Goal: Task Accomplishment & Management: Manage account settings

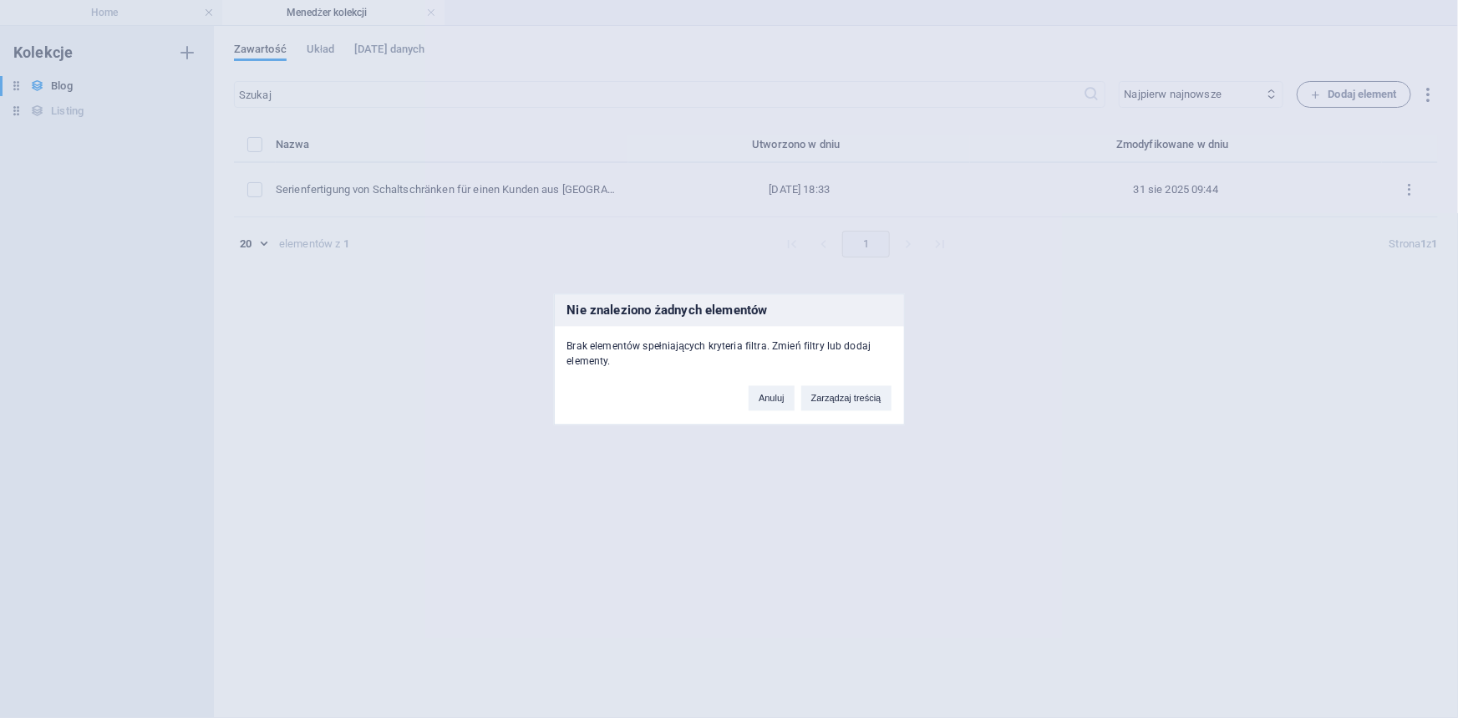
click at [91, 3] on div "Nie znaleziono żadnych elementów Brak elementów spełniających kryteria filtra. …" at bounding box center [729, 359] width 1458 height 718
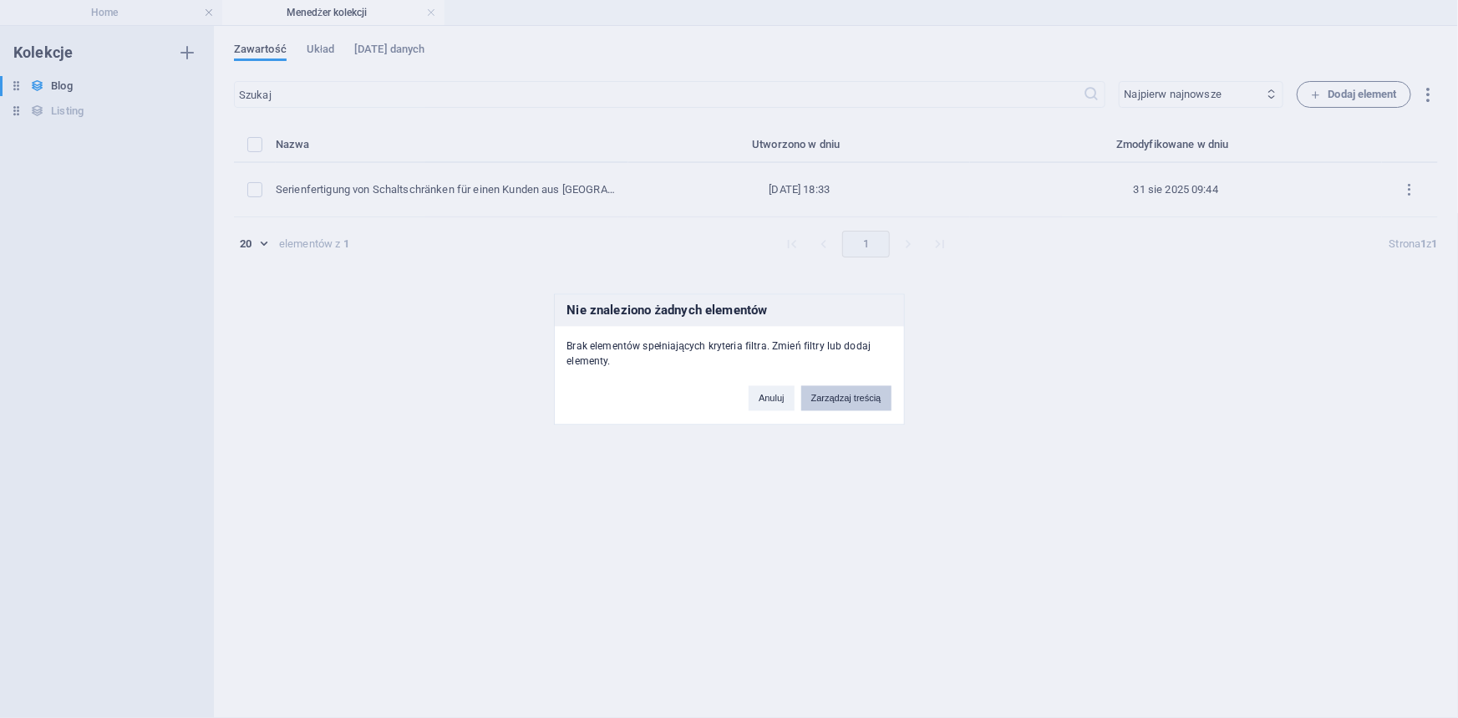
click at [860, 397] on button "Zarządzaj treścią" at bounding box center [846, 397] width 90 height 25
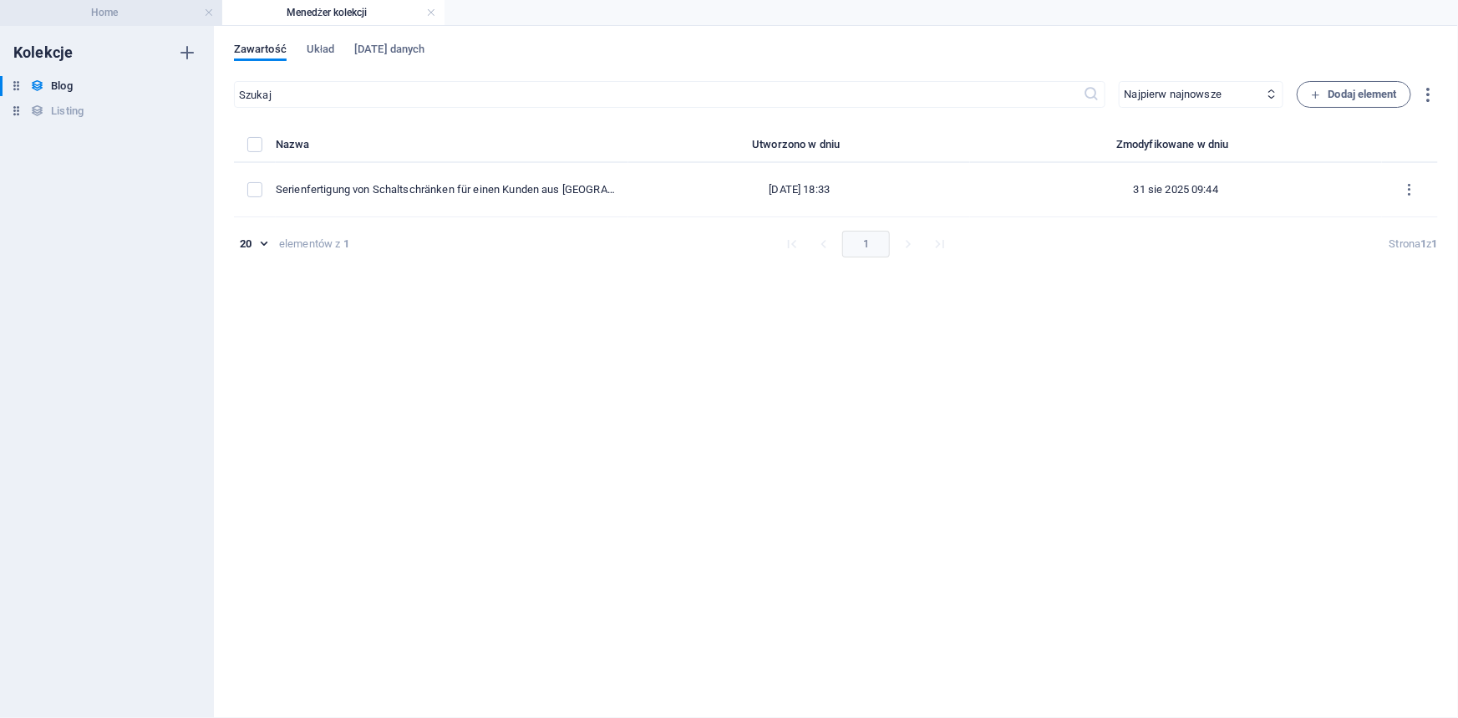
click at [114, 6] on h4 "Home" at bounding box center [111, 12] width 222 height 18
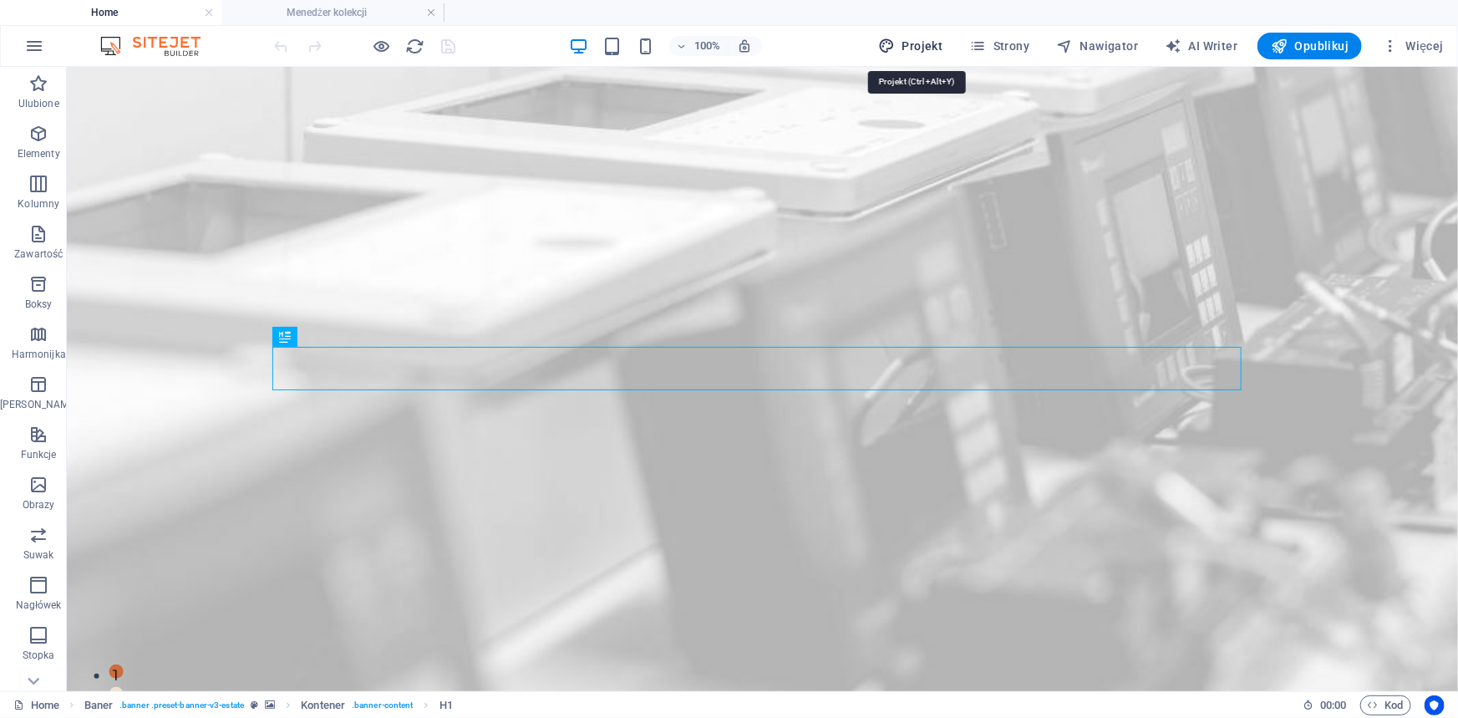
select select "px"
select select "500"
select select "px"
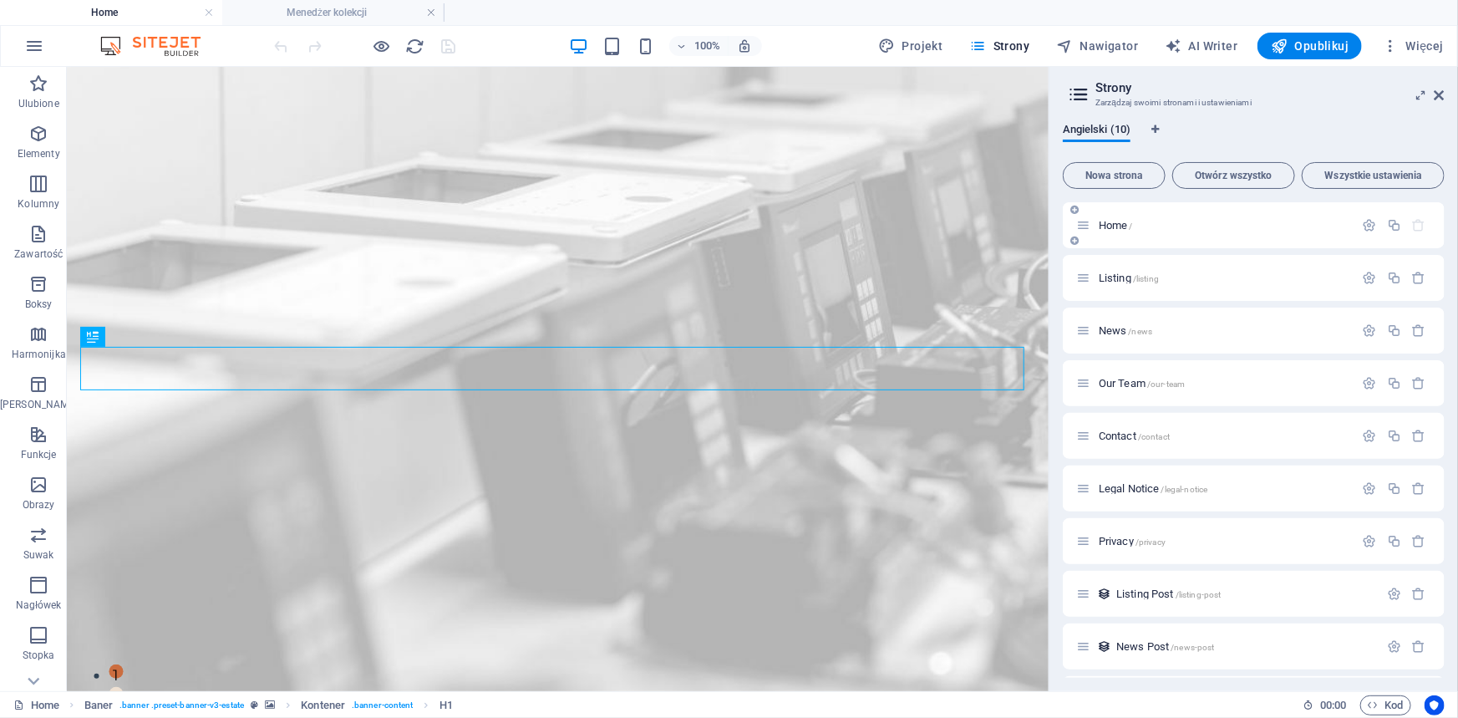
click at [1121, 224] on span "Home /" at bounding box center [1115, 225] width 34 height 13
click at [1366, 224] on icon "button" at bounding box center [1369, 225] width 14 height 14
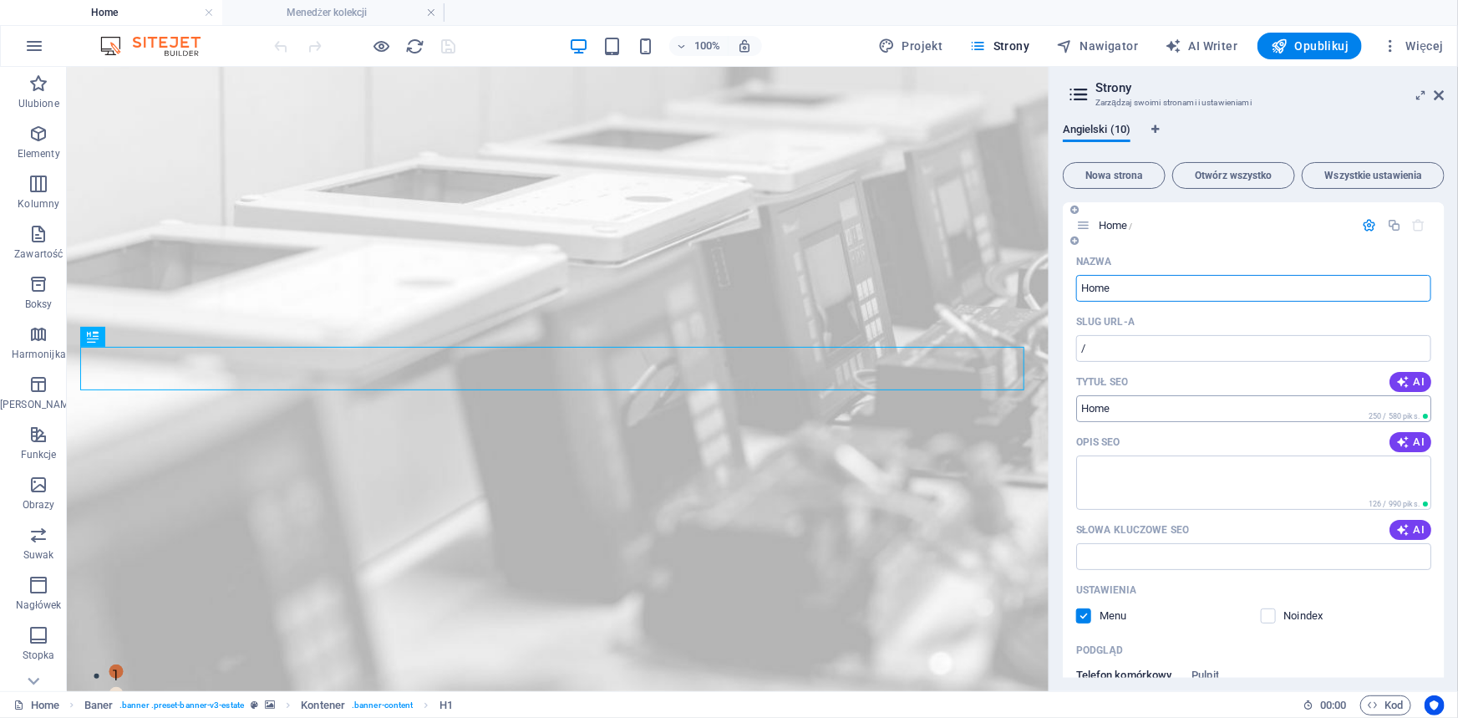
click at [1154, 408] on input "Tytuł SEO" at bounding box center [1253, 408] width 355 height 27
drag, startPoint x: 1154, startPoint y: 408, endPoint x: 1064, endPoint y: 401, distance: 89.7
click at [1064, 401] on div "Nazwa Home ​ Slug URL-a / ​ Tytuł SEO AI ​ 250 / 580 piks. Opis SEO AI ​ 126 / …" at bounding box center [1253, 571] width 382 height 646
click at [1204, 402] on input "Schaltschrankbau Polen -Home" at bounding box center [1253, 408] width 355 height 27
click at [1239, 397] on input "Schaltschrankbau Polen - Home" at bounding box center [1253, 408] width 355 height 27
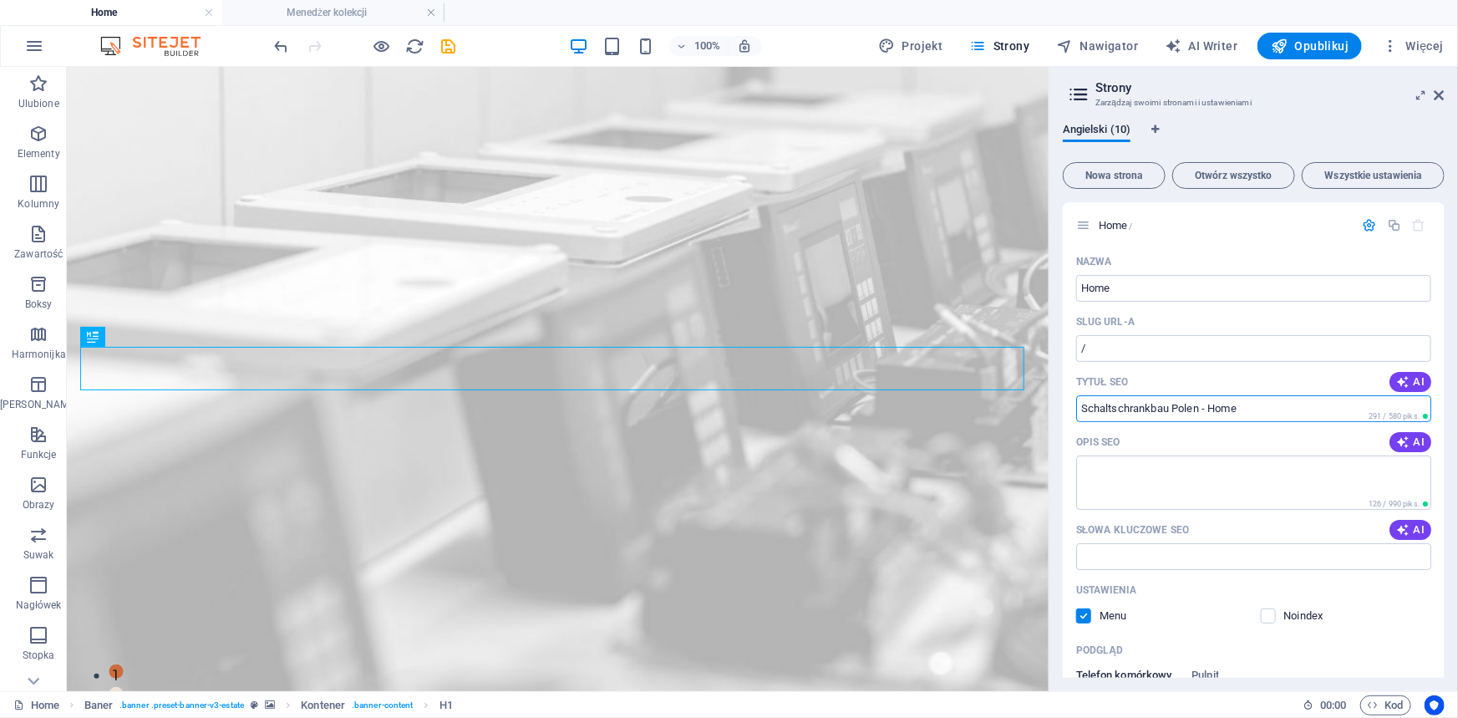
drag, startPoint x: 1244, startPoint y: 406, endPoint x: 1060, endPoint y: 403, distance: 183.8
click at [1060, 403] on div "Angielski (10) Nowa strona Otwórz wszystko Wszystkie ustawienia Home / Nazwa Ho…" at bounding box center [1253, 400] width 408 height 581
paste input "https://schaltschrankbau.pl/"
drag, startPoint x: 1118, startPoint y: 404, endPoint x: 1065, endPoint y: 402, distance: 52.7
click at [1065, 402] on div "Nazwa Home ​ Slug URL-a / ​ Tytuł SEO AI https://schaltschrankbau.pl/ ​ 246 / 5…" at bounding box center [1253, 559] width 382 height 622
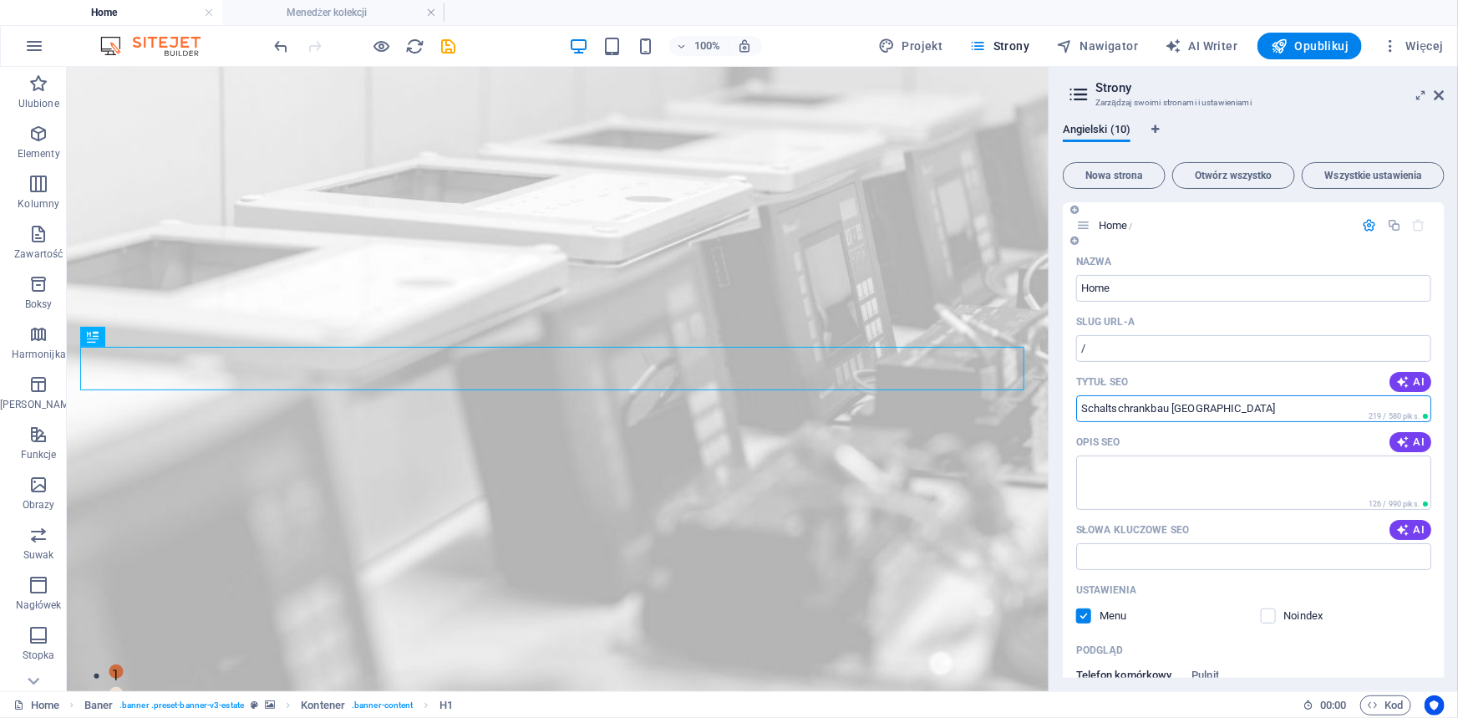
click at [1255, 408] on input "Schaltschrankbau Polen" at bounding box center [1253, 408] width 355 height 27
click at [1260, 408] on input "Schaltschrankbau in Polen" at bounding box center [1253, 408] width 355 height 27
click at [1173, 408] on input "Schaltschrankbau in Polen" at bounding box center [1253, 408] width 355 height 27
drag, startPoint x: 1250, startPoint y: 398, endPoint x: 1065, endPoint y: 413, distance: 185.3
click at [1065, 413] on div "Nazwa Home ​ Slug URL-a / ​ Tytuł SEO AI Schaltschrankbau in Polen ​ 240 / 580 …" at bounding box center [1253, 571] width 382 height 646
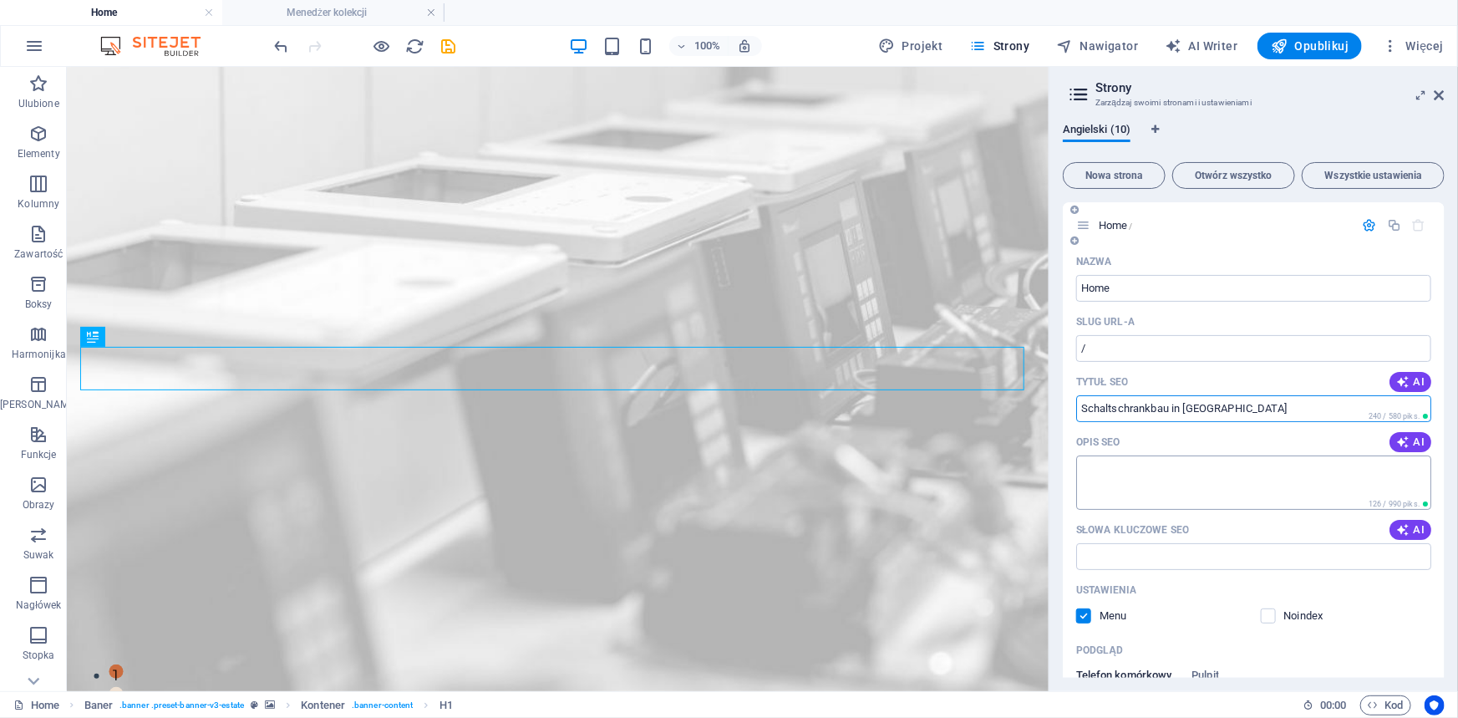
type input "Schaltschrankbau in Polen"
click at [1149, 468] on textarea "Opis SEO" at bounding box center [1253, 482] width 355 height 54
paste textarea "Schaltschrankbau in Polen"
click at [1086, 468] on textarea "Schaltschrankbau in Polen" at bounding box center [1253, 482] width 355 height 54
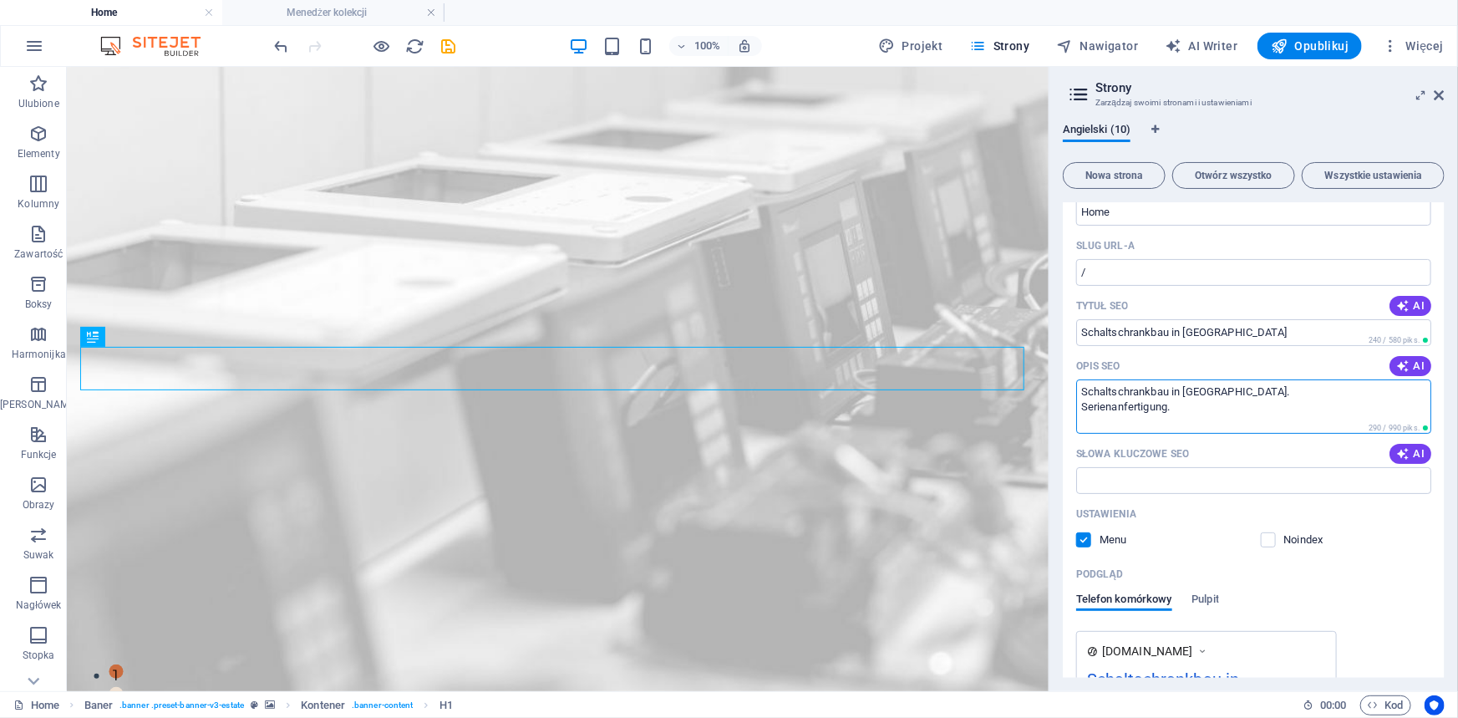
scroll to position [75, 0]
drag, startPoint x: 1305, startPoint y: 479, endPoint x: 1040, endPoint y: 392, distance: 278.9
type textarea "Schaltschrankbau in Polen. Serienanfertigung für Industrie"
click at [1189, 476] on input "Słowa kluczowe SEO" at bounding box center [1253, 481] width 355 height 27
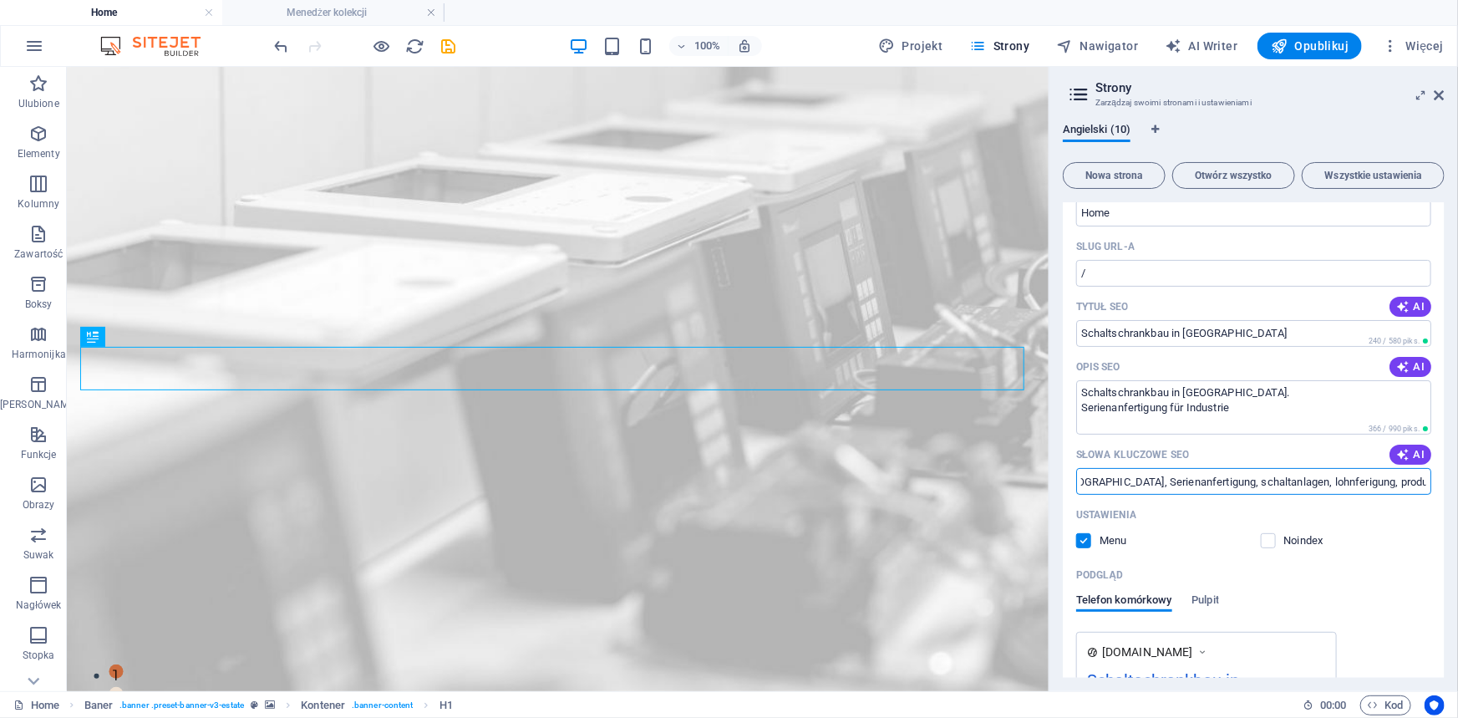
scroll to position [0, 86]
type input "Schaltschrankbau, Polen, Serienanfertigung, schaltanlagen, lohnferigung, produk…"
click at [1272, 597] on div "Telefon komórkowy Pulpit" at bounding box center [1253, 609] width 355 height 32
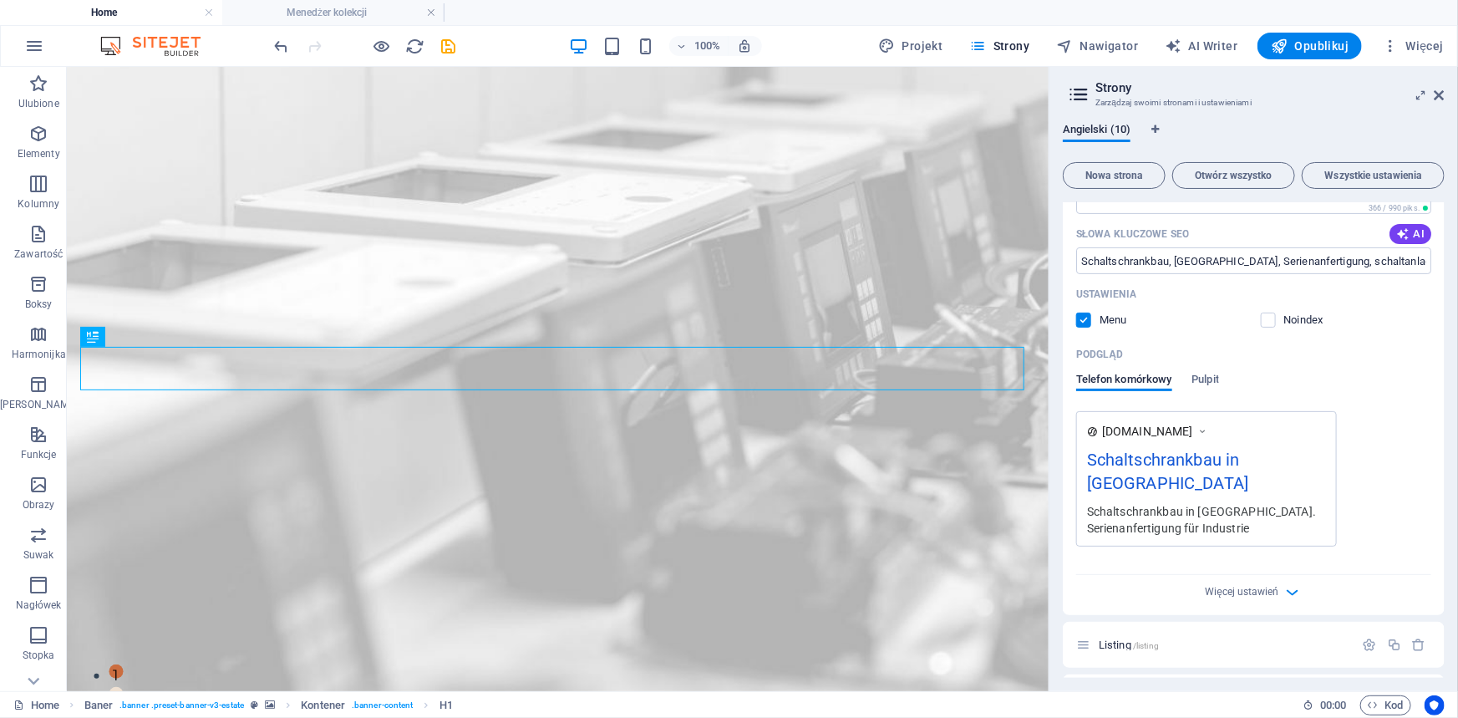
scroll to position [303, 0]
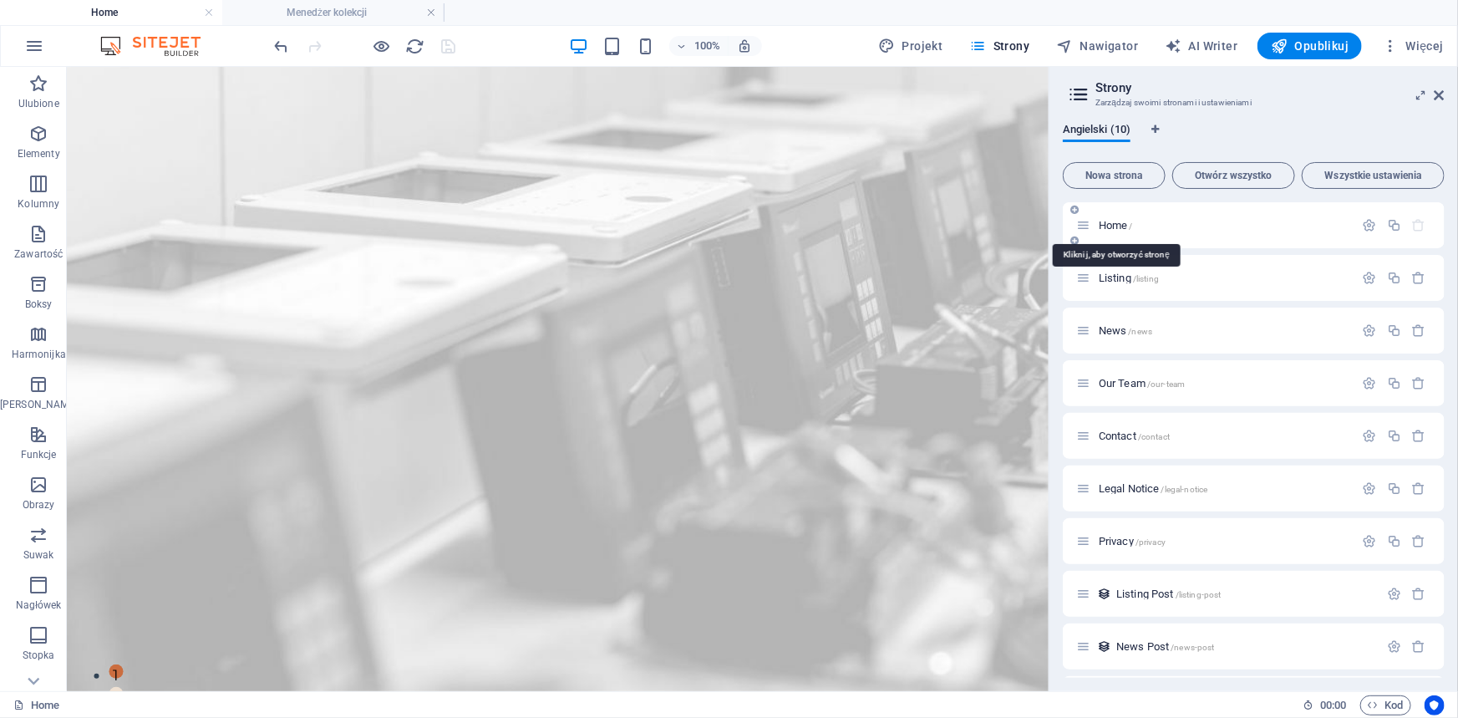
click at [1109, 225] on span "Home /" at bounding box center [1115, 225] width 34 height 13
click at [1369, 220] on icon "button" at bounding box center [1369, 225] width 14 height 14
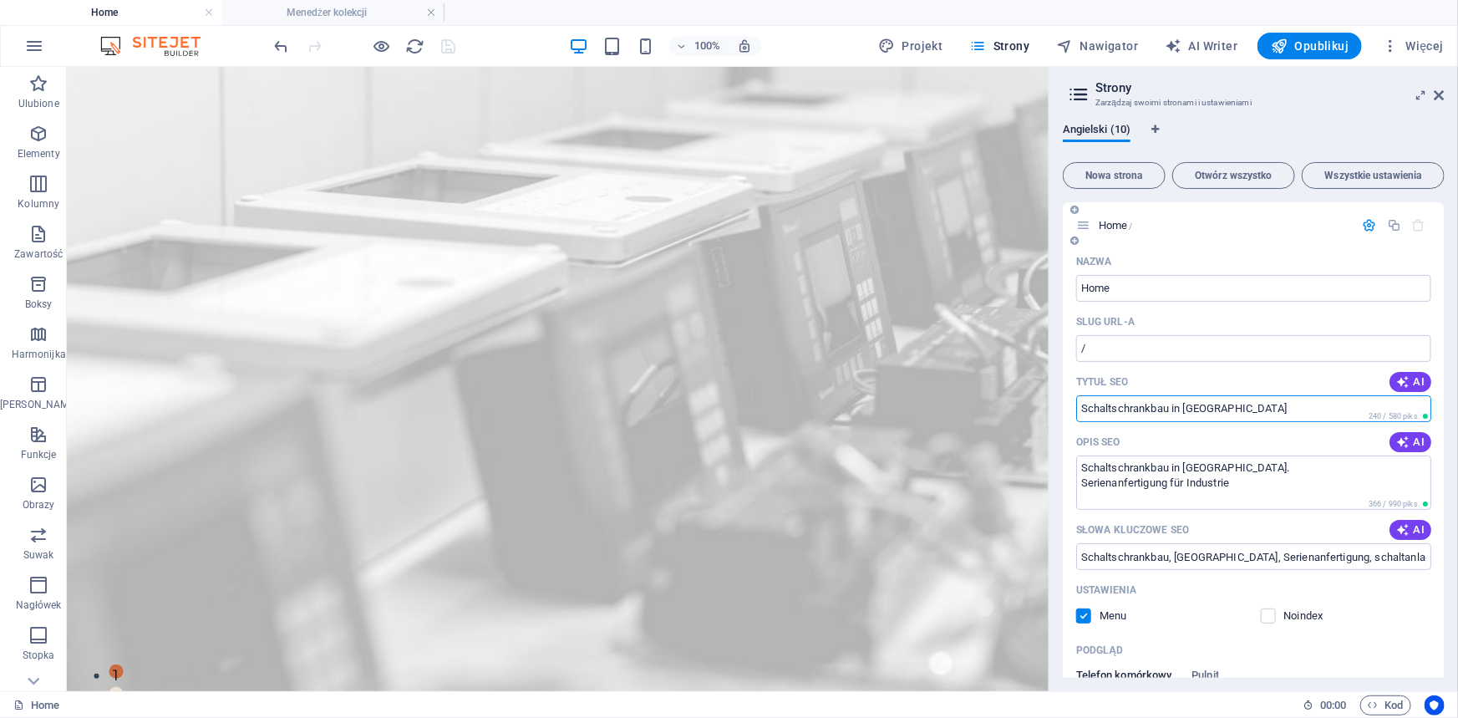
drag, startPoint x: 1236, startPoint y: 408, endPoint x: 1070, endPoint y: 407, distance: 166.2
click at [1070, 407] on div "Nazwa Home ​ Slug URL-a / ​ Tytuł SEO AI Schaltschrankbau in Polen ​ 240 / 580 …" at bounding box center [1253, 579] width 382 height 662
drag, startPoint x: 1149, startPoint y: 287, endPoint x: 1108, endPoint y: 287, distance: 40.9
click at [1108, 287] on input "Home" at bounding box center [1253, 288] width 355 height 27
click at [1083, 287] on input "Home" at bounding box center [1253, 288] width 355 height 27
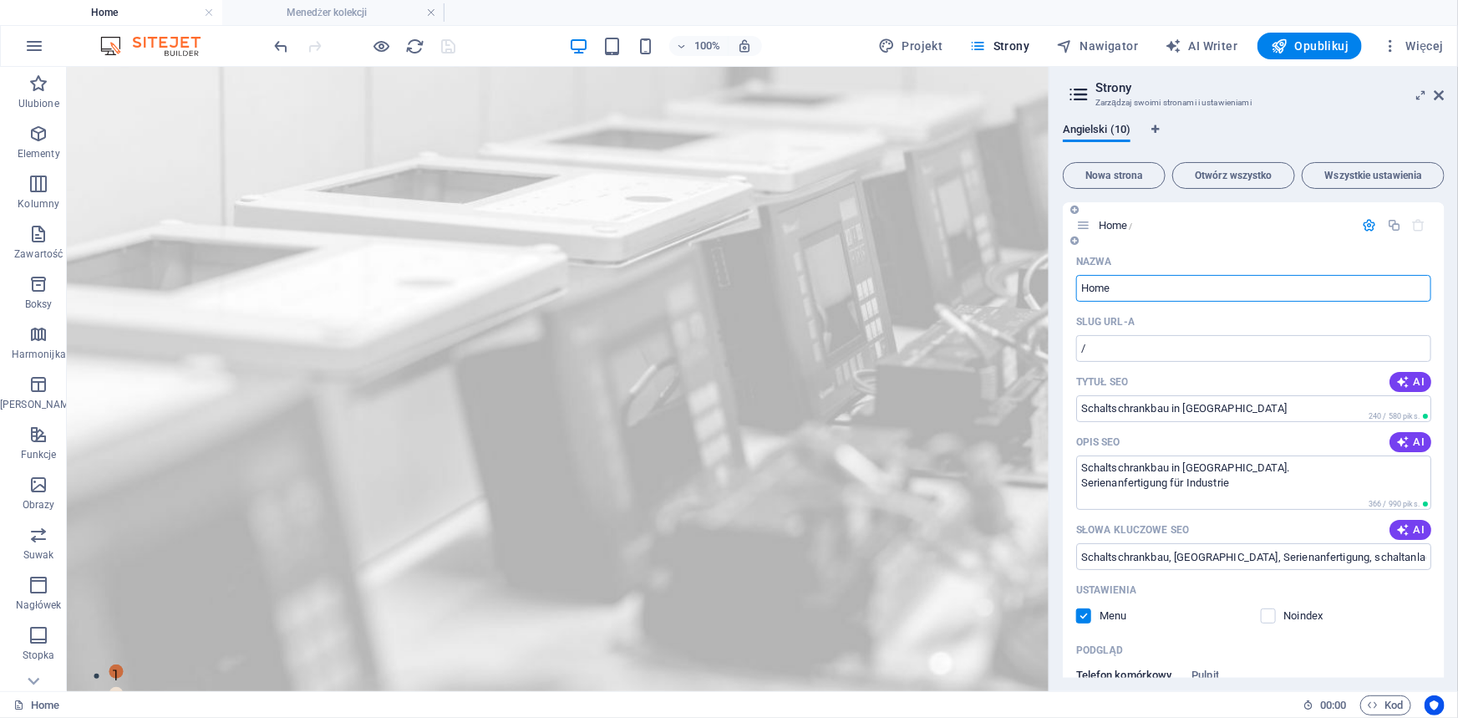
paste input "Schaltschrankbau in Polen"
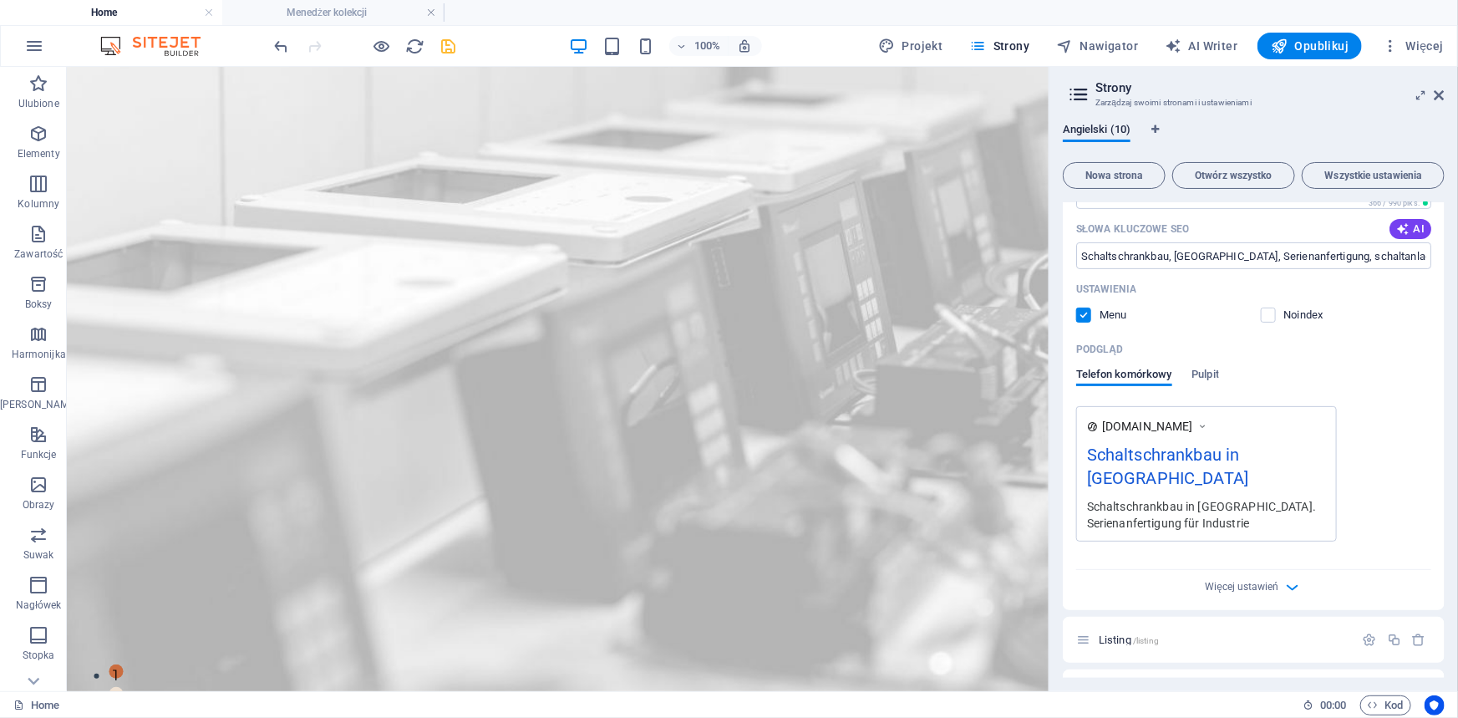
scroll to position [379, 0]
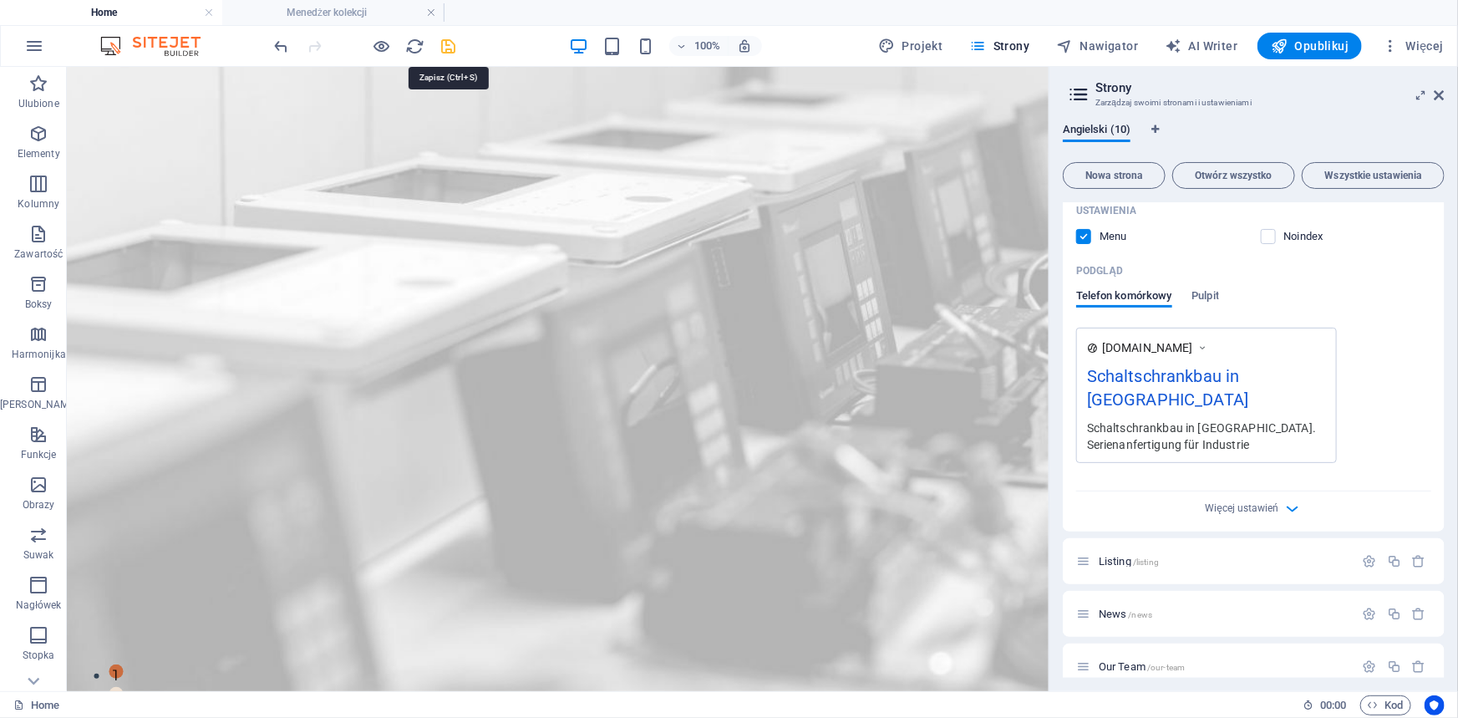
type input "Schaltschrankbau in Polen - Home"
click at [441, 42] on icon "save" at bounding box center [448, 46] width 19 height 19
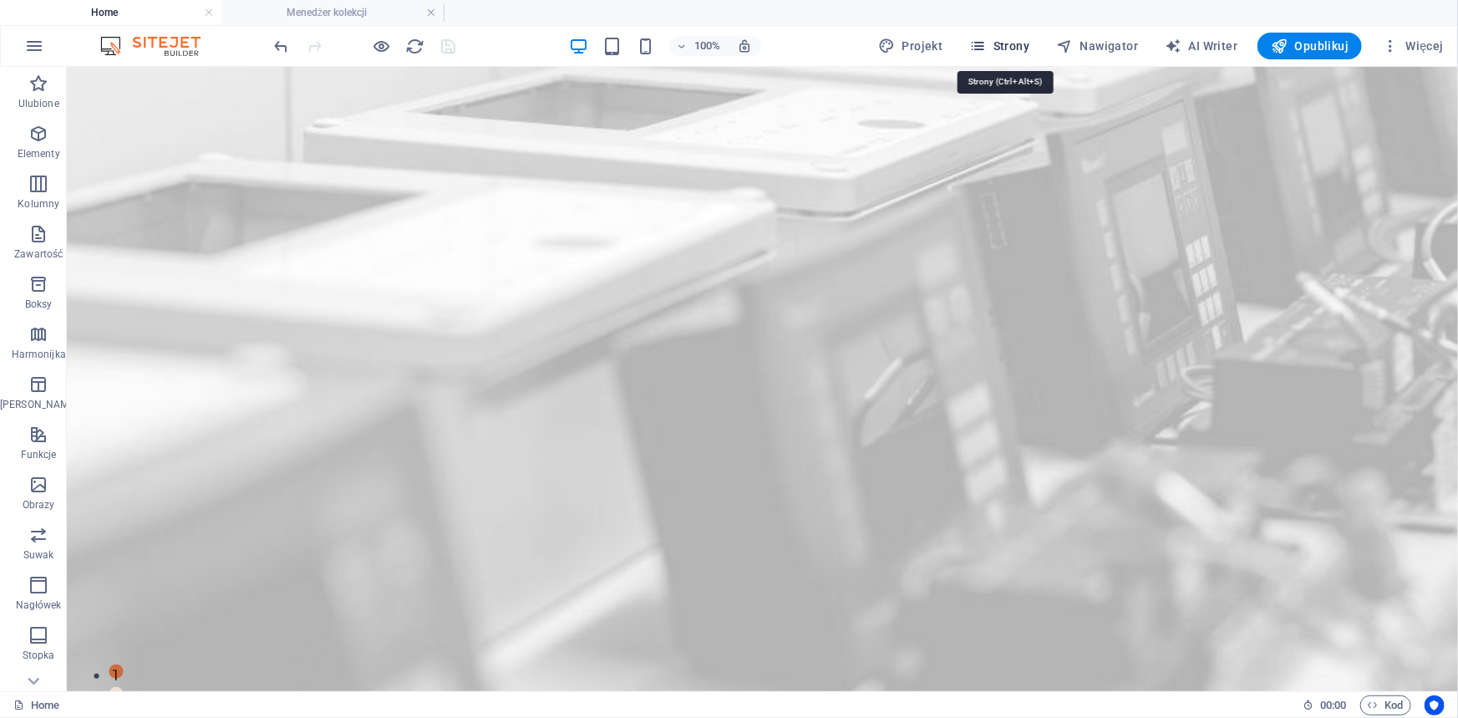
drag, startPoint x: 1022, startPoint y: 39, endPoint x: 1028, endPoint y: 48, distance: 11.4
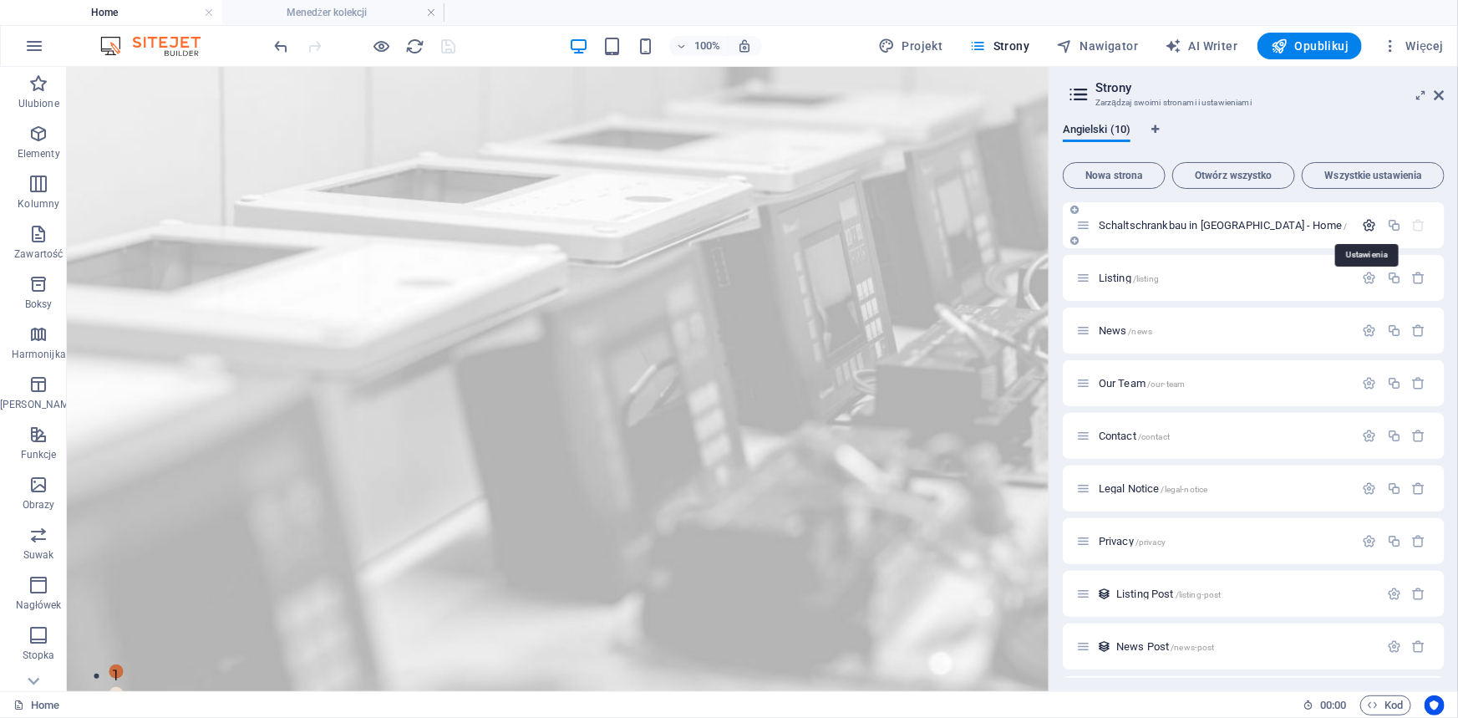
click at [1365, 224] on icon "button" at bounding box center [1369, 225] width 14 height 14
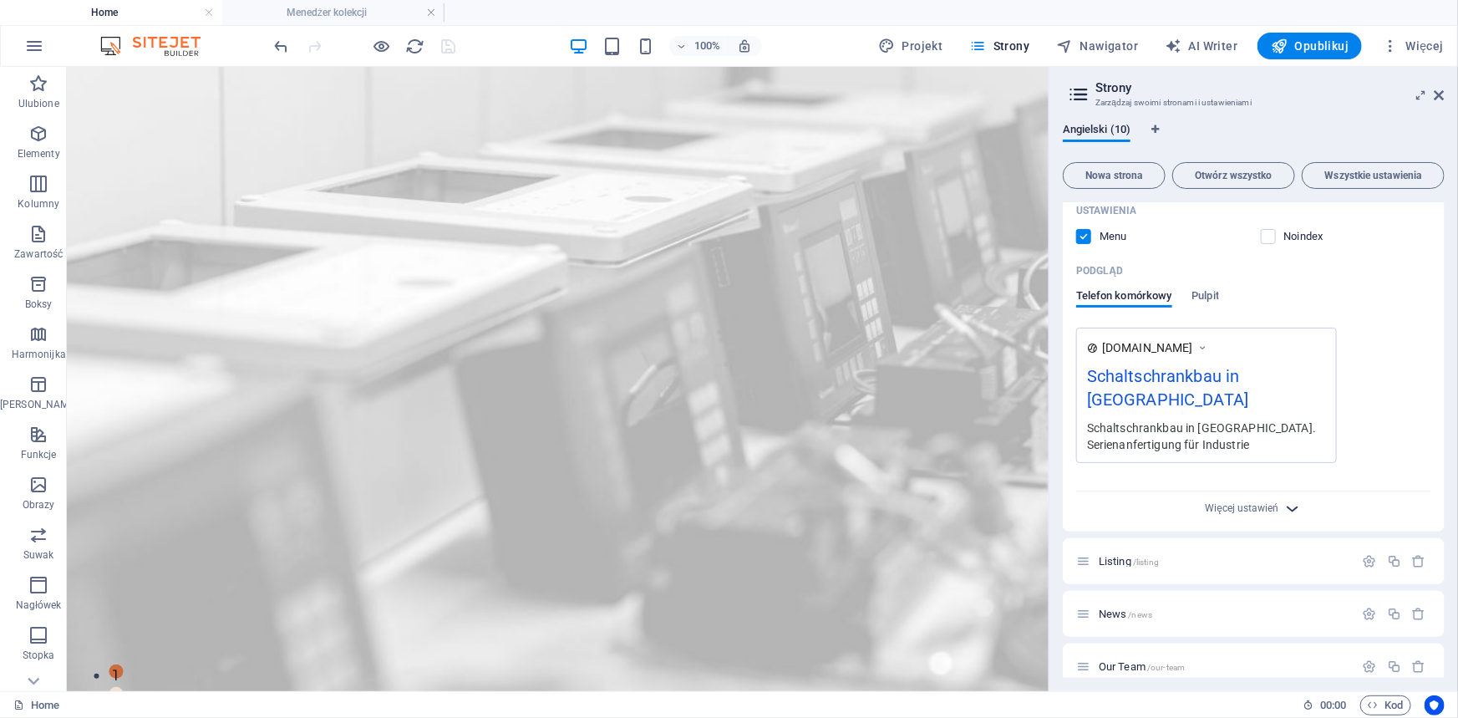
click at [1296, 499] on icon "button" at bounding box center [1291, 508] width 19 height 19
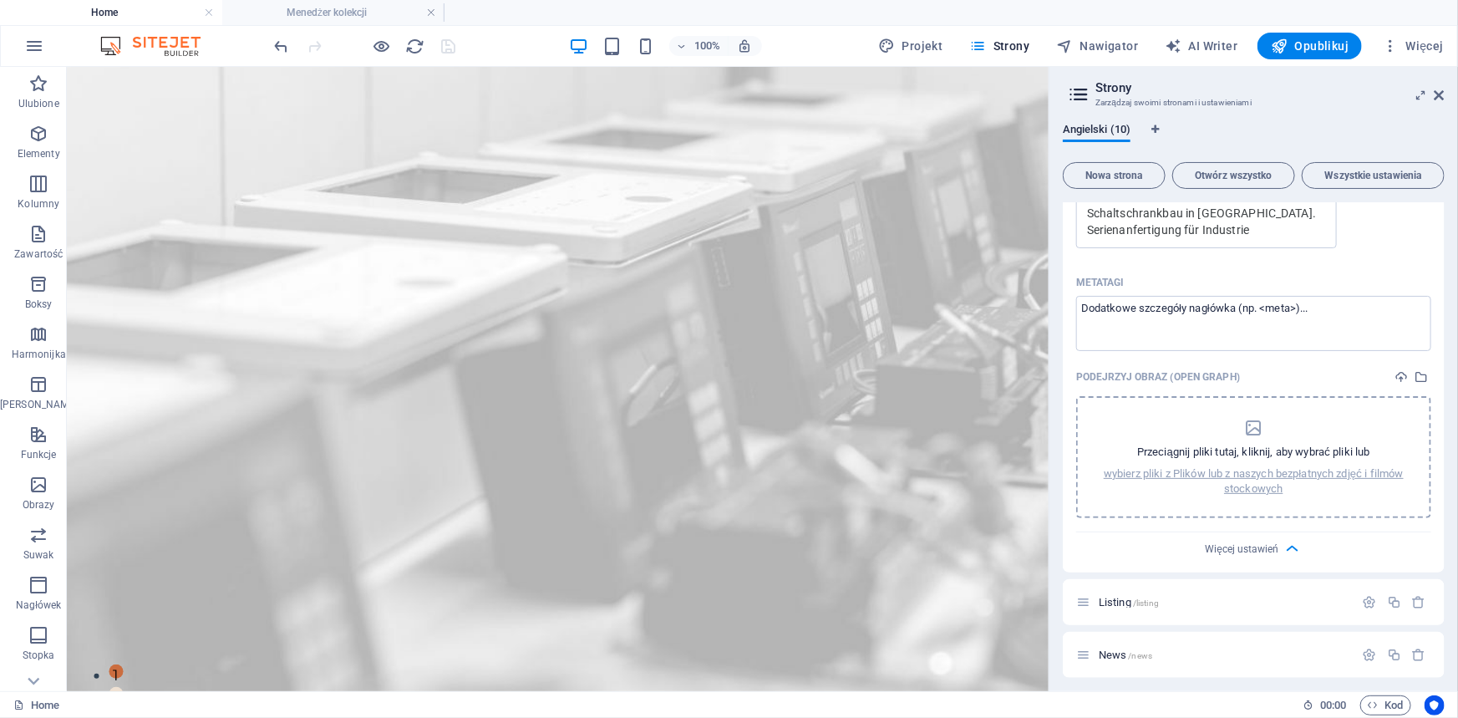
scroll to position [607, 0]
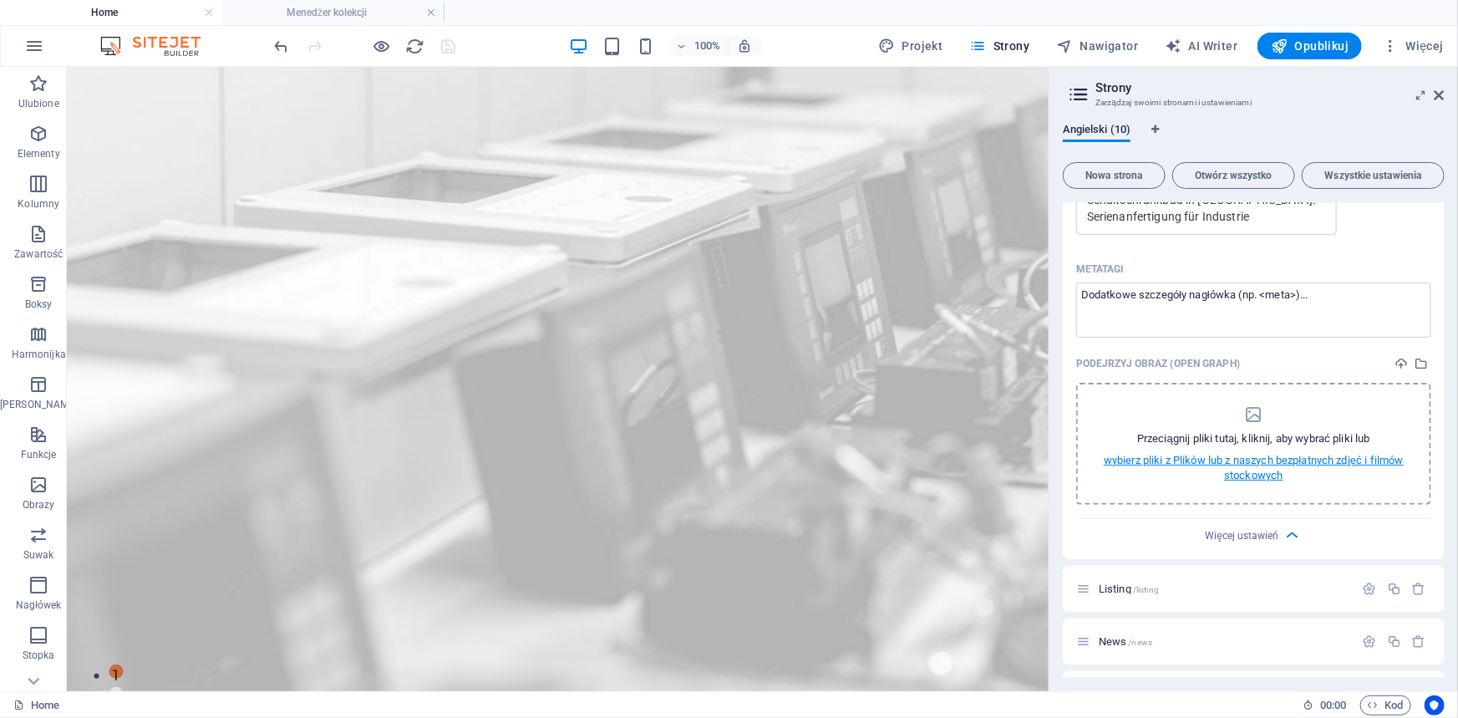
click at [1220, 453] on p "wybierz pliki z Plików lub z naszych bezpłatnych zdjęć i filmów stockowych" at bounding box center [1254, 468] width 312 height 30
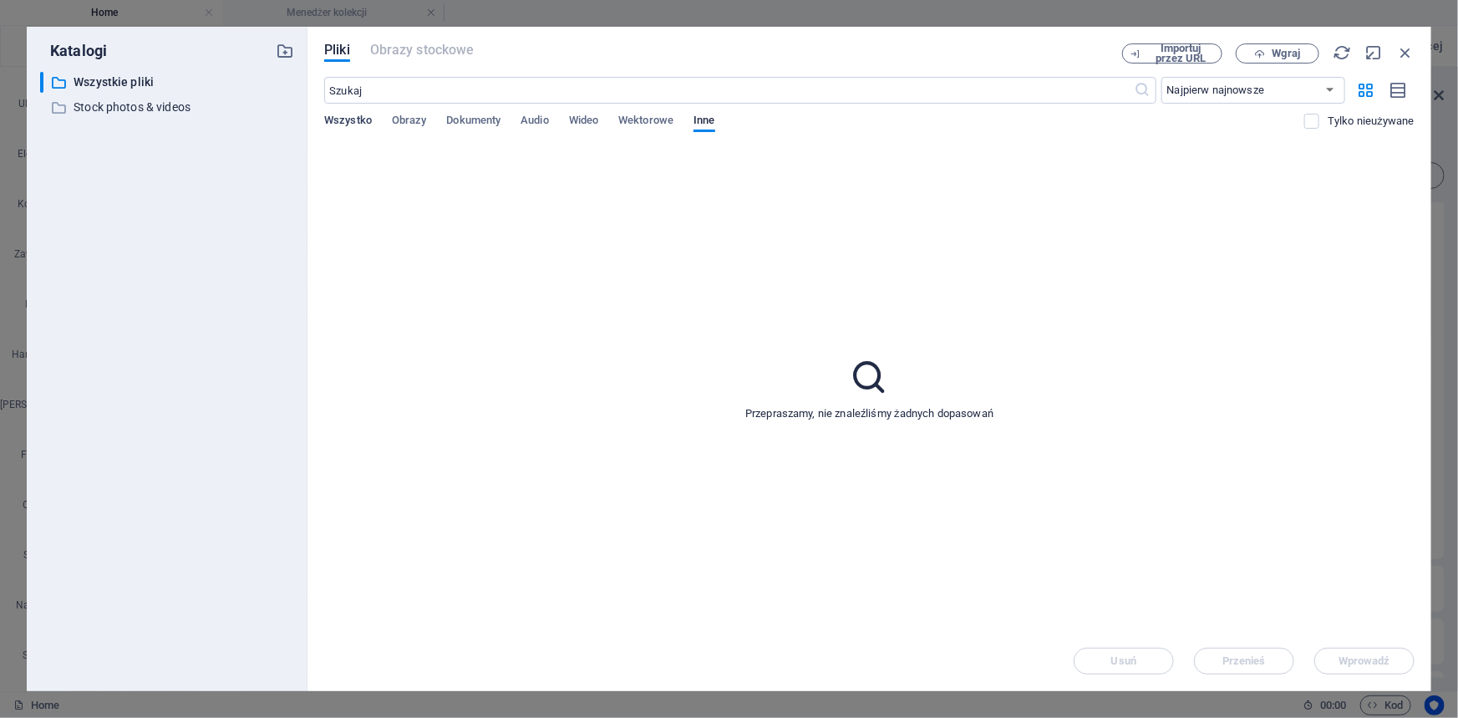
click at [347, 125] on span "Wszystko" at bounding box center [348, 121] width 48 height 23
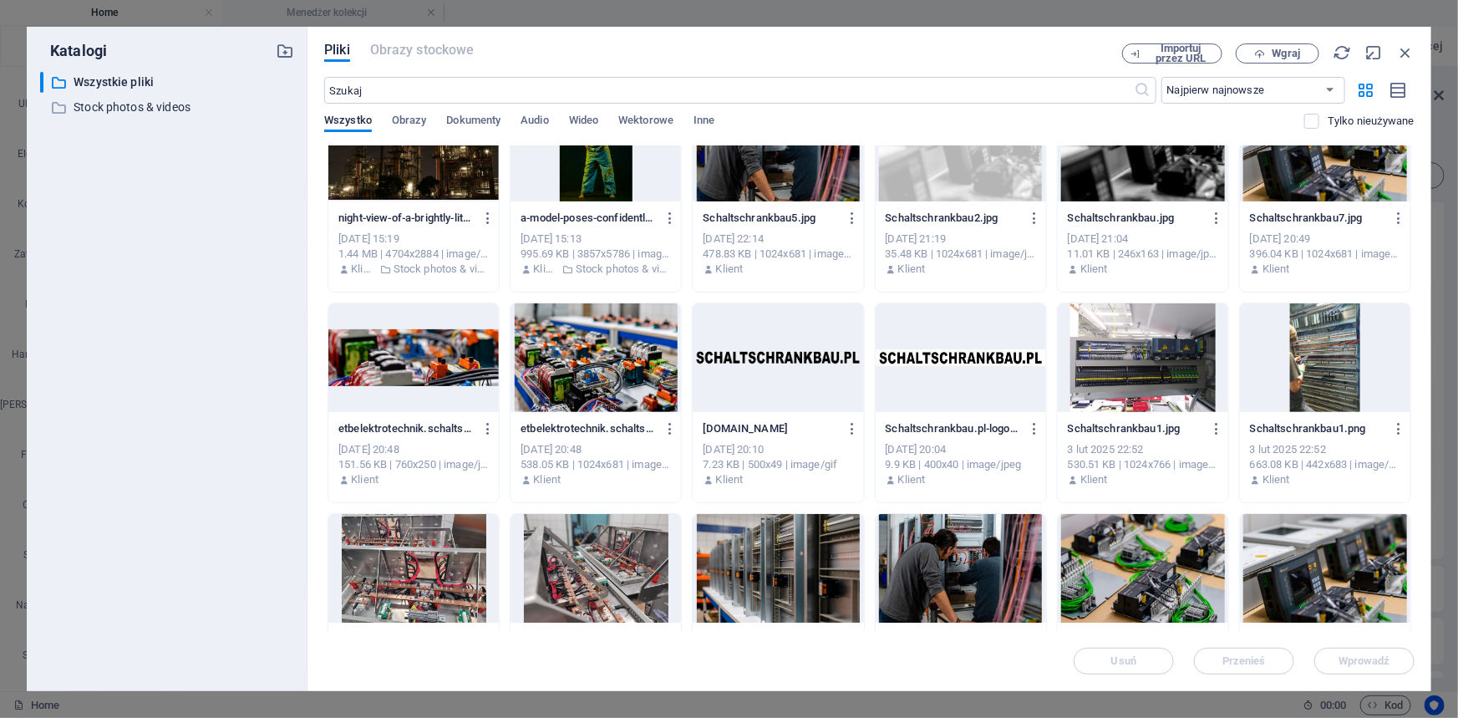
scroll to position [2809, 0]
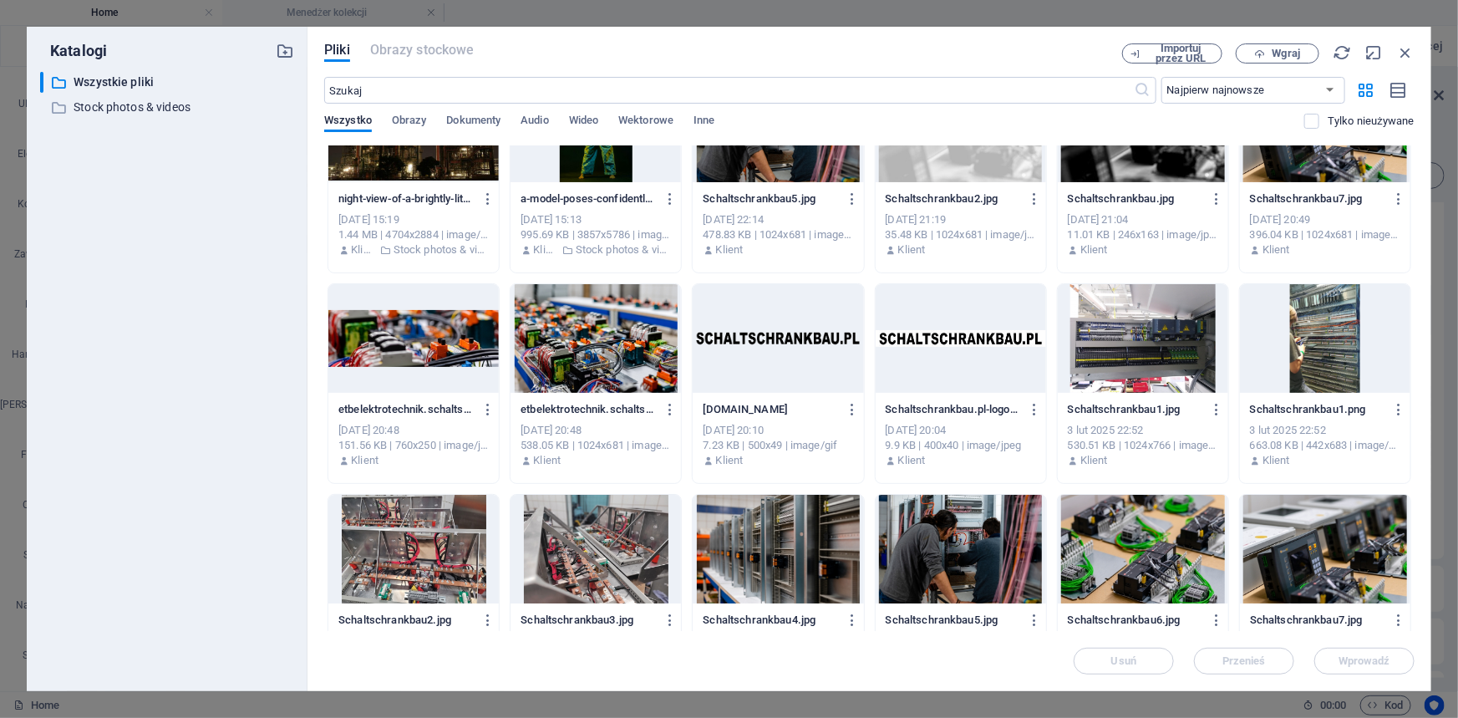
click at [619, 352] on div at bounding box center [595, 338] width 170 height 109
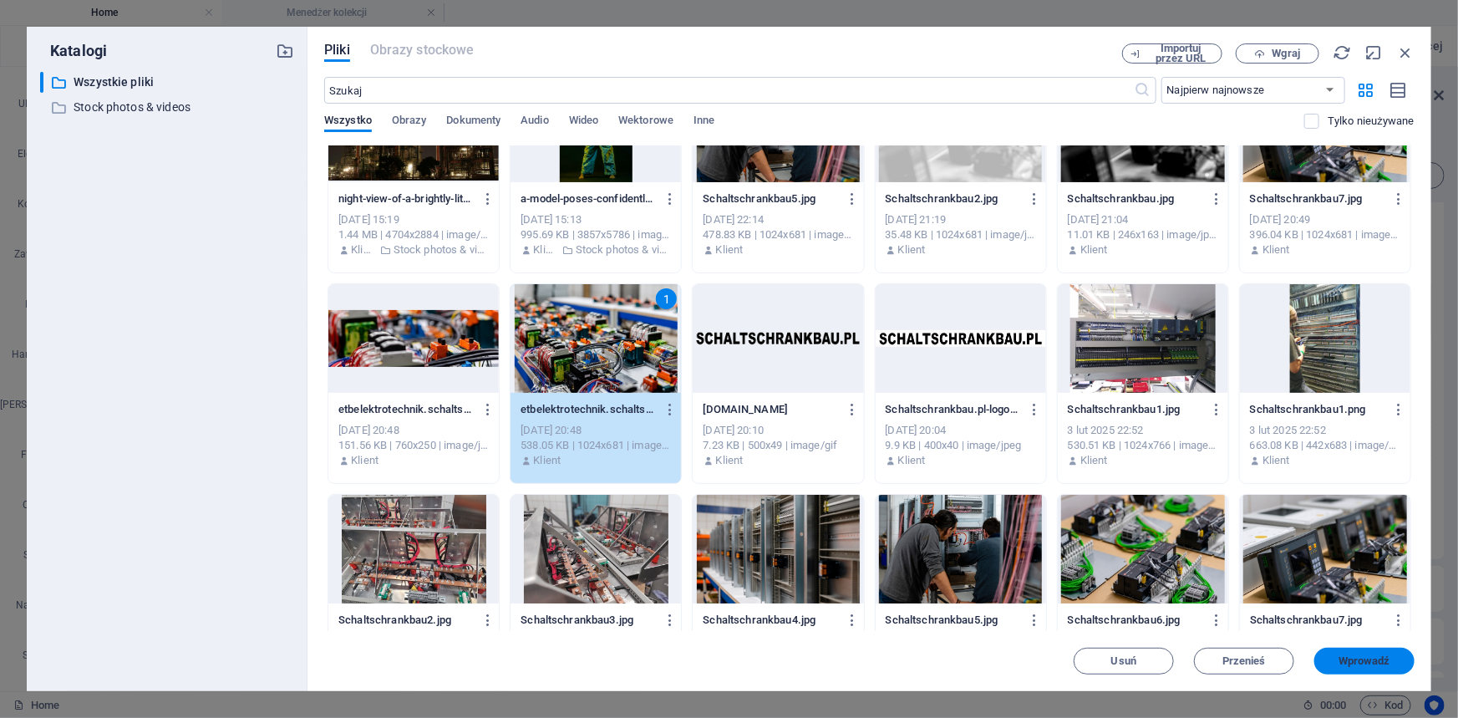
click at [1362, 661] on span "Wprowadź" at bounding box center [1364, 661] width 52 height 10
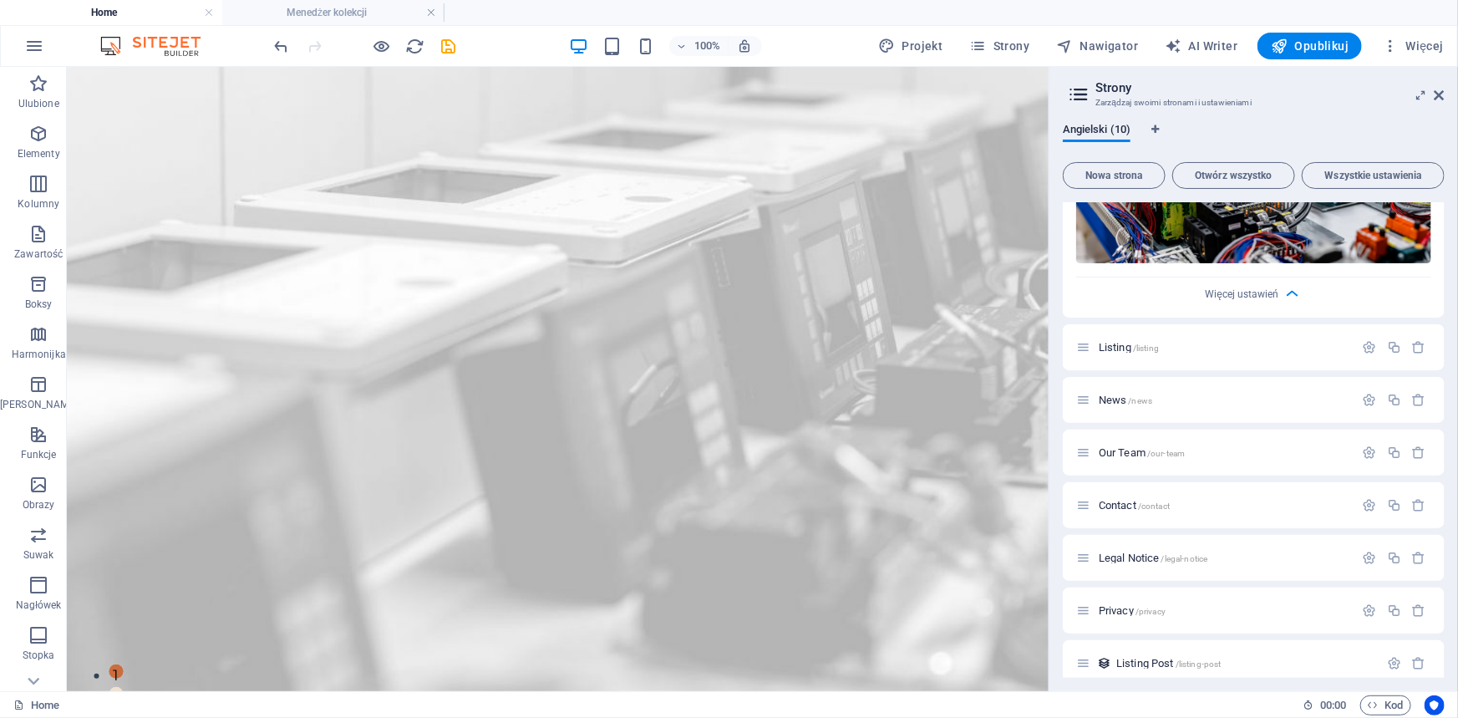
scroll to position [986, 0]
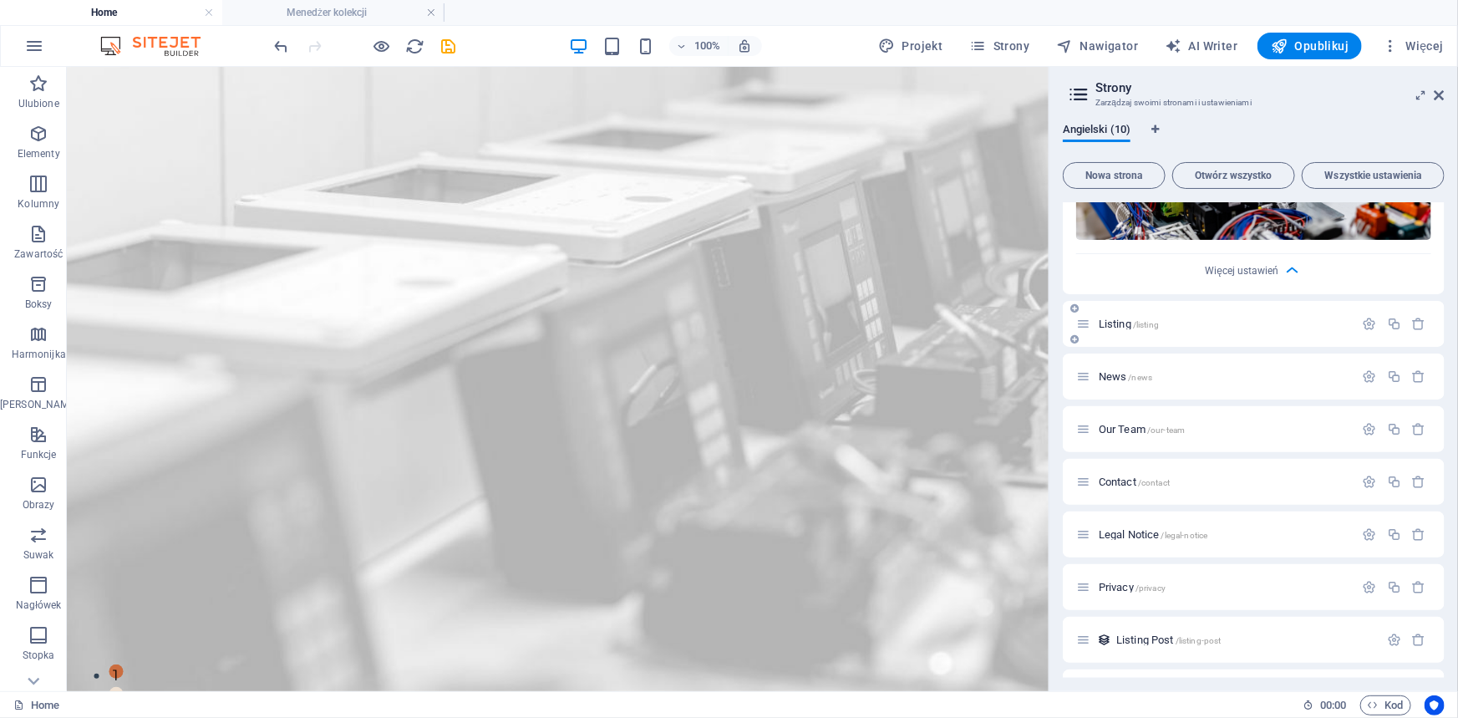
click at [1111, 317] on span "Listing /listing" at bounding box center [1128, 323] width 60 height 13
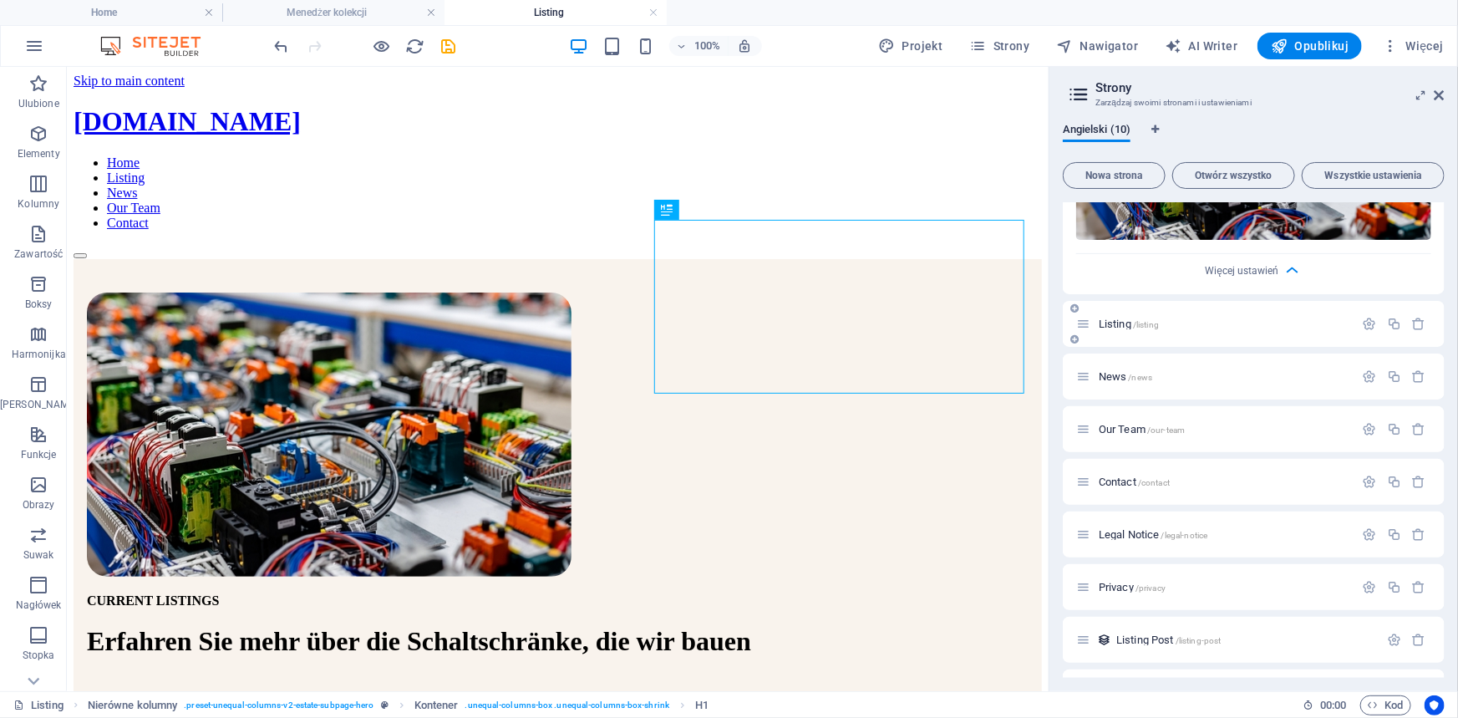
scroll to position [0, 0]
click at [1365, 317] on icon "button" at bounding box center [1369, 324] width 14 height 14
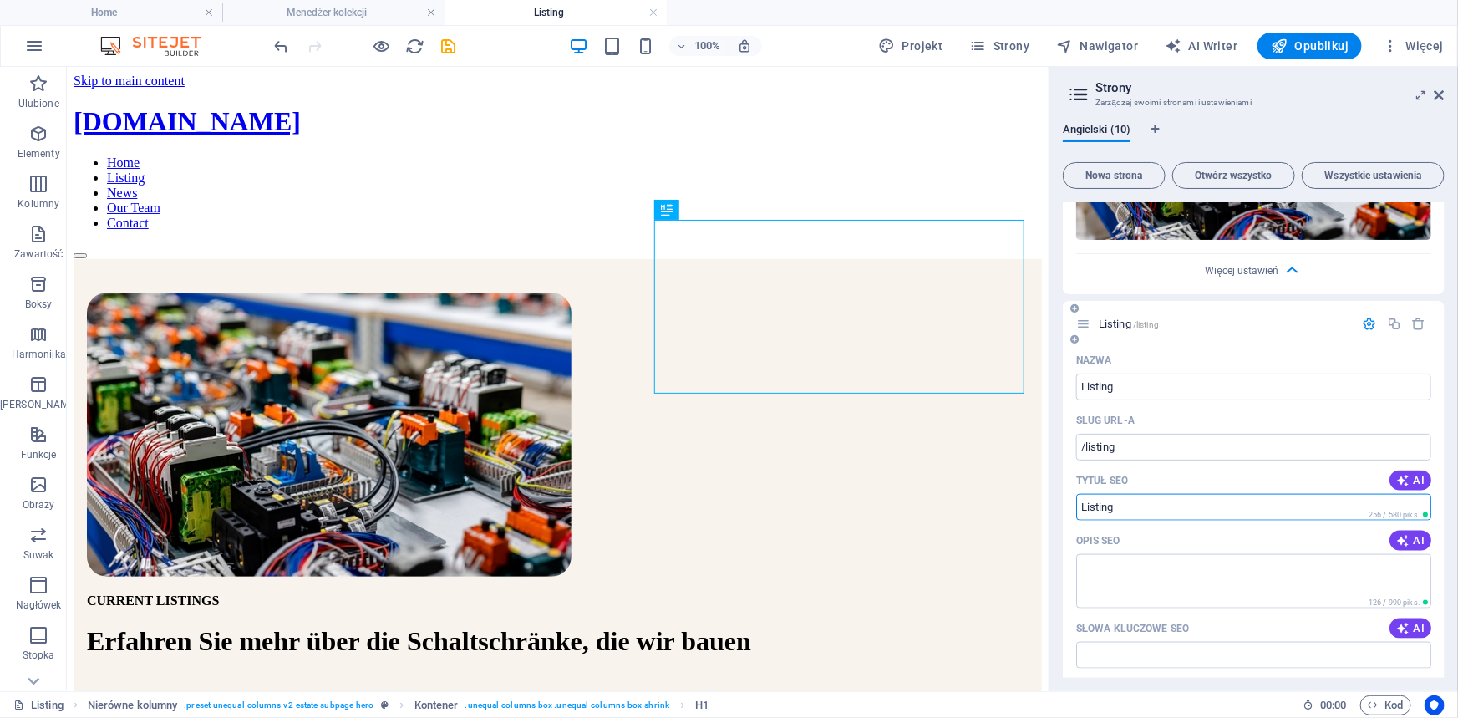
drag, startPoint x: 1153, startPoint y: 487, endPoint x: 1075, endPoint y: 480, distance: 78.0
click at [1075, 480] on div "Nazwa Listing ​ Slug URL-a /listing ​ Tytuł SEO AI ​ 256 / 580 piks. Opis SEO A…" at bounding box center [1253, 658] width 382 height 622
click at [1153, 494] on input "Tytuł SEO" at bounding box center [1253, 507] width 355 height 27
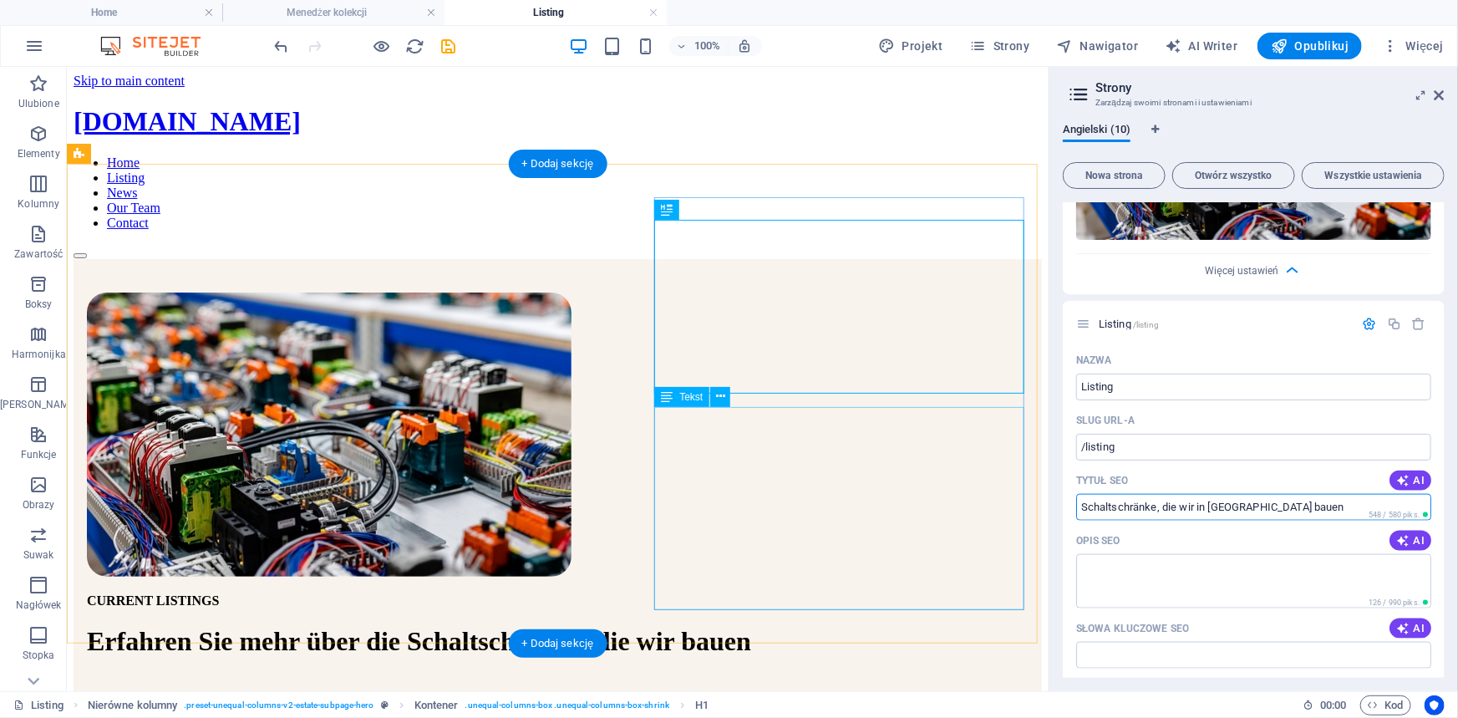
type input "Schaltschränke, die wir in Polen bauen"
click at [737, 701] on div "Die Anforderungen unserer Kunden sind so vielfältig wie die Branchen selbst. De…" at bounding box center [556, 723] width 941 height 45
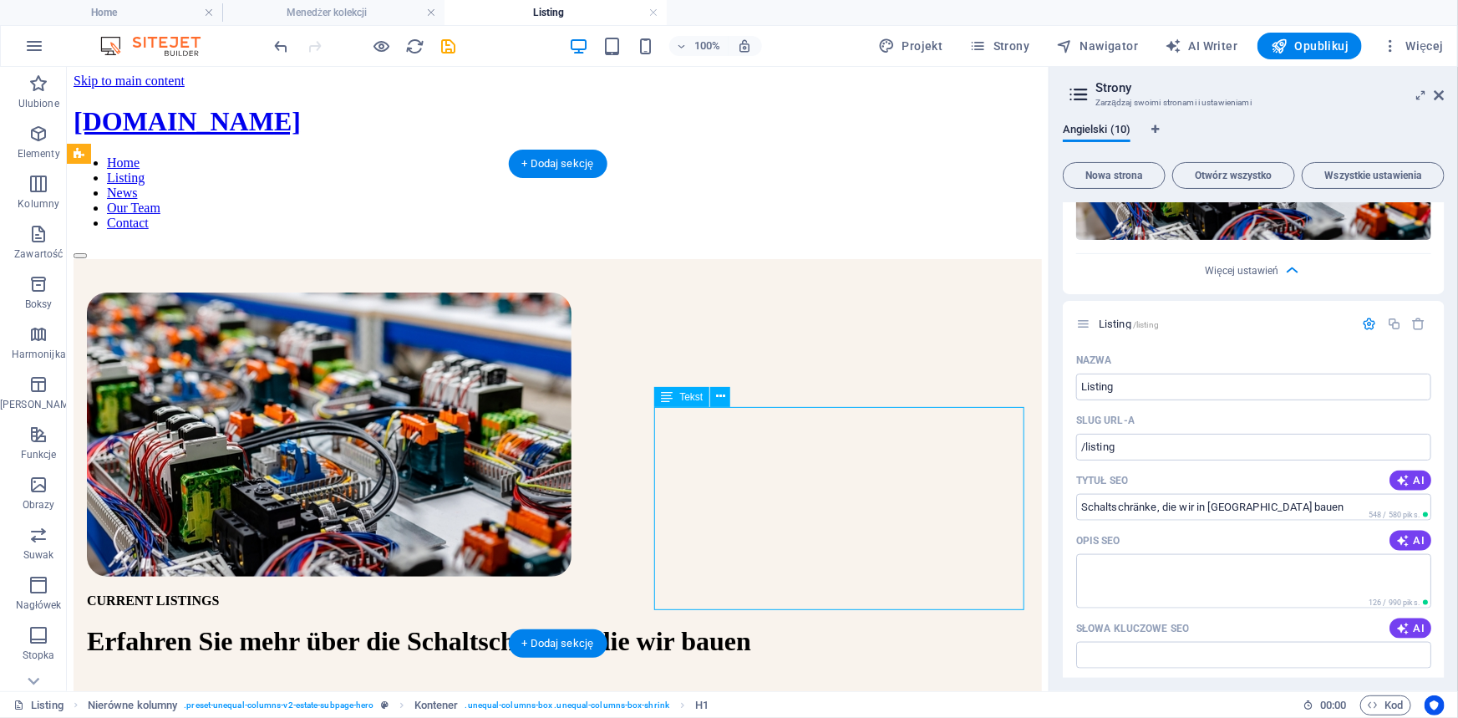
click at [737, 701] on div "Die Anforderungen unserer Kunden sind so vielfältig wie die Branchen selbst. De…" at bounding box center [556, 723] width 941 height 45
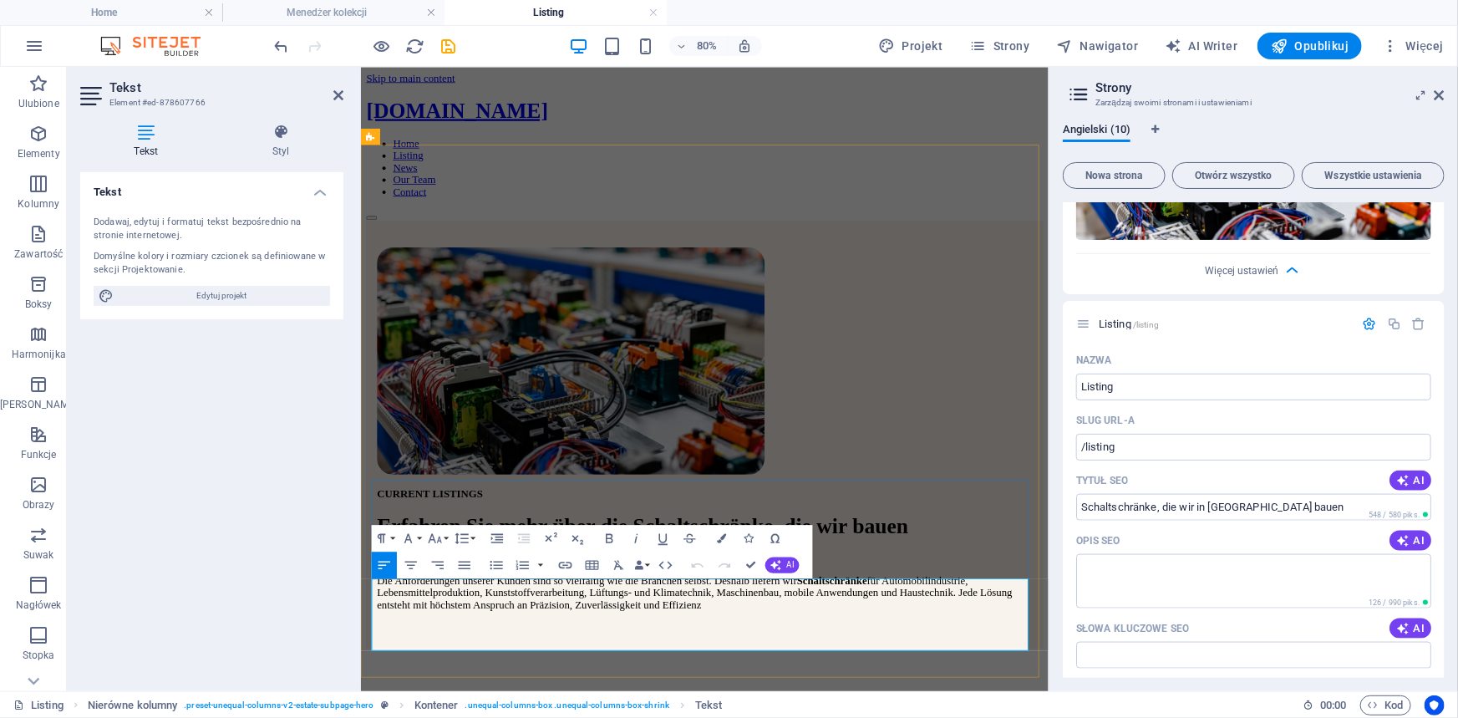
drag, startPoint x: 1089, startPoint y: 714, endPoint x: 812, endPoint y: 781, distance: 285.2
click at [812, 717] on p "Die Anforderungen unserer Kunden sind so vielfältig wie die Branchen selbst. De…" at bounding box center [789, 723] width 819 height 45
copy p "wir Schaltschränke für Automobilindustrie, Lebensmittelproduktion, Kunststoffve…"
click at [1152, 554] on textarea "Opis SEO" at bounding box center [1253, 581] width 355 height 54
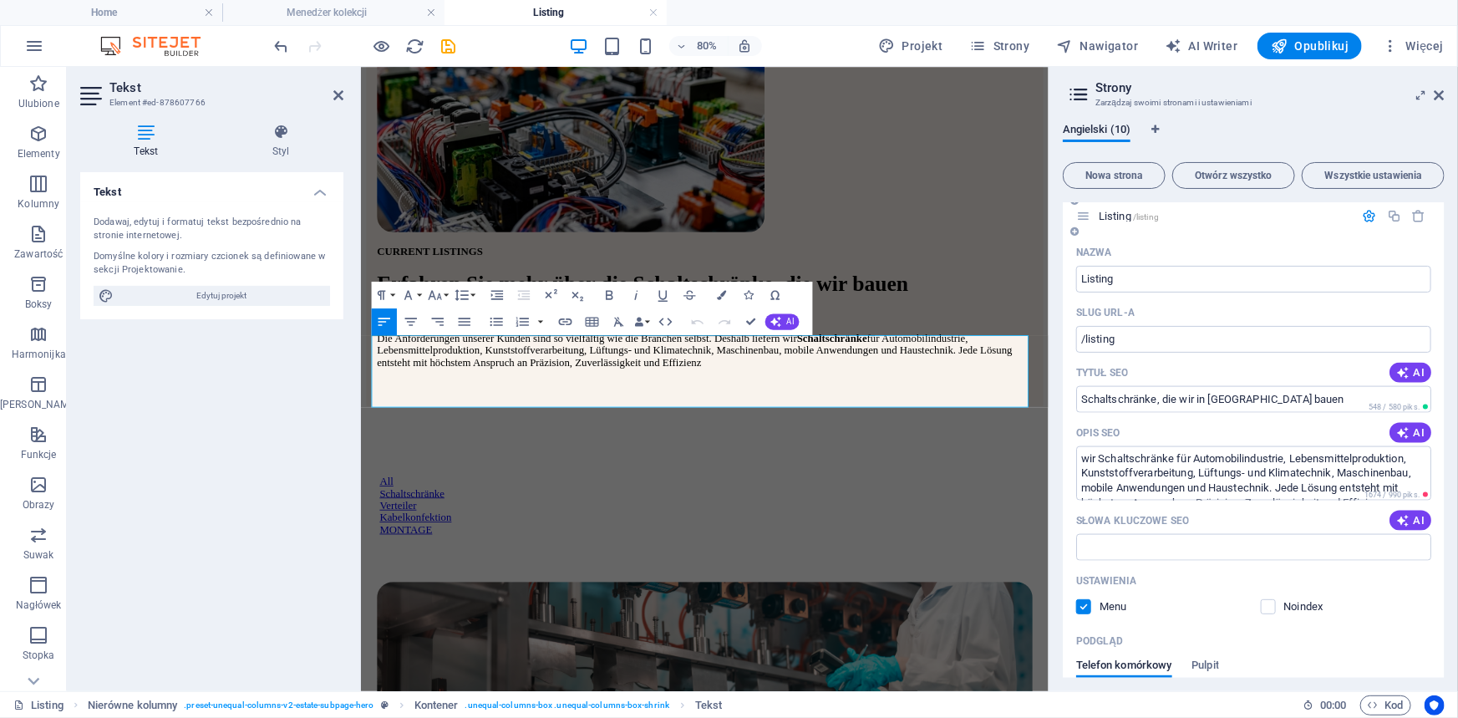
scroll to position [1138, 0]
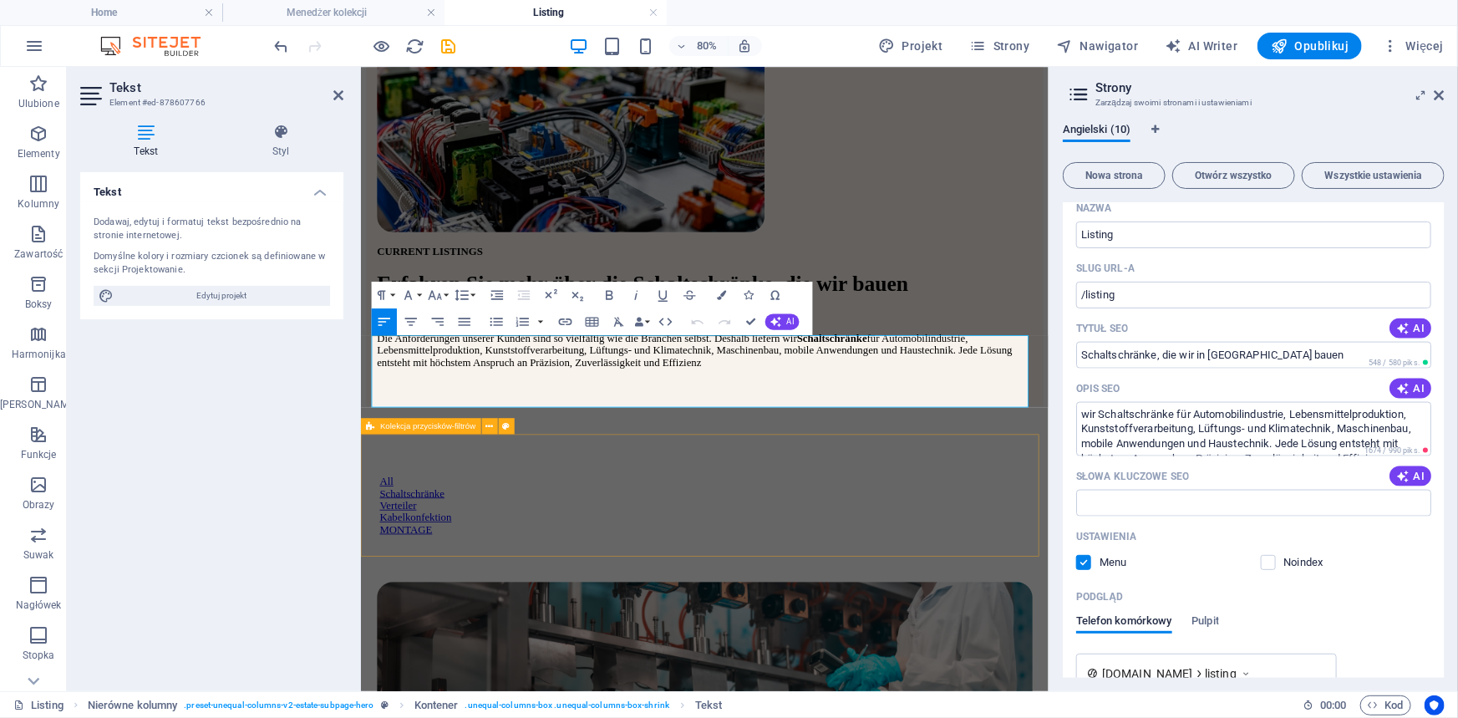
click at [1153, 526] on div "All Schaltschränke Verteiler Kabelkonfektion MONTAGE" at bounding box center [790, 586] width 846 height 195
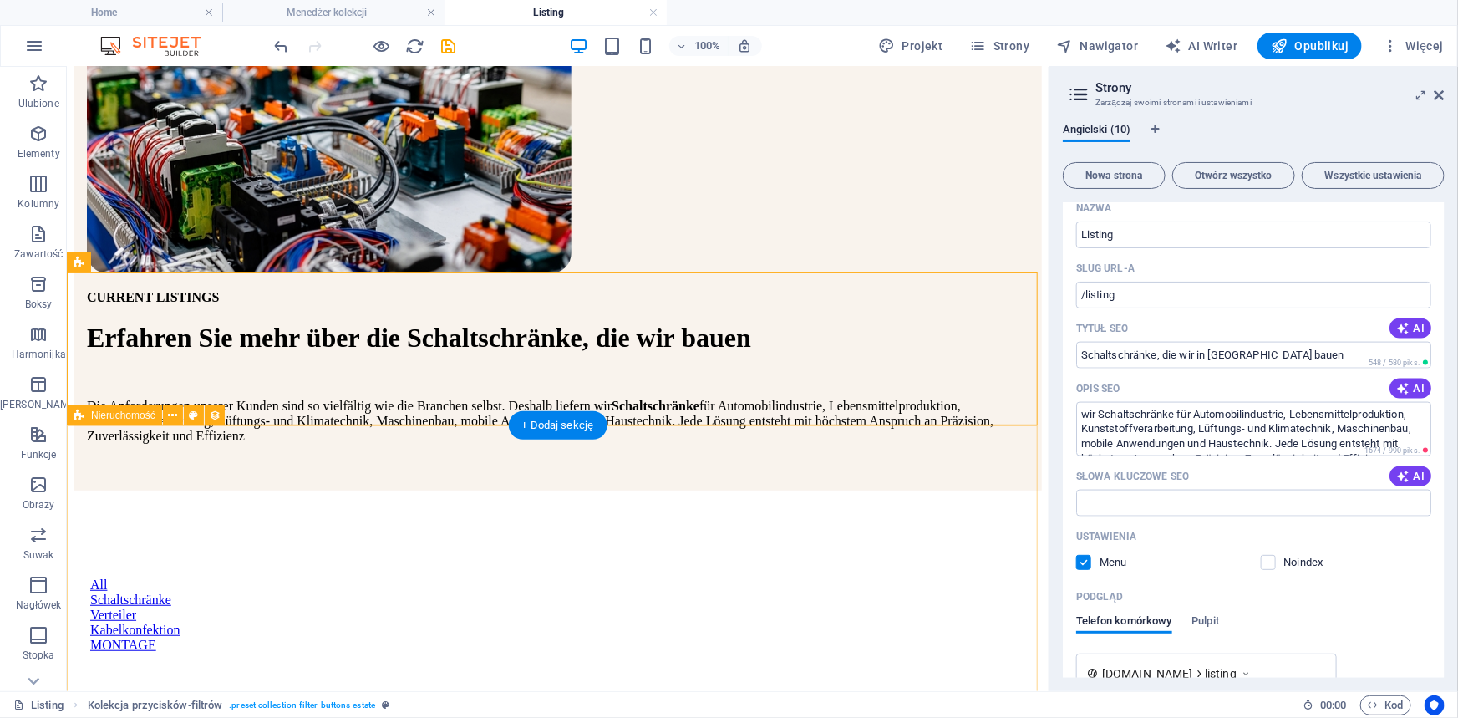
scroll to position [370, 0]
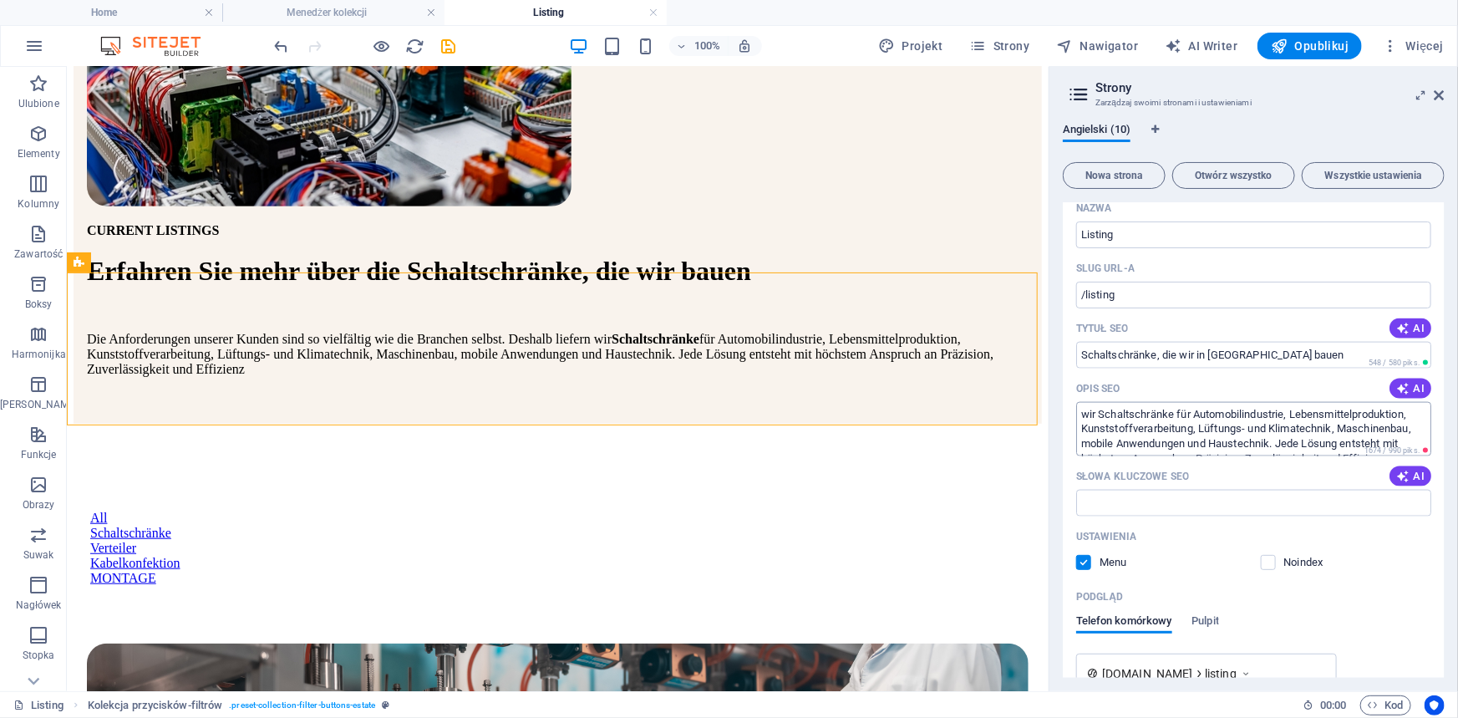
click at [1093, 402] on textarea "wir Schaltschränke für Automobilindustrie, Lebensmittelproduktion, Kunststoffve…" at bounding box center [1253, 429] width 355 height 54
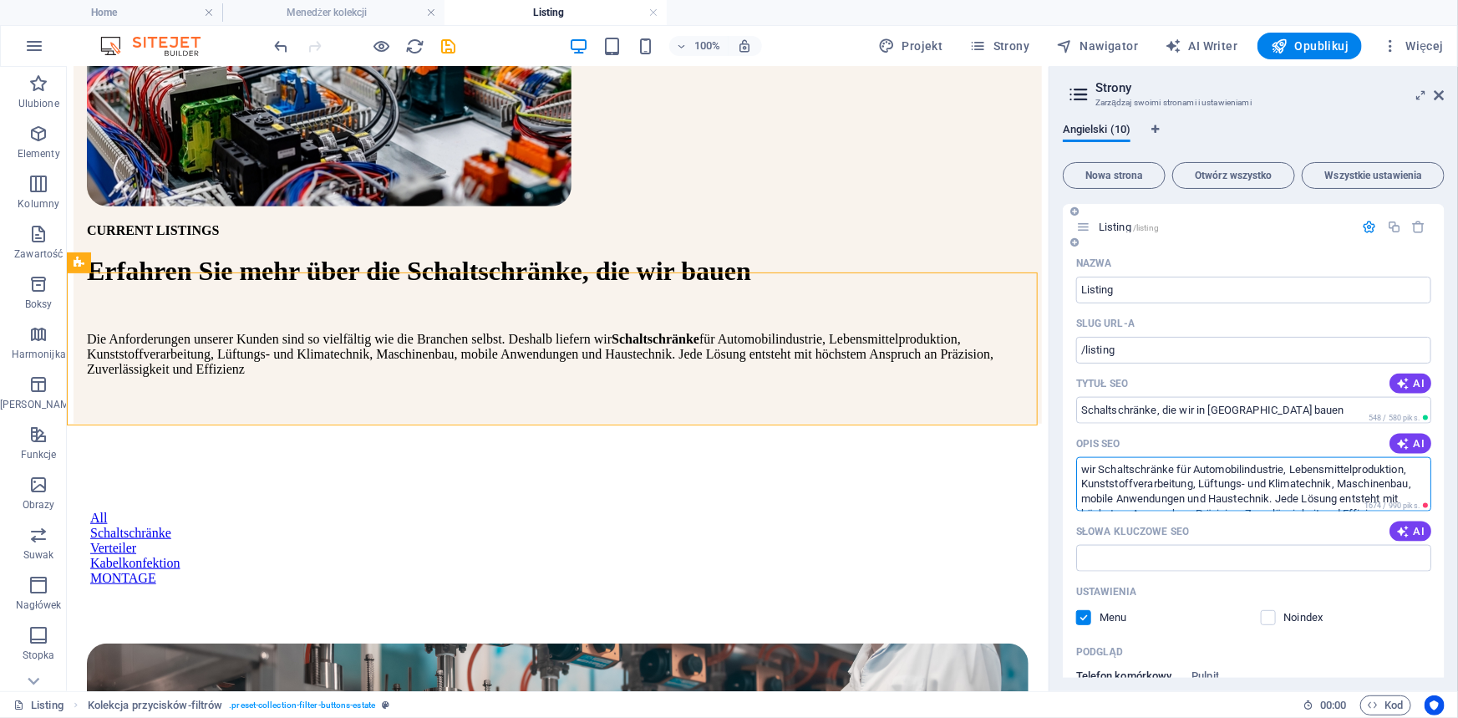
scroll to position [1062, 0]
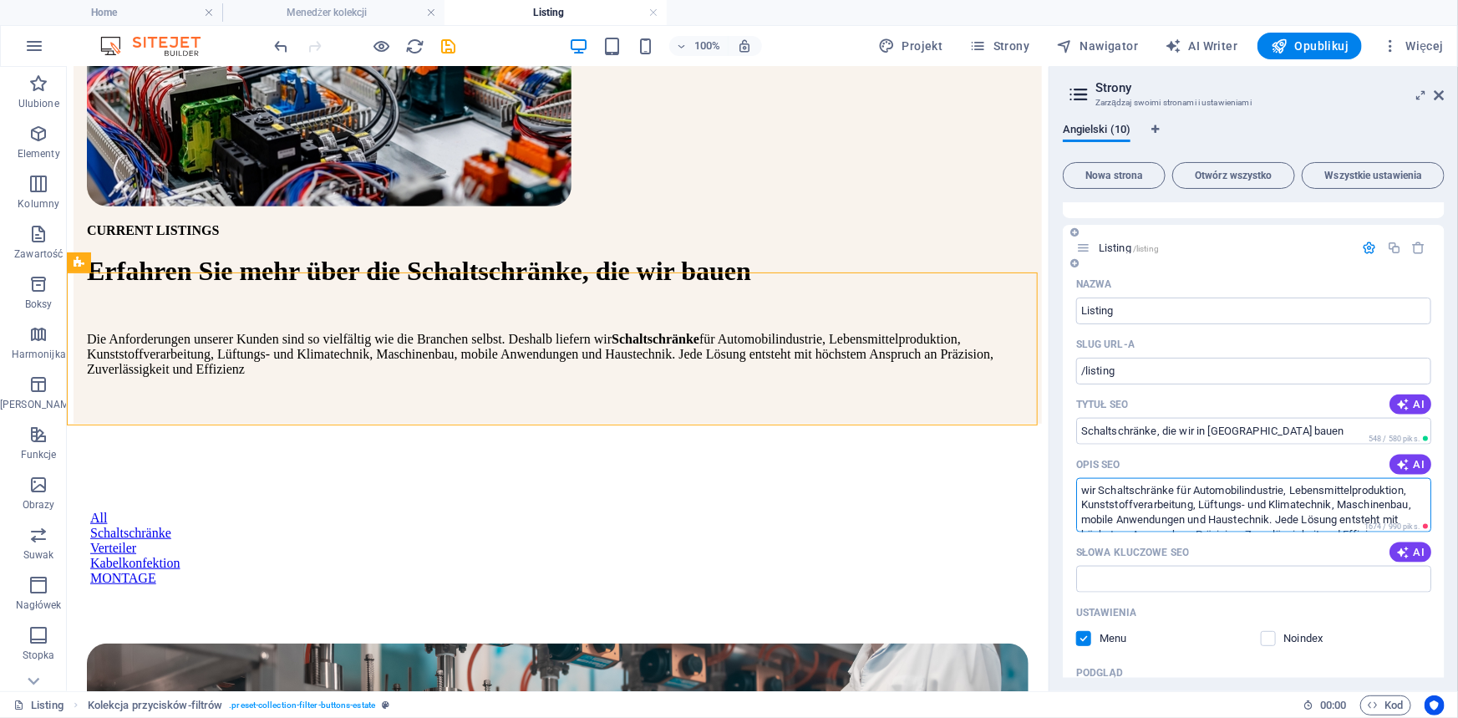
drag, startPoint x: 1095, startPoint y: 456, endPoint x: 1065, endPoint y: 456, distance: 30.1
click at [1065, 456] on div "Nazwa Listing ​ Slug URL-a /listing ​ Tytuł SEO AI Schaltschränke, die wir in P…" at bounding box center [1253, 647] width 382 height 753
drag, startPoint x: 1278, startPoint y: 490, endPoint x: 1457, endPoint y: 503, distance: 179.2
click at [1457, 503] on div "Angielski (10) Nowa strona Otwórz wszystko Wszystkie ustawienia Schaltschrankba…" at bounding box center [1253, 400] width 408 height 581
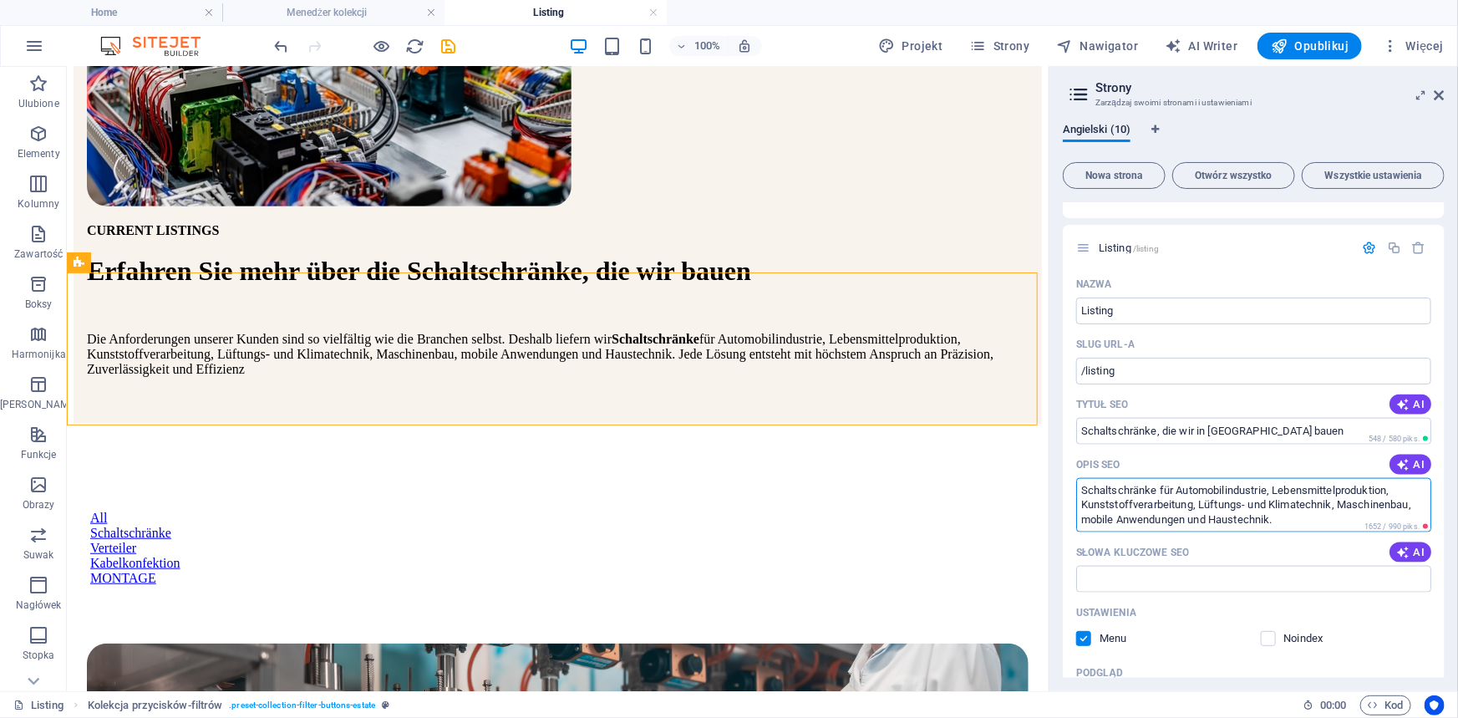
scroll to position [0, 0]
drag, startPoint x: 1272, startPoint y: 475, endPoint x: 1197, endPoint y: 473, distance: 75.2
click at [1197, 478] on textarea "Schaltschränke für Automobilindustrie, Lebensmittelproduktion, Kunststoffverarb…" at bounding box center [1253, 505] width 355 height 54
drag, startPoint x: 1348, startPoint y: 475, endPoint x: 1336, endPoint y: 493, distance: 21.1
click at [1336, 493] on textarea "Schaltschränke für Automobilindustrie, Lebensmittelproduktion, Kunststoffverarb…" at bounding box center [1253, 505] width 355 height 54
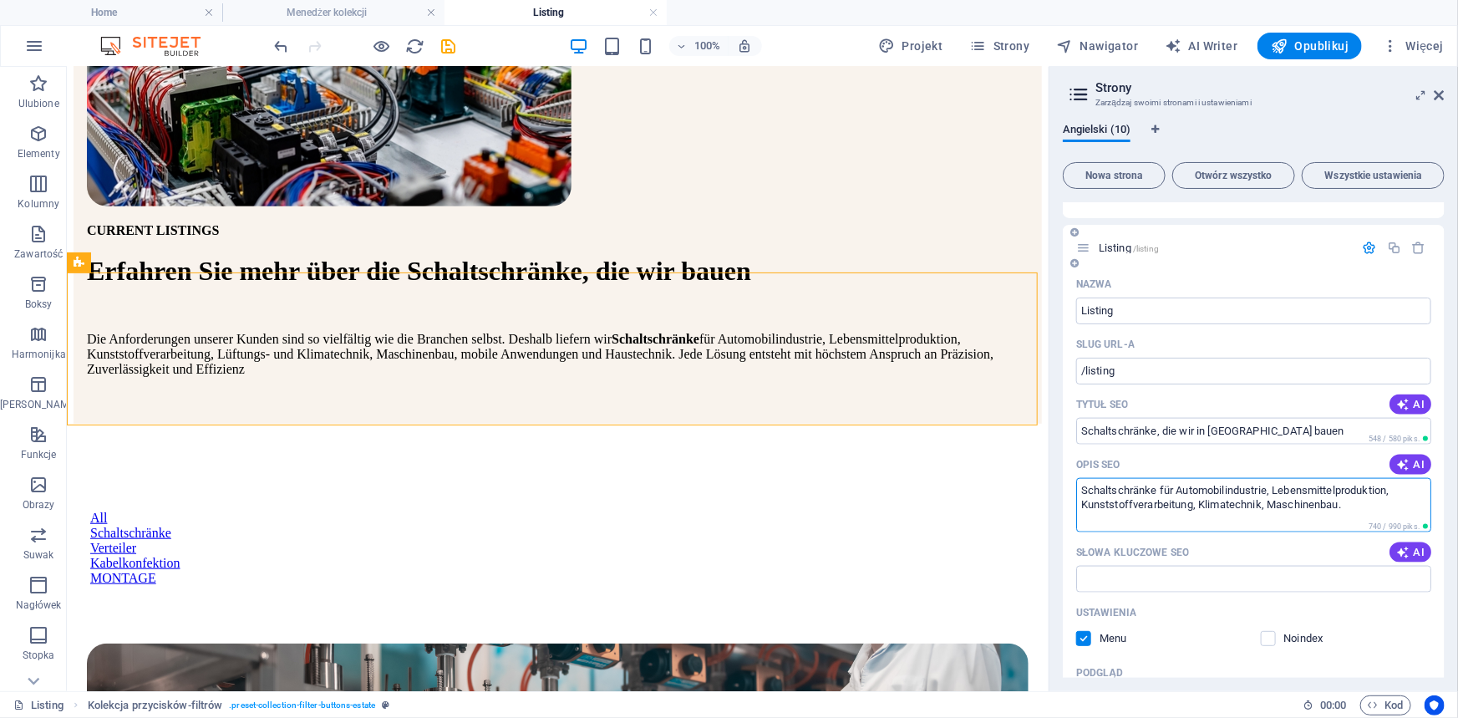
type textarea "Schaltschränke für Automobilindustrie, Lebensmittelproduktion, Kunststoffverarb…"
click at [1428, 608] on div "Nazwa Listing ​ Slug URL-a /listing ​ Tytuł SEO AI Schaltschränke, die wir in P…" at bounding box center [1253, 630] width 382 height 719
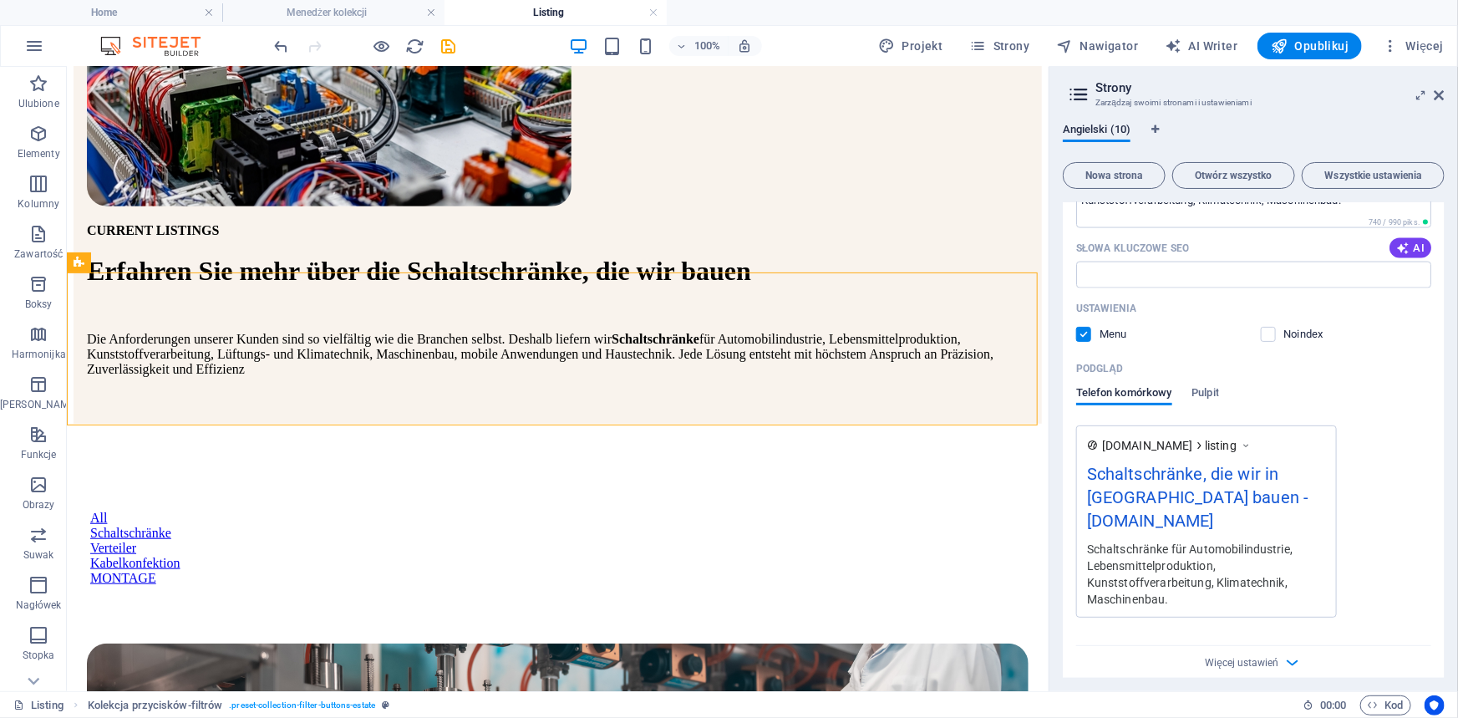
scroll to position [1291, 0]
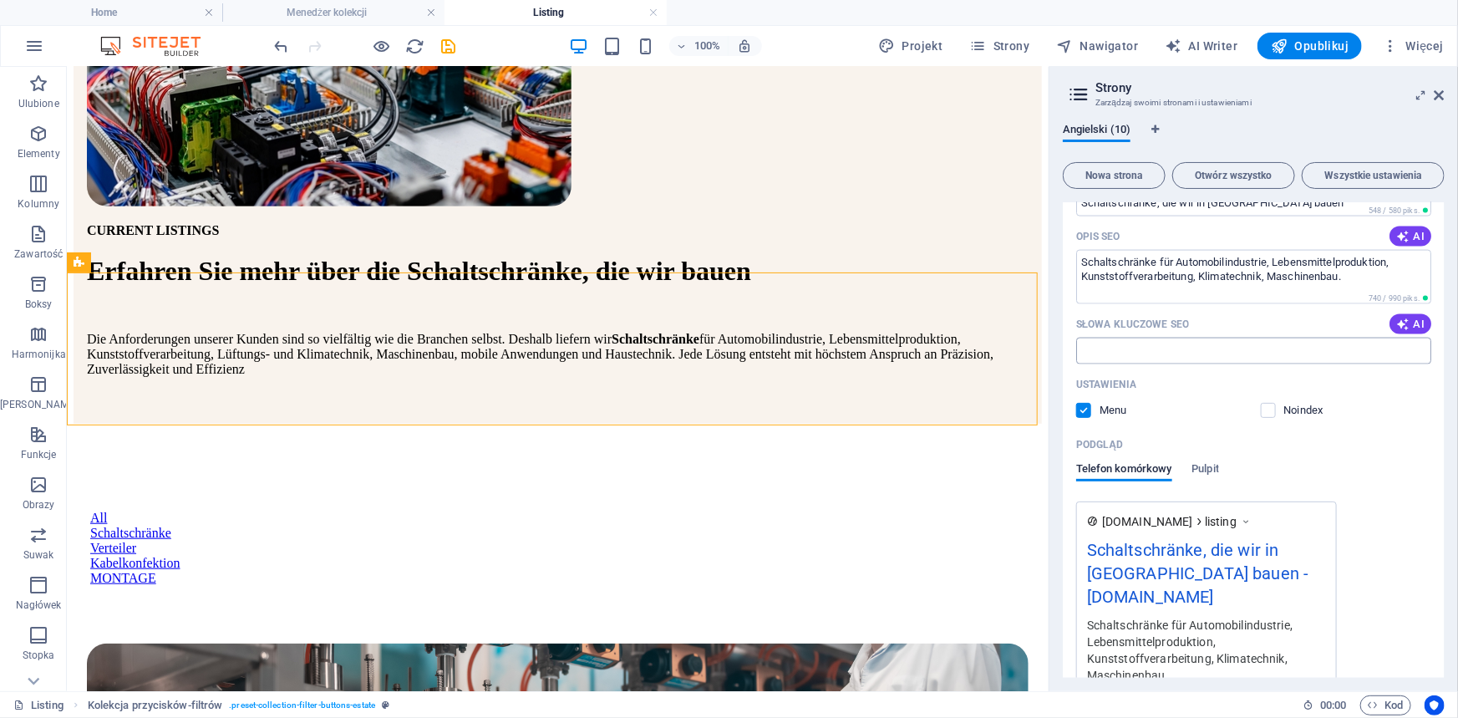
click at [1134, 337] on input "Słowa kluczowe SEO" at bounding box center [1253, 350] width 355 height 27
click at [1087, 250] on textarea "Schaltschränke für Automobilindustrie, Lebensmittelproduktion, Kunststoffverarb…" at bounding box center [1253, 277] width 355 height 54
drag, startPoint x: 1177, startPoint y: 234, endPoint x: 1343, endPoint y: 248, distance: 166.8
click at [1343, 250] on textarea "Schaltschränke für Automobilindustrie, Lebensmittelproduktion, Kunststoffverarb…" at bounding box center [1253, 277] width 355 height 54
click at [1236, 337] on input "Schaltschrankbau für" at bounding box center [1253, 350] width 355 height 27
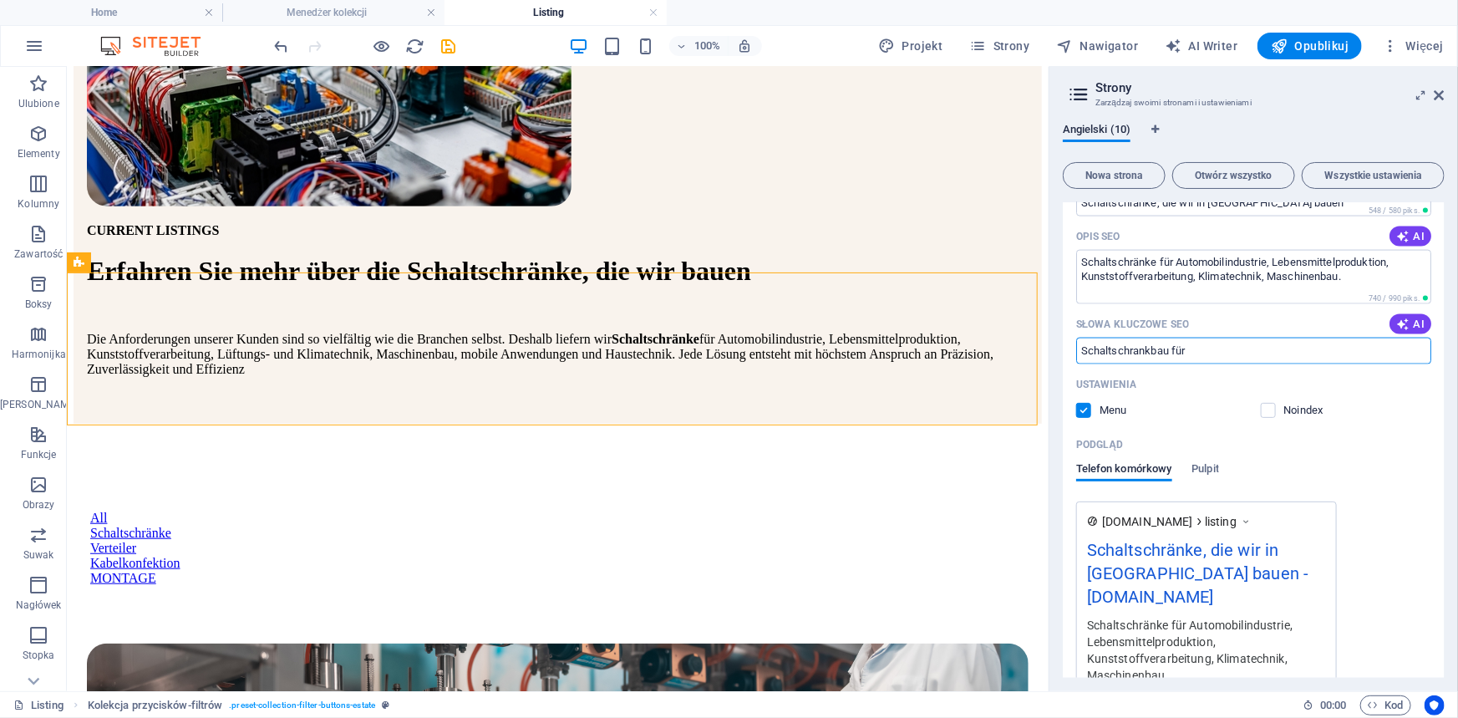
paste input "Automobilindustrie, Lebensmittelproduktion, Kunststoffverarbeitung, Klimatechni…"
click at [1408, 337] on input "Schaltschrankbau für Automobilindustrie, Lebensmittelproduktion, Kunststoffvera…" at bounding box center [1253, 350] width 355 height 27
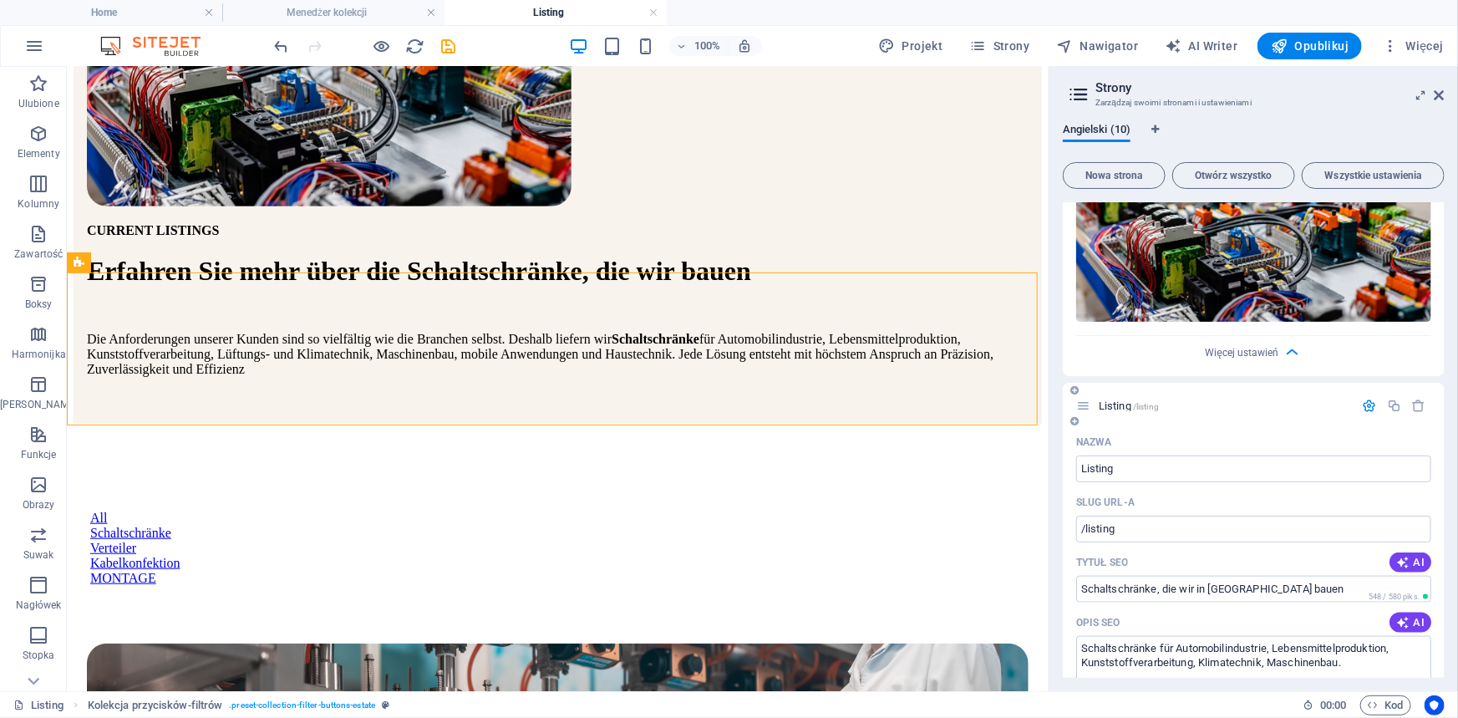
scroll to position [910, 0]
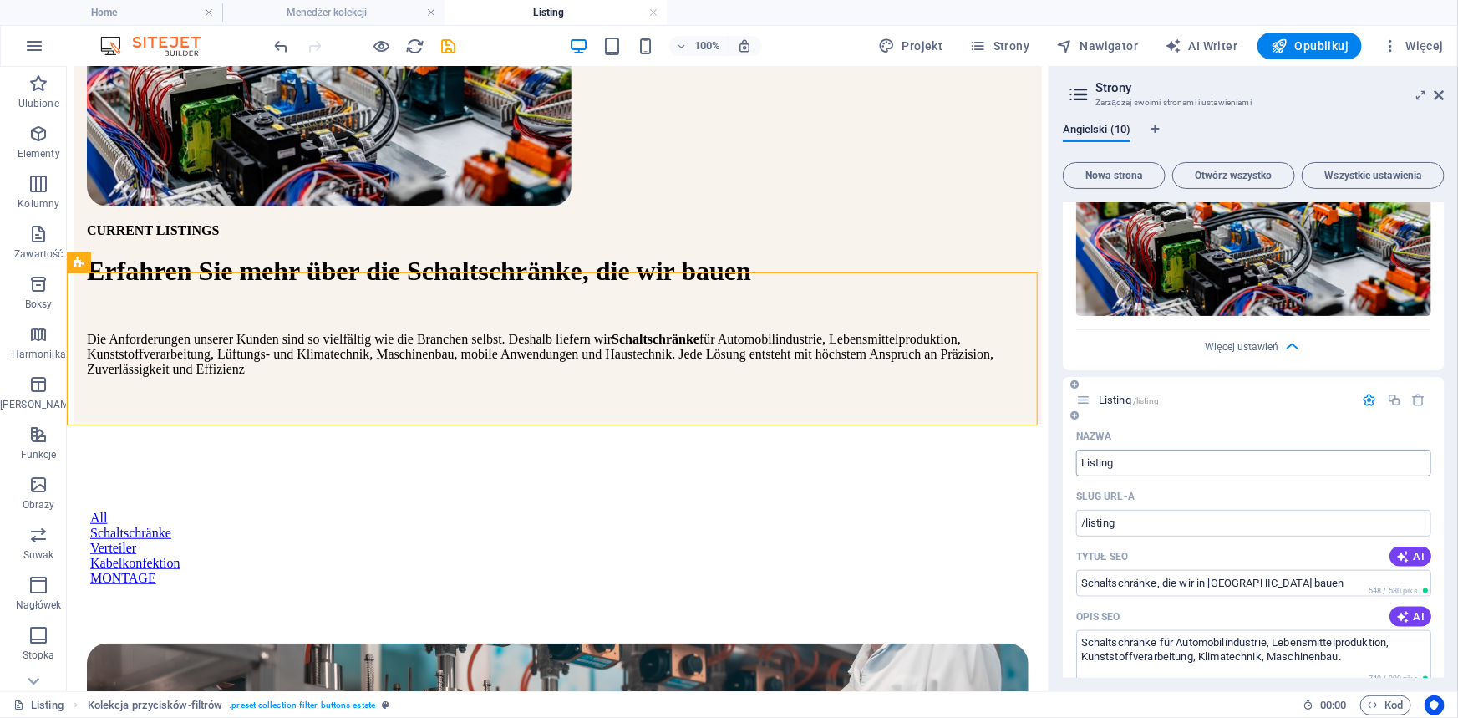
type input "Schaltschrankbau für Automobilindustrie, Lebensmittelproduktion, Kunststoffvera…"
click at [1083, 449] on input "Listing" at bounding box center [1253, 462] width 355 height 27
type input "schaltschrListing"
type input "/schaltschrlisting"
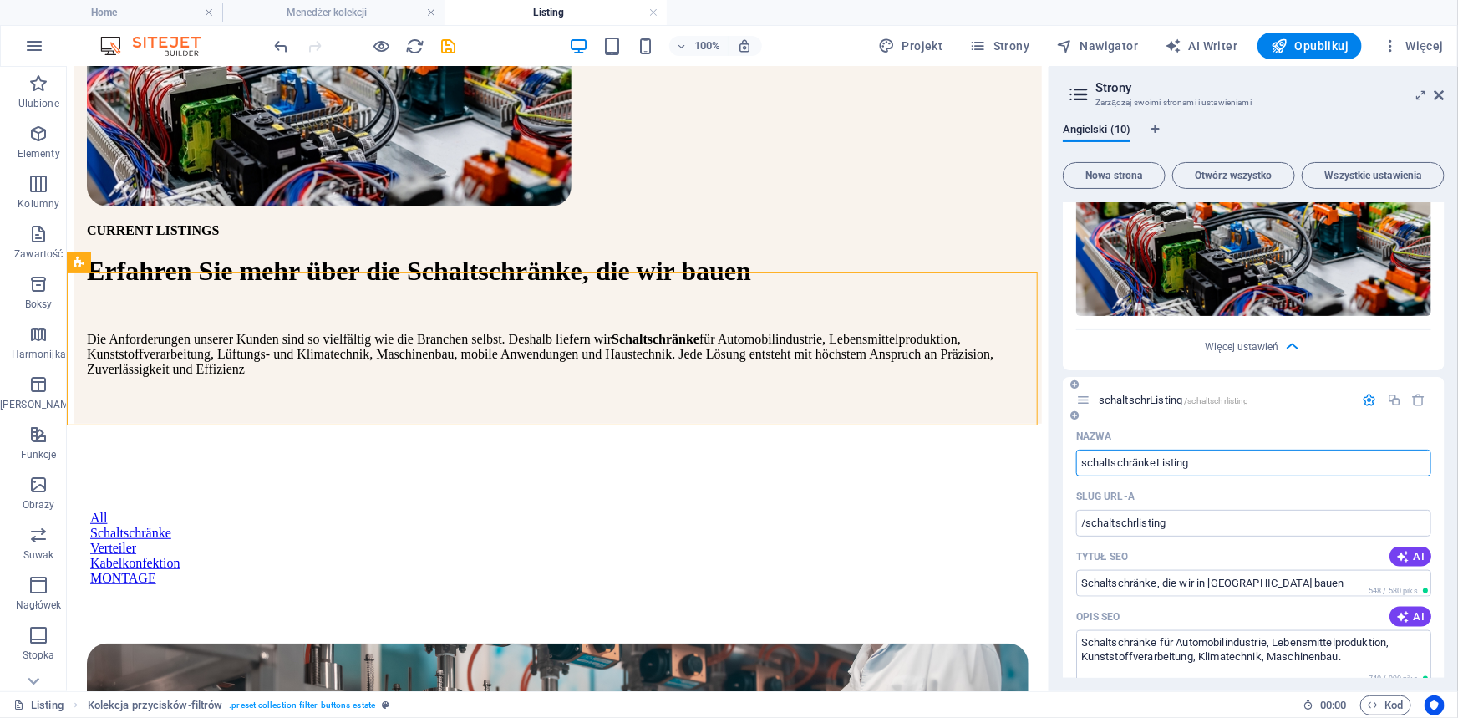
type input "schaltschränkeListing"
type input "/schaltschraenkelisting"
type input "schaltschränke diListing"
type input "/schaltschraenke-listing"
type input "schaltschränke die wir in Polen BauenListing"
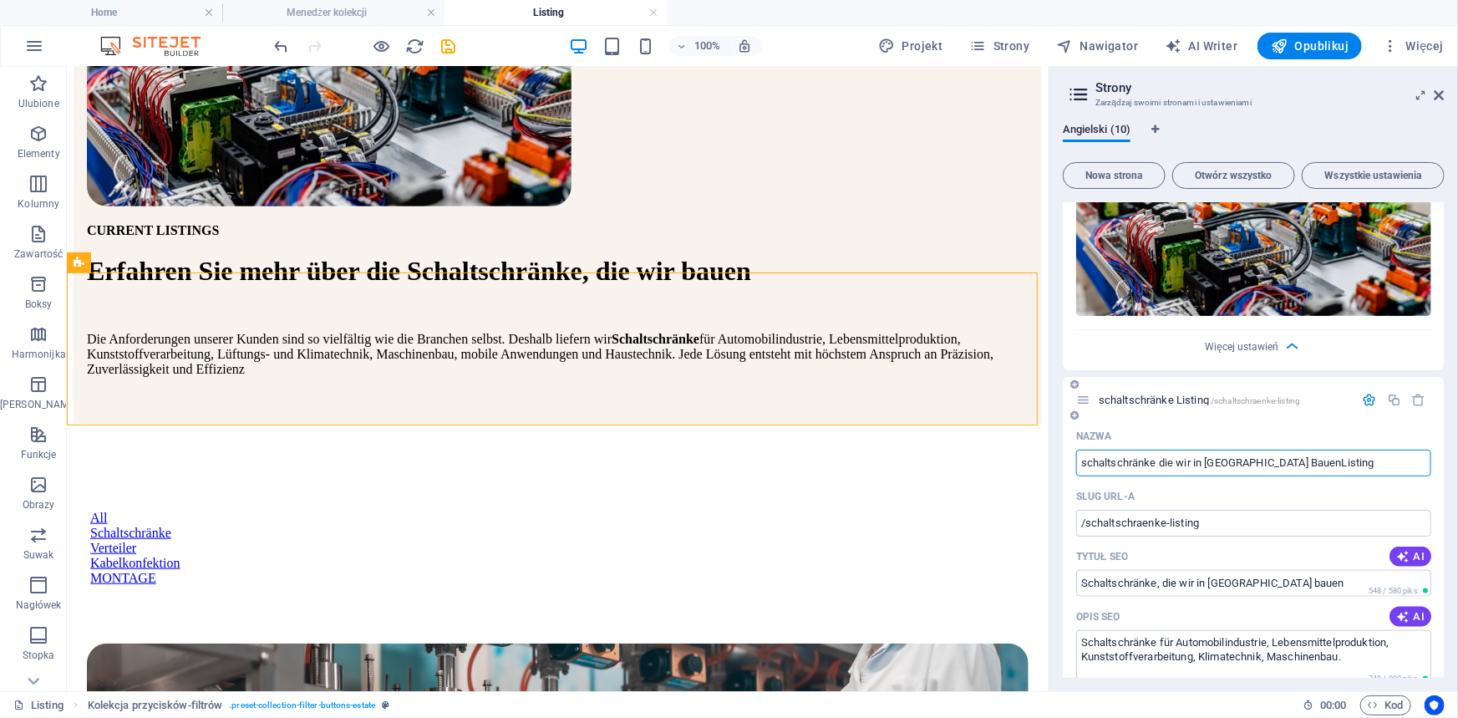
type input "/schaltschraenke-die-wir-in-polen-bauenlisting"
type input "schaltschränke die wir in Polen Bauen Listing"
type input "/schaltschraenke-die-wir-in-polen-bauen-listing"
type input "schaltschränke die wir in Polen Bauen - Listing"
click at [445, 48] on icon "save" at bounding box center [448, 46] width 19 height 19
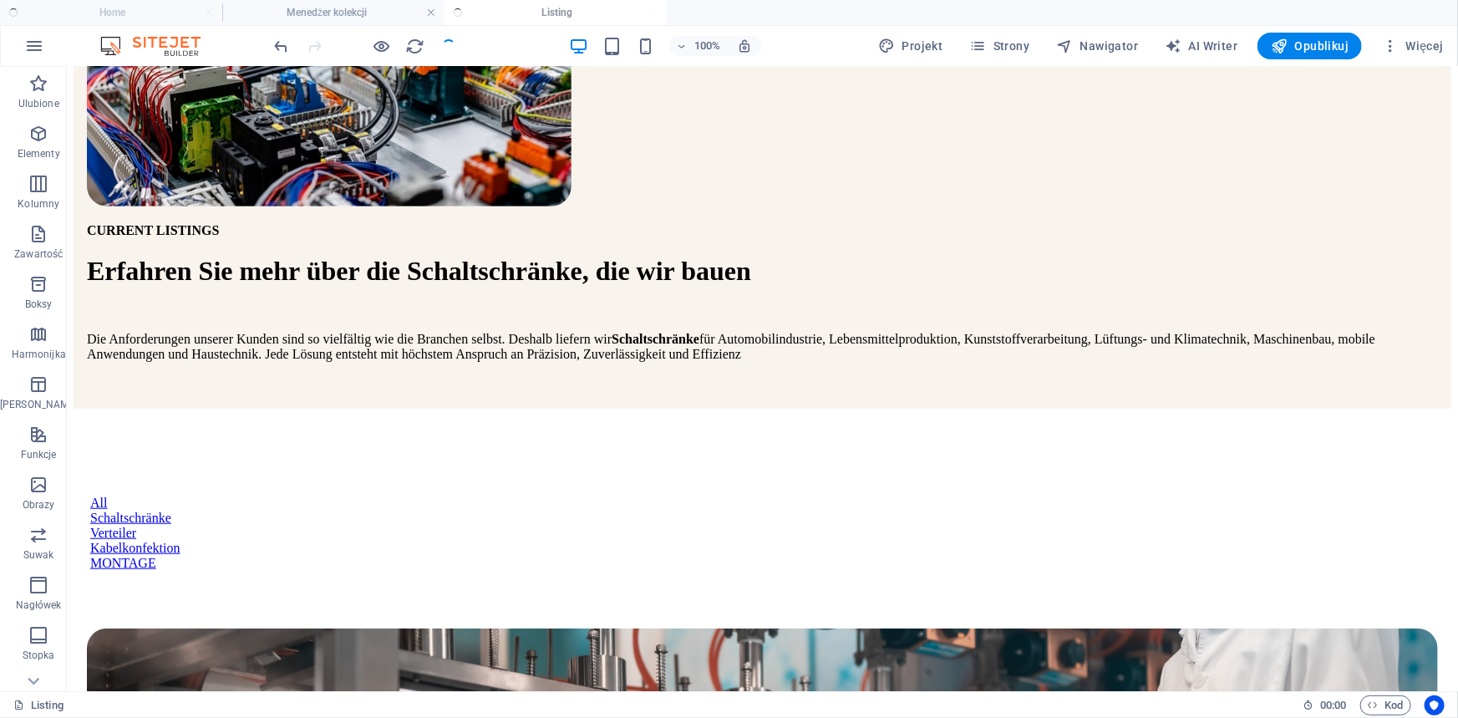
scroll to position [355, 0]
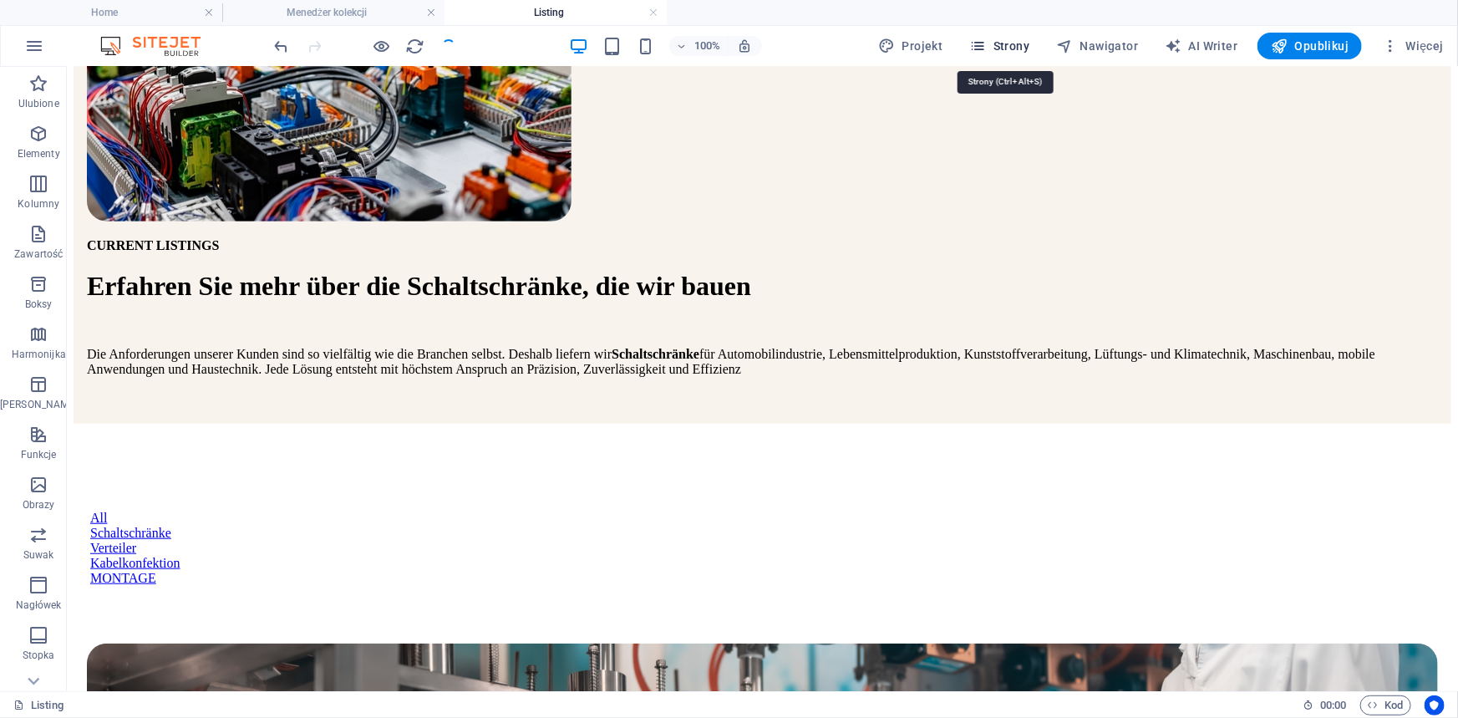
click at [1007, 49] on span "Strony" at bounding box center [1000, 46] width 60 height 17
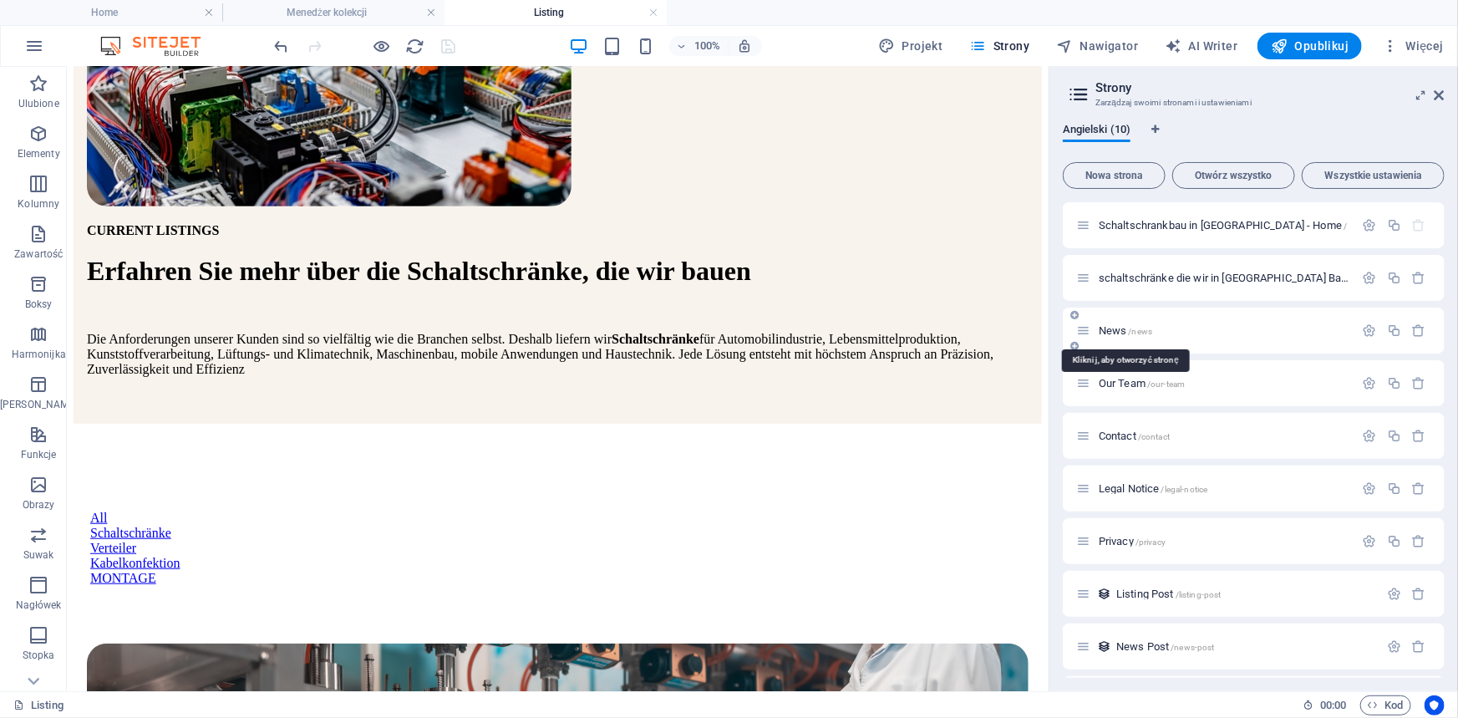
click at [1118, 328] on span "News /news" at bounding box center [1124, 330] width 53 height 13
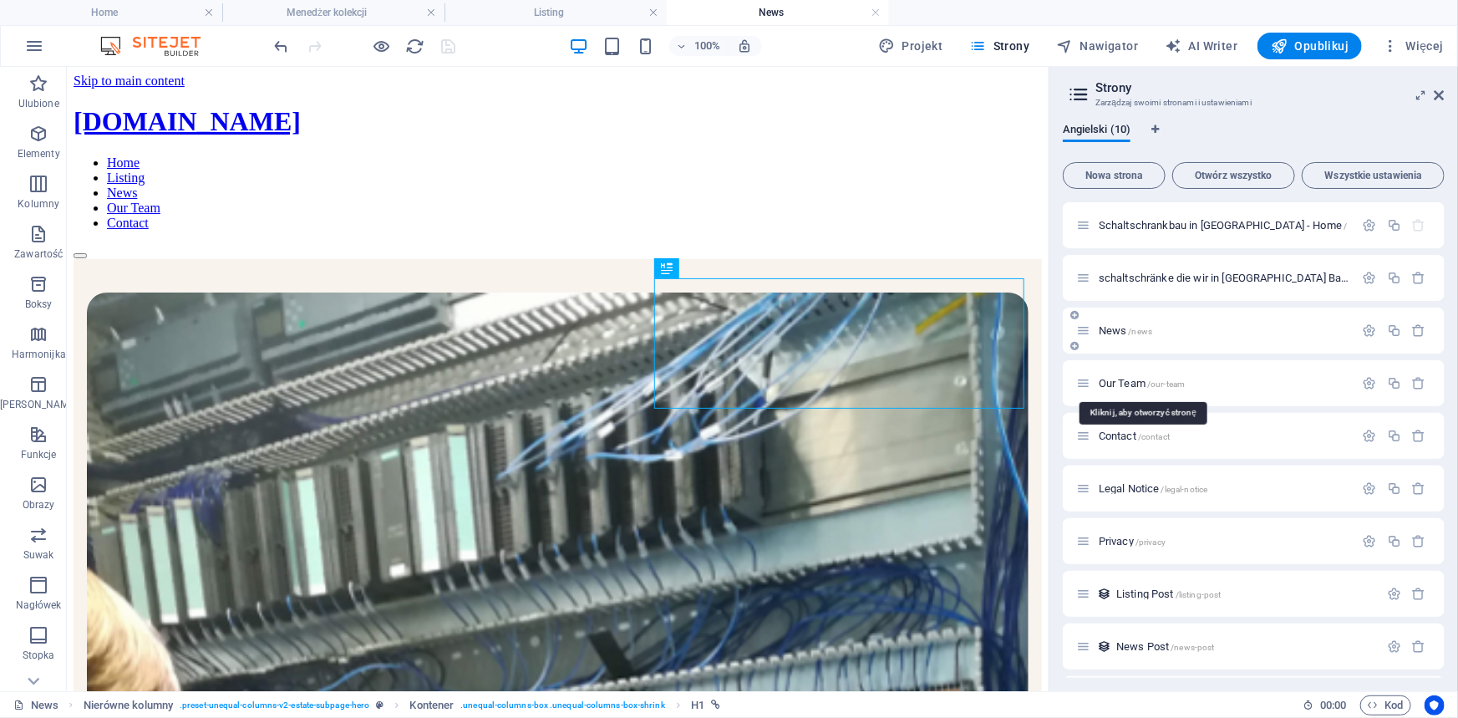
scroll to position [0, 0]
click at [1119, 282] on span "schaltschränke die wir in Polen Bauen - Listing /schaltschraenke-die-wir-in-pol…" at bounding box center [1370, 277] width 545 height 13
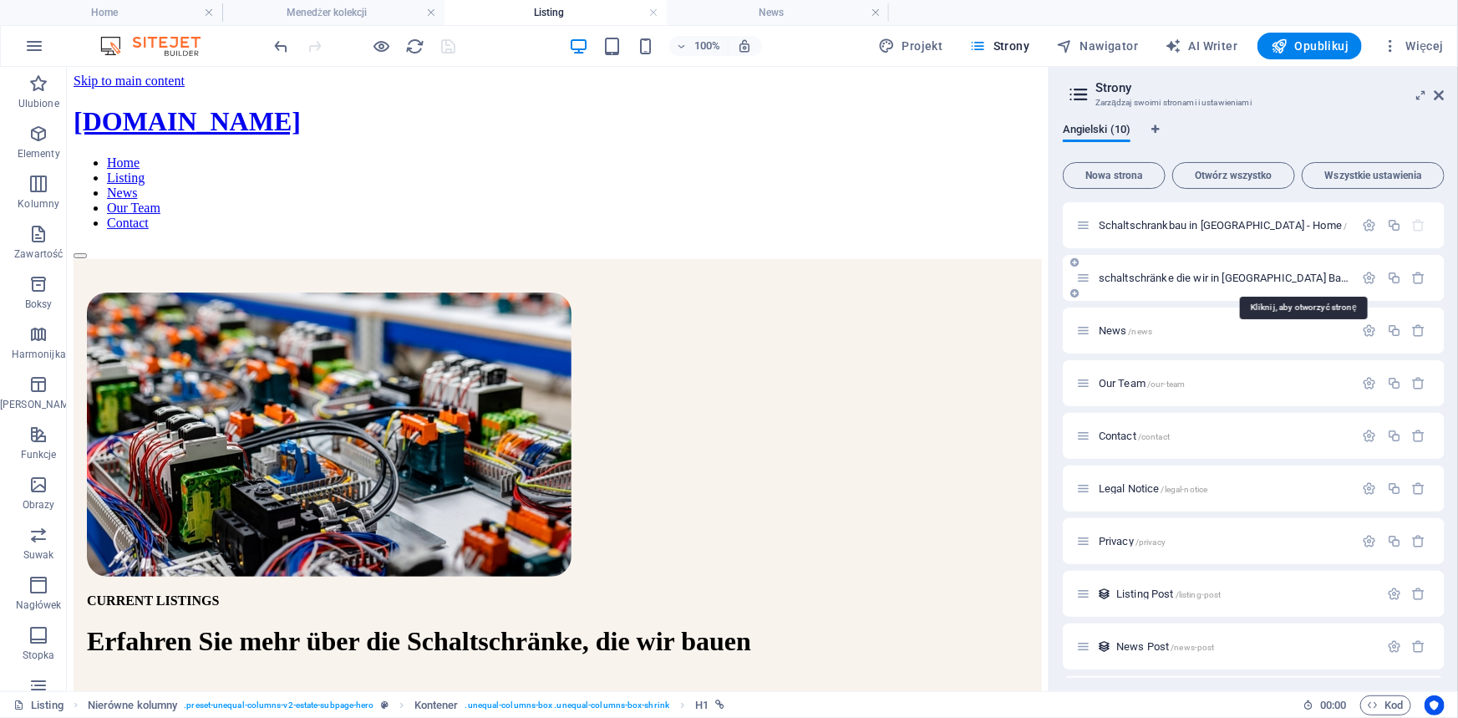
scroll to position [370, 0]
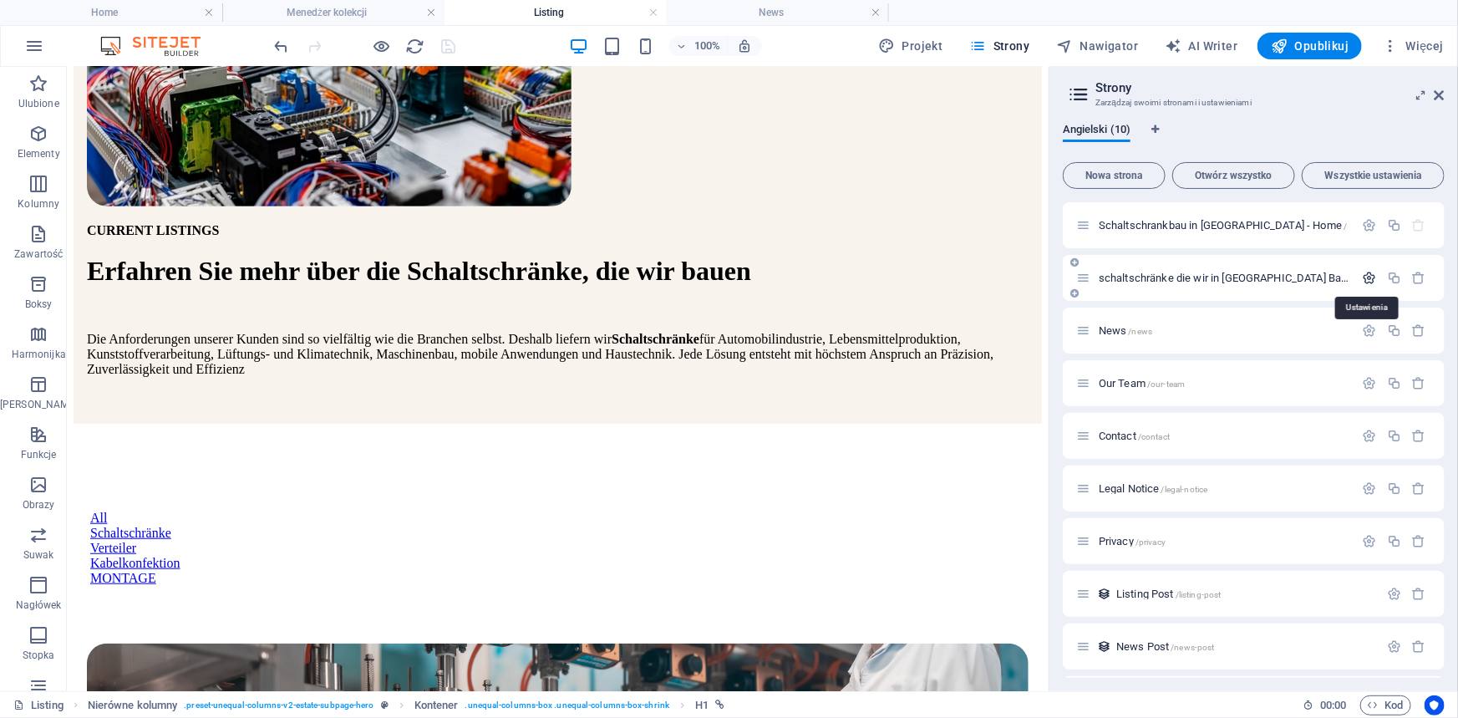
click at [1367, 276] on icon "button" at bounding box center [1369, 278] width 14 height 14
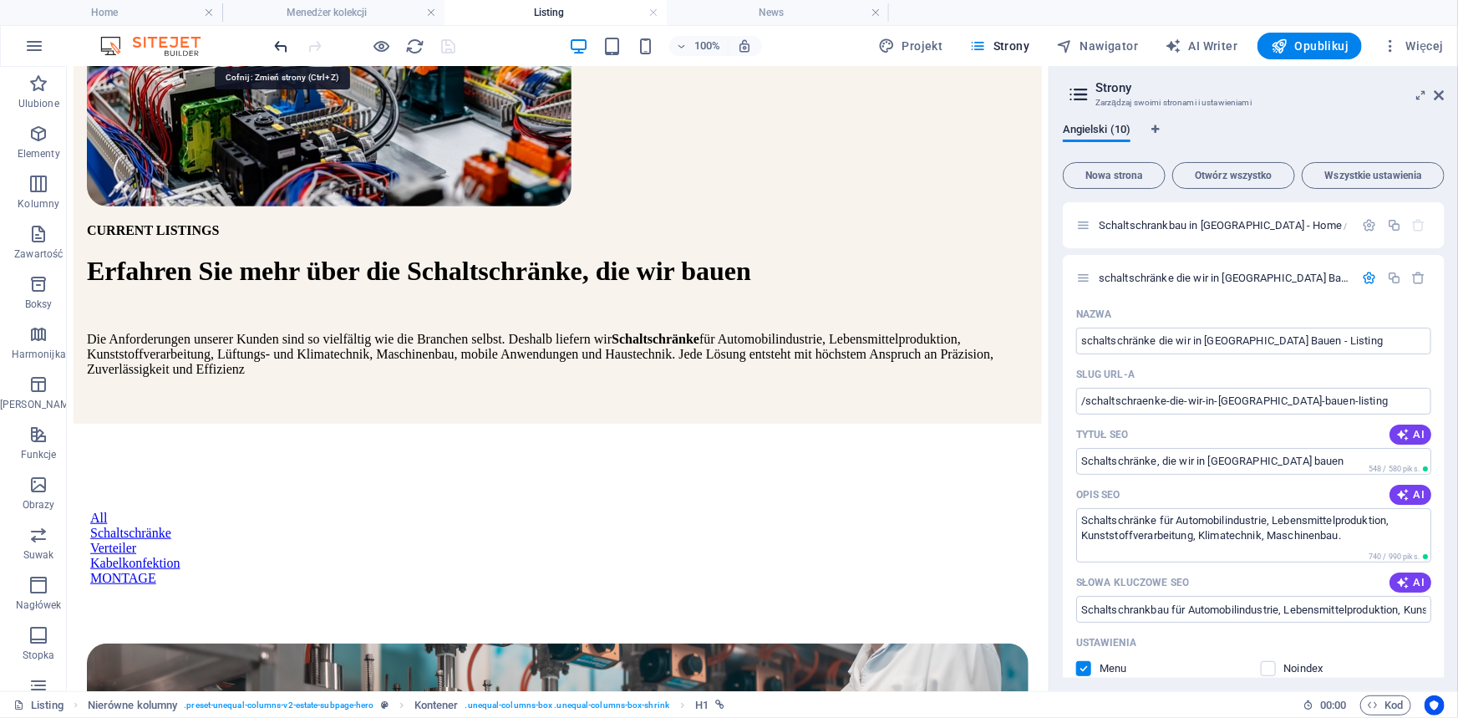
click at [282, 44] on icon "undo" at bounding box center [281, 46] width 19 height 19
type input "schaltschränke die wir in Polen BauenListing"
type input "/schaltschraenke-die-wir-in-polen-bauenlisting"
click at [282, 44] on icon "undo" at bounding box center [281, 46] width 19 height 19
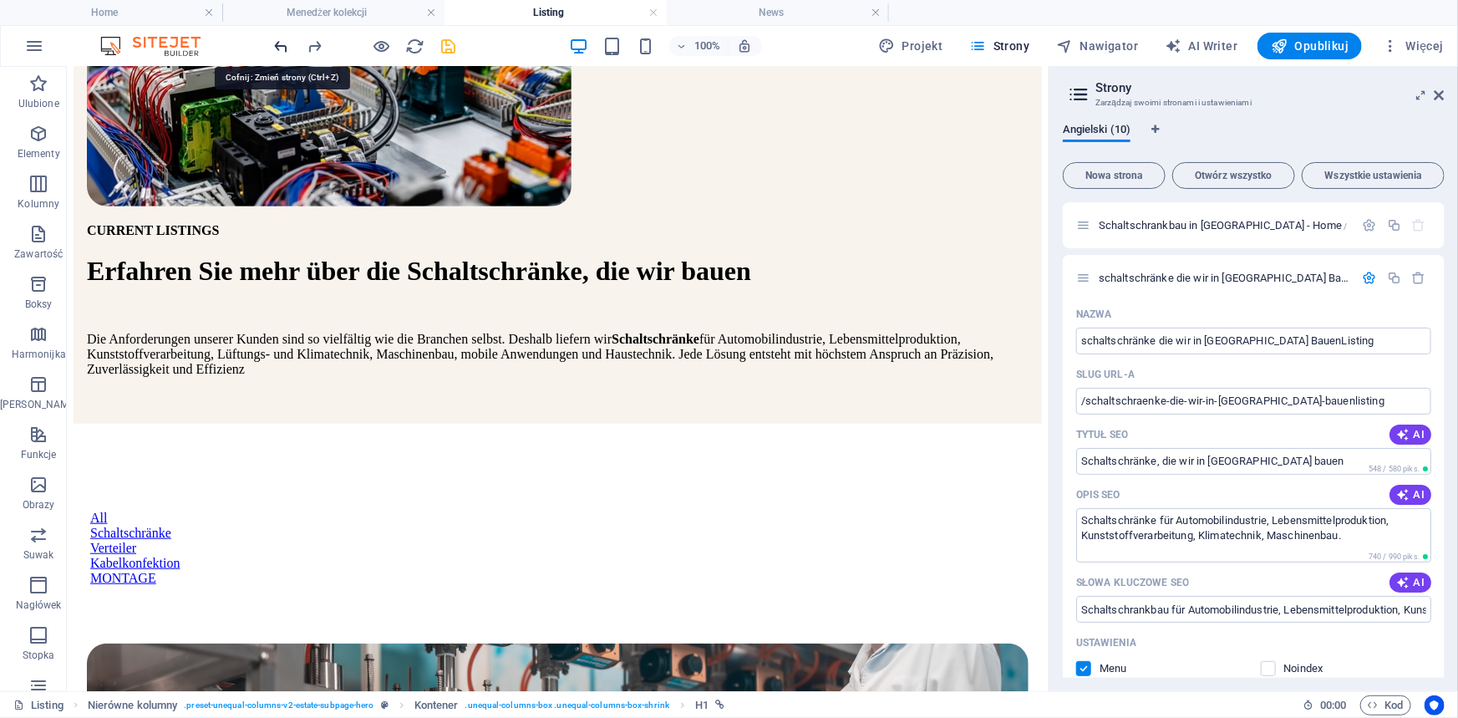
type input "schaltschränke Listing"
type input "/schaltschraenke-listing"
click at [282, 44] on icon "undo" at bounding box center [281, 46] width 19 height 19
type input "schaltschränkeListing"
type input "/schaltschraenkelisting"
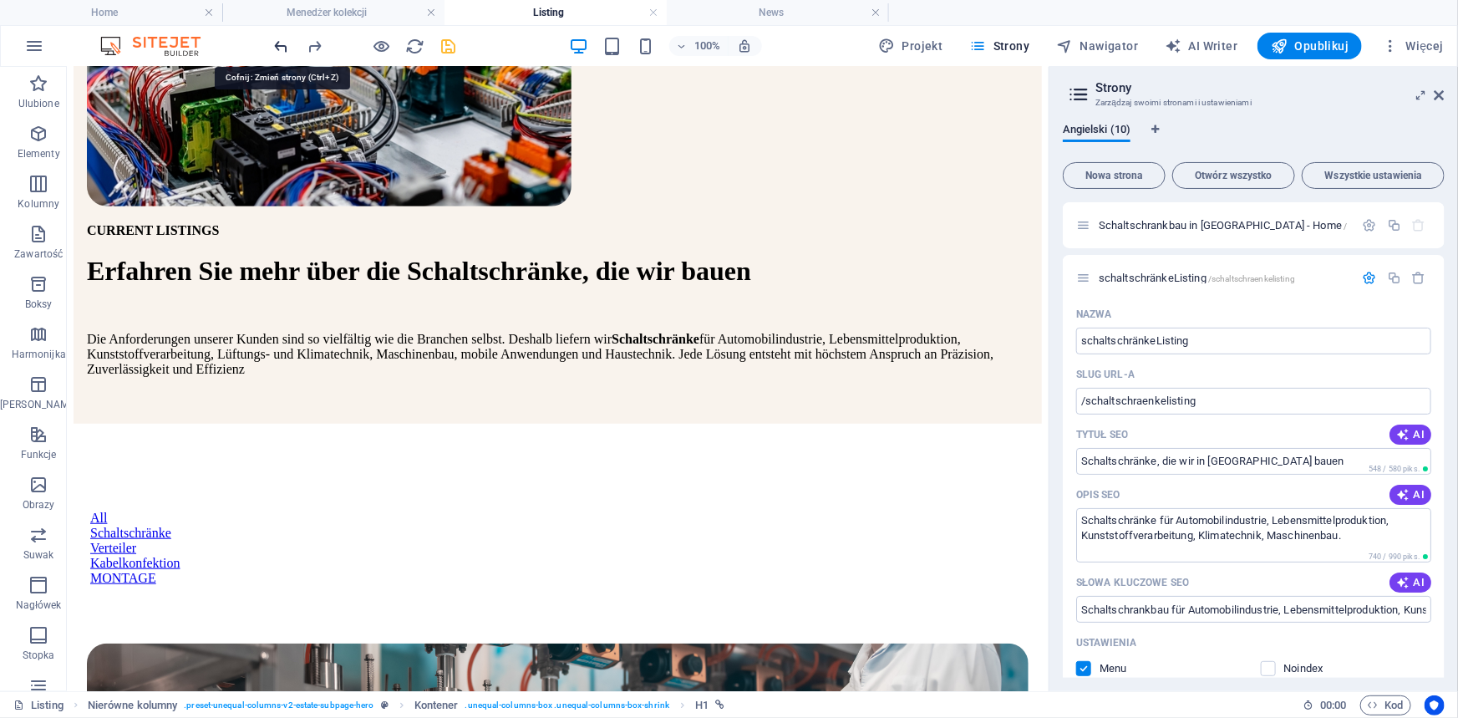
click at [282, 44] on icon "undo" at bounding box center [281, 46] width 19 height 19
type input "schaltschrListing"
type input "/schaltschrlisting"
click at [282, 44] on icon "undo" at bounding box center [281, 46] width 19 height 19
type input "Listing"
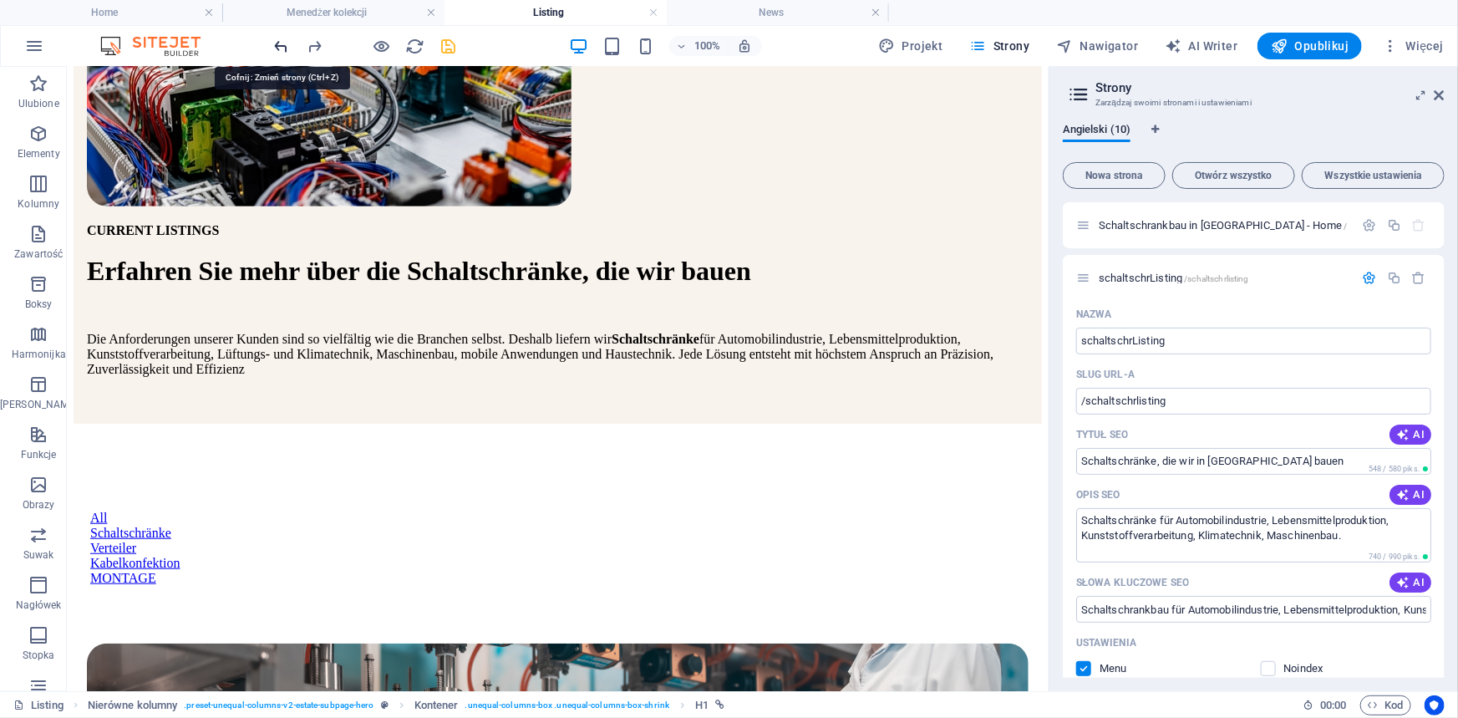
type input "/listing"
click at [1143, 336] on input "Listing" at bounding box center [1253, 340] width 355 height 27
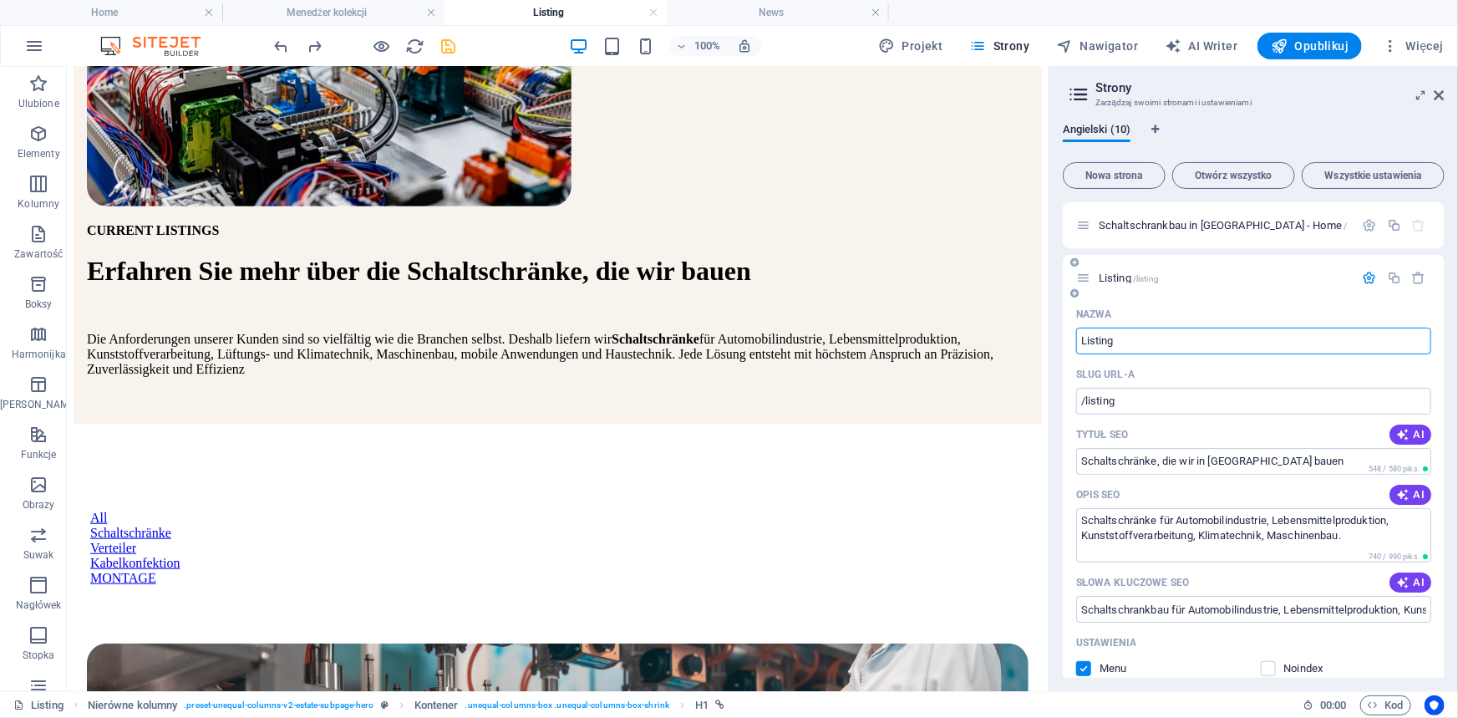
click at [1078, 340] on input "Listing" at bounding box center [1253, 340] width 355 height 27
type input "SchaltschrListing"
type input "/schaltschlisting"
type input "SchaltschrListing"
type input "/schaltschrlisting"
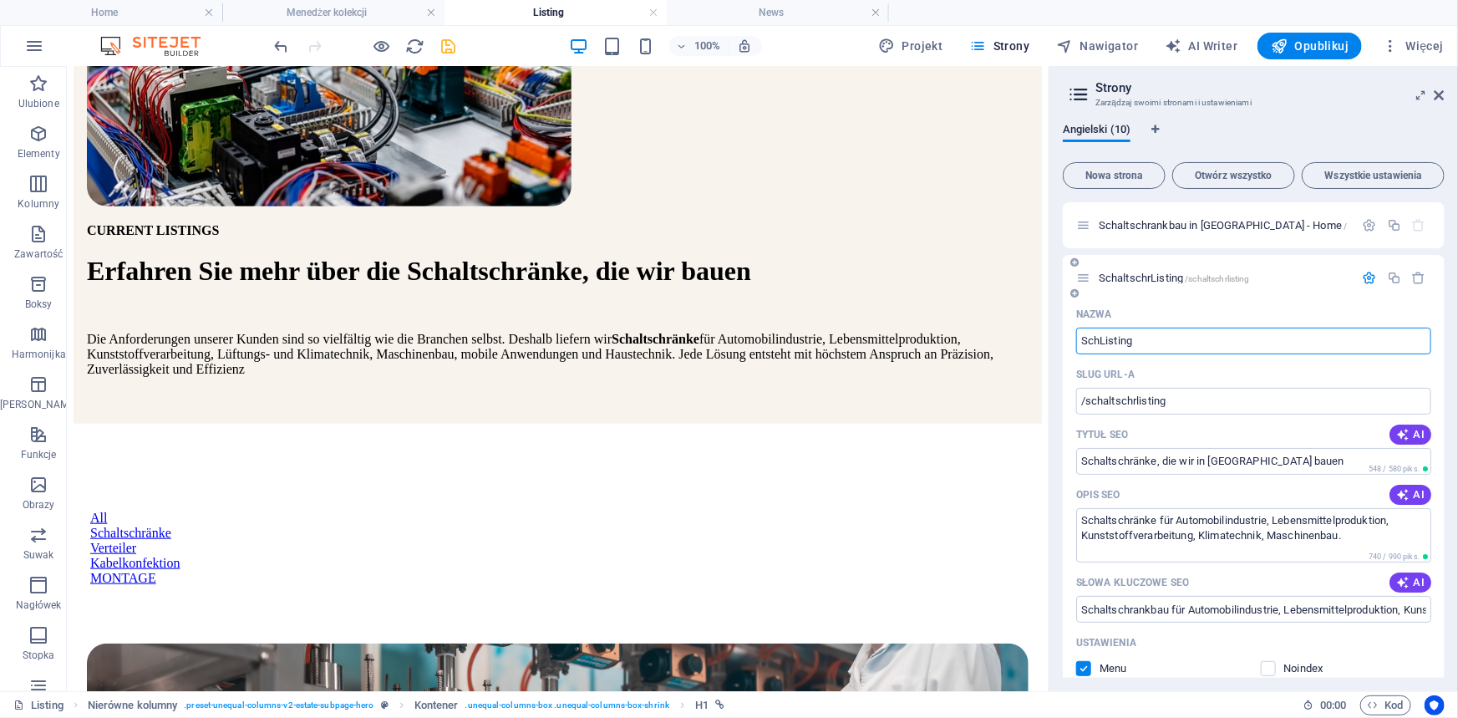
type input "ScListing"
type input "/schaltschlisting"
type input "Listing"
type input "/listing"
click at [1273, 342] on input "Listing" at bounding box center [1253, 340] width 355 height 27
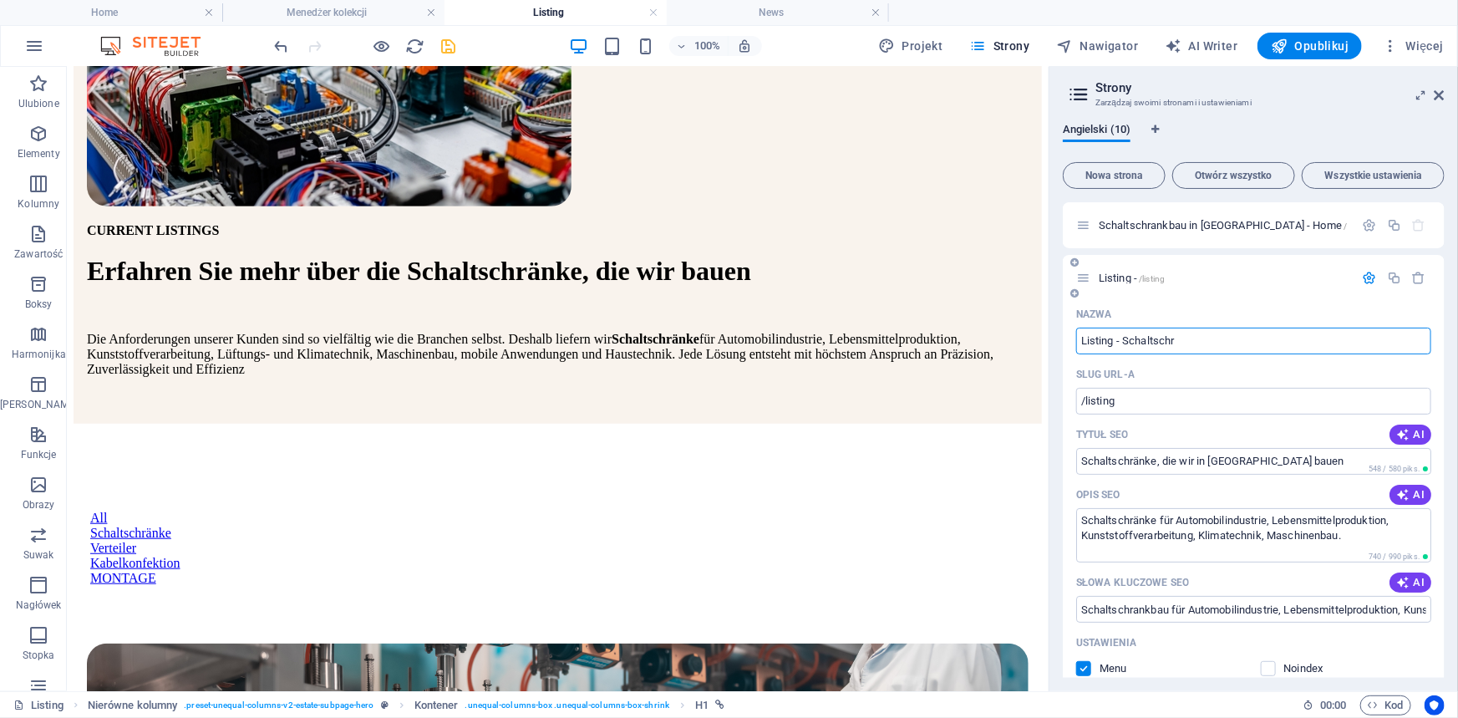
type input "Listing - Schaltschrä"
type input "/listing-schaltschr"
type input "Listing - Schaltschränke die wir in Polen"
type input "/listing-schaltschraenke-die-wir-in-polen"
type input "Listing - Schaltschränke die wir in Polen bauen."
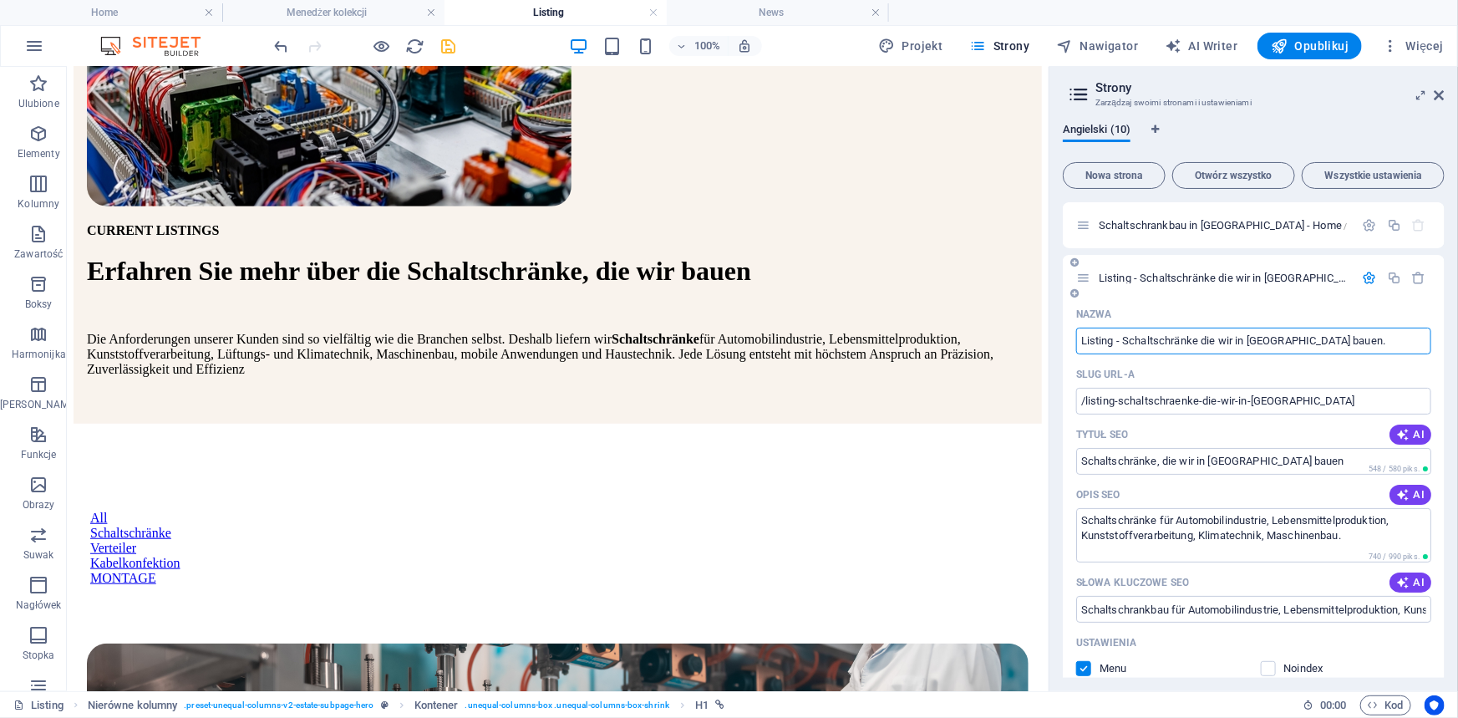
type input "/listing-schaltschraenke-die-wir-in-polen-bauen"
type input "Listing - Schaltschränke die wir in Polen bauen."
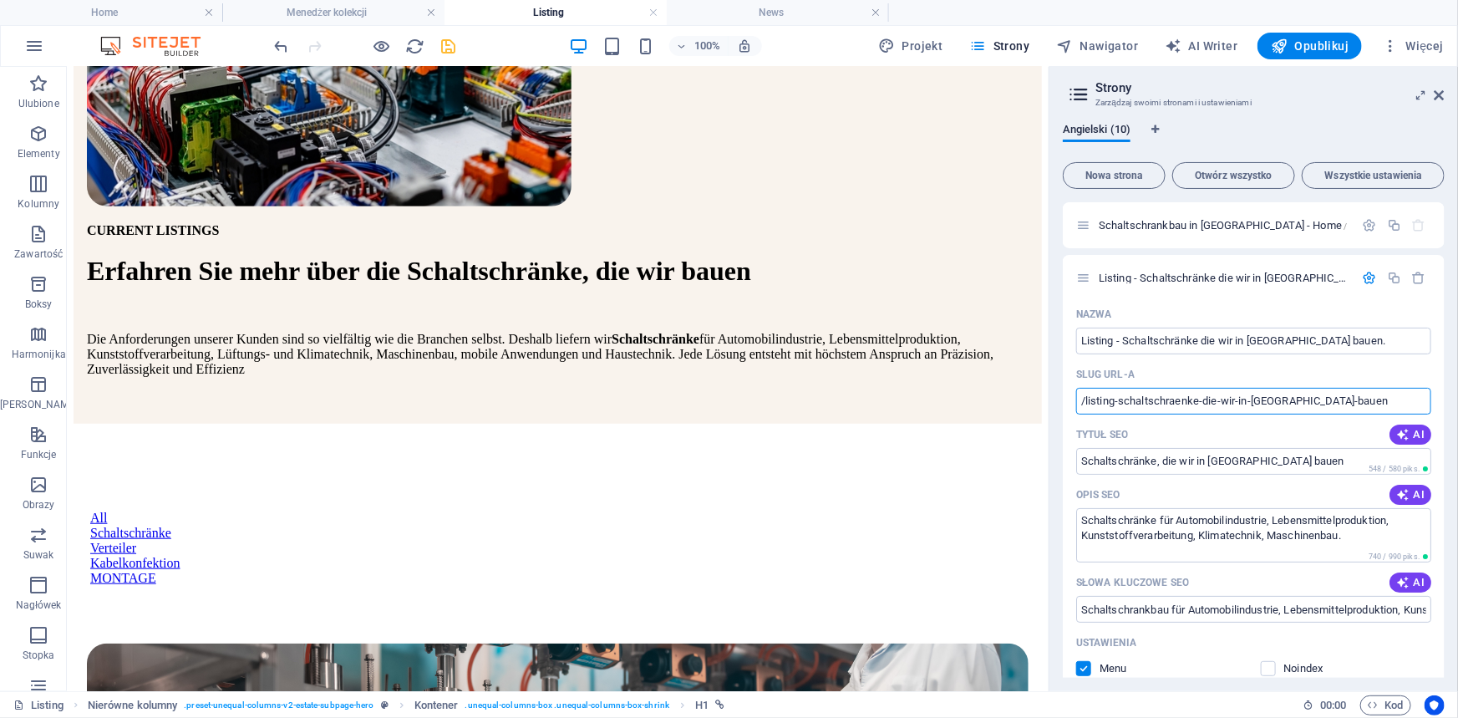
drag, startPoint x: 1119, startPoint y: 399, endPoint x: 1457, endPoint y: 398, distance: 337.5
click at [1457, 398] on div "Angielski (10) Nowa strona Otwórz wszystko Wszystkie ustawienia Schaltschrankba…" at bounding box center [1253, 400] width 408 height 581
type input "/listing"
click at [1311, 431] on div "Tytuł SEO AI" at bounding box center [1253, 434] width 355 height 27
click at [451, 42] on icon "save" at bounding box center [448, 46] width 19 height 19
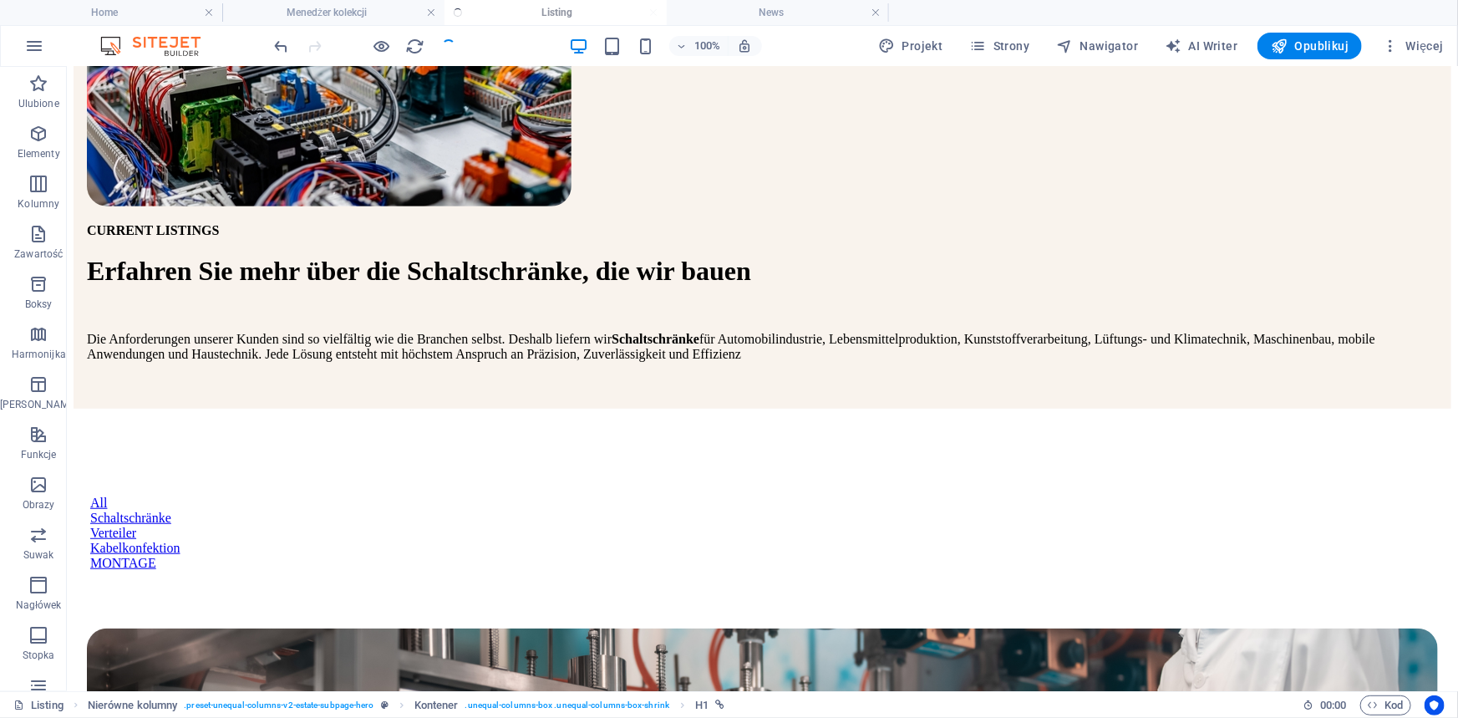
scroll to position [355, 0]
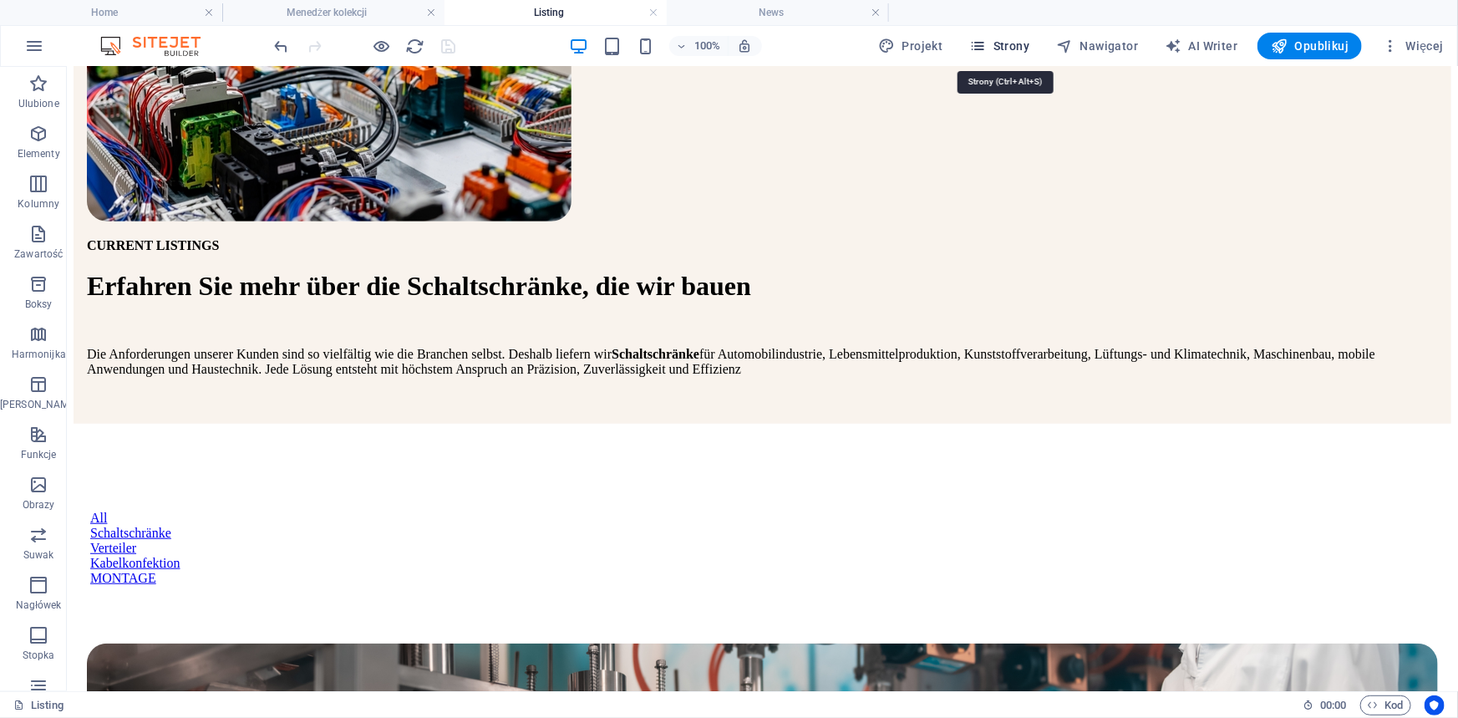
click at [993, 50] on span "Strony" at bounding box center [1000, 46] width 60 height 17
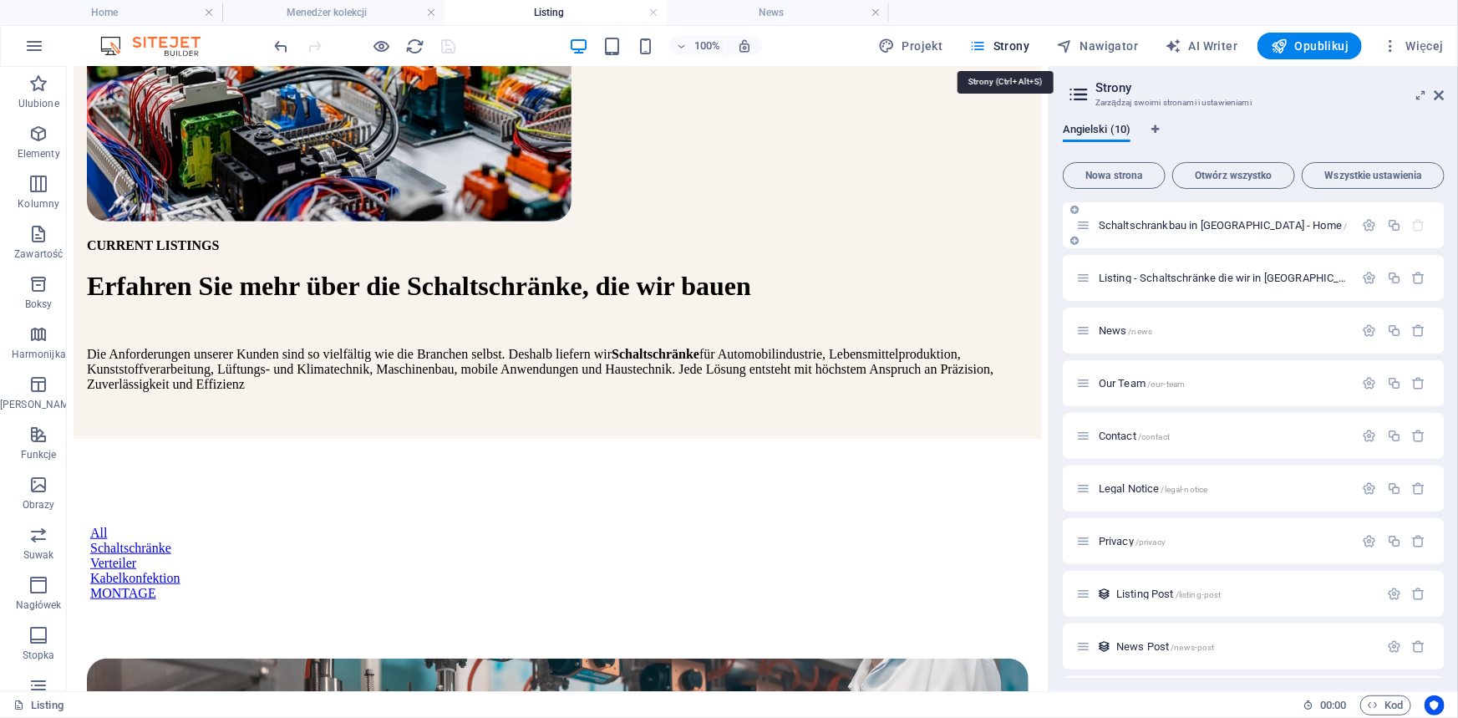
scroll to position [370, 0]
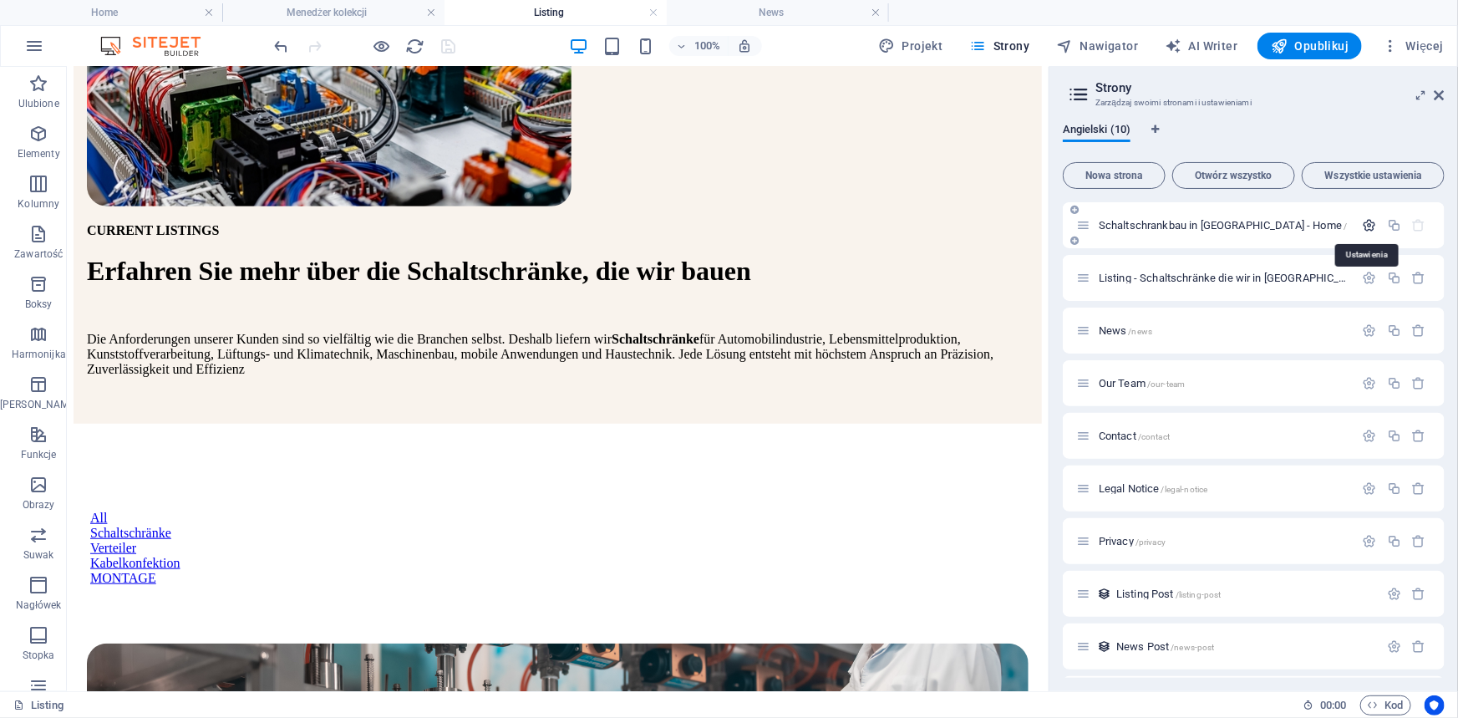
click at [1367, 220] on icon "button" at bounding box center [1369, 225] width 14 height 14
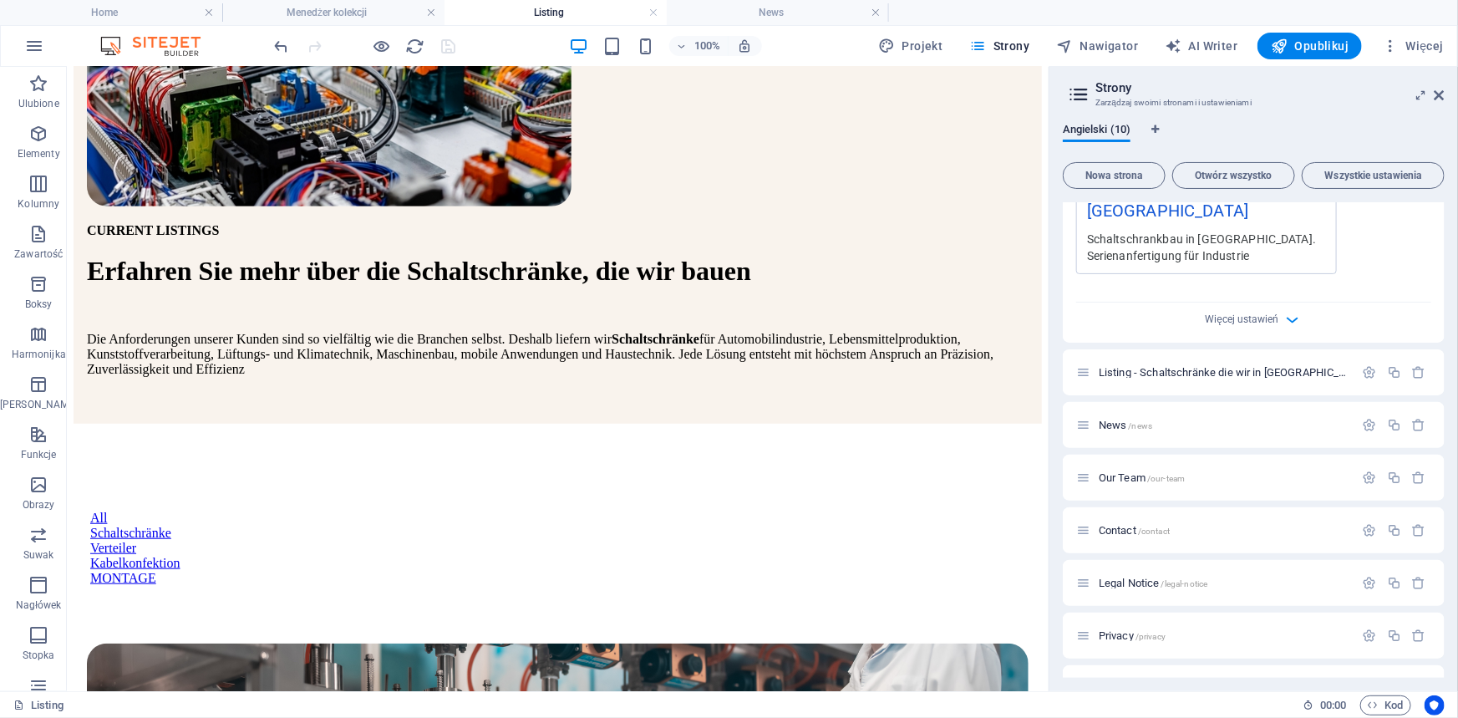
scroll to position [607, 0]
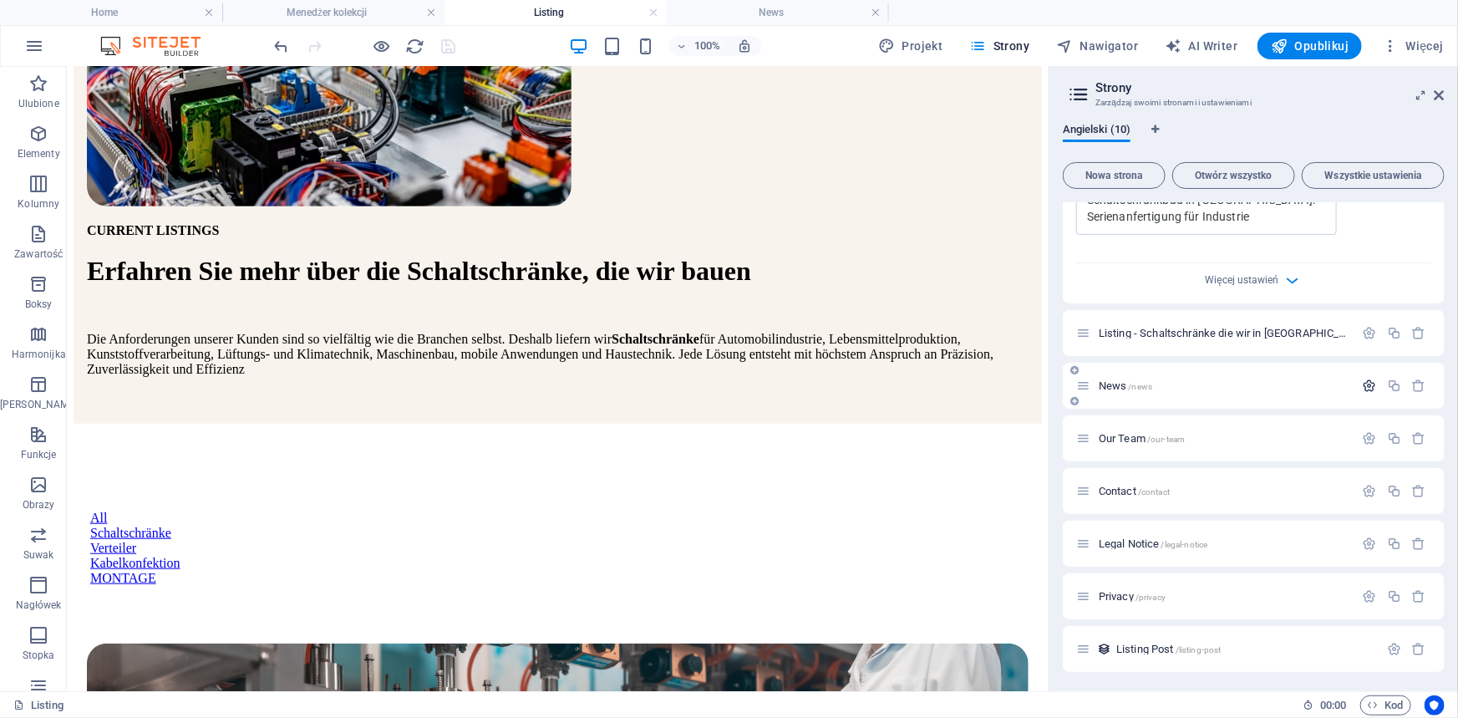
click at [1365, 378] on icon "button" at bounding box center [1369, 385] width 14 height 14
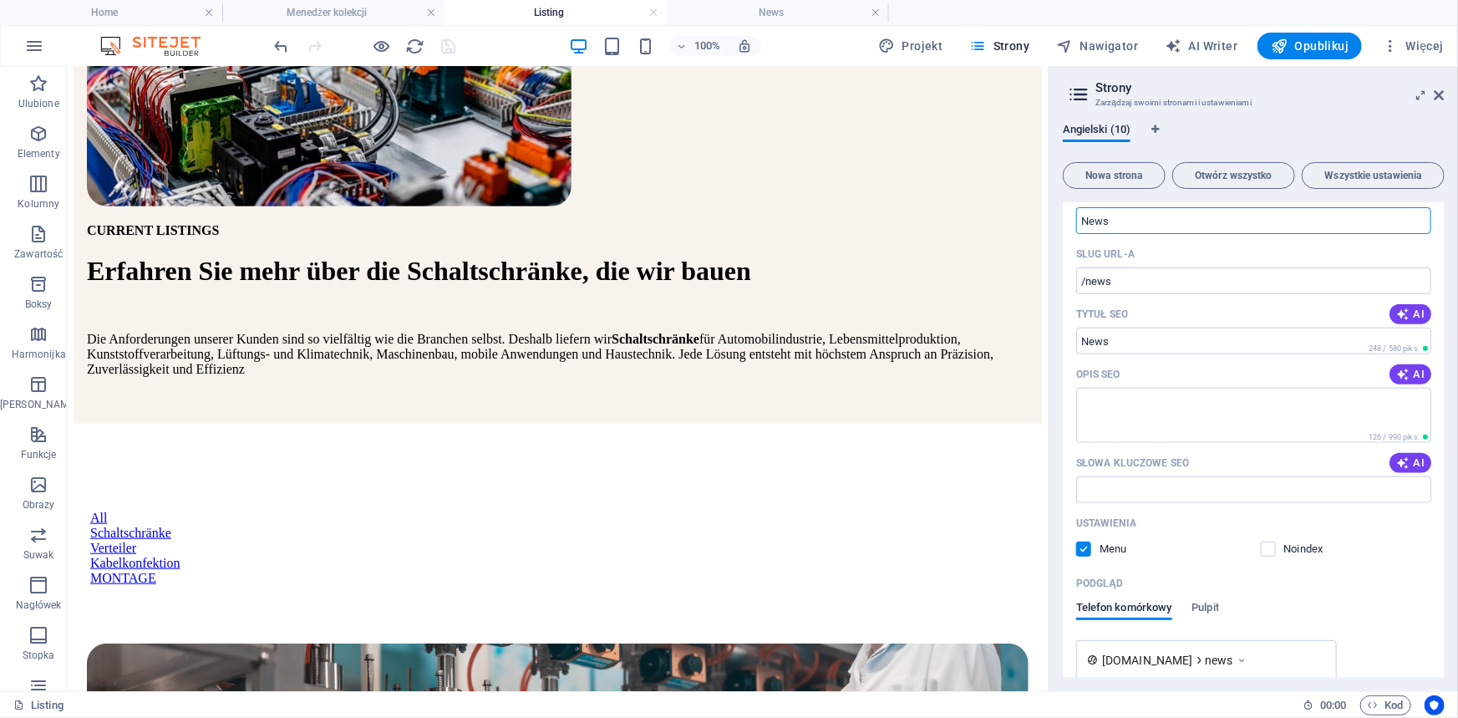
scroll to position [683, 0]
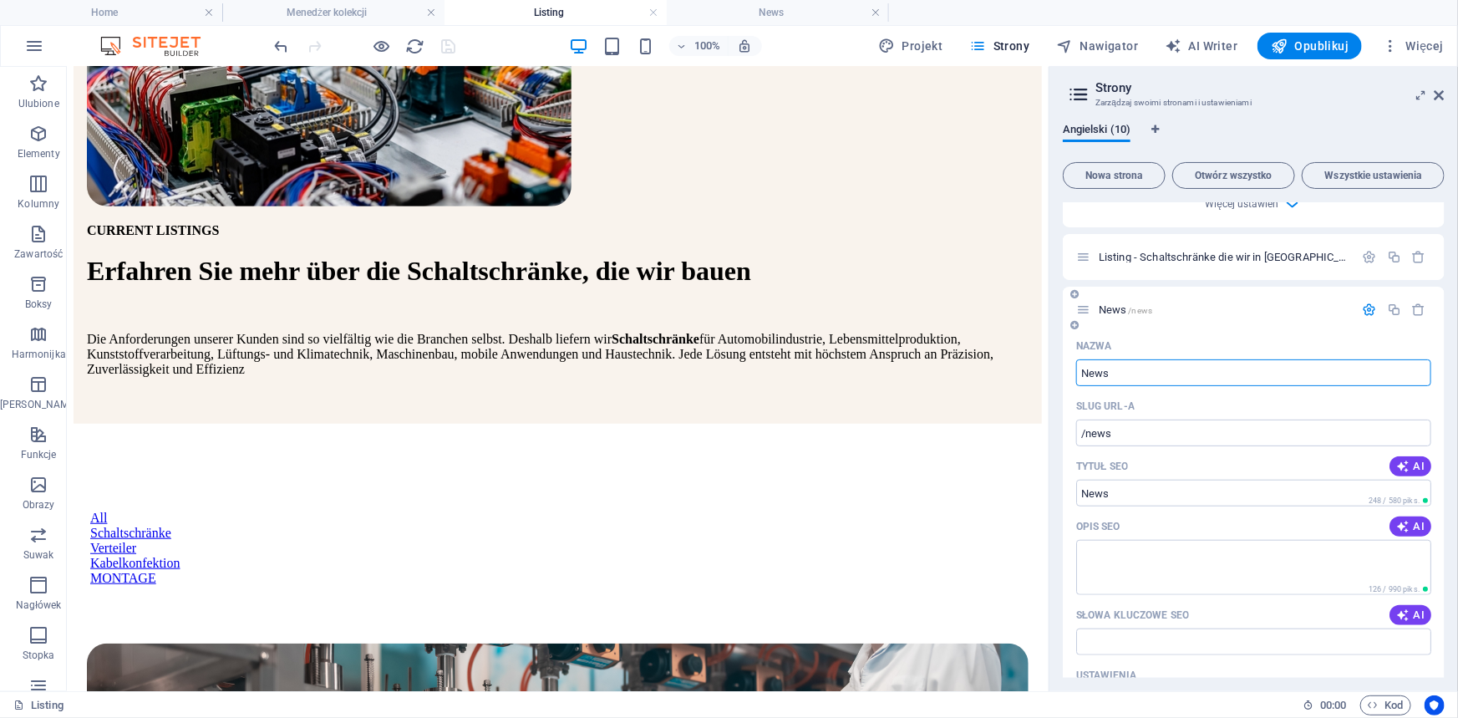
click at [1136, 359] on input "News" at bounding box center [1253, 372] width 355 height 27
paste input "Aktuelles rund um den Schaltschrankbau"
type input "News - Aktuelles rund um den Schaltschrankbau"
type input "/news-aktuelles-rund-um-den-schaltschrankbau"
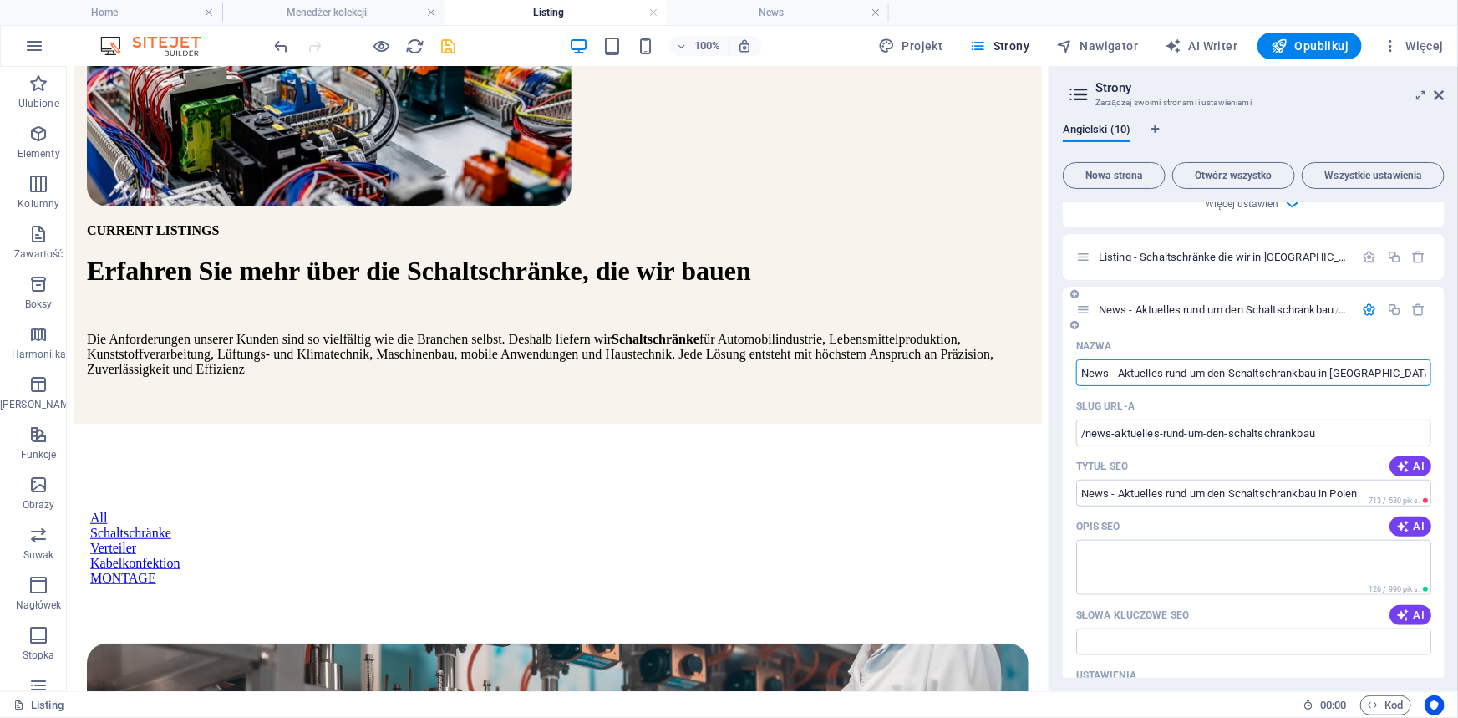
type input "News - Aktuelles rund um den Schaltschrankbau in Polen"
type input "/news-aktuelles-rund-um-den-schaltschrankbau-in-polen"
type input "News - Aktuelles rund um den Schaltschrankbau in Polen"
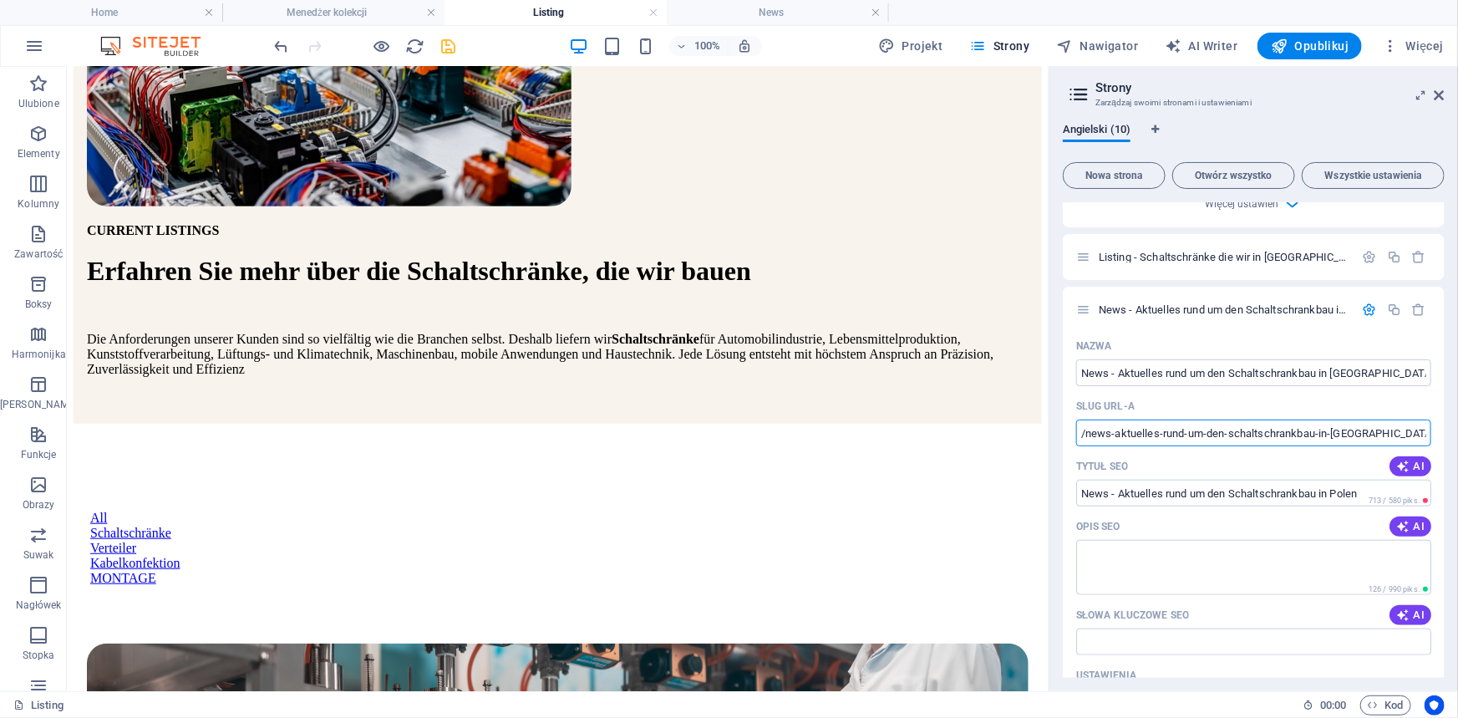
drag, startPoint x: 1113, startPoint y: 404, endPoint x: 1457, endPoint y: 388, distance: 344.5
click at [1457, 388] on div "Angielski (10) Nowa strona Otwórz wszystko Wszystkie ustawienia Schaltschrankba…" at bounding box center [1253, 400] width 408 height 581
type input "/news"
click at [1161, 540] on textarea "Opis SEO" at bounding box center [1253, 567] width 355 height 54
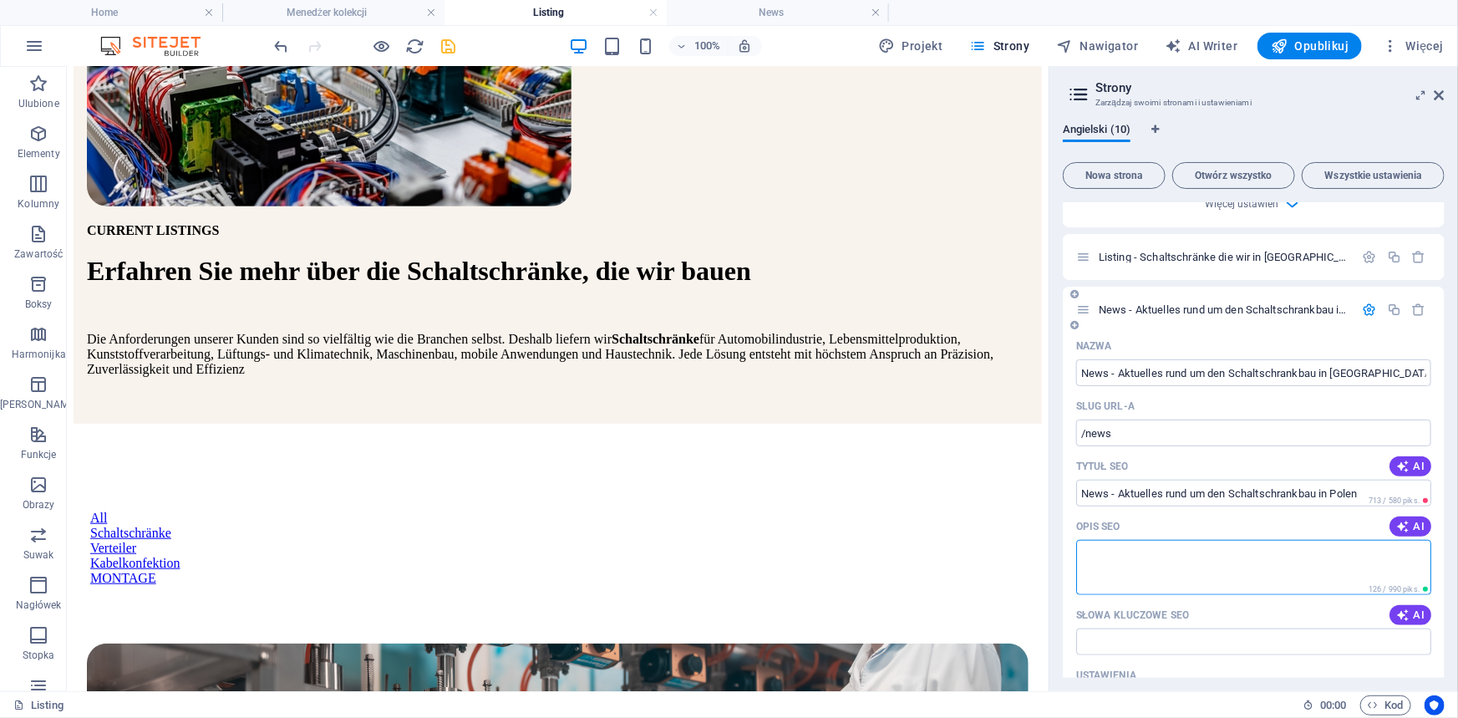
click at [1142, 545] on textarea "Opis SEO" at bounding box center [1253, 567] width 355 height 54
paste textarea "Bleiben Sie informiert: In unserem News-Bereich erfahren Sie alles über Serienf…"
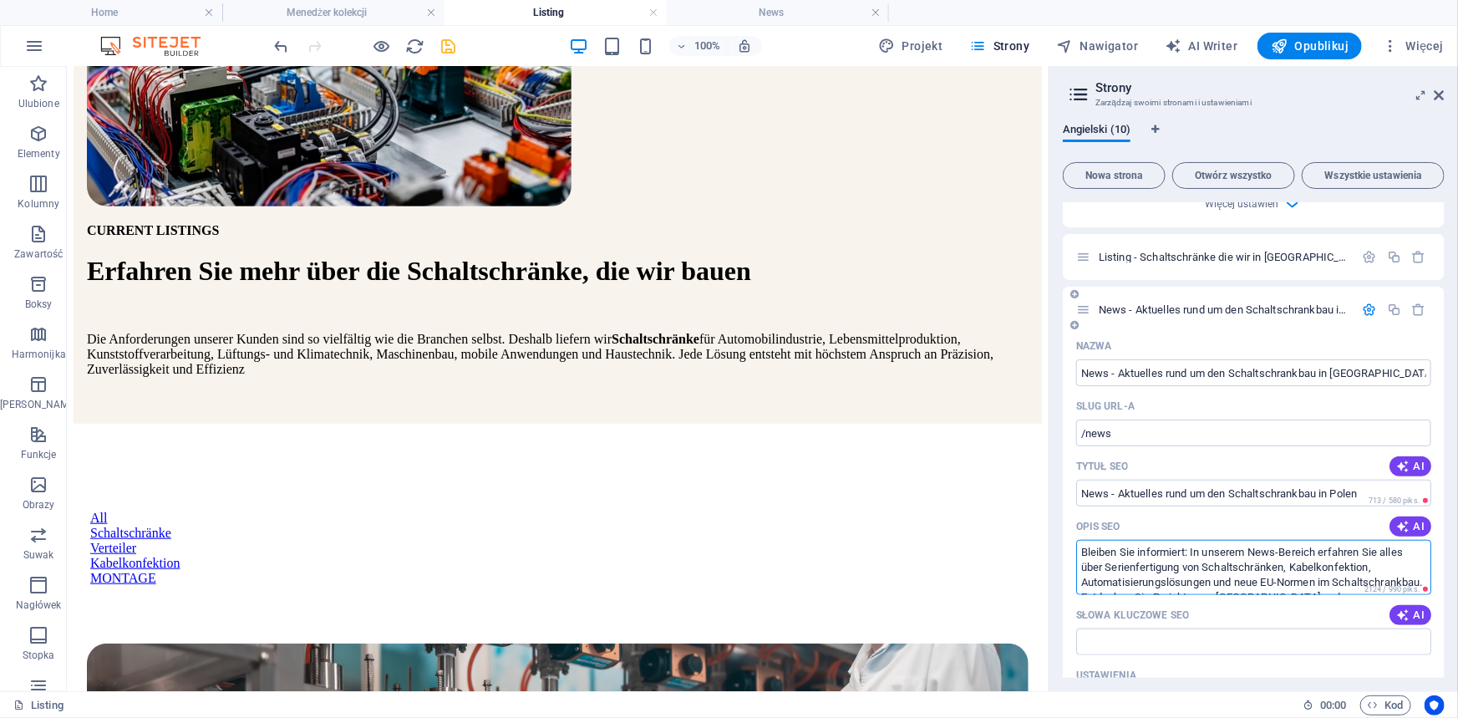
scroll to position [38, 0]
type textarea "Bleiben Sie informiert: In unserem News-Bereich erfahren Sie alles über Serienf…"
click at [1214, 560] on textarea "Bleiben Sie informiert: In unserem News-Bereich erfahren Sie alles über Serienf…" at bounding box center [1253, 567] width 355 height 54
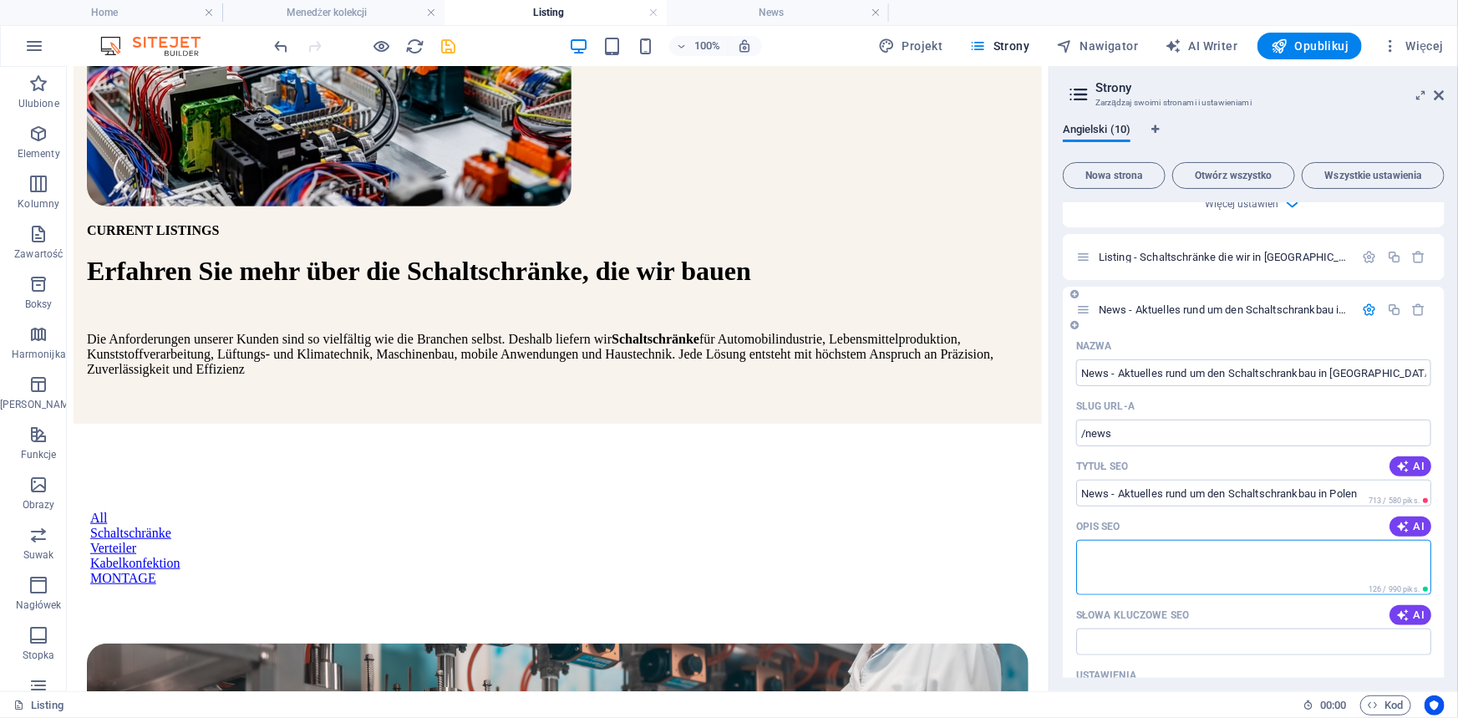
click at [1079, 540] on textarea "Opis SEO" at bounding box center [1253, 567] width 355 height 54
paste textarea "Entdecken Sie Projekte aus Deutschland und Europa"
click at [1341, 540] on textarea "Entdecken Sie Projekte aus Deutschland und Europa" at bounding box center [1253, 567] width 355 height 54
paste textarea "über Serienfertigung von Schaltschränken, Kabelkonfektion,"
click at [1267, 541] on textarea "Entdecken Sie Projekte aus Deutschland und Europa über Serienfertigung von Scha…" at bounding box center [1253, 567] width 355 height 54
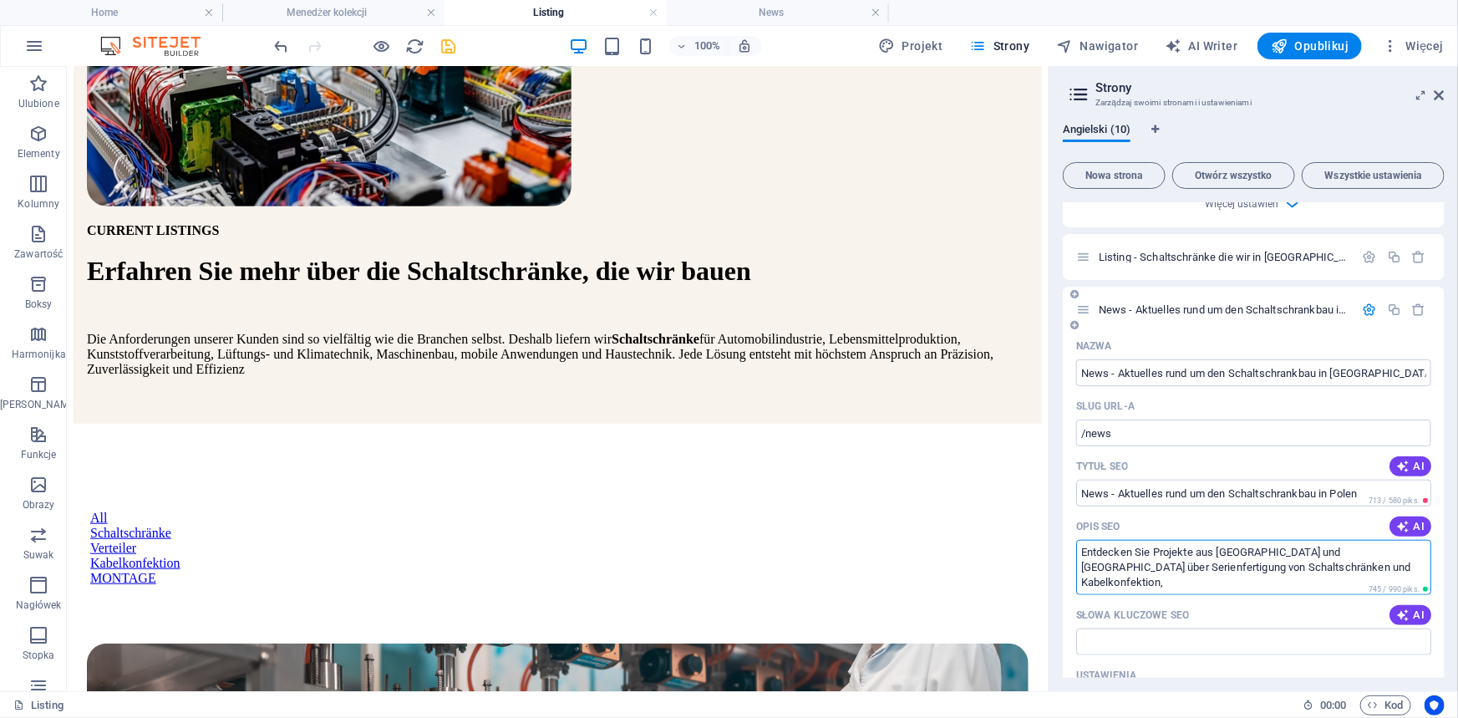
click at [1378, 551] on textarea "Entdecken Sie Projekte aus Deutschland und Europa über Serienfertigung von Scha…" at bounding box center [1253, 567] width 355 height 54
drag, startPoint x: 1370, startPoint y: 524, endPoint x: 1336, endPoint y: 524, distance: 33.4
click at [1336, 540] on textarea "Entdecken Sie Projekte aus Deutschland und Europa über Serienfertigung von Scha…" at bounding box center [1253, 567] width 355 height 54
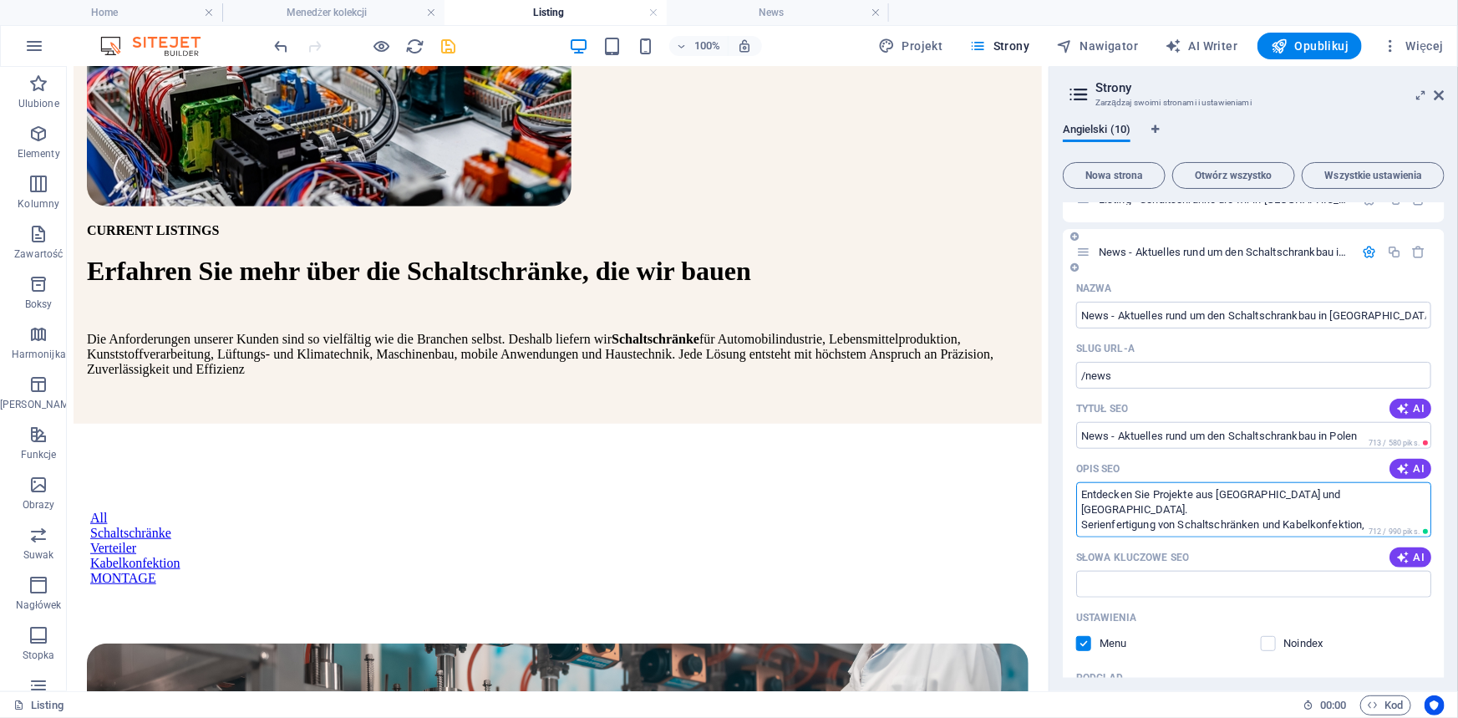
scroll to position [759, 0]
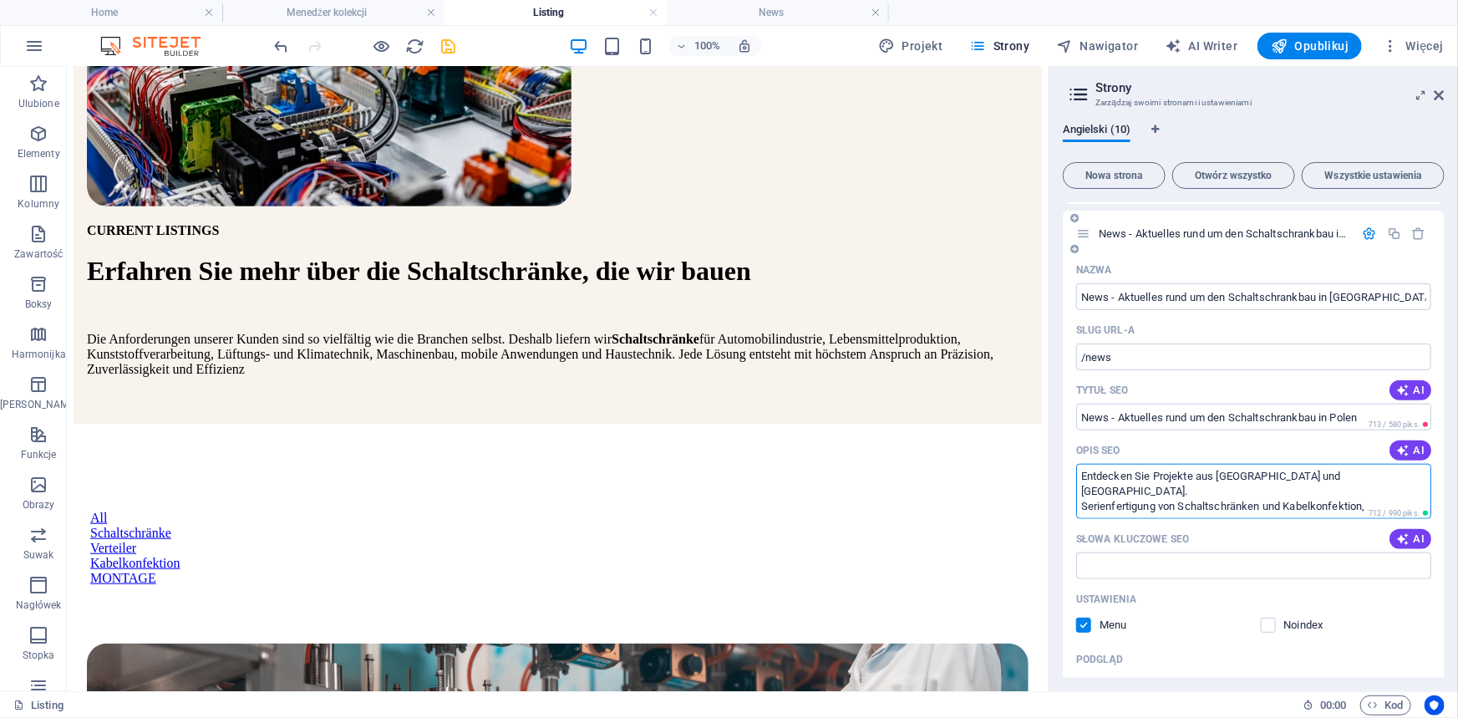
drag, startPoint x: 1154, startPoint y: 465, endPoint x: 1067, endPoint y: 468, distance: 86.9
click at [1067, 468] on div "Nazwa News - Aktuelles rund um den Schaltschrankbau in Polen ​ Slug URL-a /news…" at bounding box center [1253, 627] width 382 height 743
click at [1194, 464] on textarea "Entdecken Sie Projekte aus Deutschland und Europa. Serienfertigung von Schaltsc…" at bounding box center [1253, 491] width 355 height 54
drag, startPoint x: 1079, startPoint y: 464, endPoint x: 1431, endPoint y: 479, distance: 351.9
click at [1433, 479] on div "Nazwa News - Aktuelles rund um den Schaltschrankbau in Polen ​ Slug URL-a /news…" at bounding box center [1253, 627] width 382 height 743
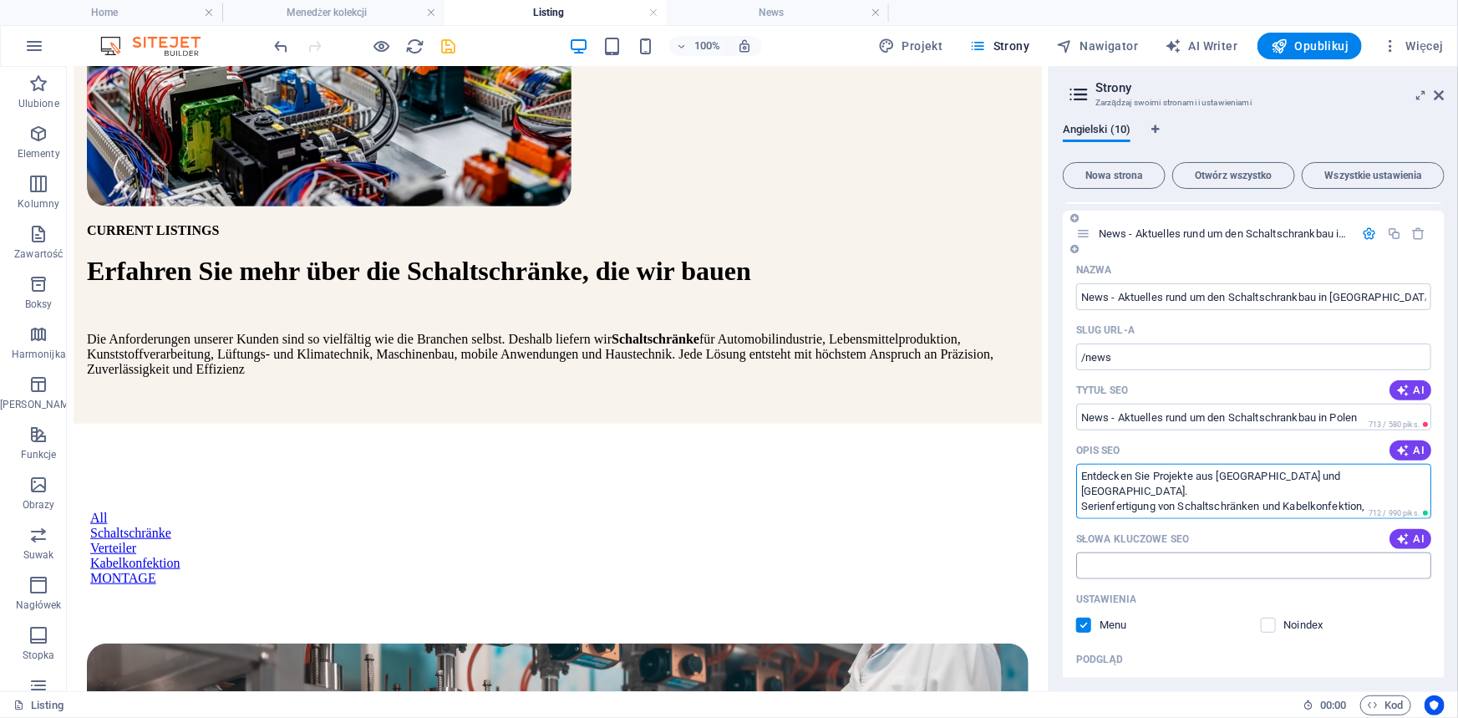
type textarea "Entdecken Sie Projekte aus Deutschland und Europa. Serienfertigung von Schaltsc…"
click at [1197, 552] on input "Słowa kluczowe SEO" at bounding box center [1253, 565] width 355 height 27
paste input "Serienfertigung von Schaltschränken und Kabelkonfektion,"
click at [1179, 552] on input "Serienfertigung von Schaltschränken und Kabelkonfektion," at bounding box center [1253, 565] width 355 height 27
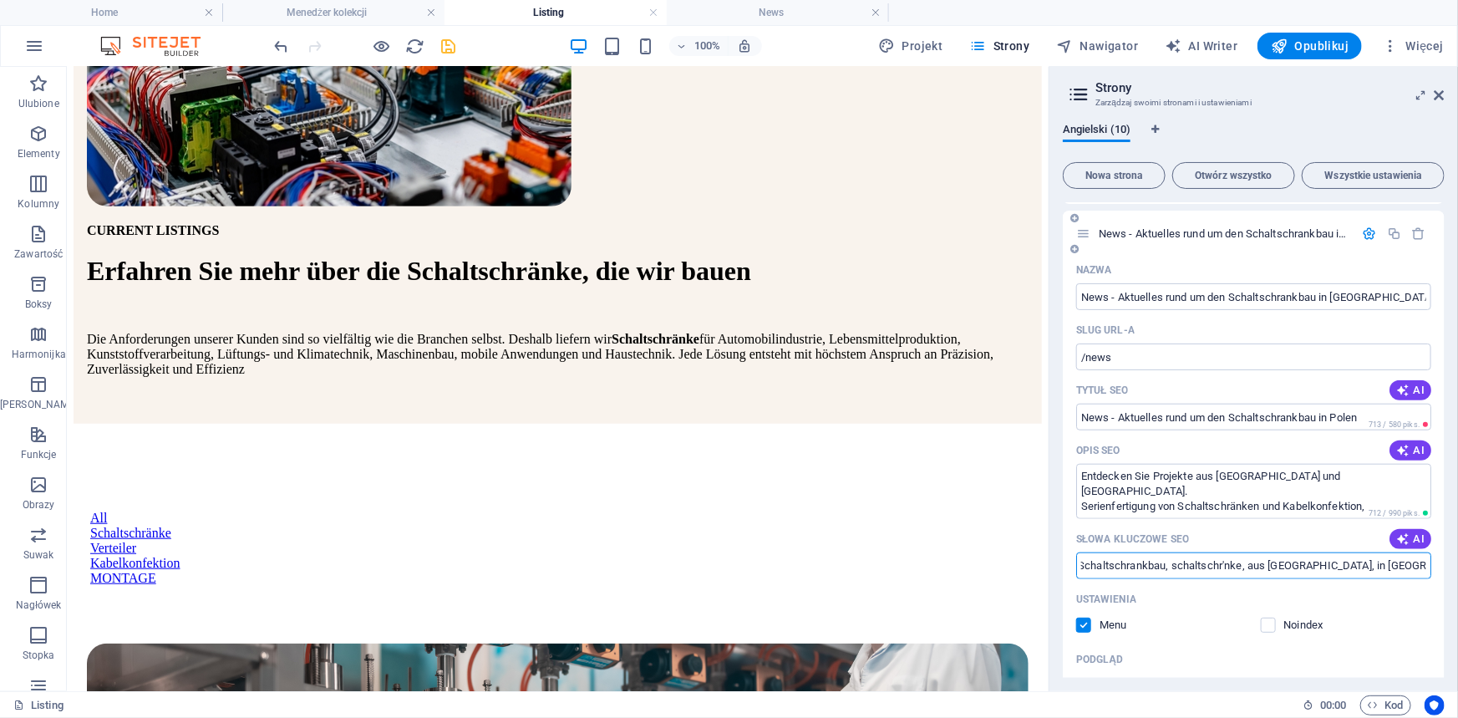
type input "Serienfertigung, Schaltschrankbau, schaltschr'nke, aus polen, in polen, Kabelko…"
click at [1240, 646] on div "Podgląd" at bounding box center [1253, 659] width 355 height 27
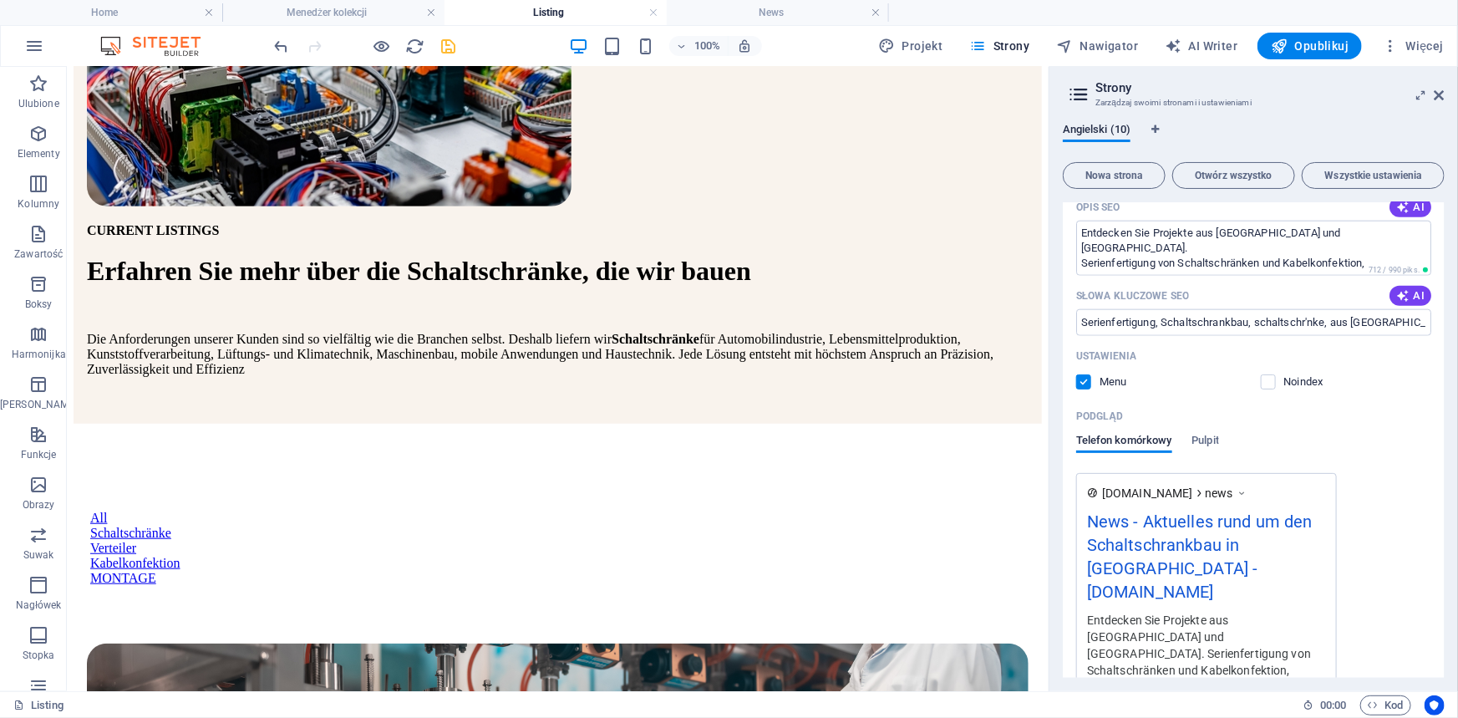
scroll to position [1062, 0]
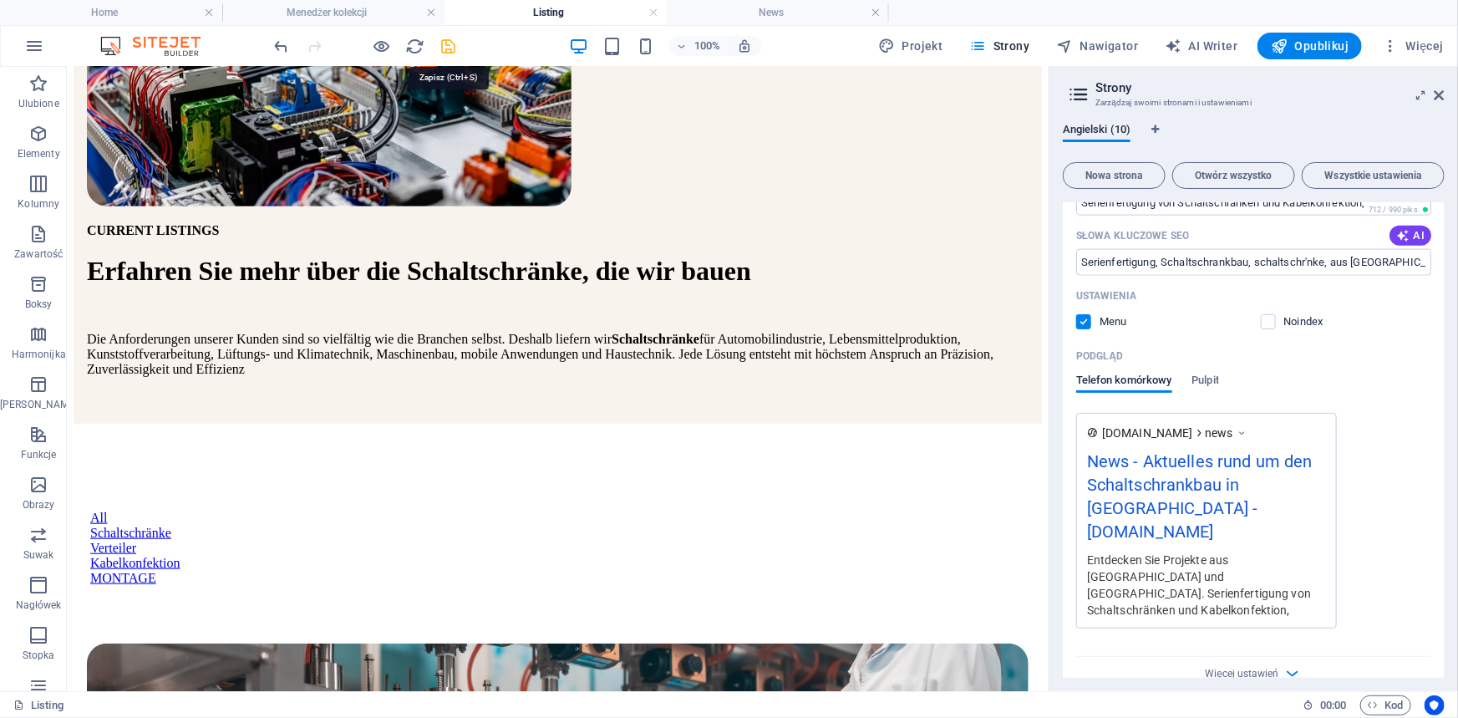
click at [443, 47] on icon "save" at bounding box center [448, 46] width 19 height 19
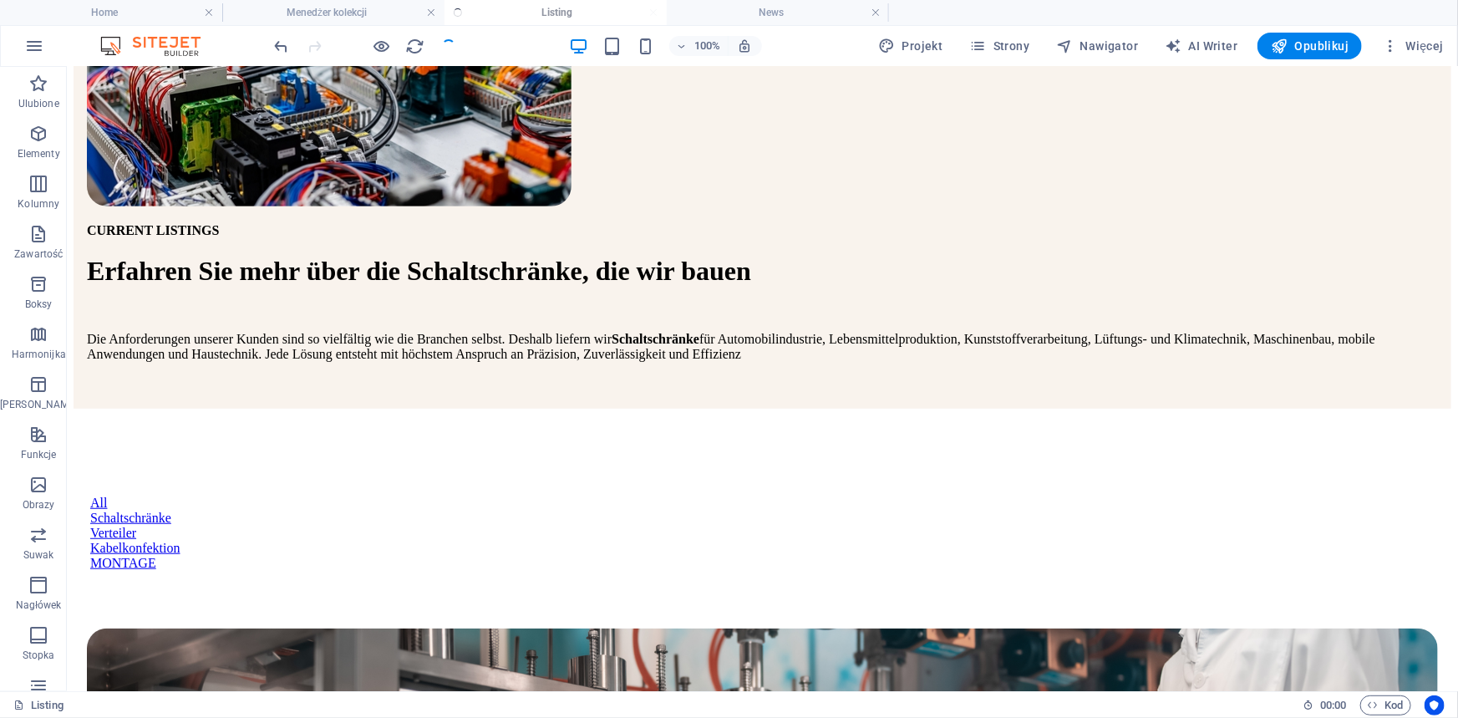
scroll to position [355, 0]
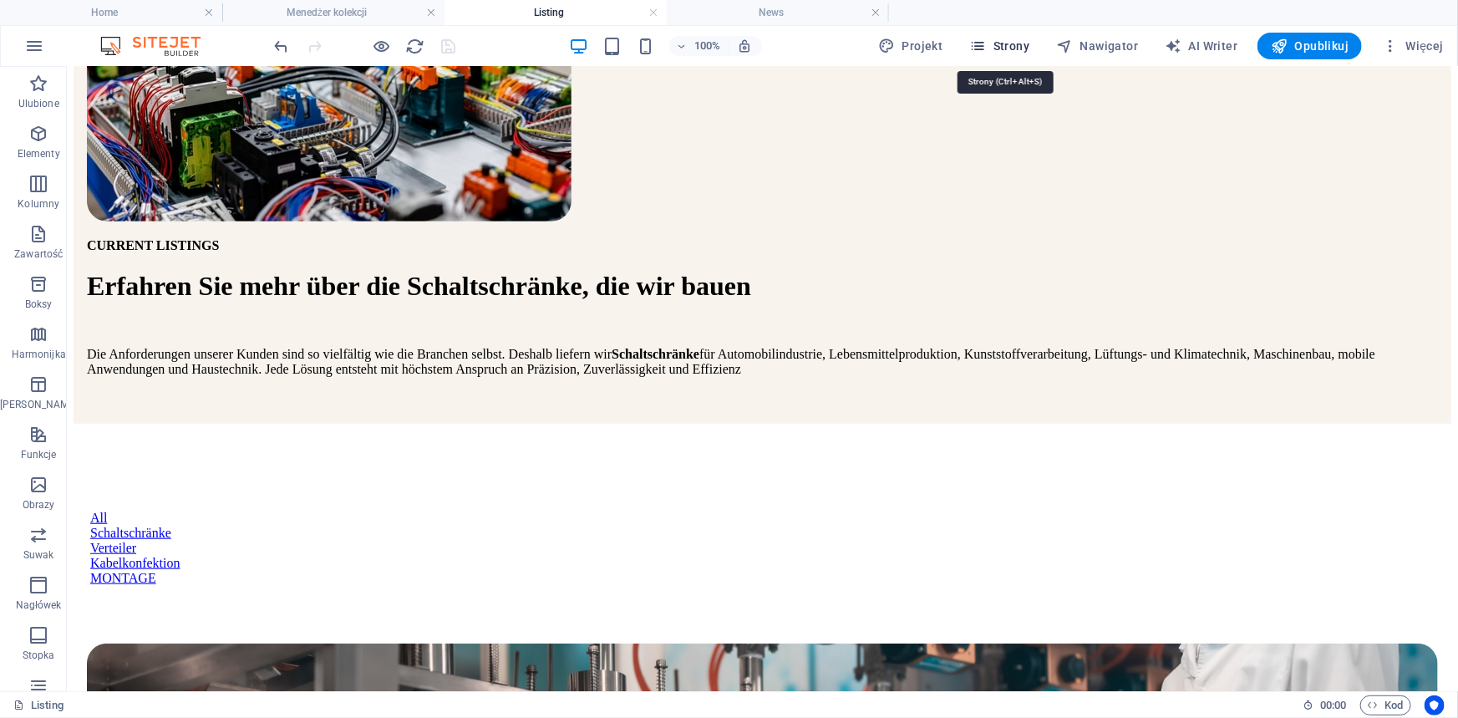
click at [1013, 42] on span "Strony" at bounding box center [1000, 46] width 60 height 17
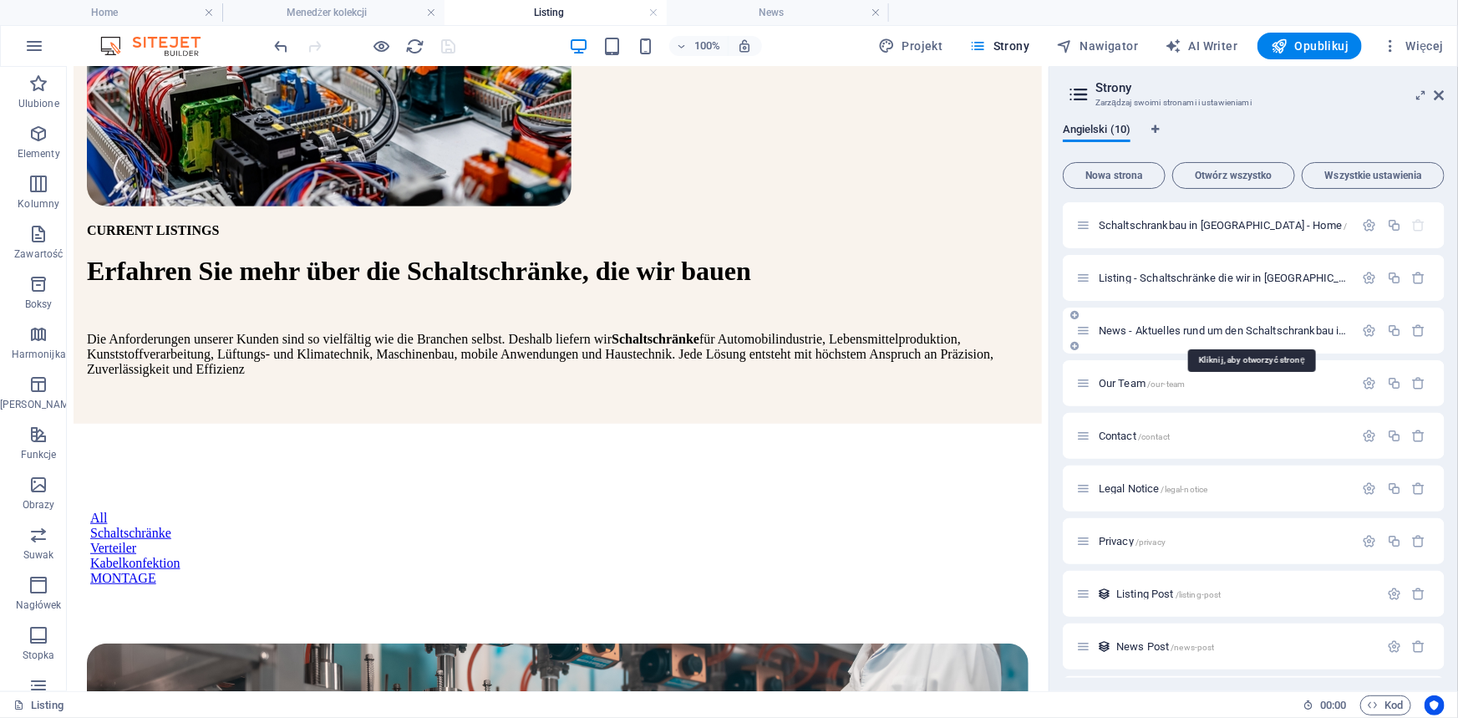
click at [1115, 330] on span "News - Aktuelles rund um den Schaltschrankbau in Polen /news" at bounding box center [1287, 330] width 378 height 13
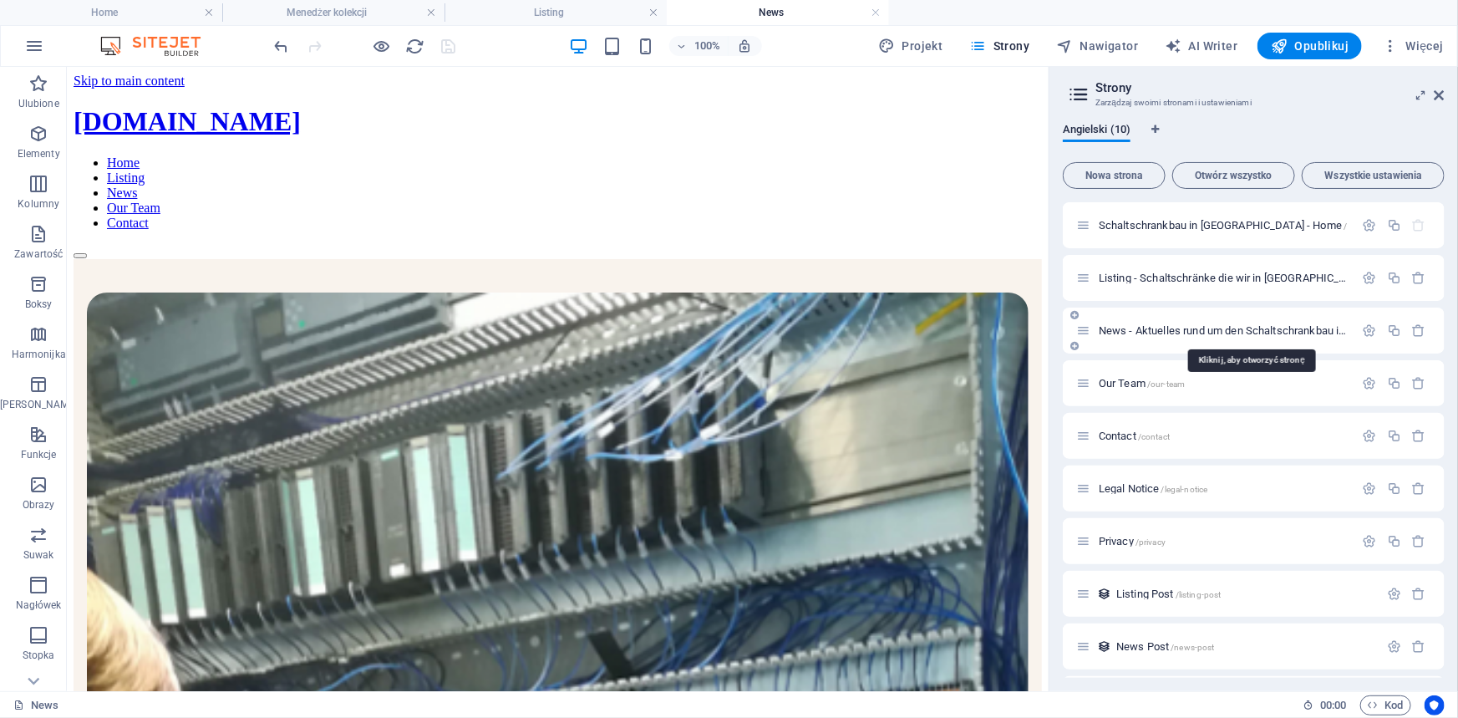
scroll to position [0, 0]
click at [1369, 327] on icon "button" at bounding box center [1369, 330] width 14 height 14
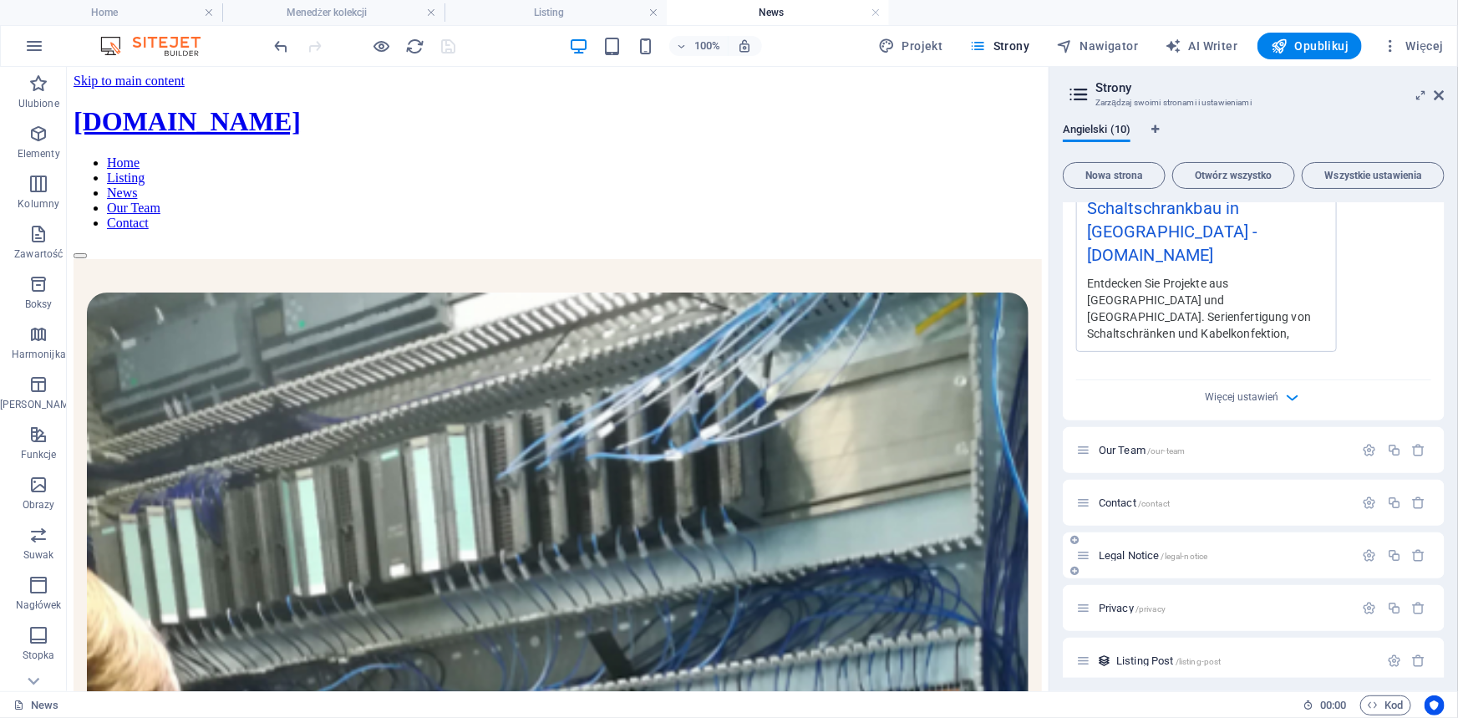
scroll to position [753, 0]
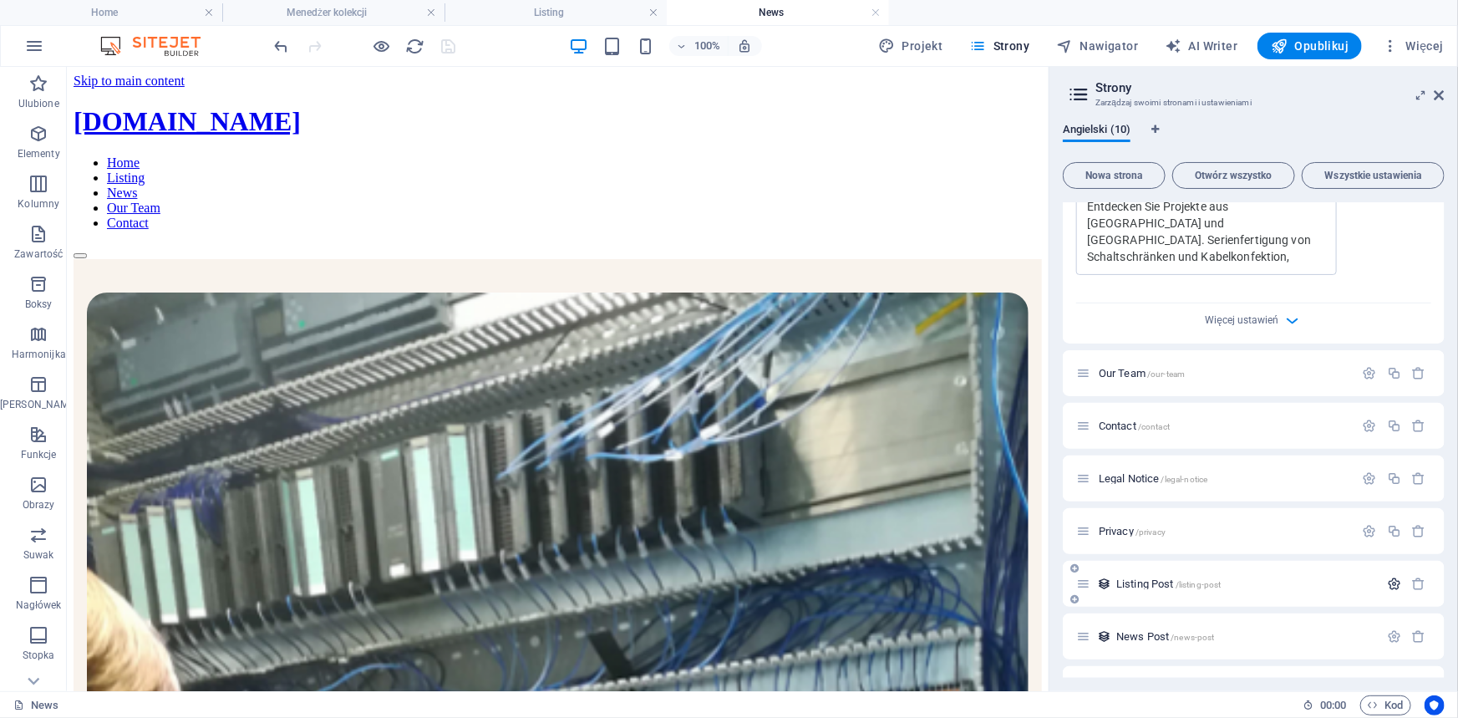
click at [1391, 576] on icon "button" at bounding box center [1394, 583] width 14 height 14
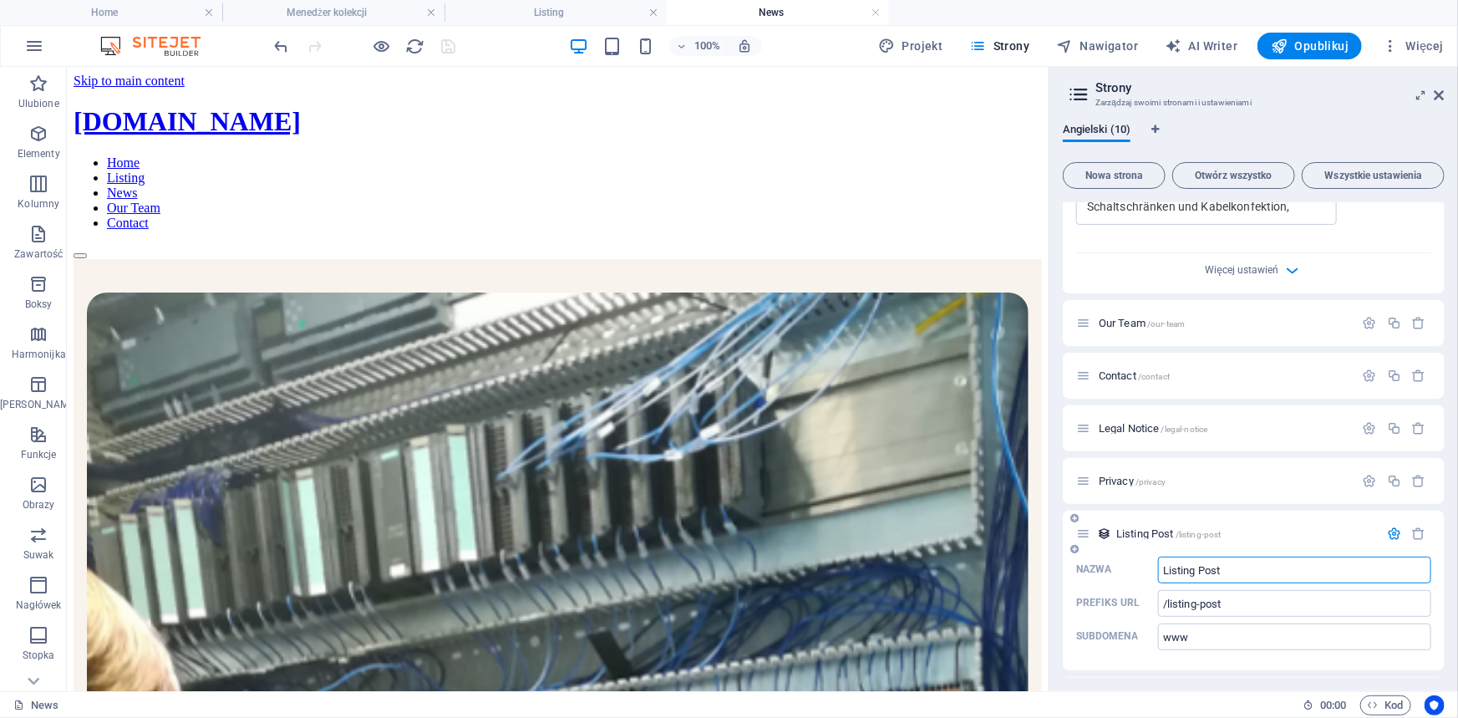
scroll to position [866, 0]
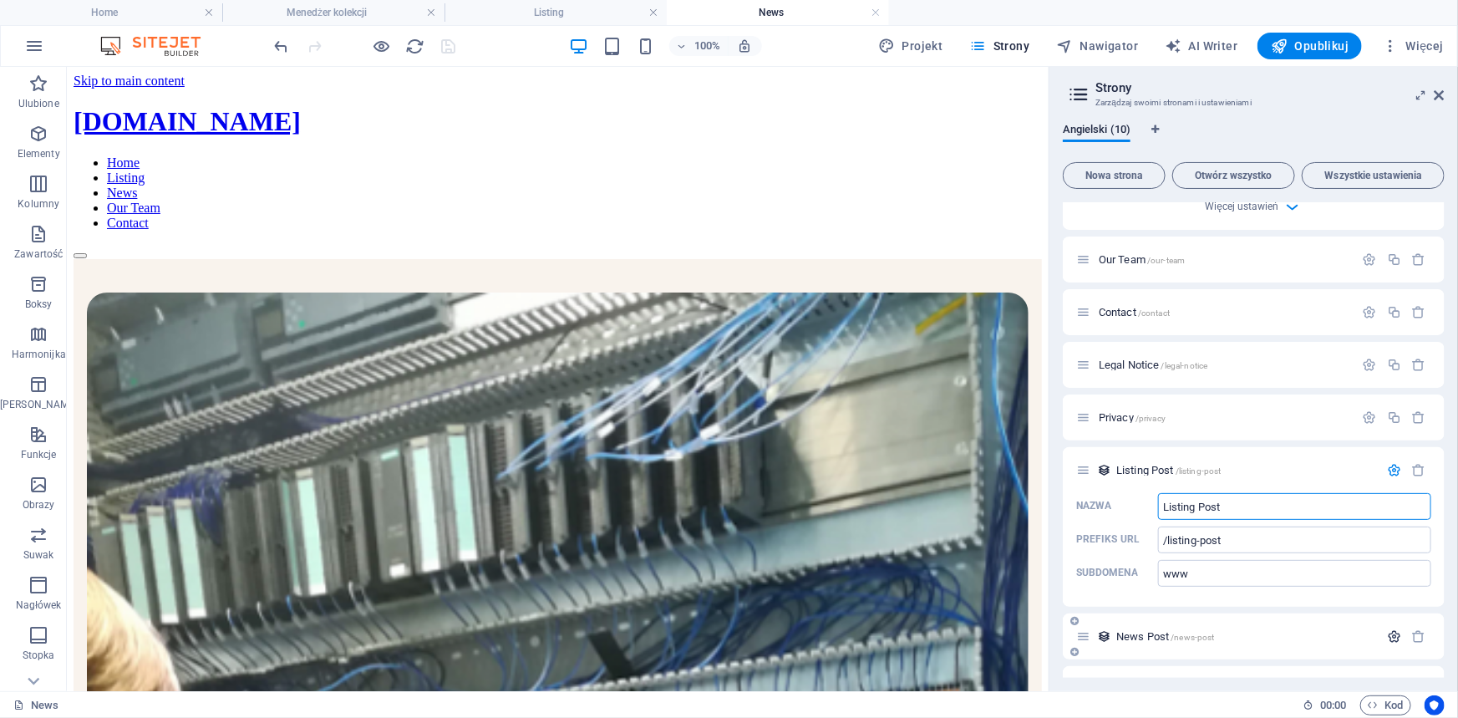
click at [1393, 629] on icon "button" at bounding box center [1394, 636] width 14 height 14
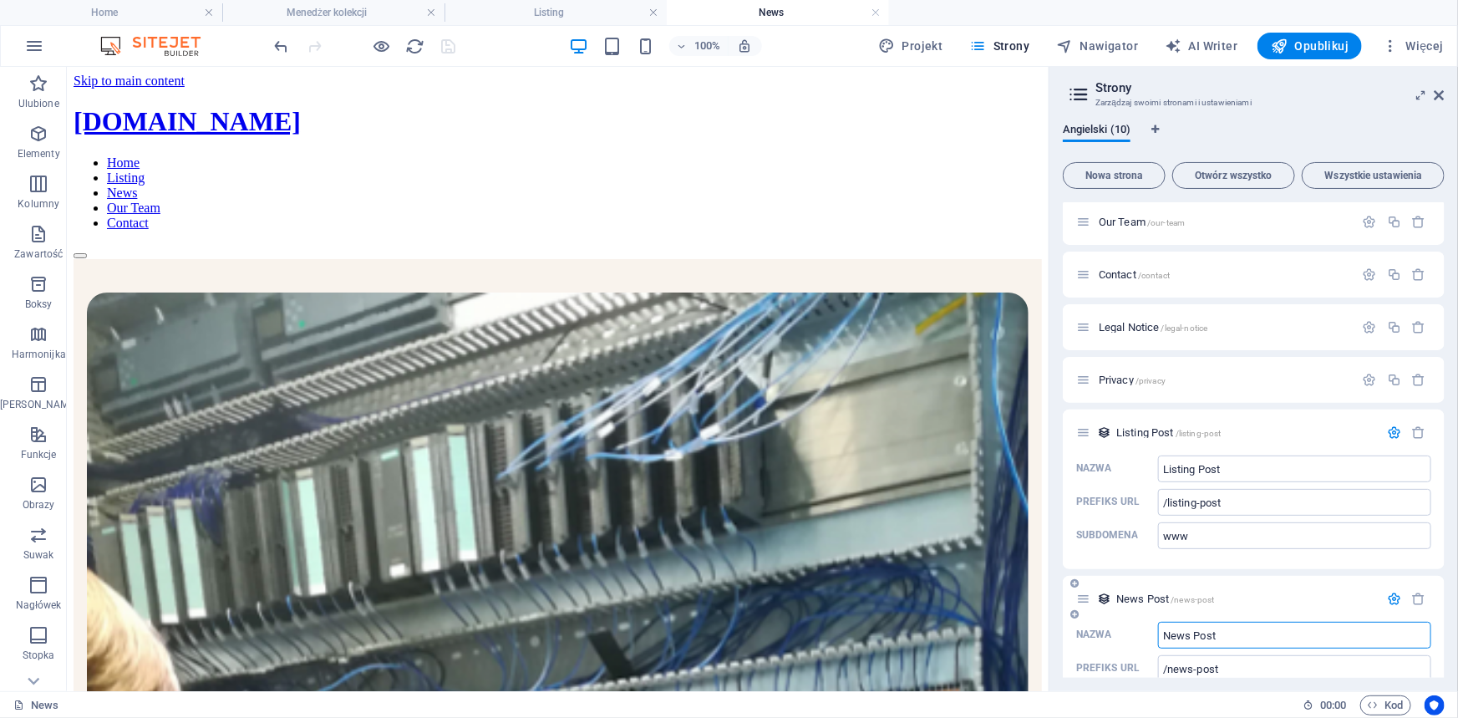
scroll to position [980, 0]
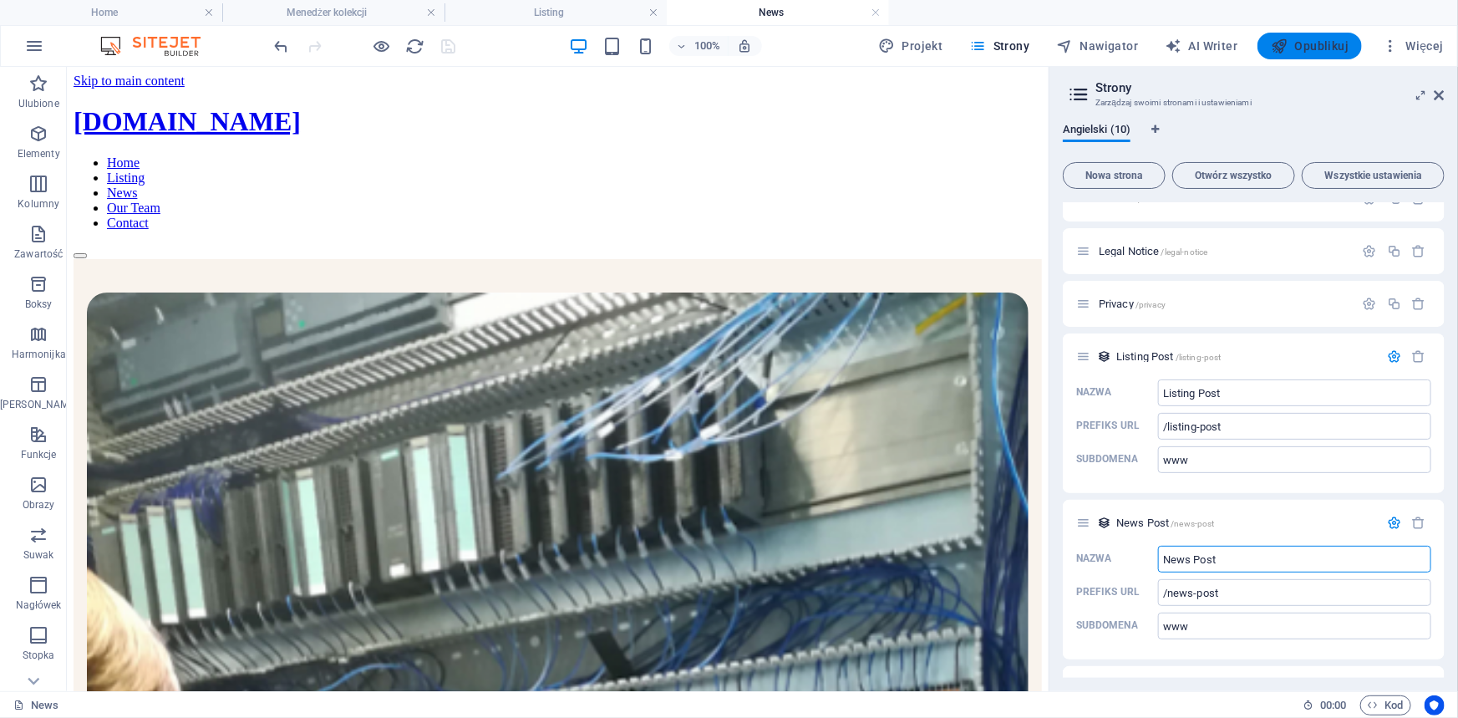
click at [1323, 39] on span "Opublikuj" at bounding box center [1309, 46] width 78 height 17
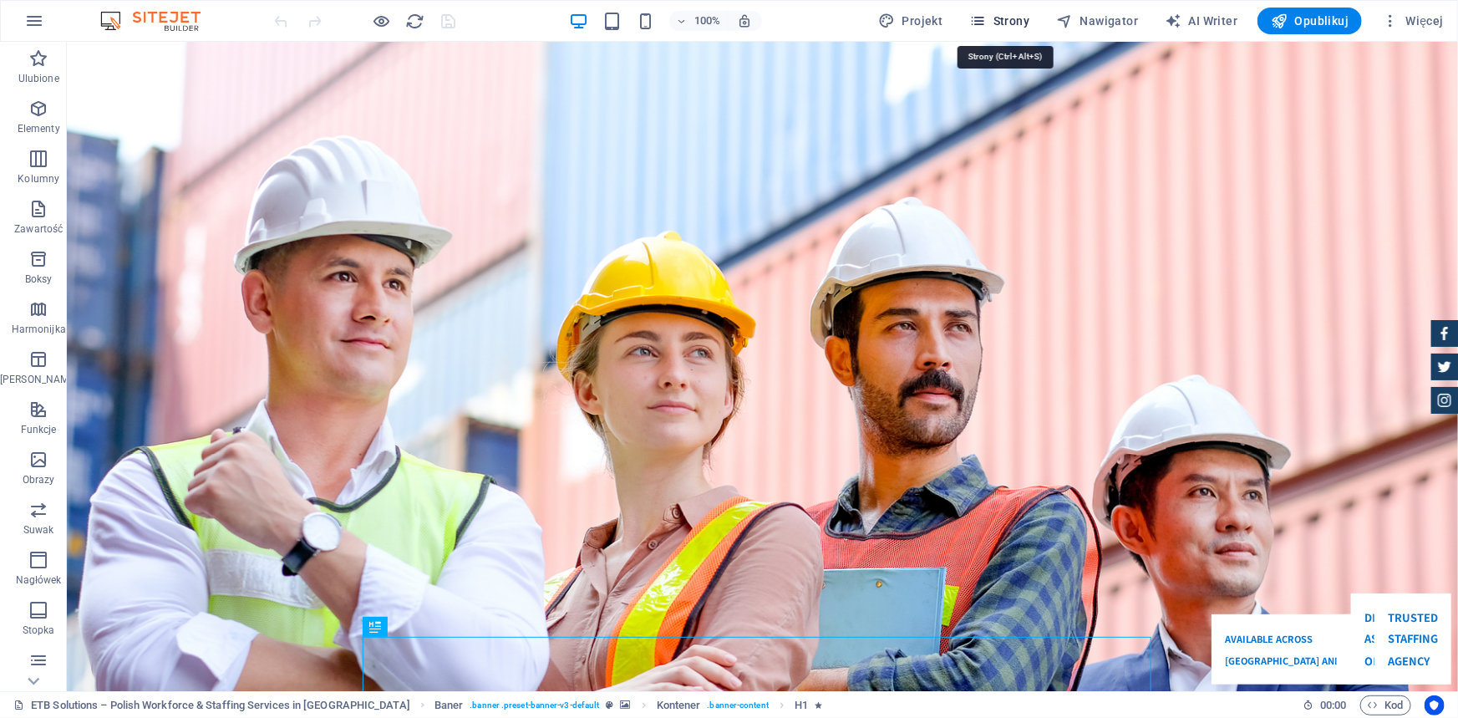
click at [1013, 22] on span "Strony" at bounding box center [1000, 21] width 60 height 17
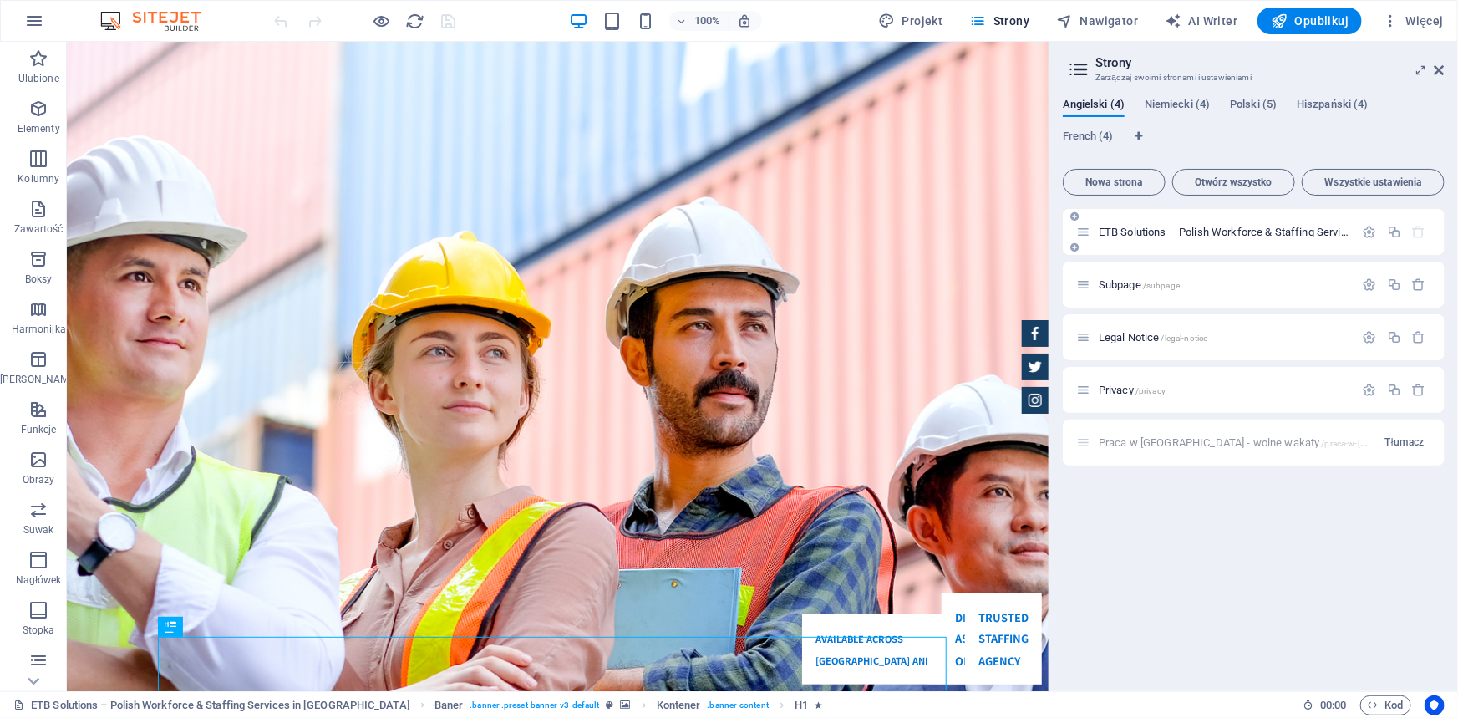
click at [961, 603] on div "ETB Solutions – Polish Workforce & Staffing Services in Germany /" at bounding box center [961, 611] width 0 height 17
click at [961, 606] on icon "button" at bounding box center [936, 617] width 50 height 23
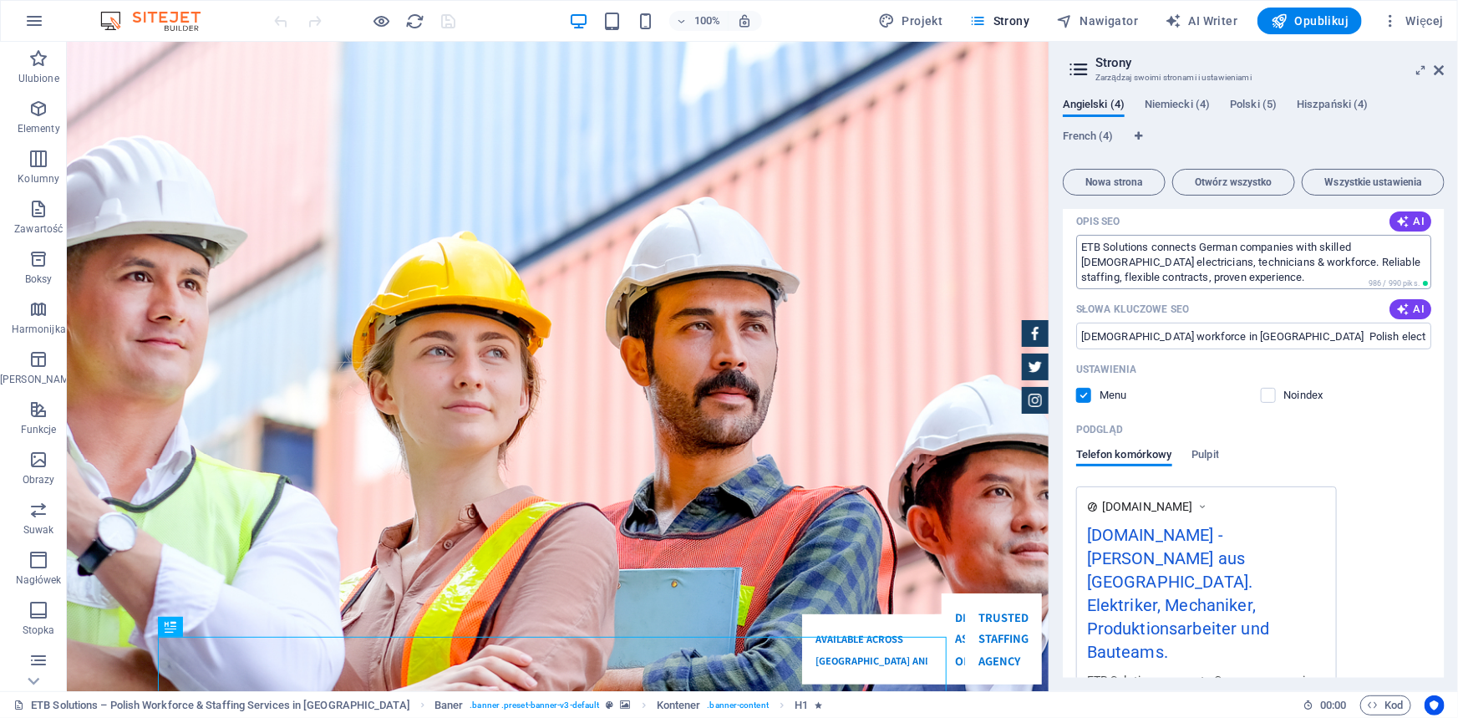
scroll to position [151, 0]
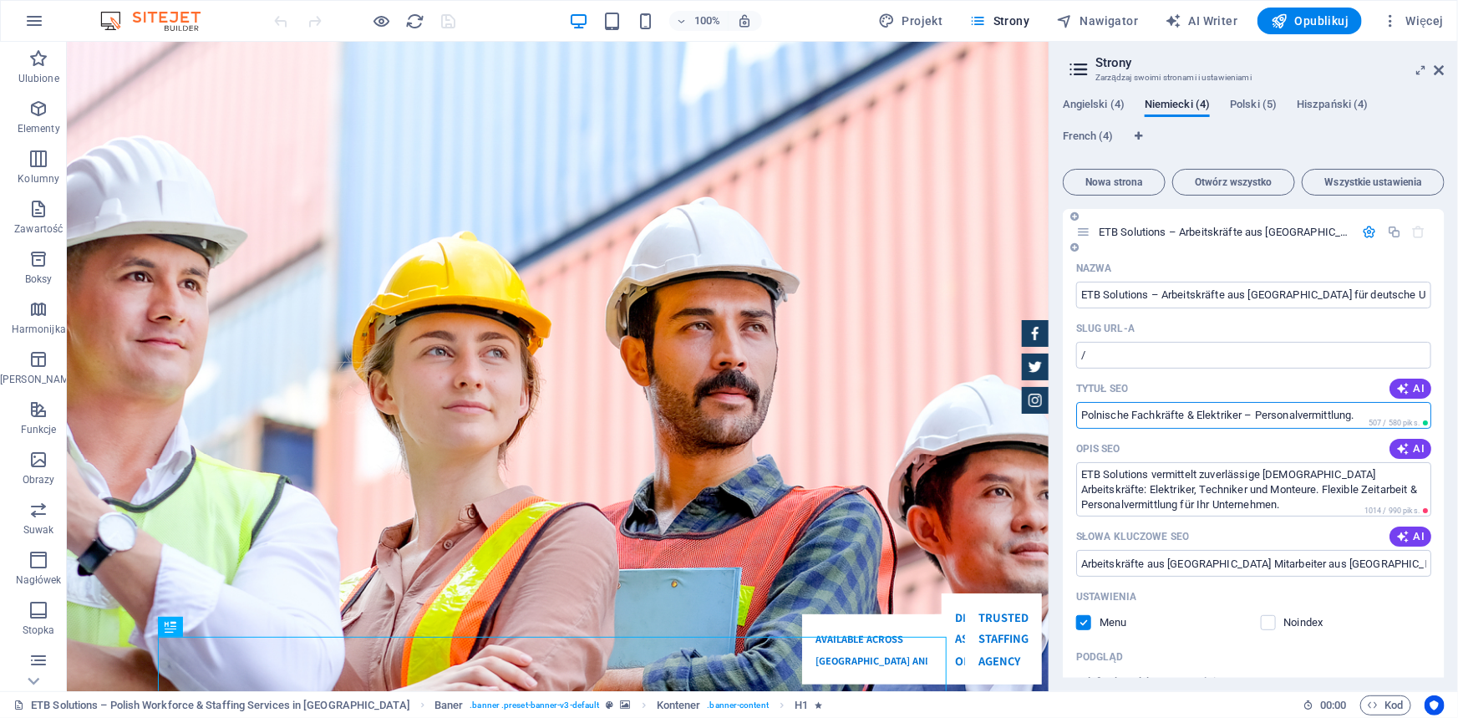
drag, startPoint x: 1083, startPoint y: 414, endPoint x: 1245, endPoint y: 413, distance: 162.1
click at [1245, 413] on input "Polnische Fachkräfte & Elektriker – Personalvermittlung." at bounding box center [1253, 415] width 355 height 27
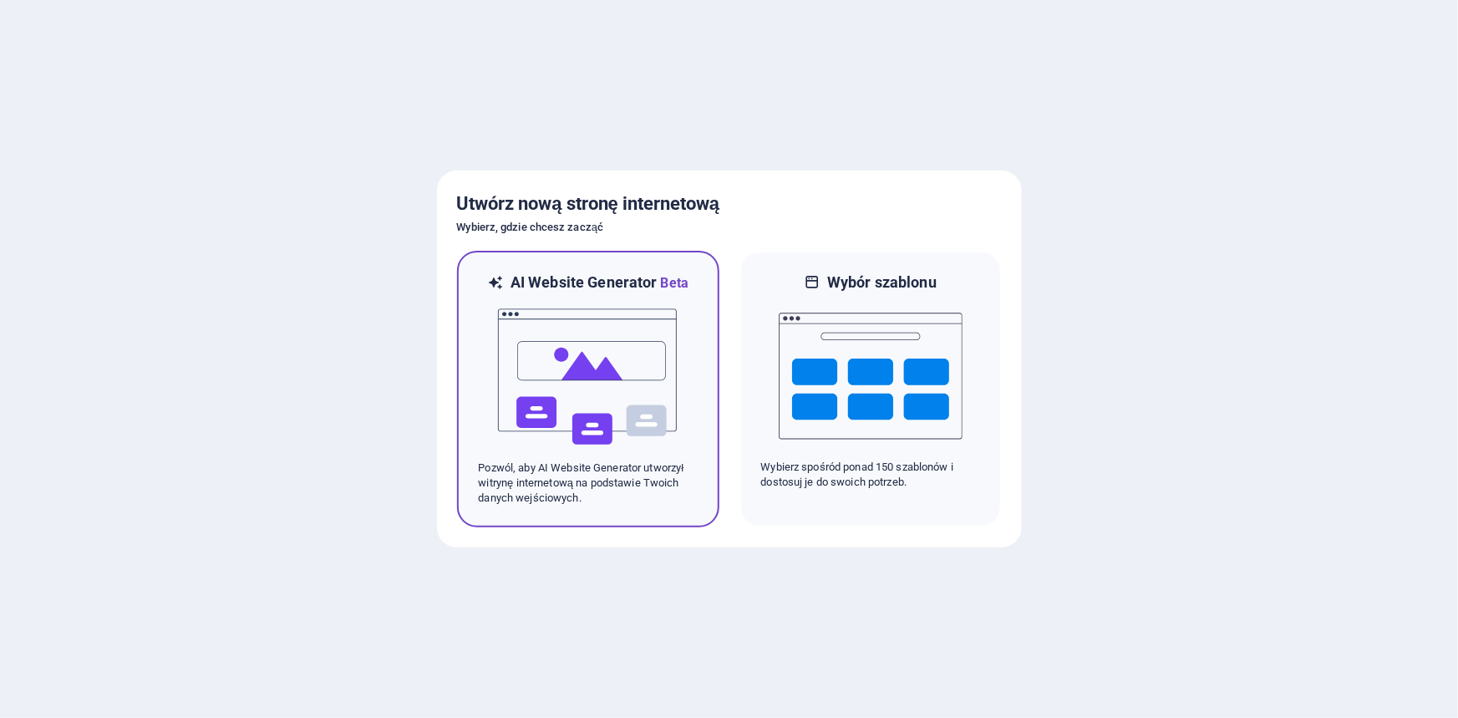
click at [598, 363] on img at bounding box center [588, 376] width 184 height 167
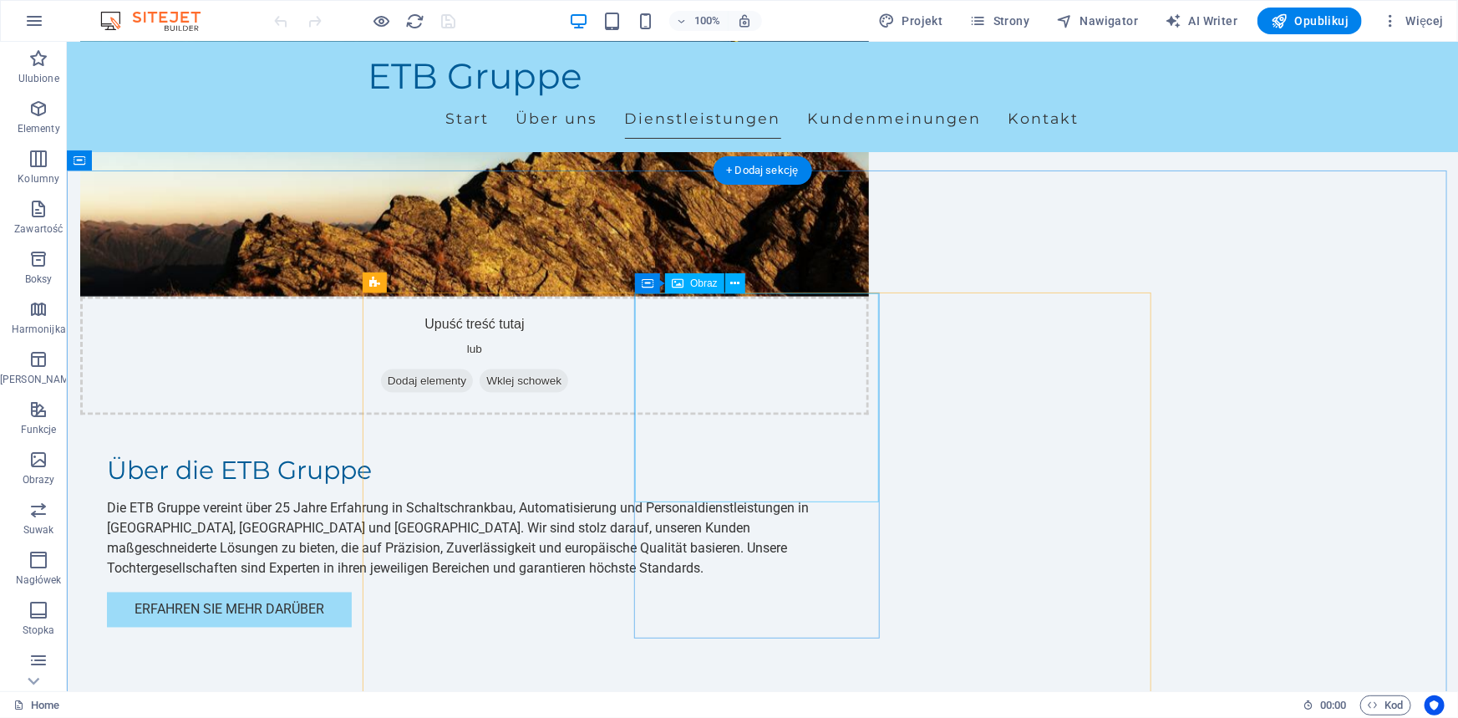
scroll to position [1138, 0]
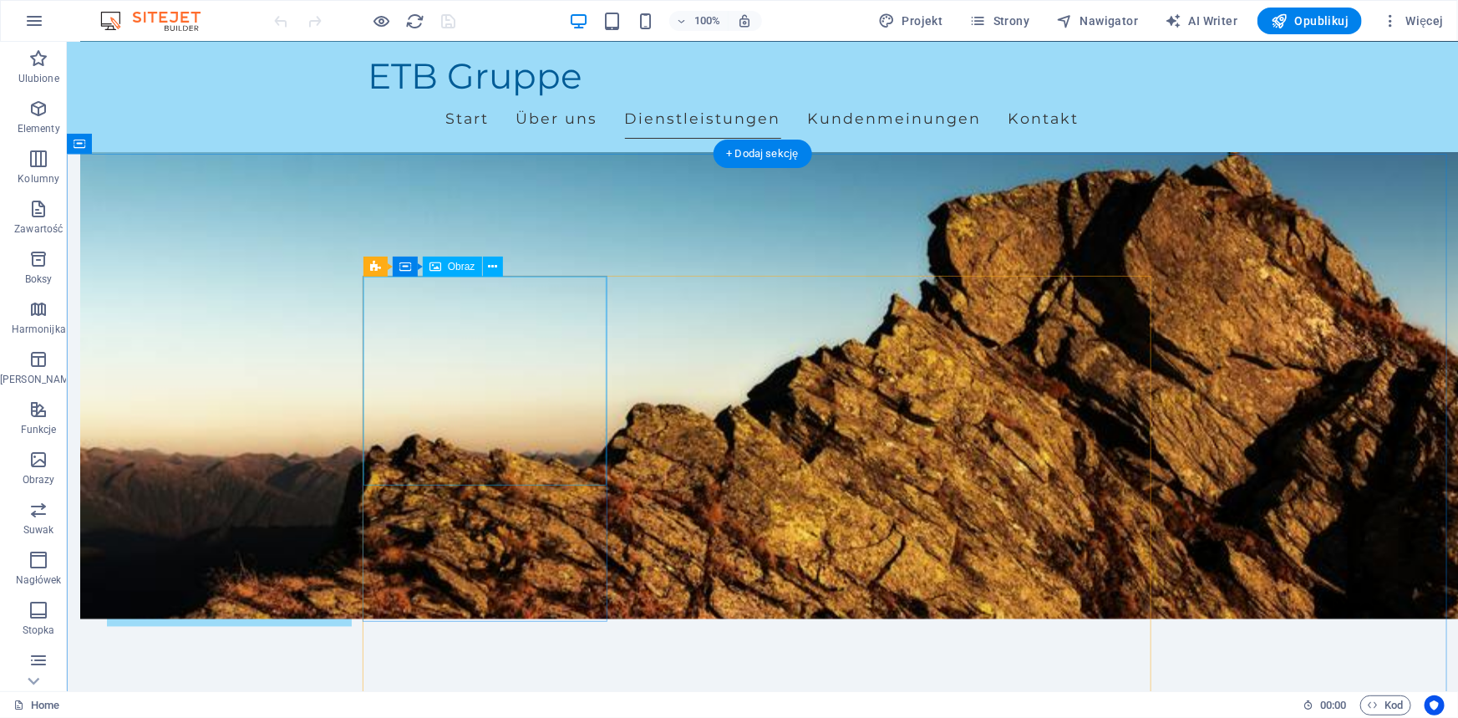
select select "vw"
select select "px"
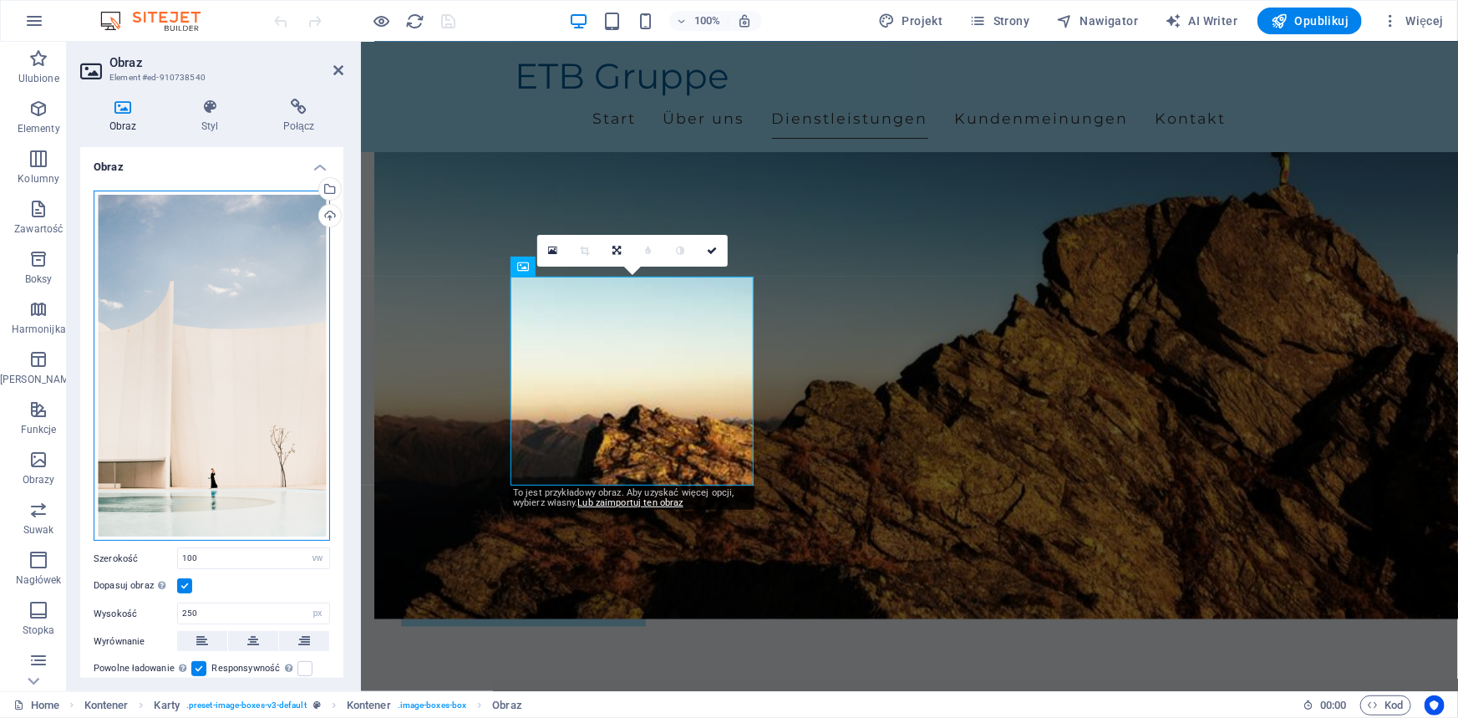
click at [256, 361] on div "Przeciągnij pliki tutaj, kliknij, aby wybrać pliki lub wybierz pliki z Plików l…" at bounding box center [212, 365] width 236 height 351
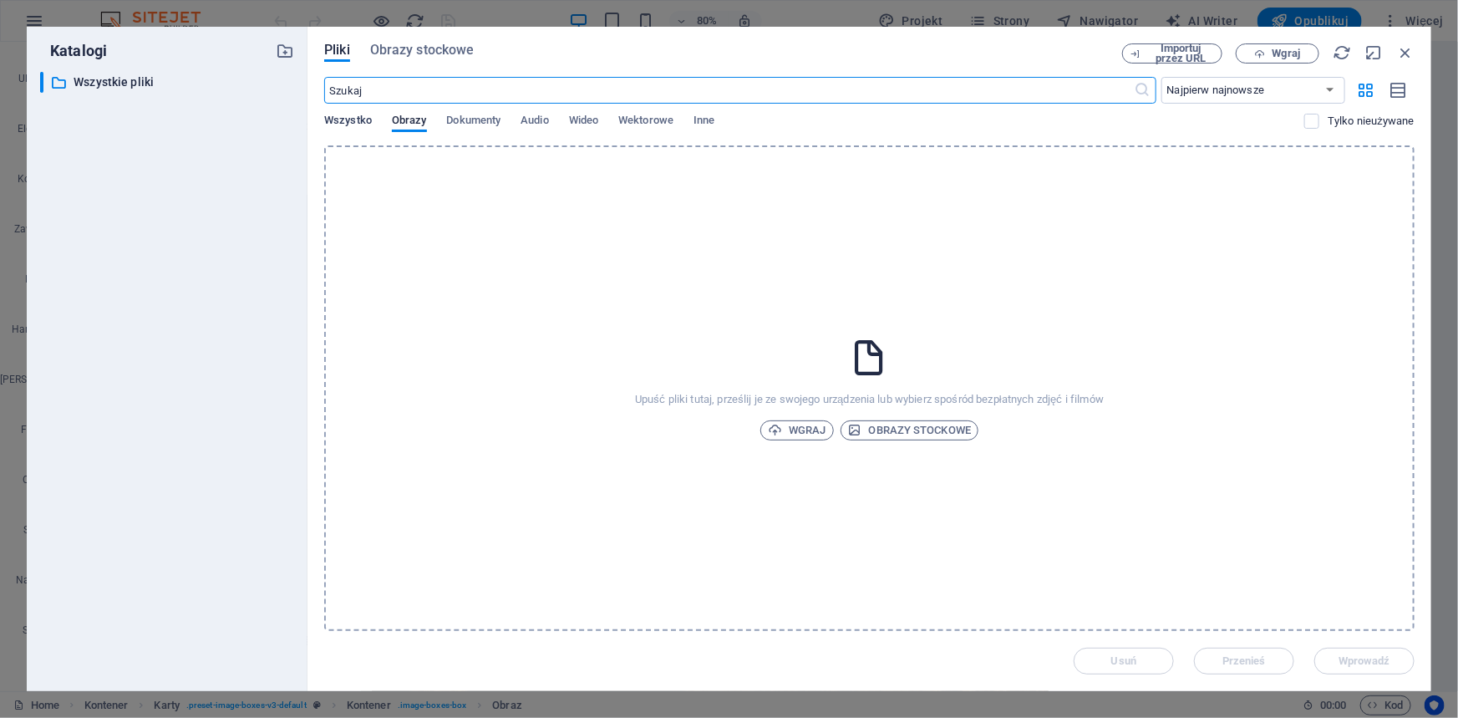
click at [344, 113] on span "Wszystko" at bounding box center [348, 121] width 48 height 23
click at [1287, 49] on span "Wgraj" at bounding box center [1286, 53] width 28 height 10
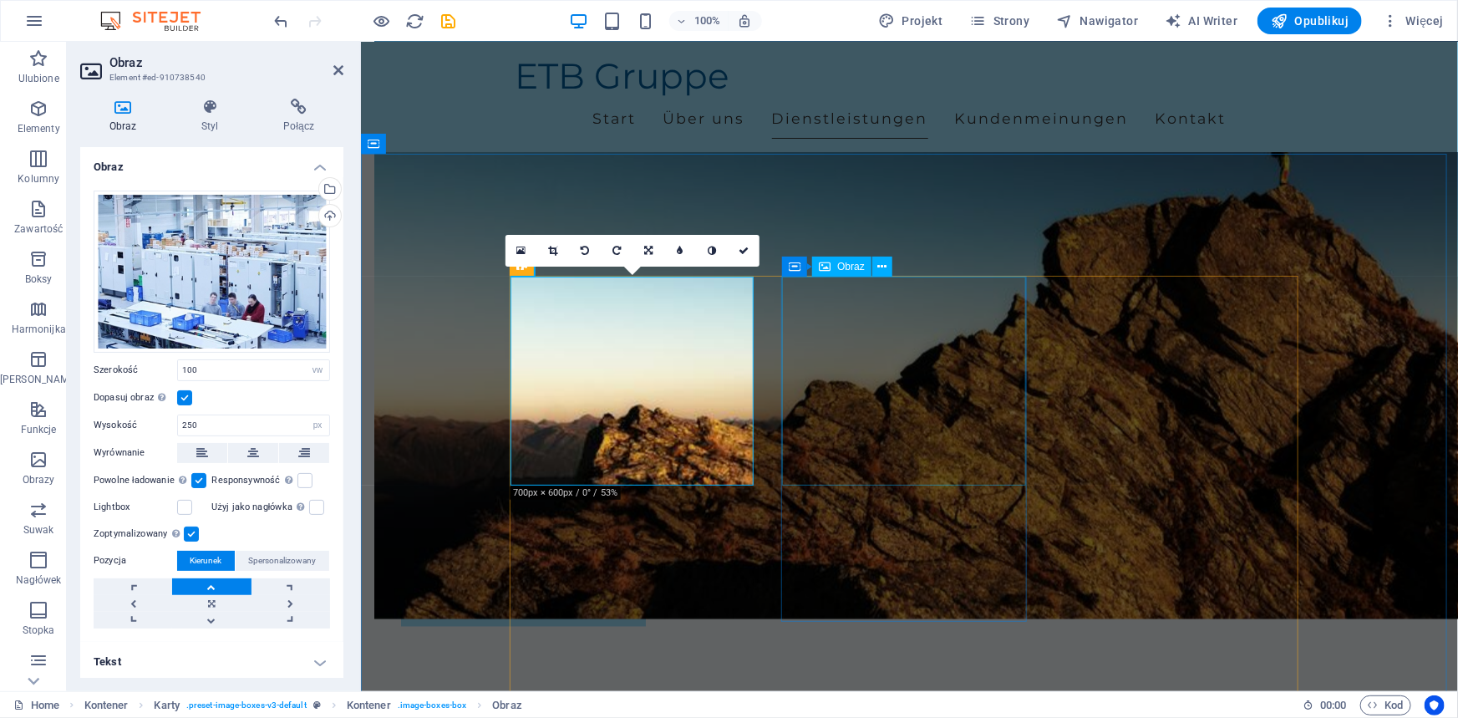
select select "vw"
select select "px"
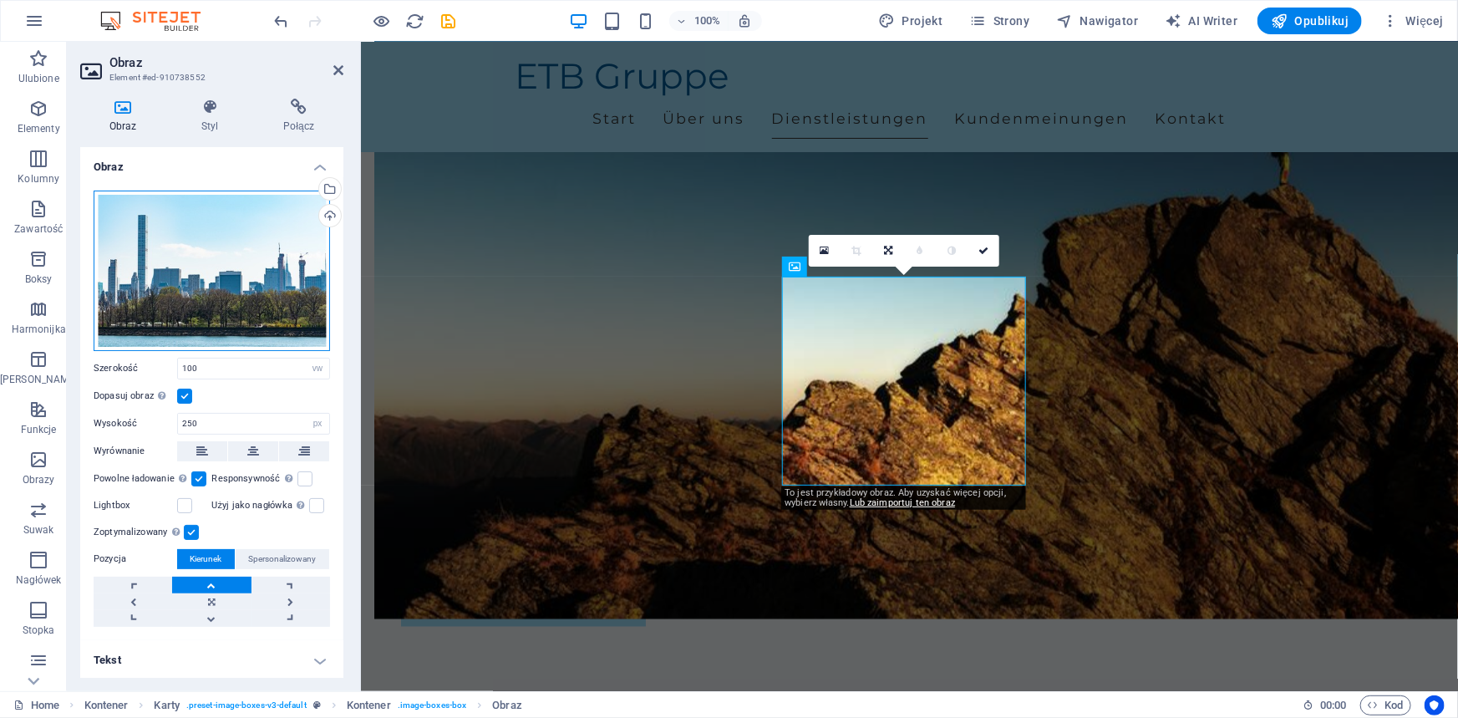
click at [287, 284] on div "Przeciągnij pliki tutaj, kliknij, aby wybrać pliki lub wybierz pliki z Plików l…" at bounding box center [212, 270] width 236 height 160
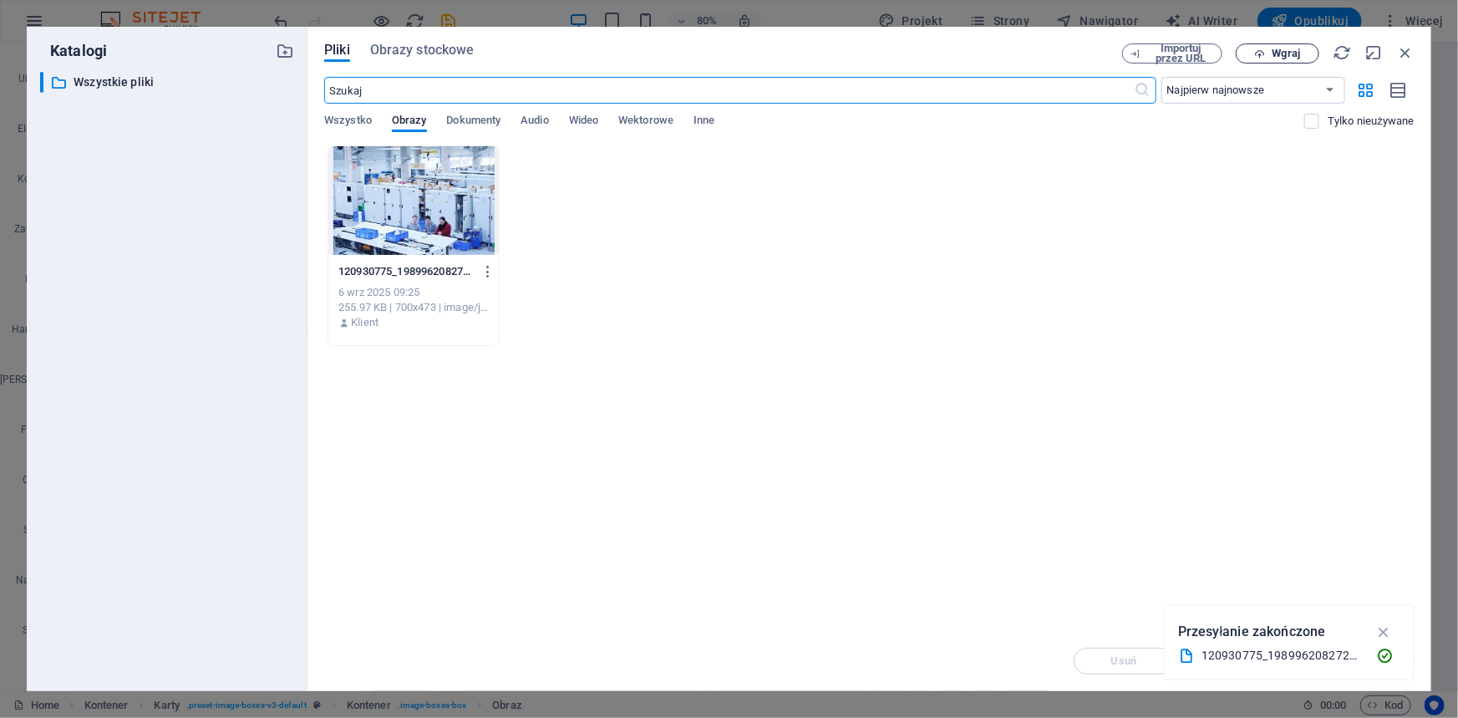
click at [1261, 53] on icon "button" at bounding box center [1260, 53] width 11 height 11
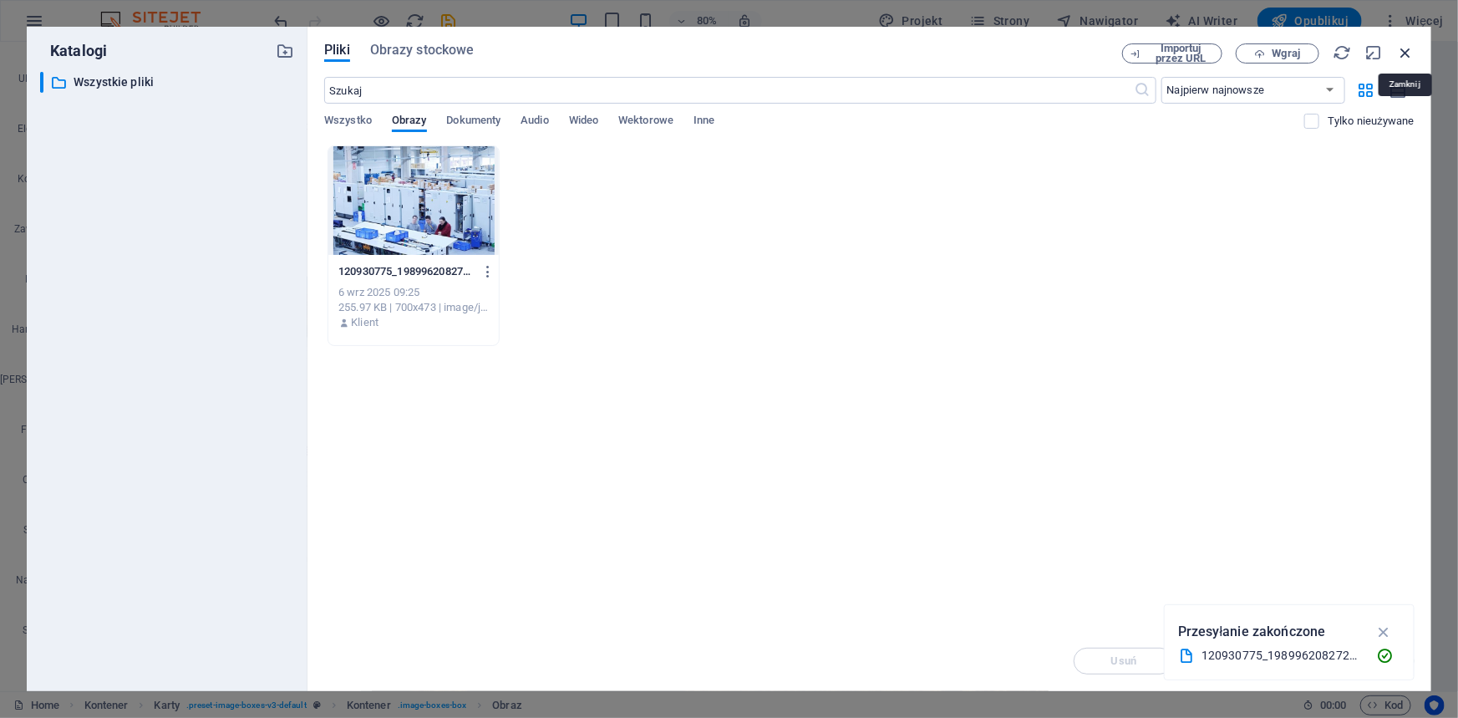
click at [1409, 53] on icon "button" at bounding box center [1405, 52] width 18 height 18
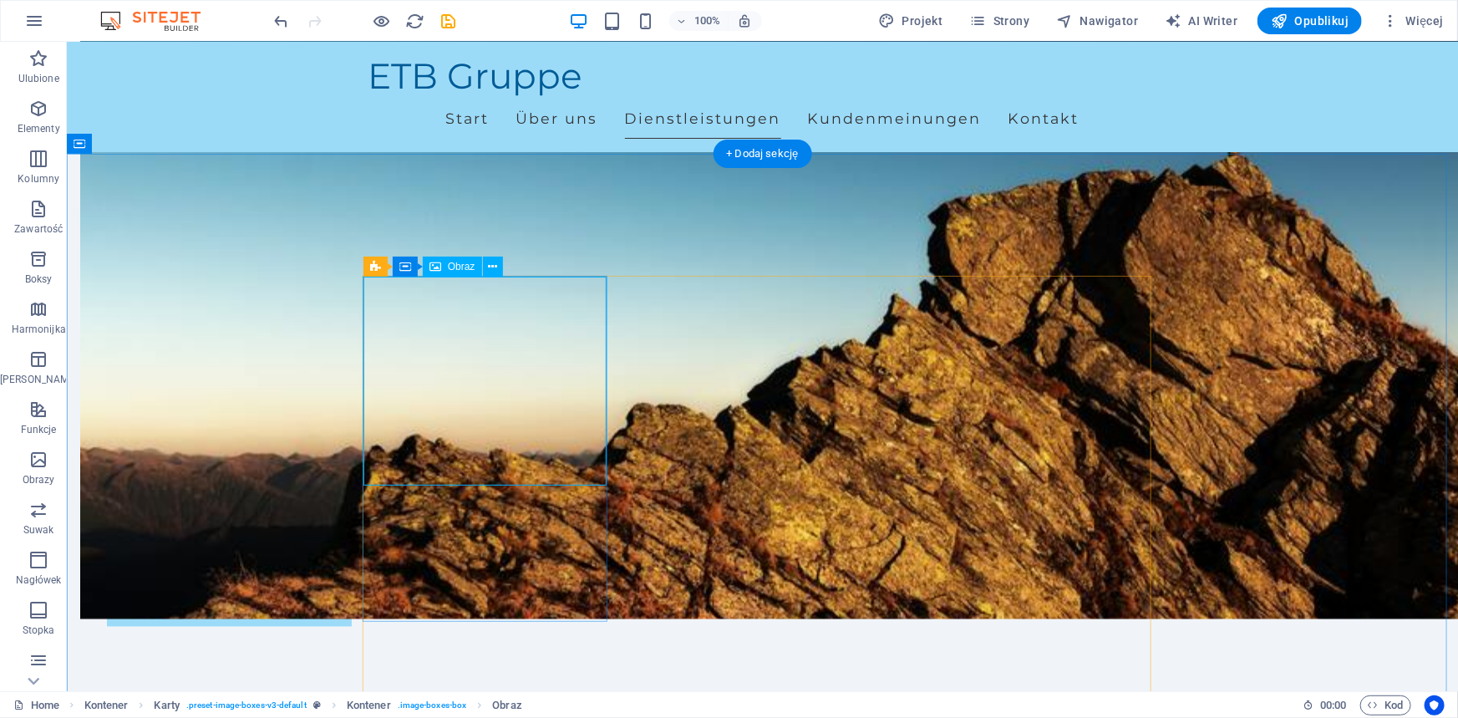
select select "vw"
select select "px"
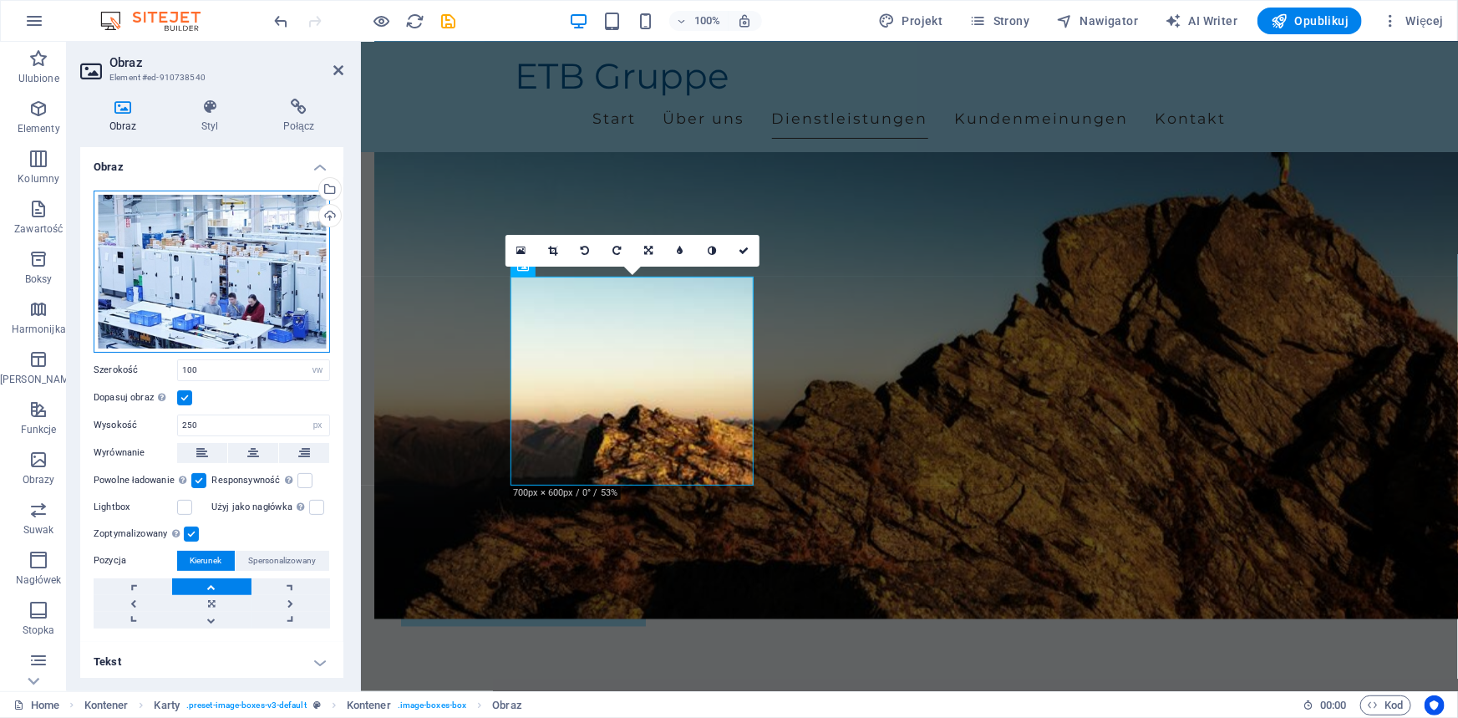
click at [253, 285] on div "Przeciągnij pliki tutaj, kliknij, aby wybrać pliki lub wybierz pliki z Plików l…" at bounding box center [212, 271] width 236 height 162
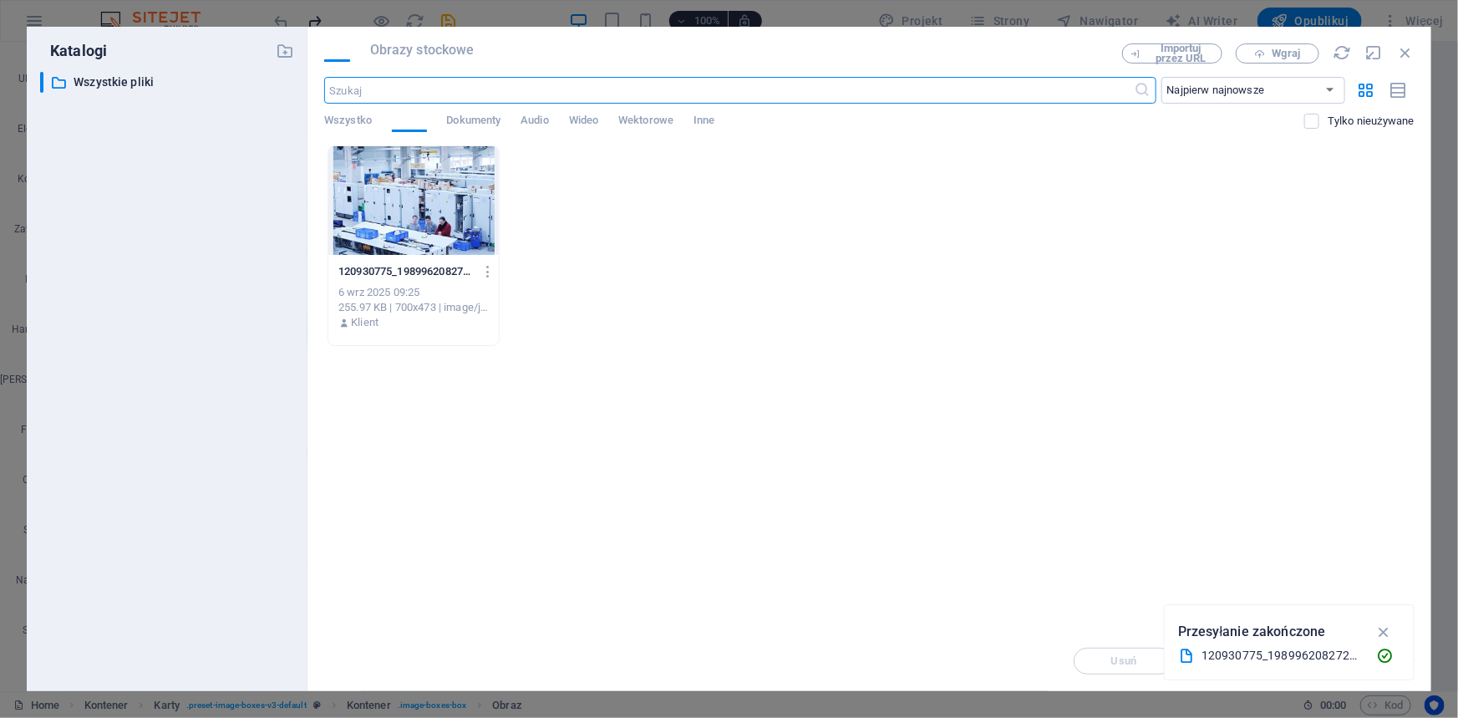
click at [253, 285] on div "​ Wszystkie pliki Wszystkie pliki" at bounding box center [167, 375] width 254 height 606
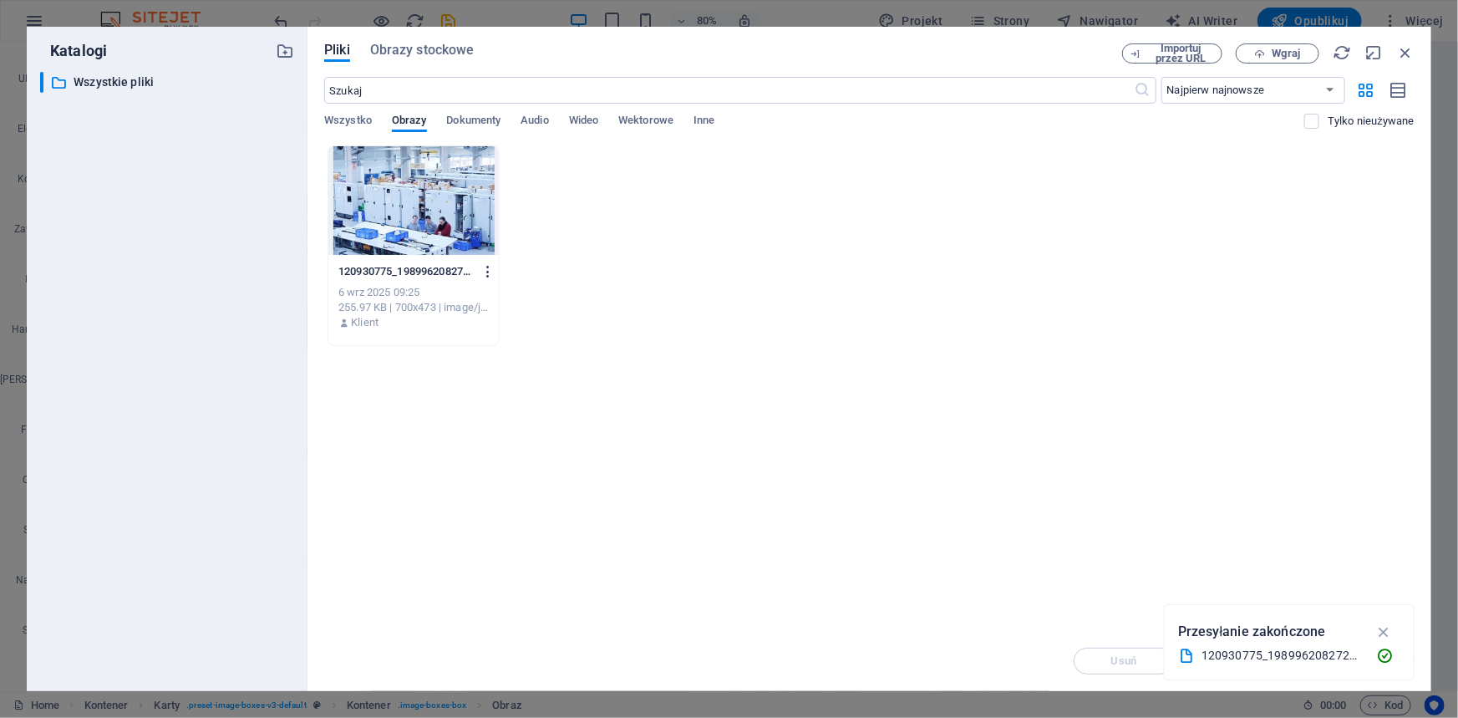
click at [484, 268] on icon "button" at bounding box center [488, 271] width 16 height 15
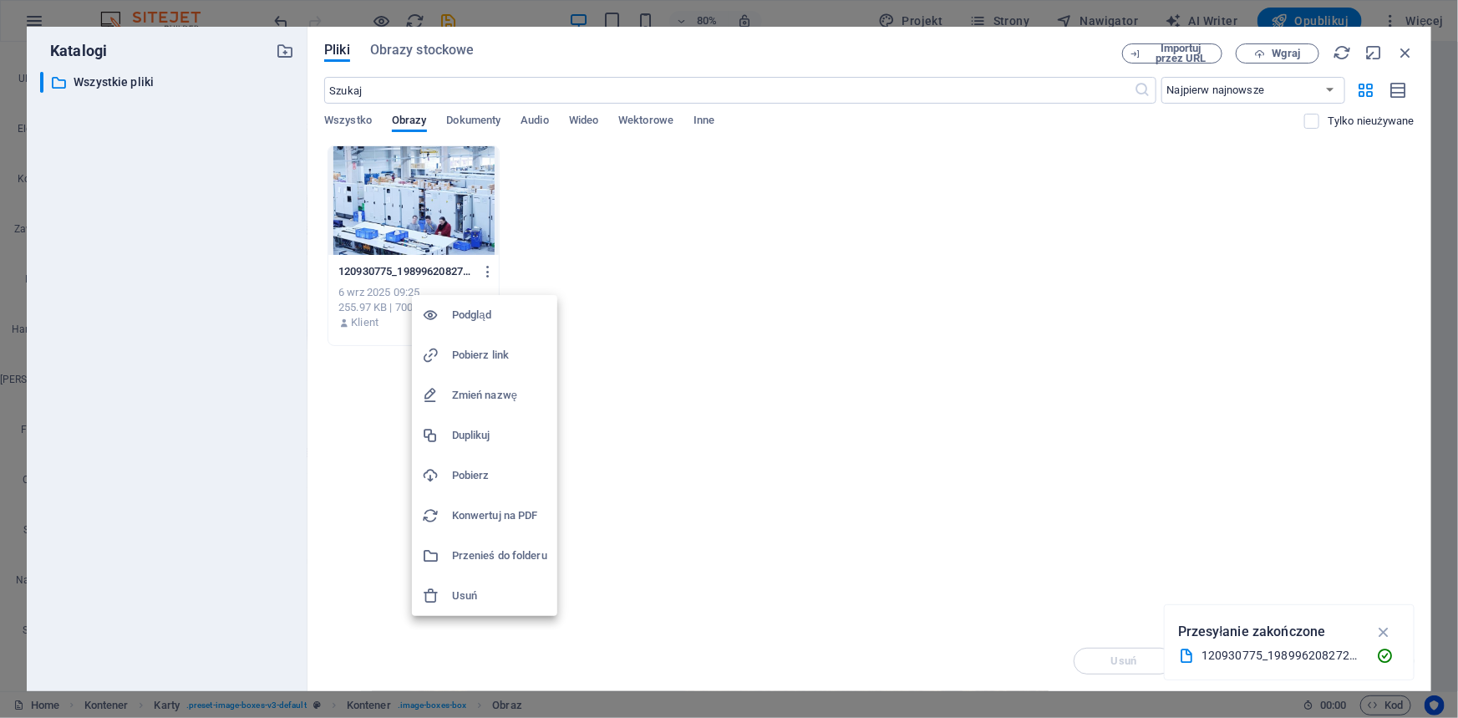
click at [458, 587] on h6 "Usuń" at bounding box center [499, 596] width 95 height 20
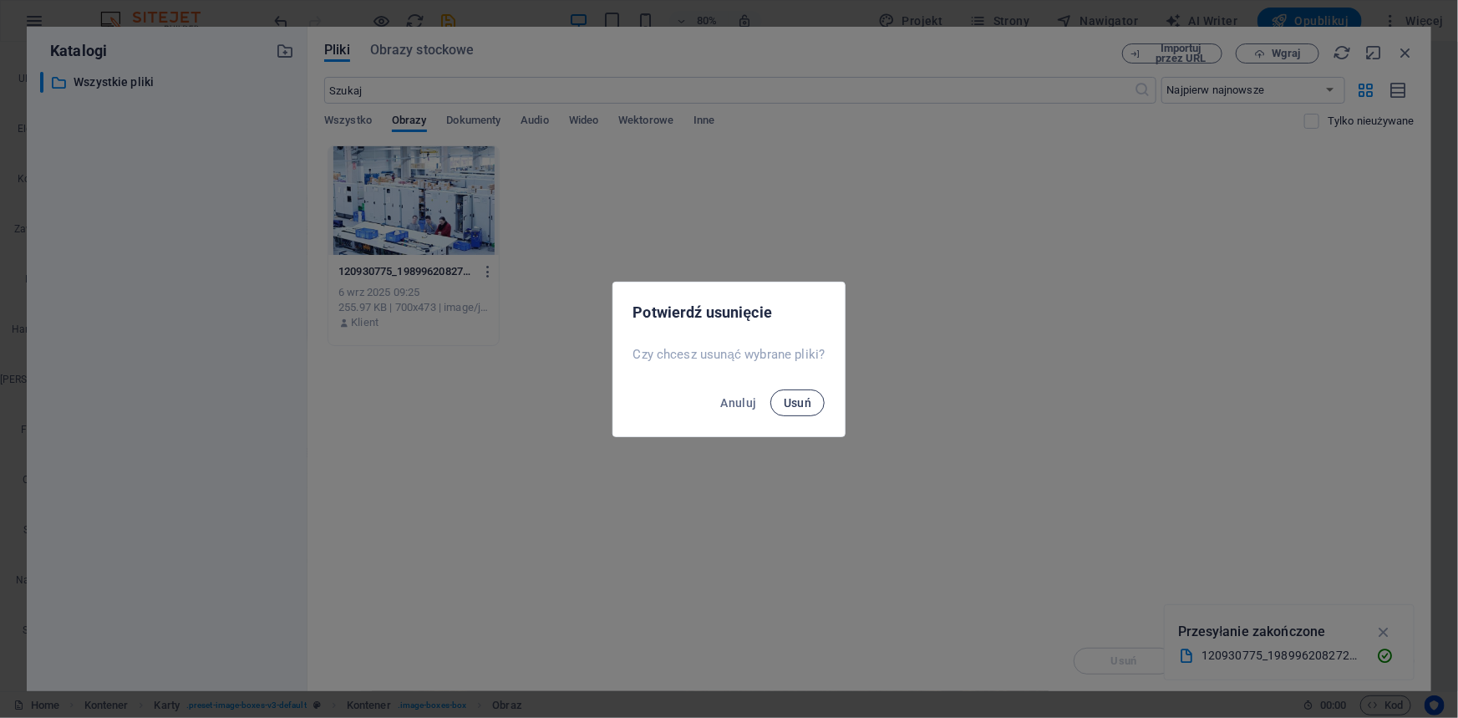
click at [809, 397] on span "Usuń" at bounding box center [797, 402] width 28 height 13
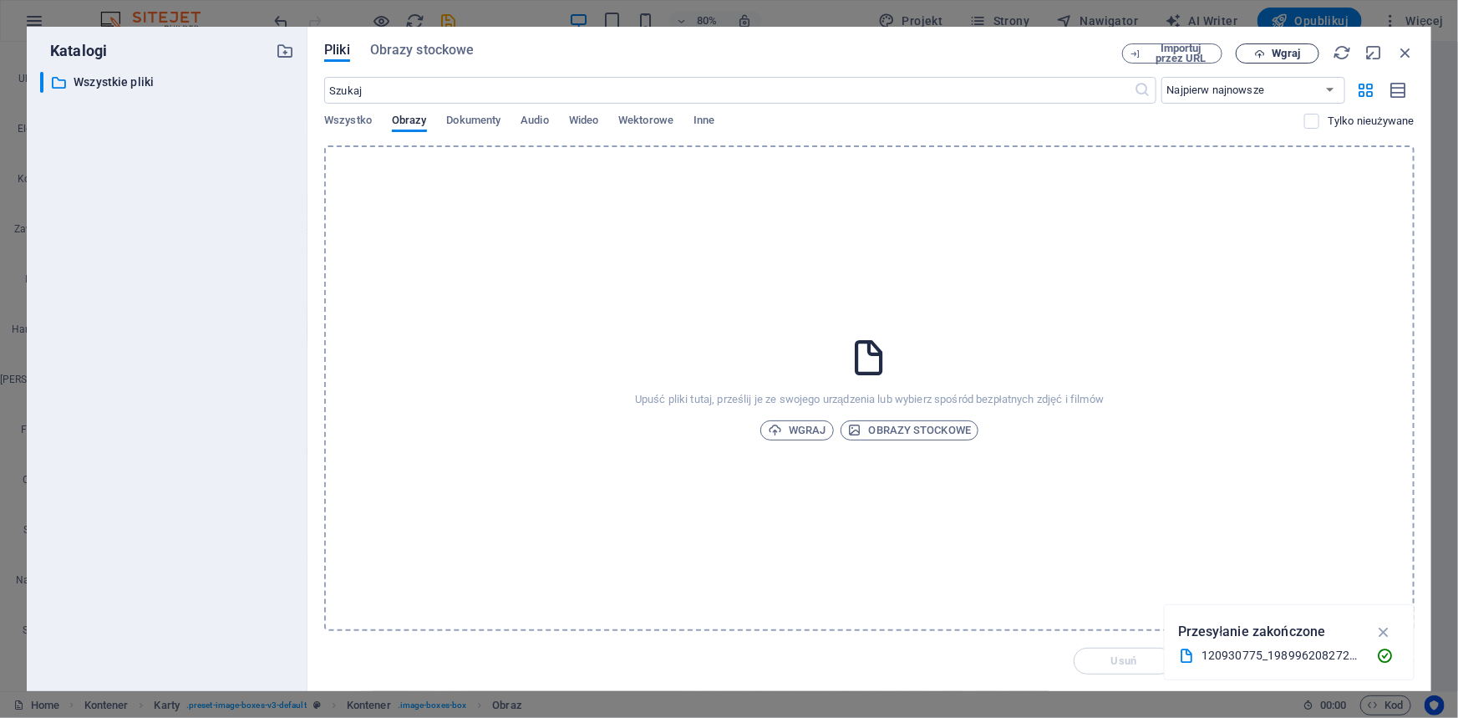
click at [1275, 44] on button "Wgraj" at bounding box center [1277, 53] width 84 height 20
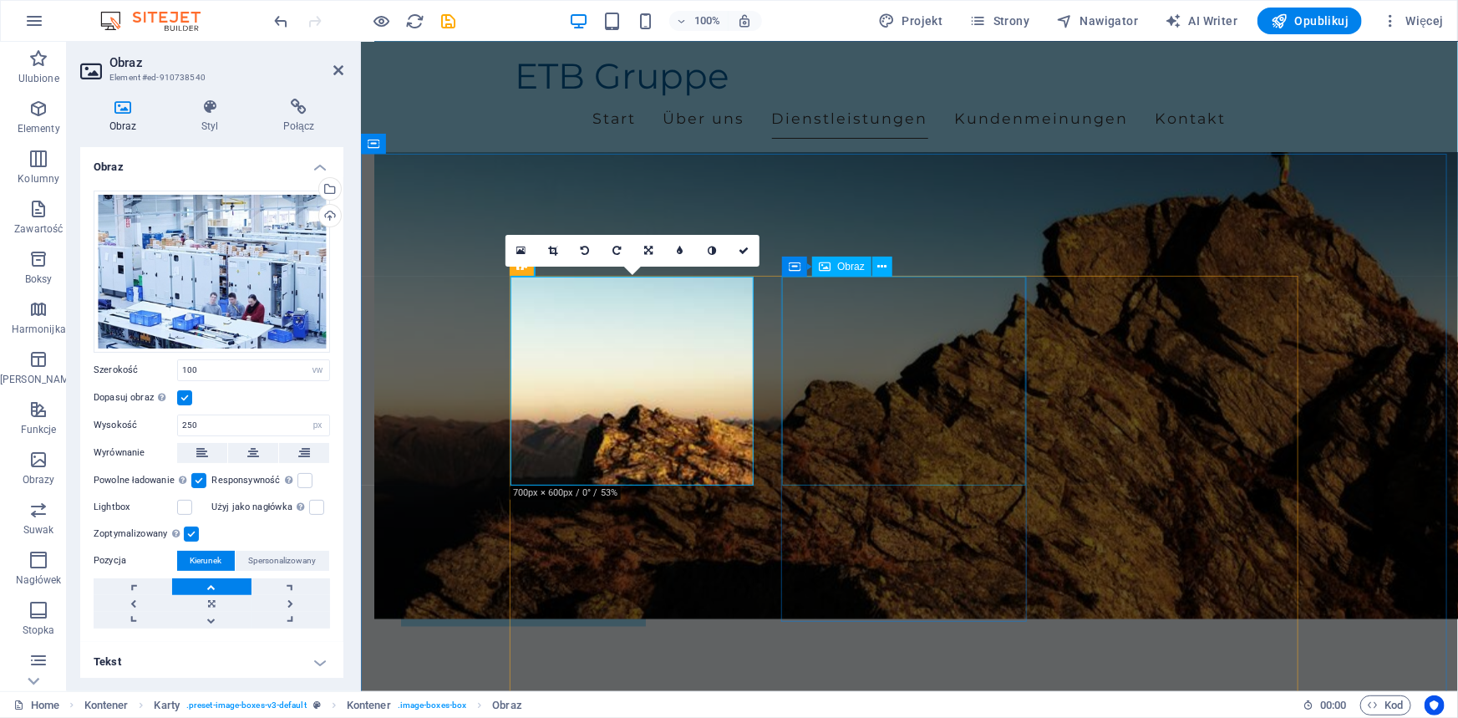
select select "vw"
select select "px"
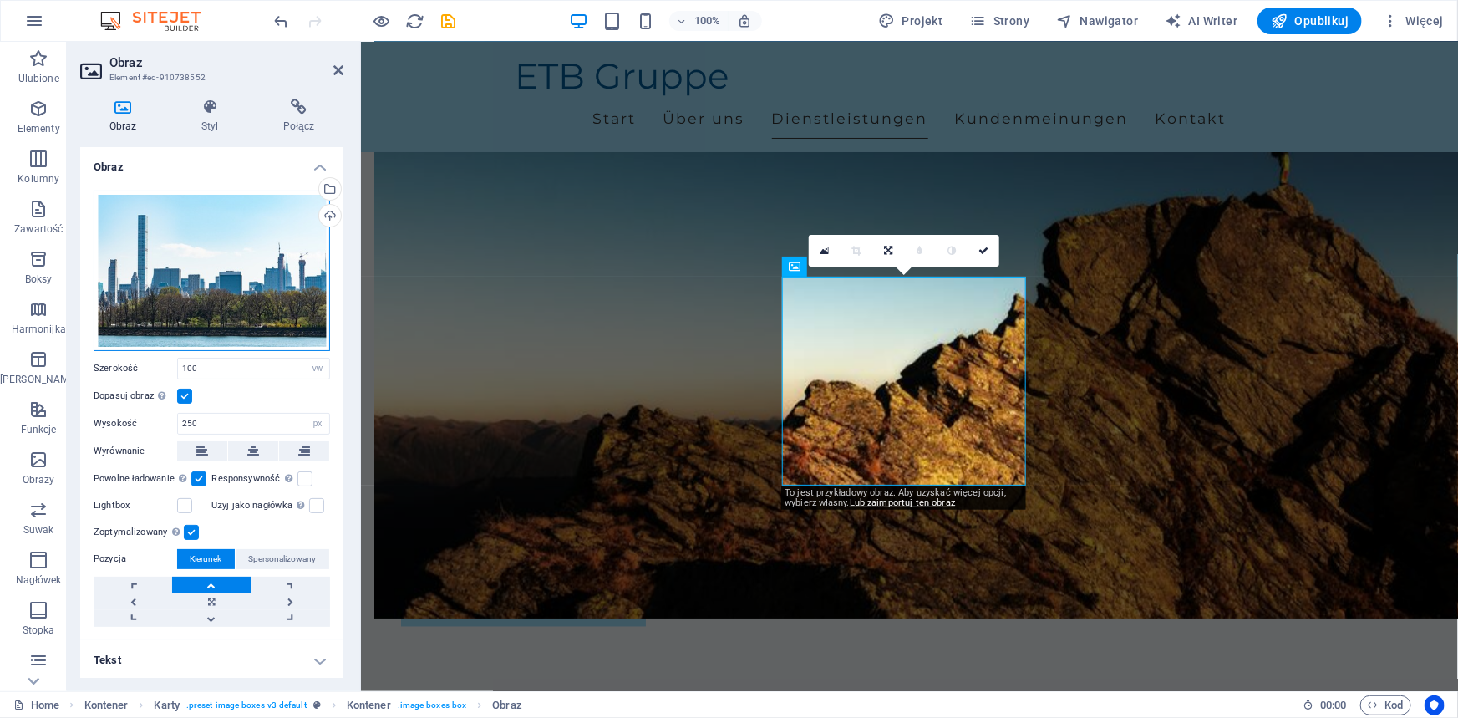
click at [226, 227] on div "Przeciągnij pliki tutaj, kliknij, aby wybrać pliki lub wybierz pliki z Plików l…" at bounding box center [212, 270] width 236 height 160
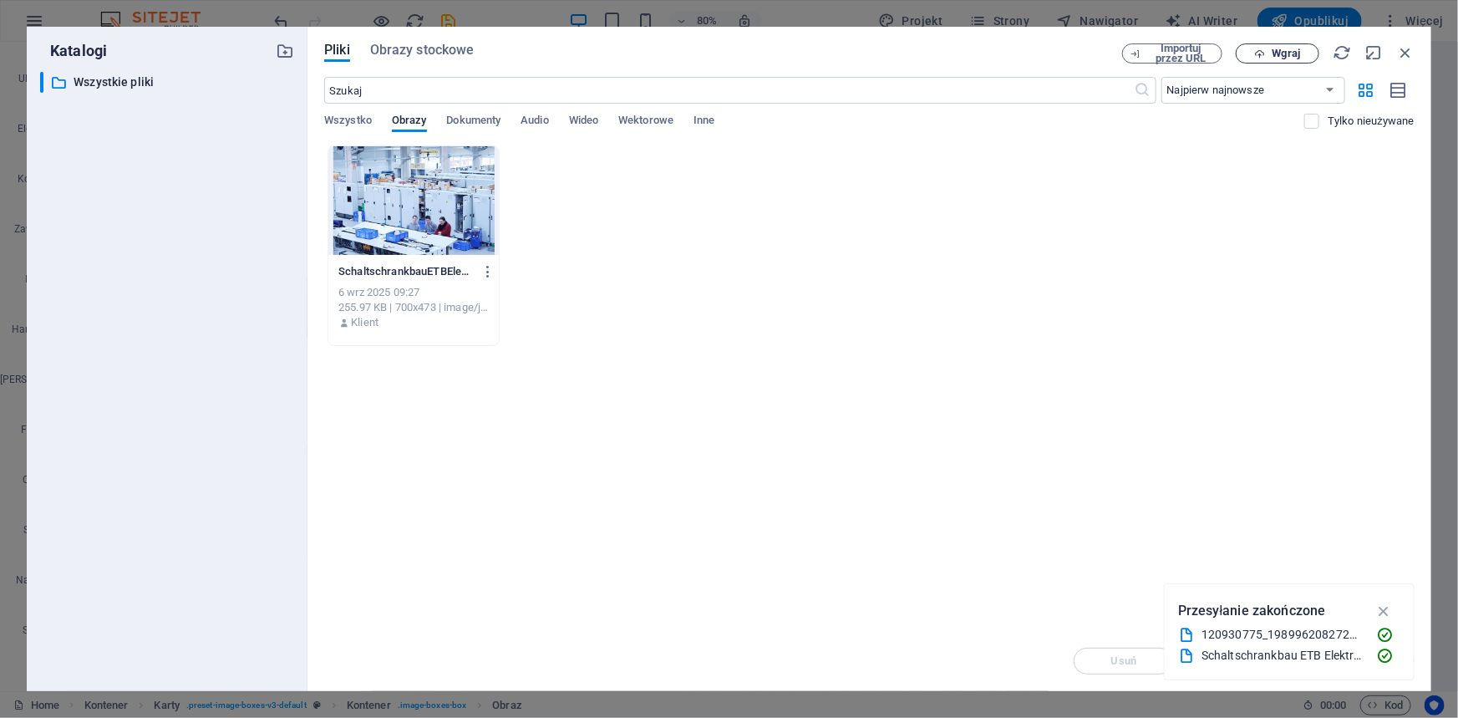
click at [1288, 56] on span "Wgraj" at bounding box center [1286, 53] width 28 height 10
click at [1400, 52] on icon "button" at bounding box center [1405, 52] width 18 height 18
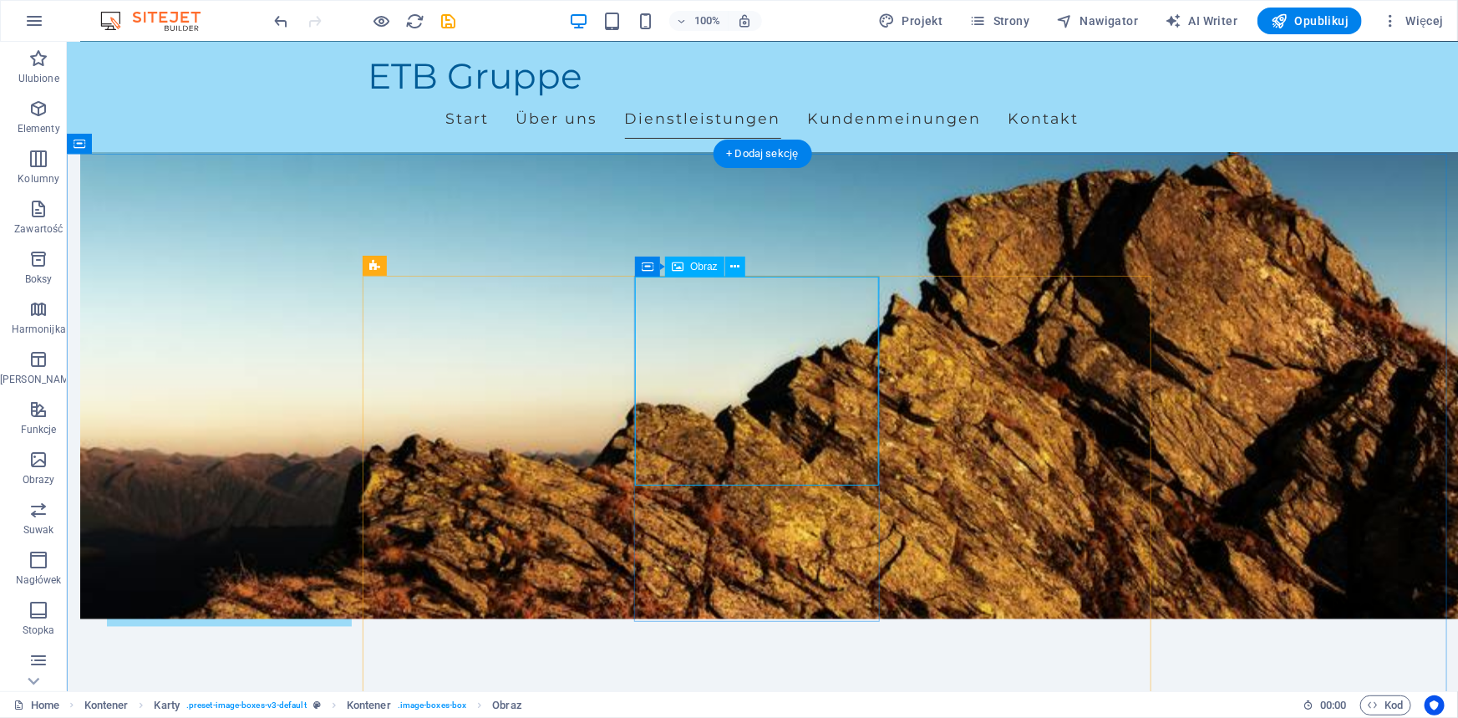
select select "vw"
select select "px"
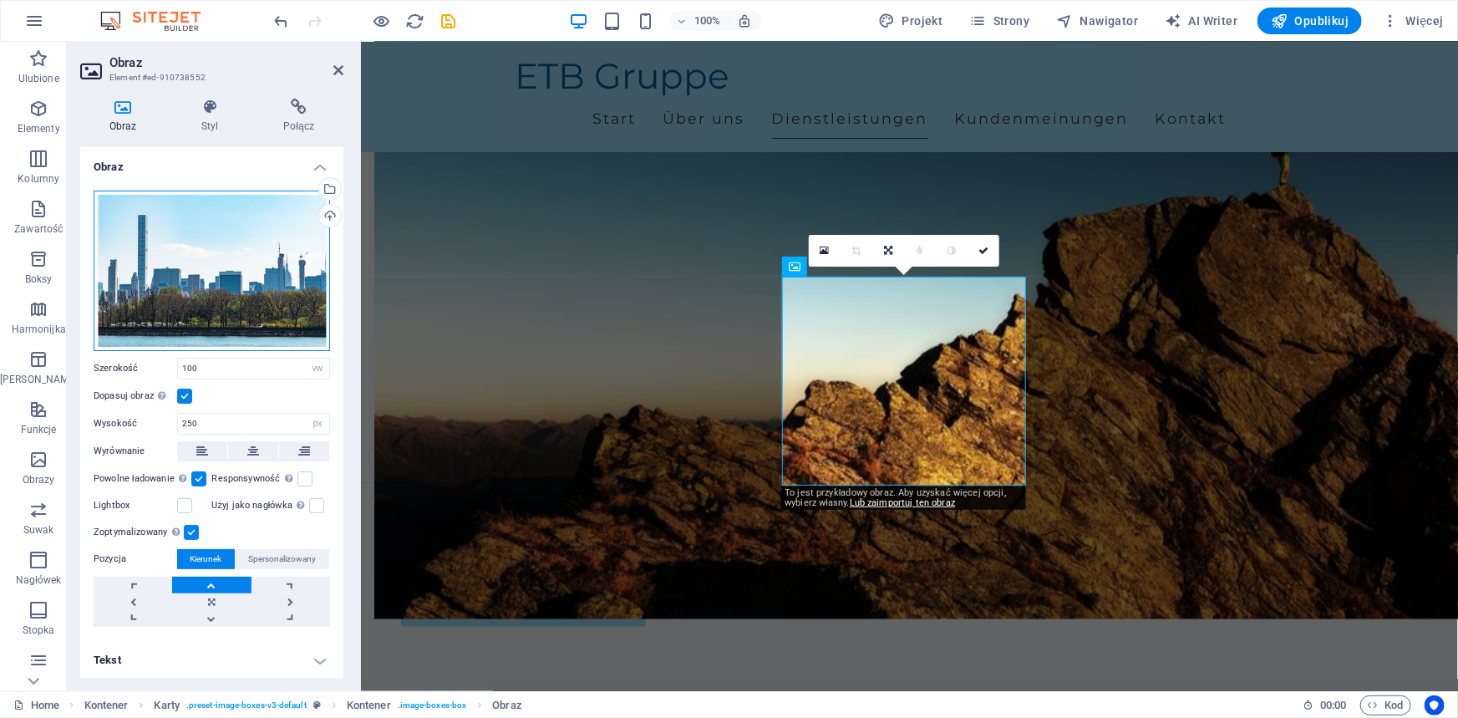
click at [275, 305] on div "Przeciągnij pliki tutaj, kliknij, aby wybrać pliki lub wybierz pliki z Plików l…" at bounding box center [212, 270] width 236 height 160
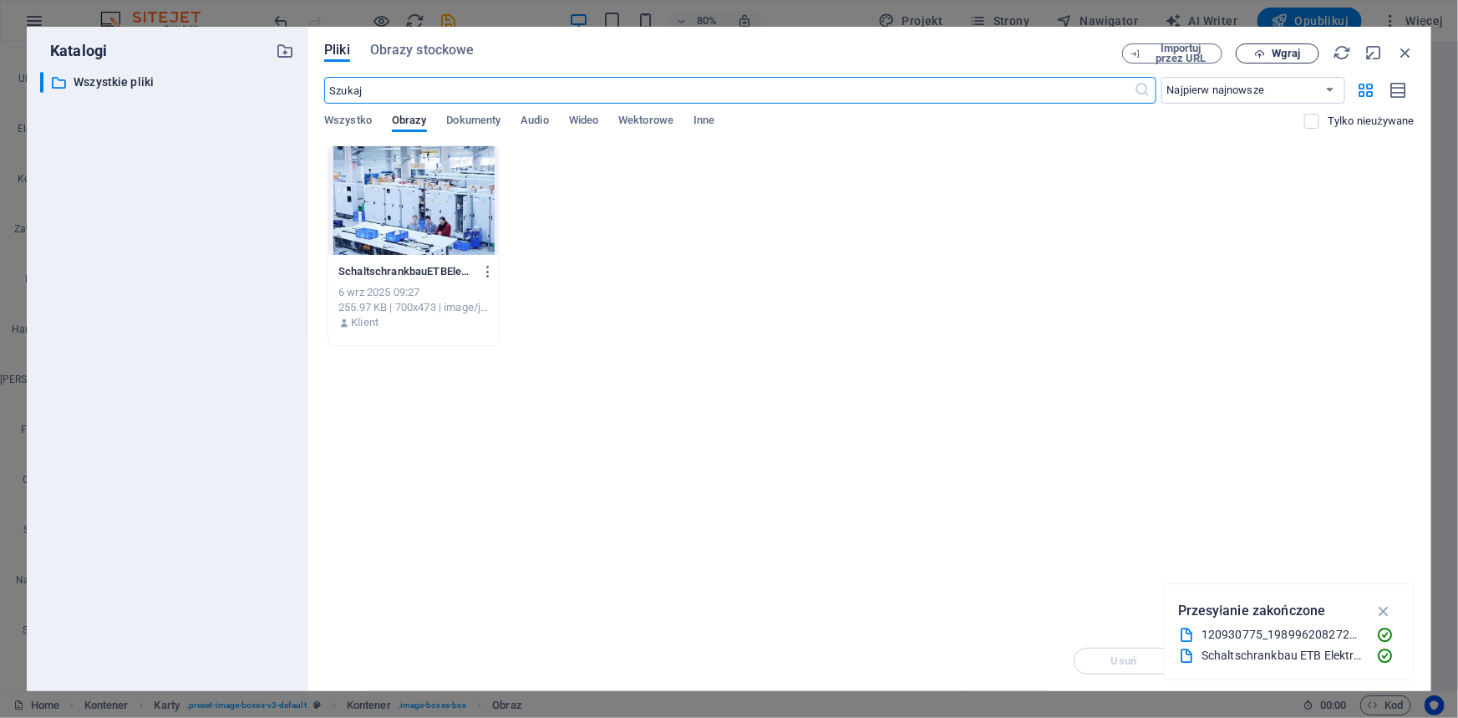
click at [1289, 58] on span "Wgraj" at bounding box center [1286, 53] width 28 height 10
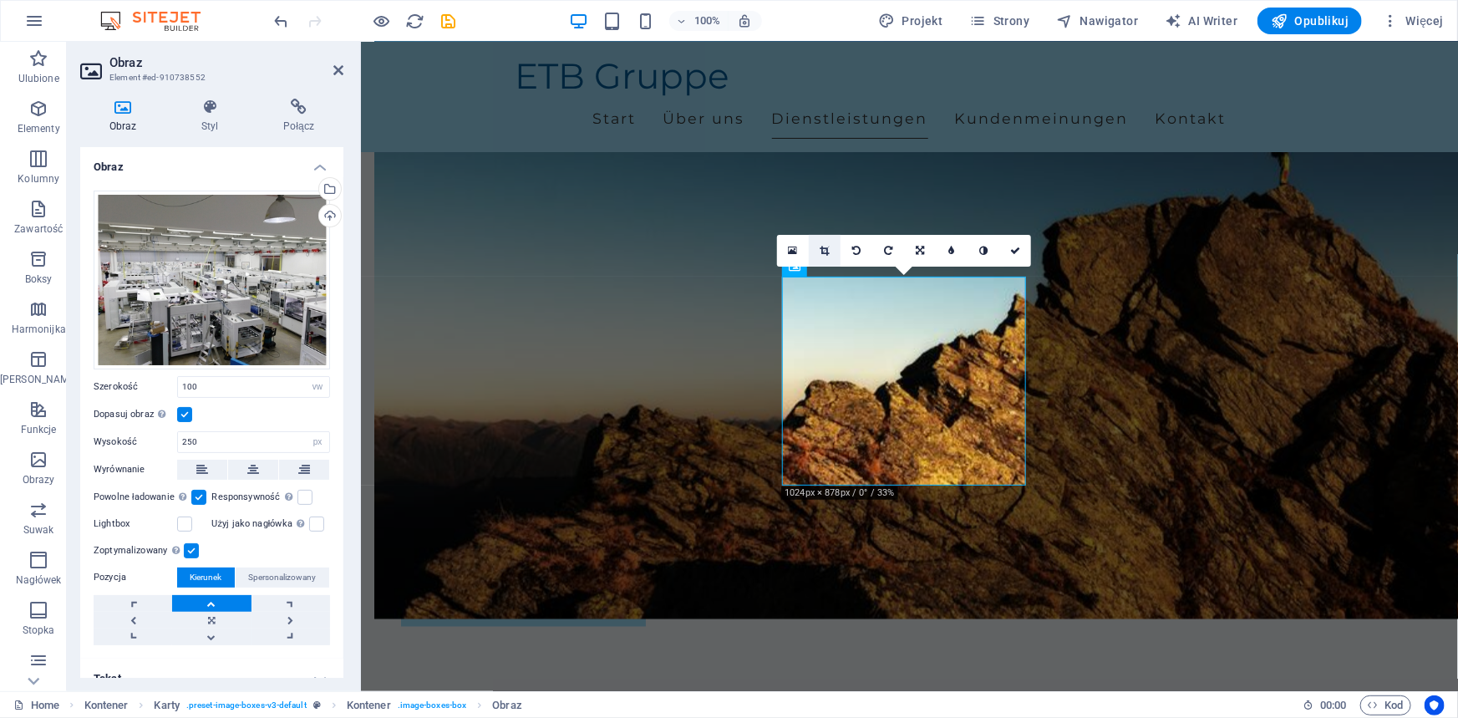
click at [824, 246] on icon at bounding box center [824, 251] width 9 height 10
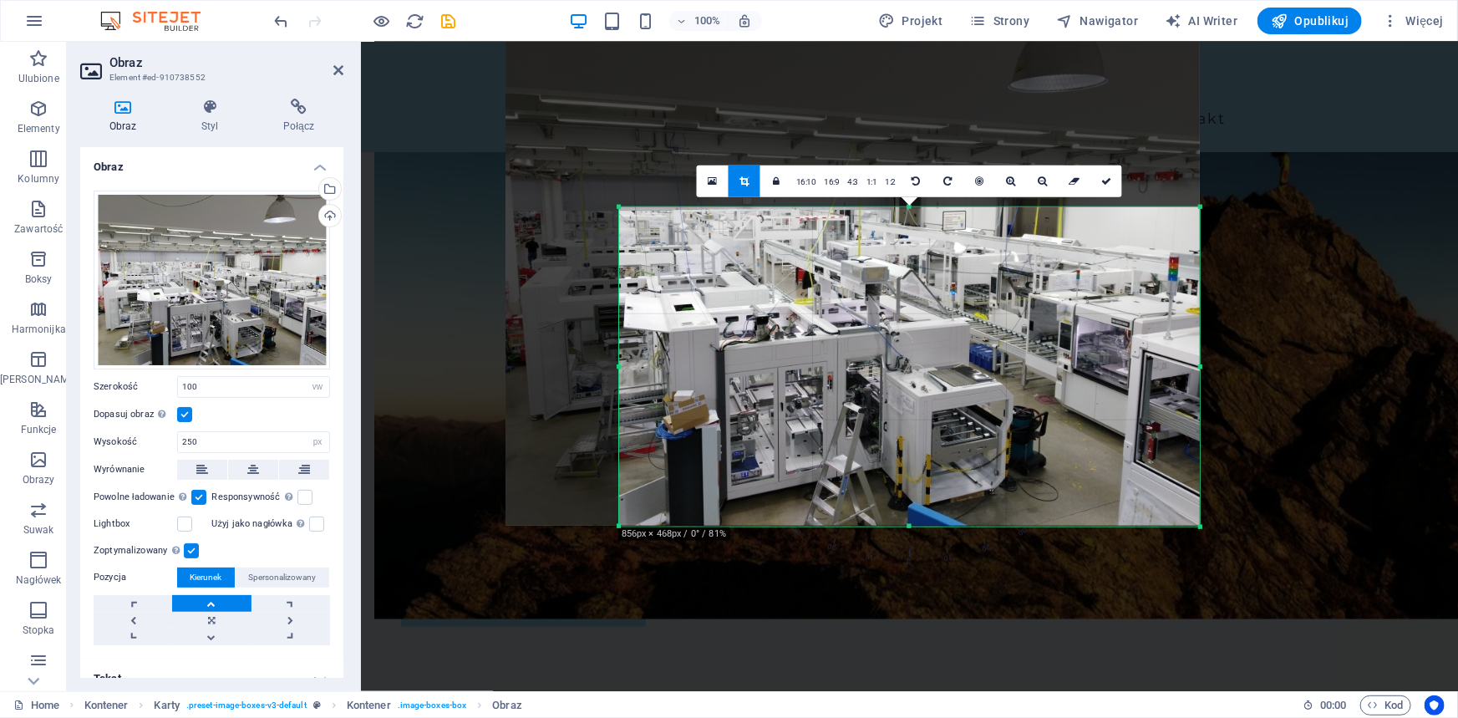
drag, startPoint x: 560, startPoint y: 108, endPoint x: 673, endPoint y: 309, distance: 231.1
click at [673, 309] on div "180 170 160 150 140 130 120 110 100 90 80 70 60 50 40 30 20 10 0 -10 -20 -30 -4…" at bounding box center [909, 365] width 581 height 319
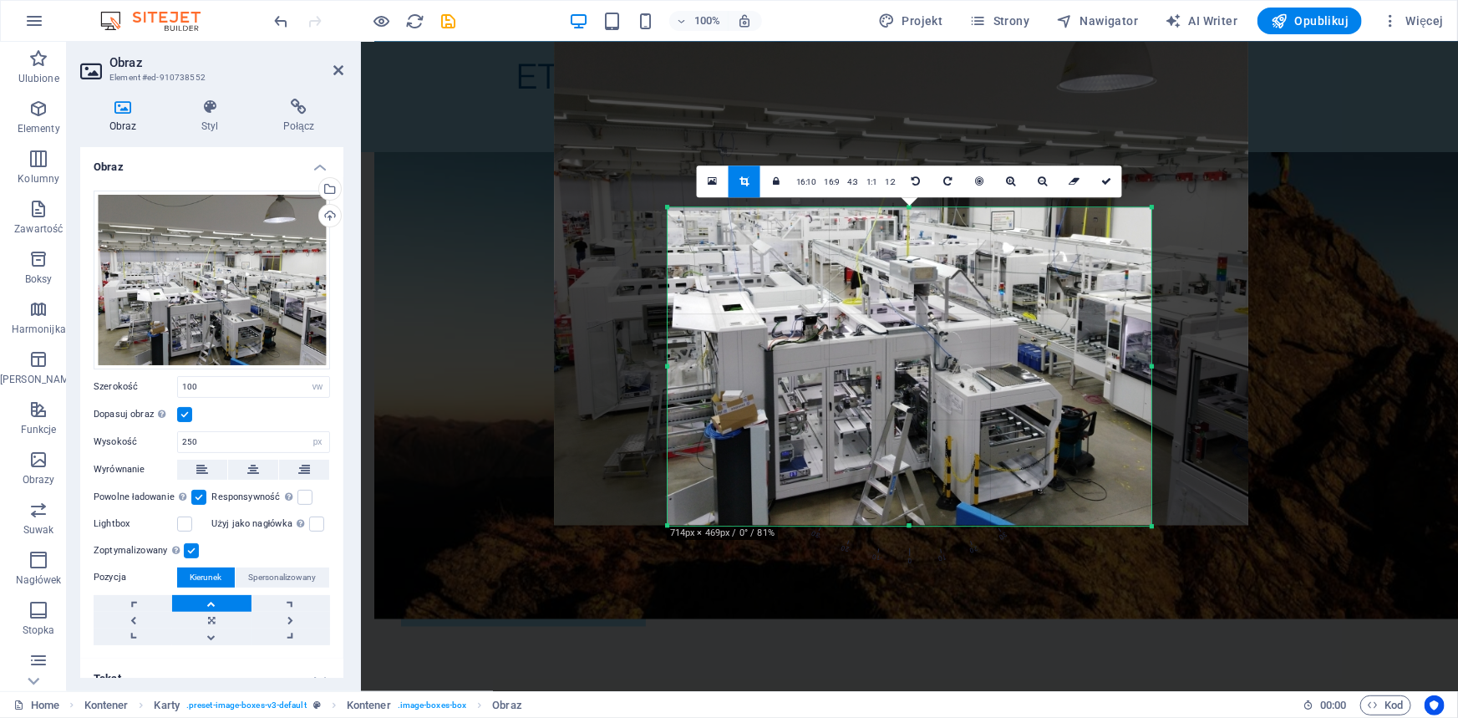
drag, startPoint x: 1200, startPoint y: 366, endPoint x: 1103, endPoint y: 373, distance: 97.2
click at [1103, 373] on div "180 170 160 150 140 130 120 110 100 90 80 70 60 50 40 30 20 10 0 -10 -20 -30 -4…" at bounding box center [909, 366] width 484 height 318
click at [1107, 180] on icon at bounding box center [1106, 181] width 10 height 10
type input "579"
select select "px"
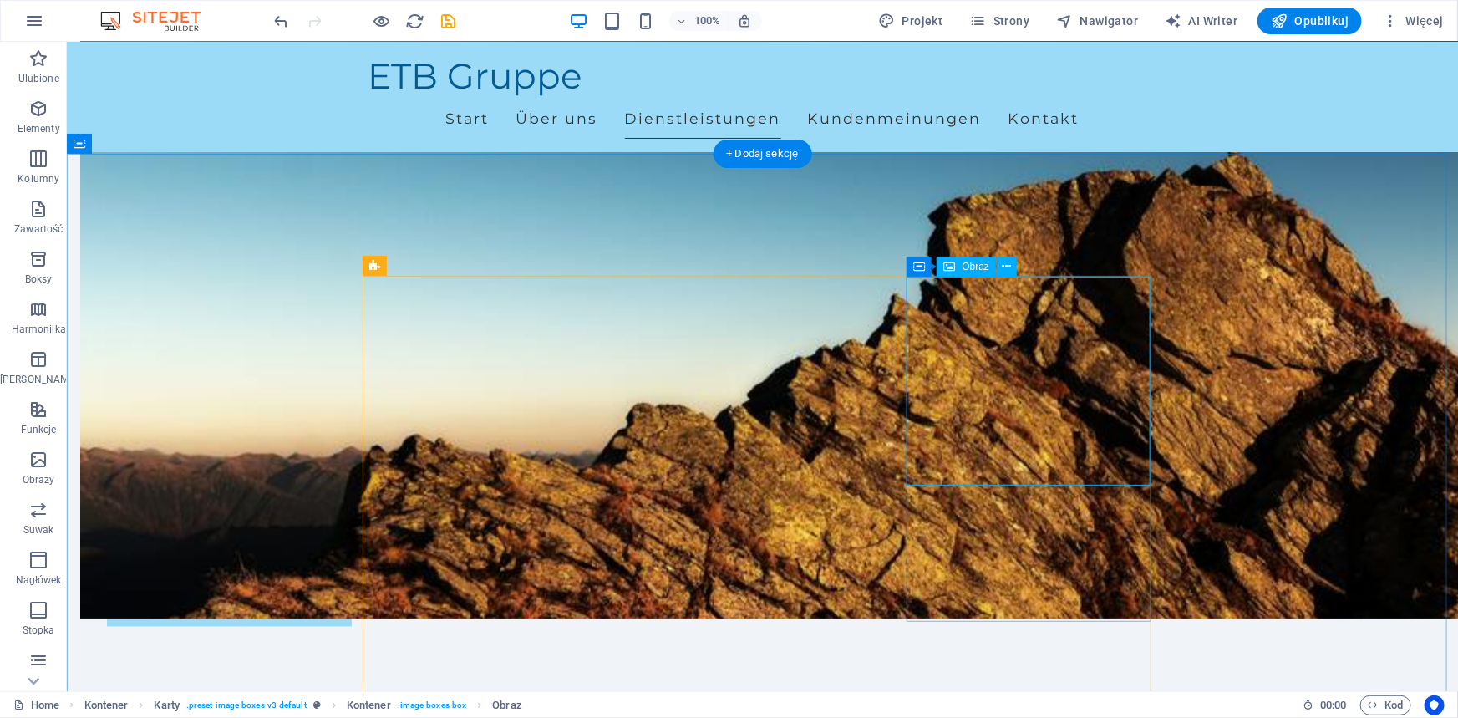
select select "vw"
select select "px"
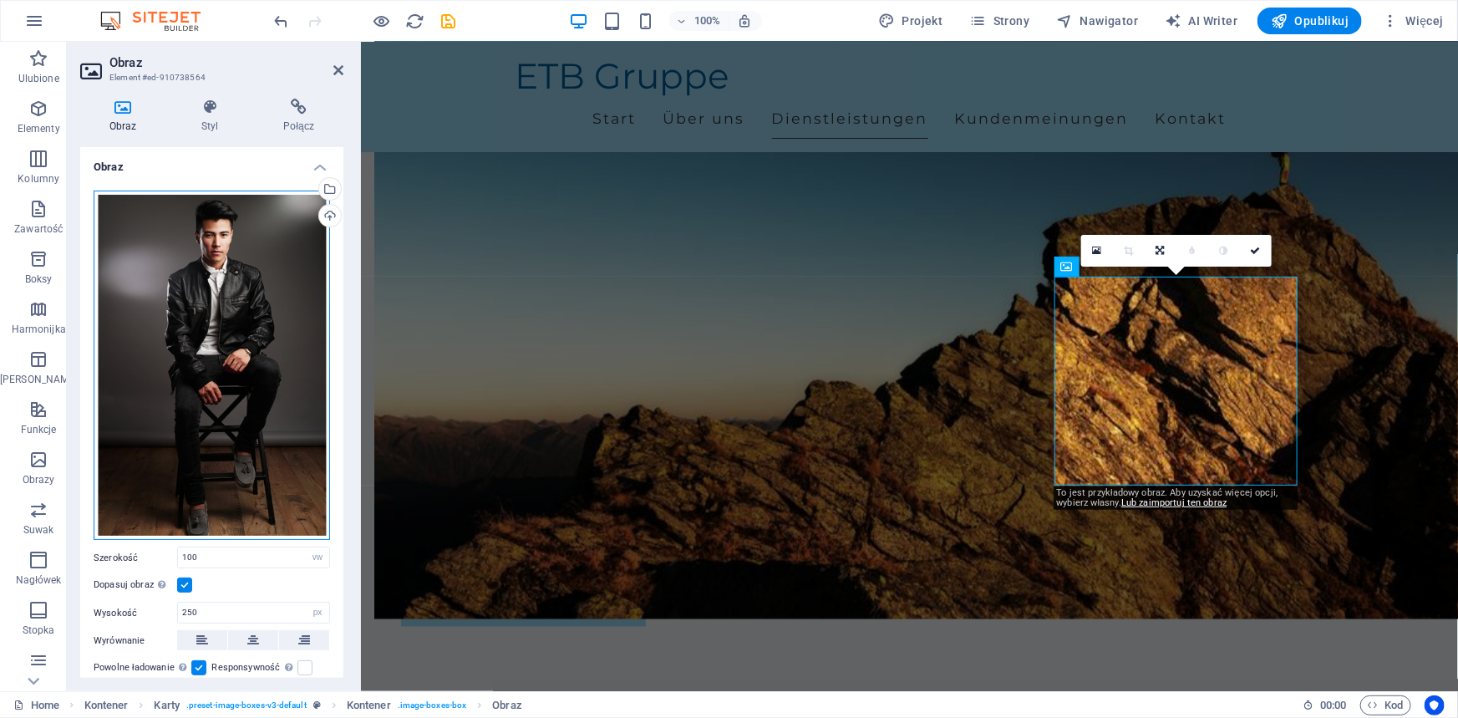
click at [262, 243] on div "Przeciągnij pliki tutaj, kliknij, aby wybrać pliki lub wybierz pliki z Plików l…" at bounding box center [212, 365] width 236 height 350
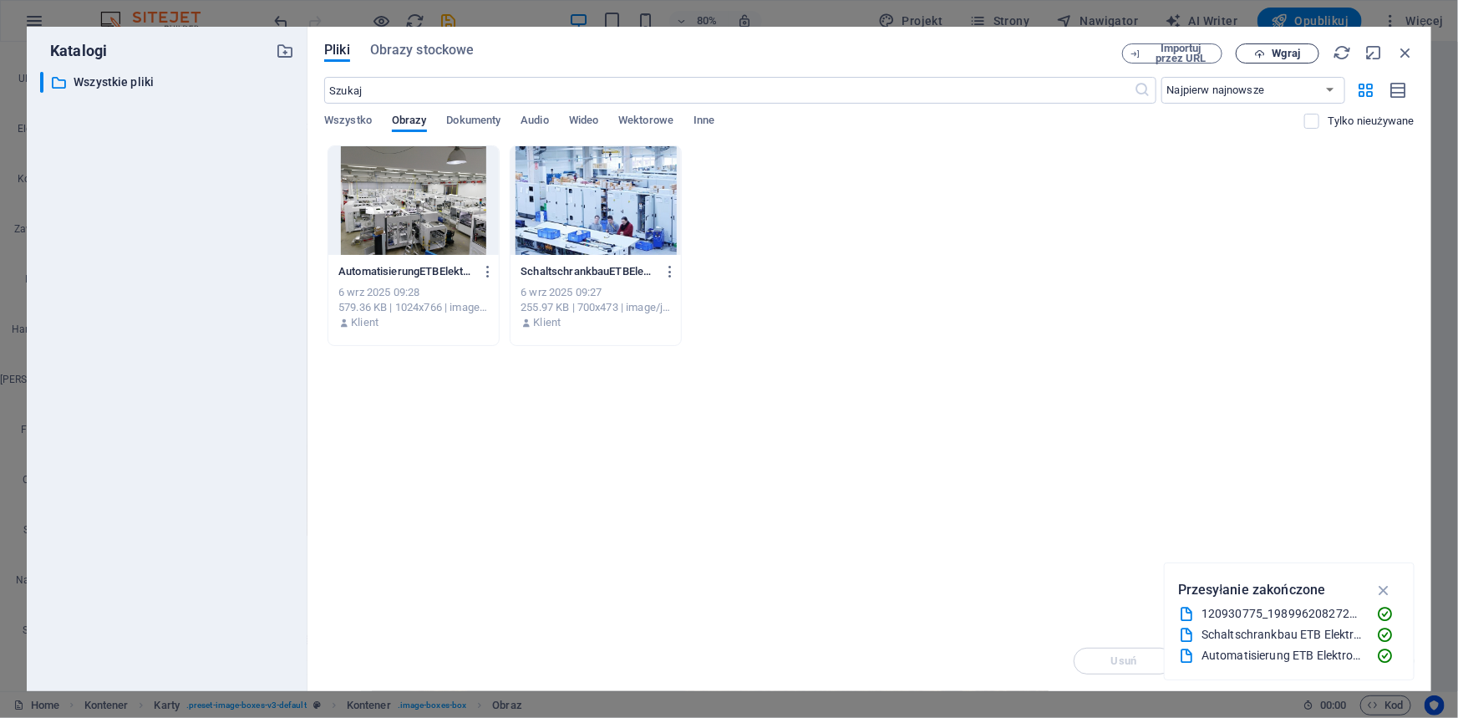
click at [1259, 53] on icon "button" at bounding box center [1260, 53] width 11 height 11
drag, startPoint x: 1402, startPoint y: 48, endPoint x: 926, endPoint y: 130, distance: 482.3
click at [1402, 48] on icon "button" at bounding box center [1405, 52] width 18 height 18
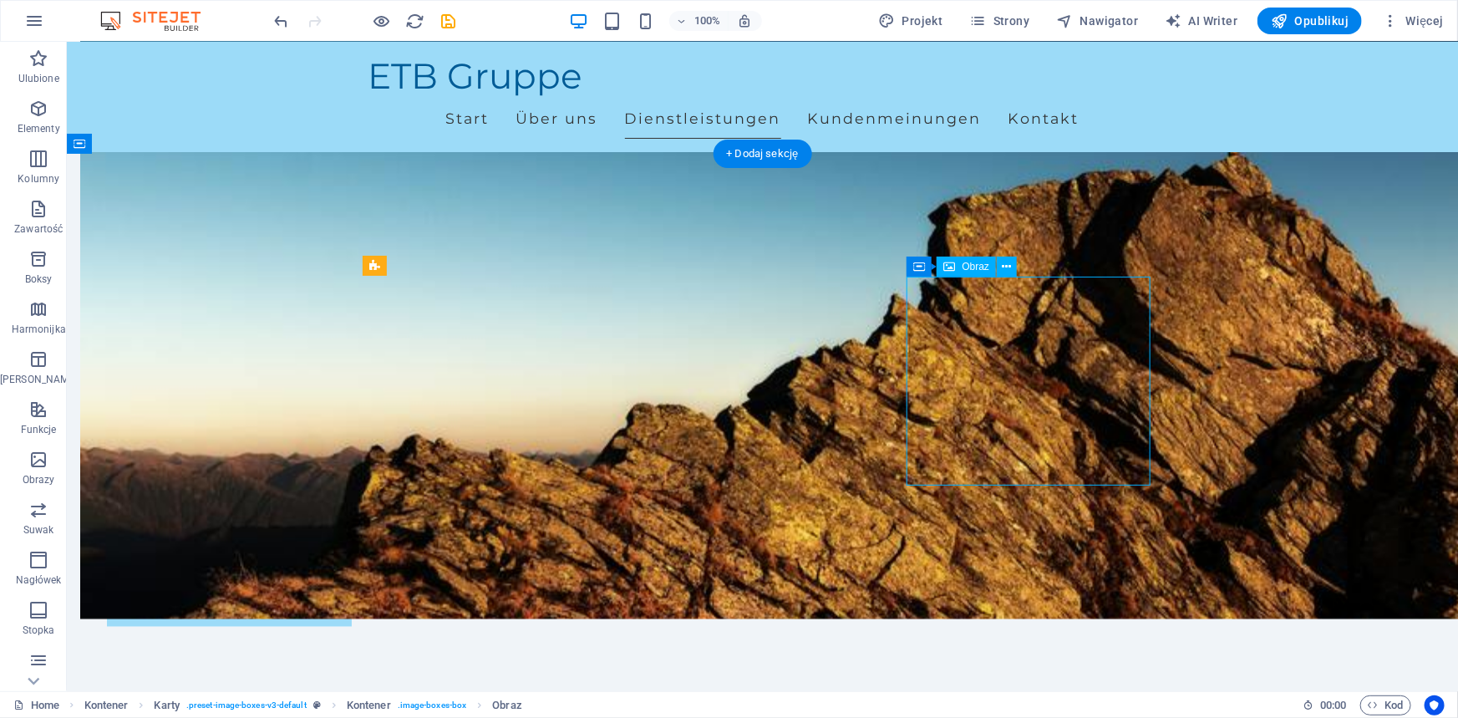
select select "vw"
select select "px"
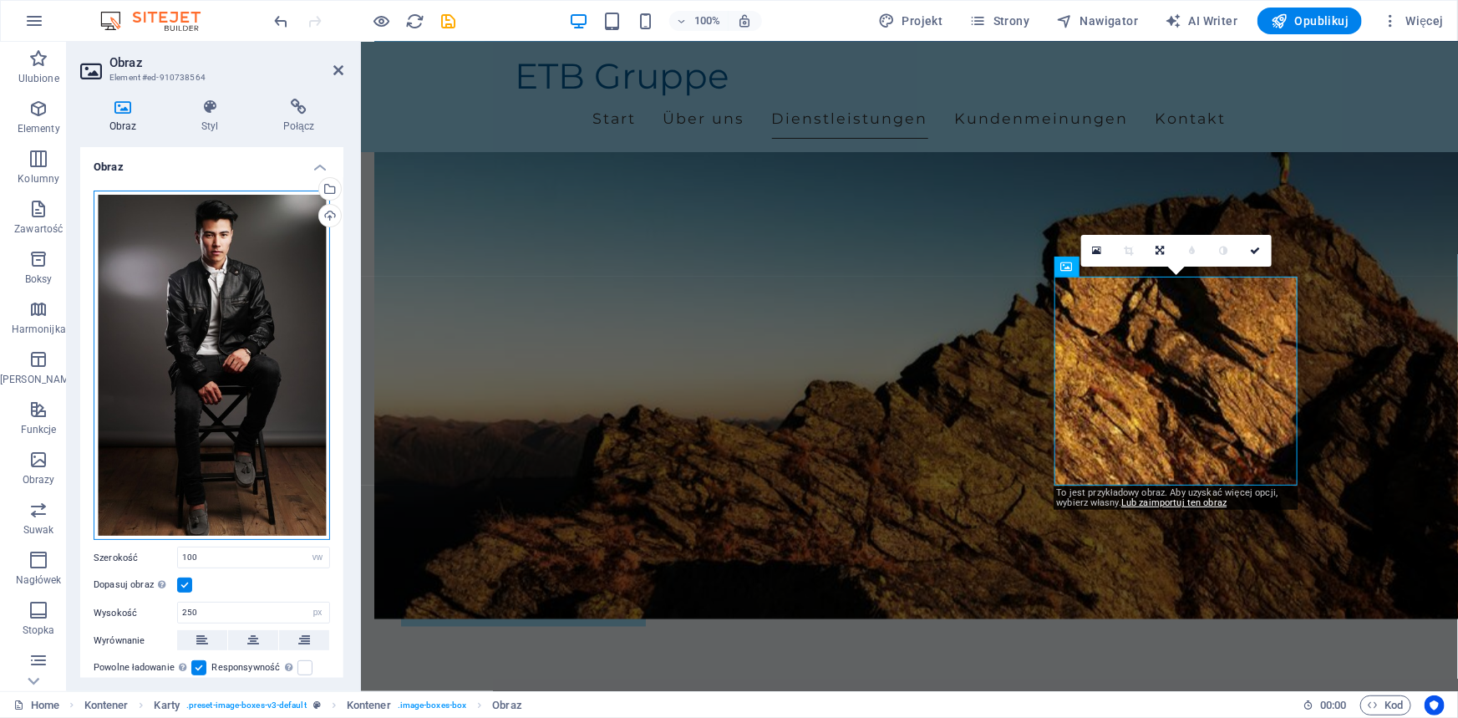
click at [230, 291] on div "Przeciągnij pliki tutaj, kliknij, aby wybrać pliki lub wybierz pliki z Plików l…" at bounding box center [212, 365] width 236 height 350
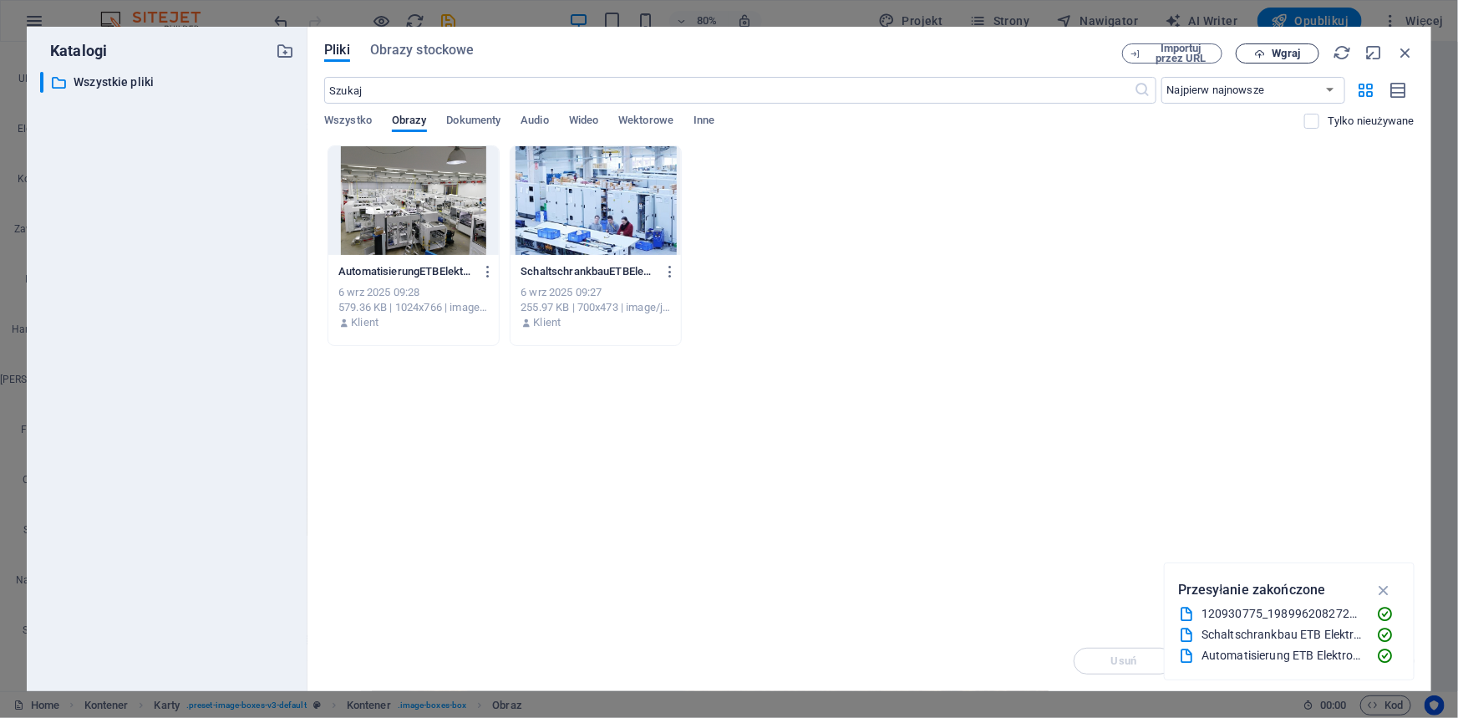
click at [1263, 58] on icon "button" at bounding box center [1260, 53] width 11 height 11
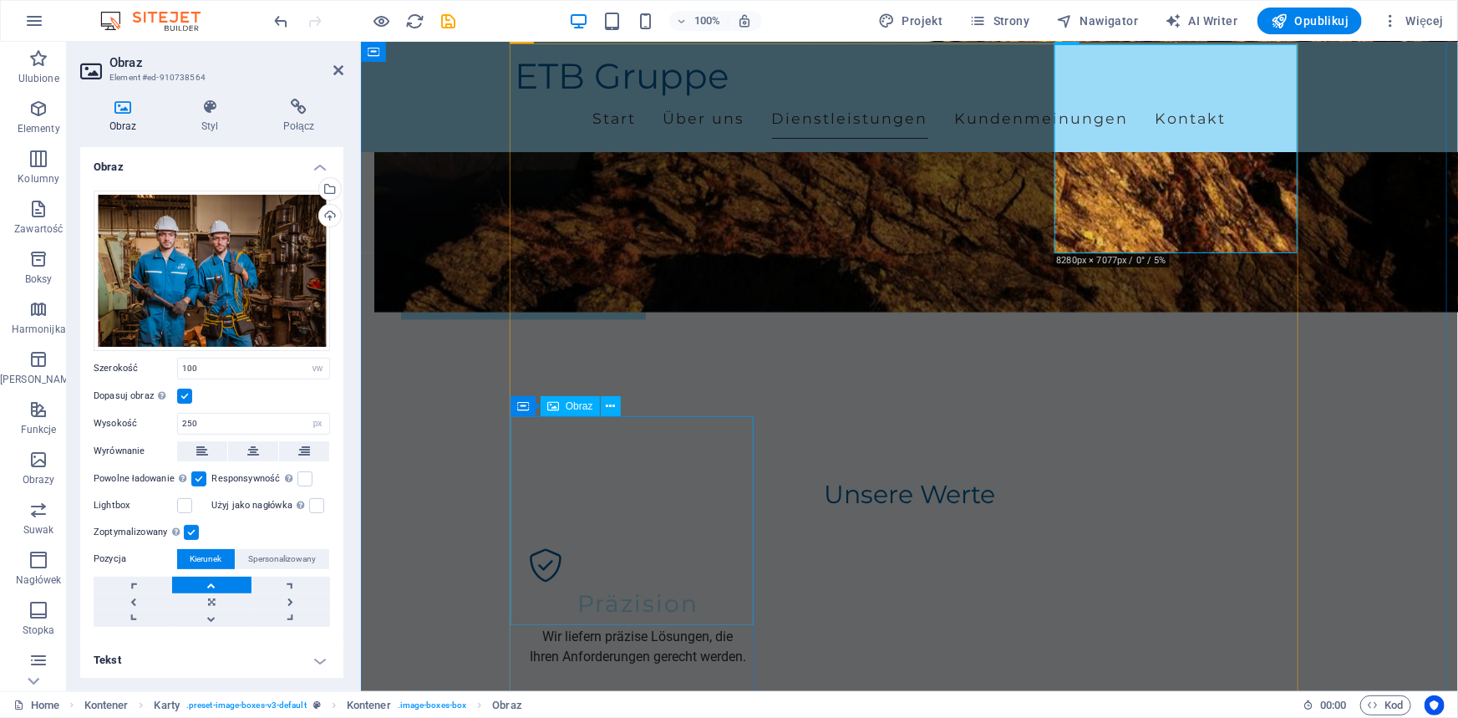
scroll to position [1519, 0]
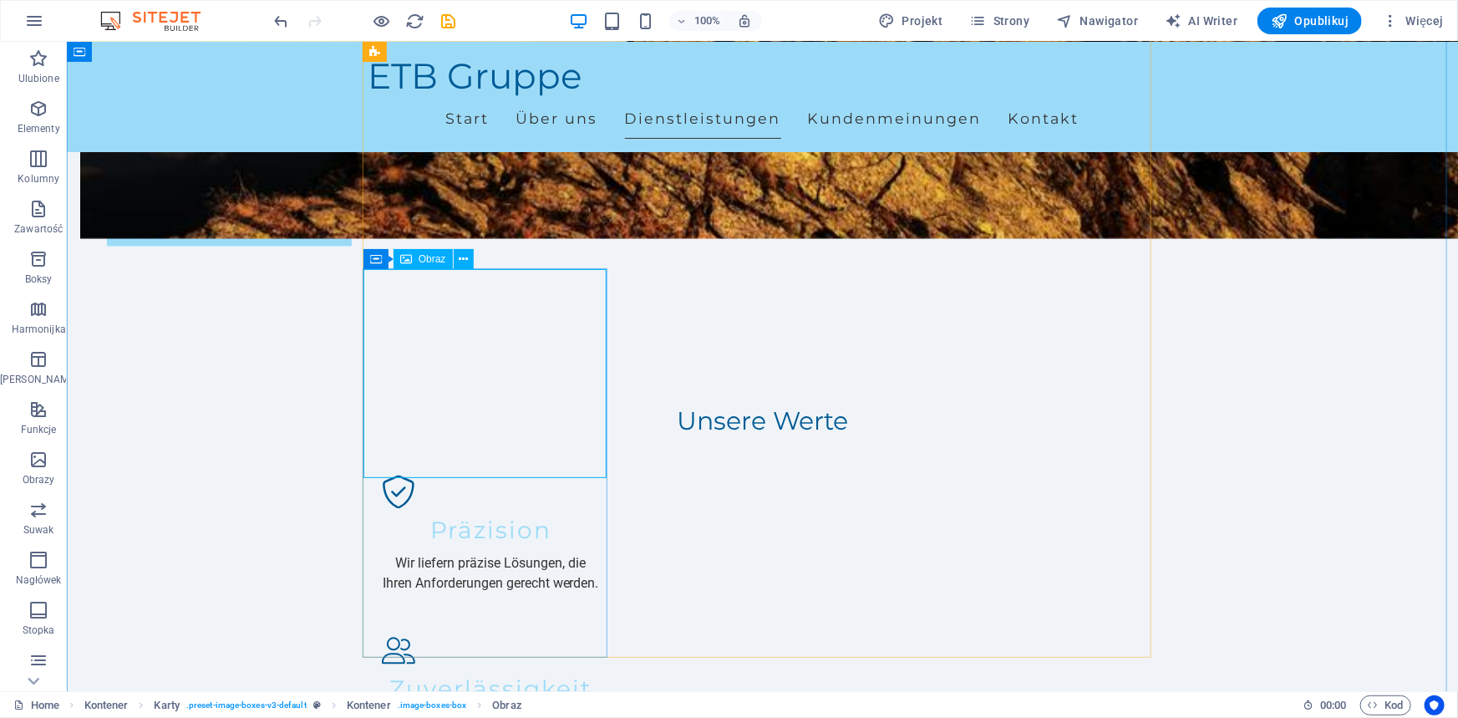
select select "vw"
select select "px"
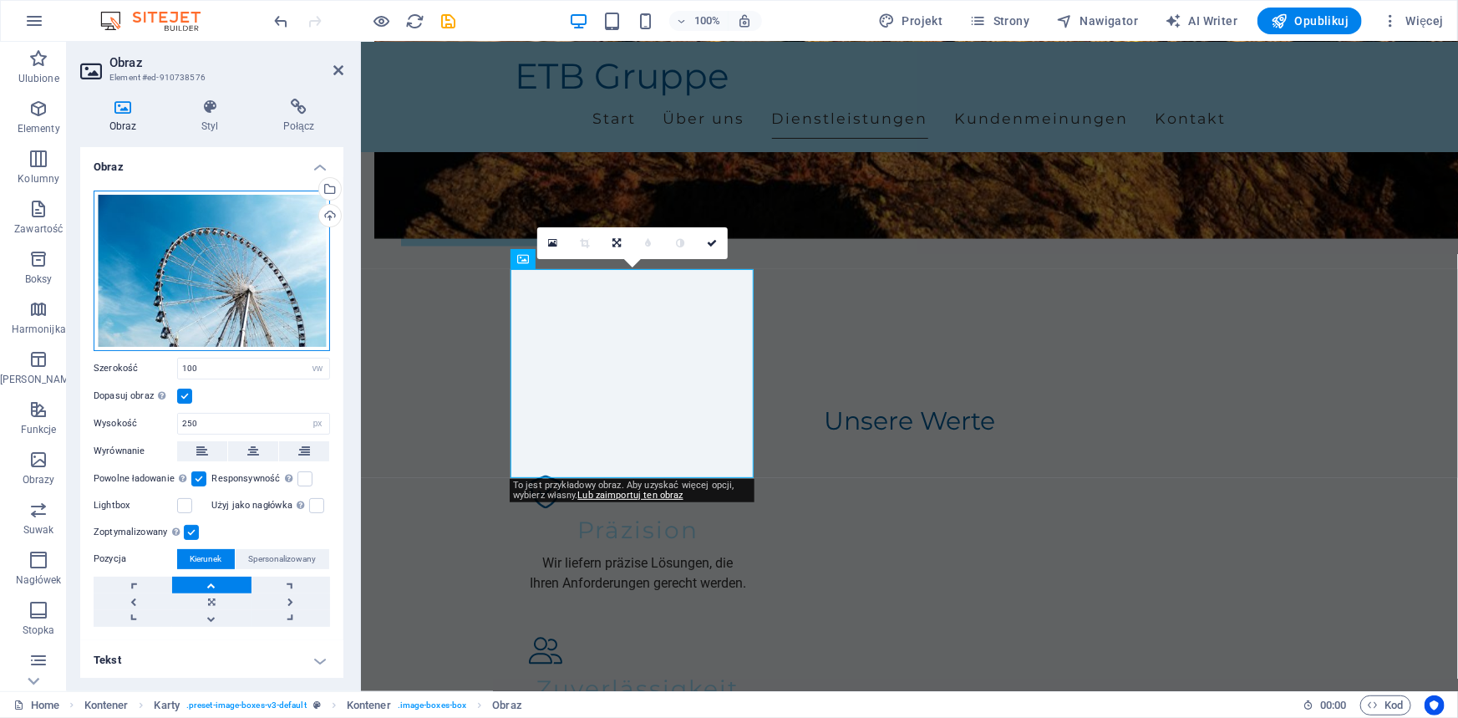
click at [265, 262] on div "Przeciągnij pliki tutaj, kliknij, aby wybrać pliki lub wybierz pliki z Plików l…" at bounding box center [212, 270] width 236 height 160
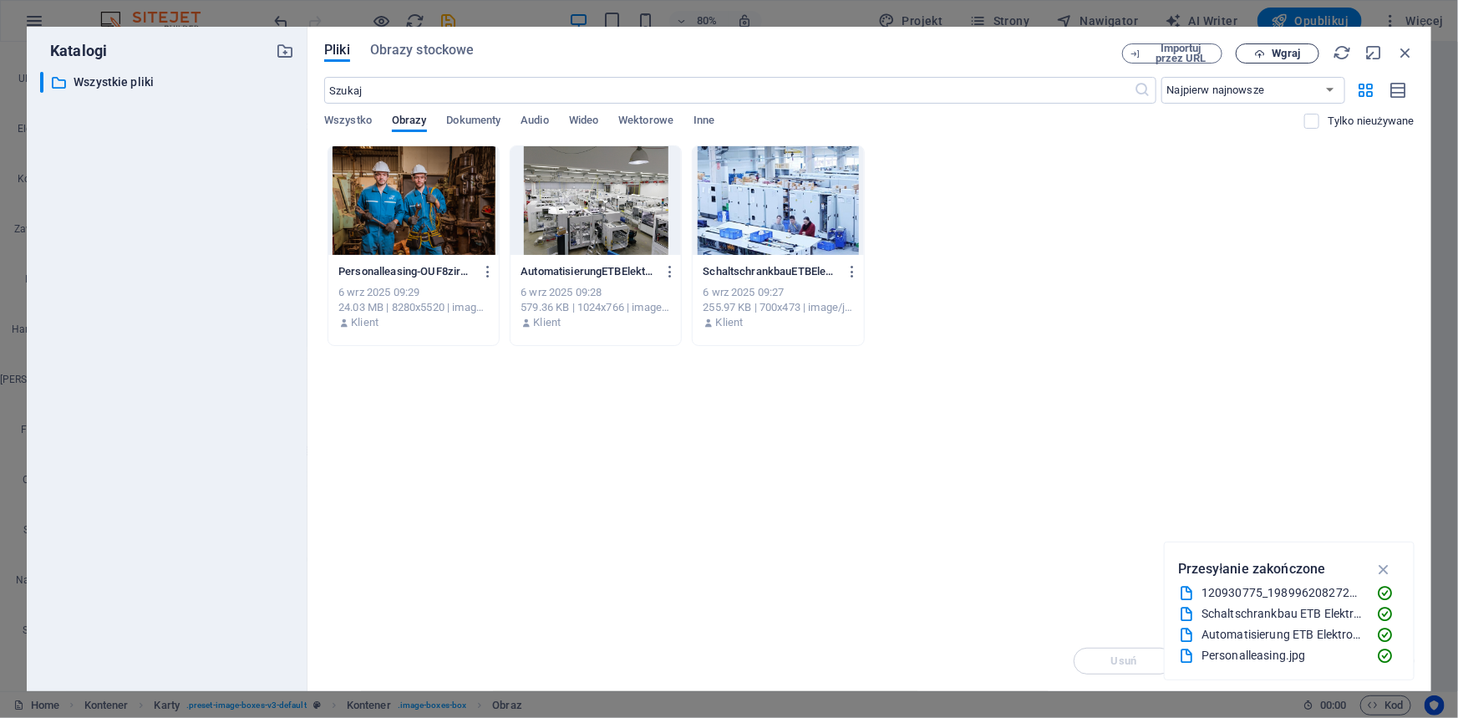
click at [1275, 58] on span "Wgraj" at bounding box center [1286, 53] width 28 height 10
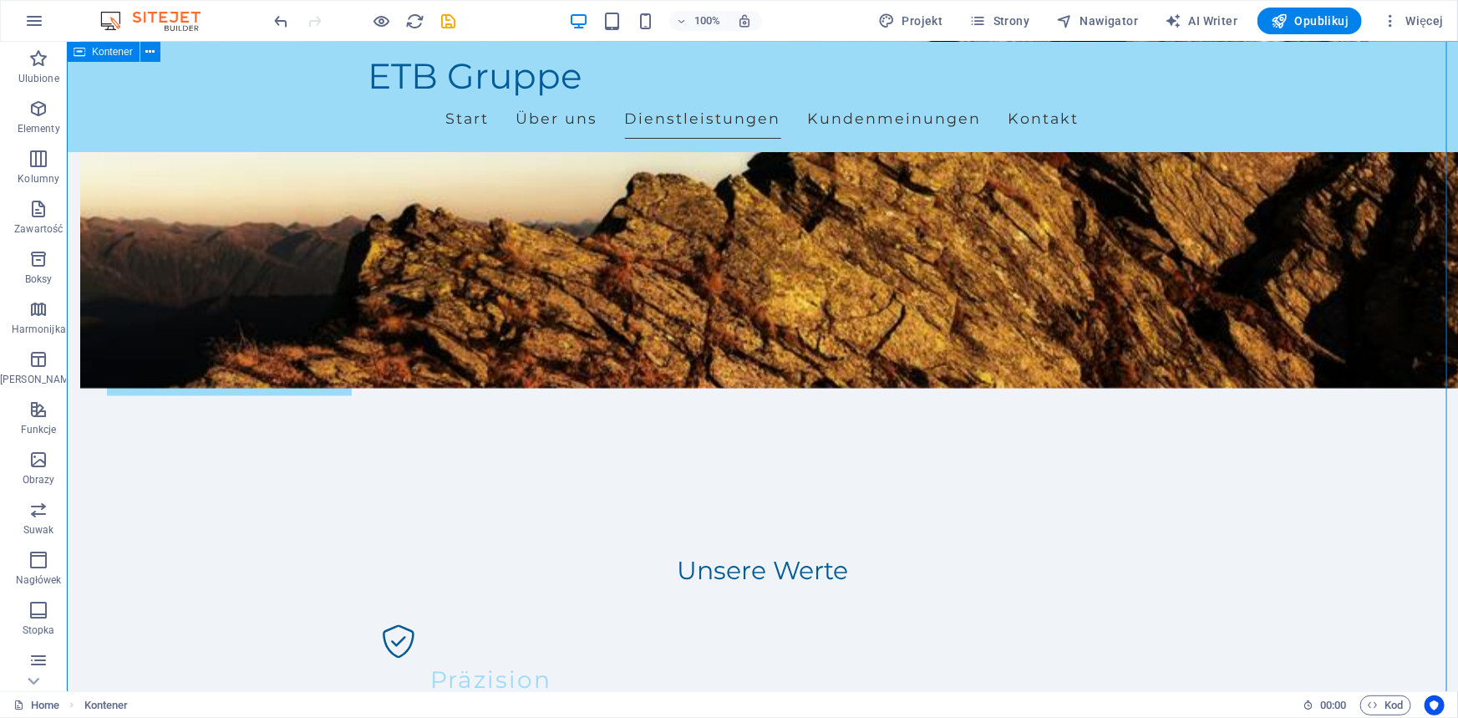
scroll to position [1443, 0]
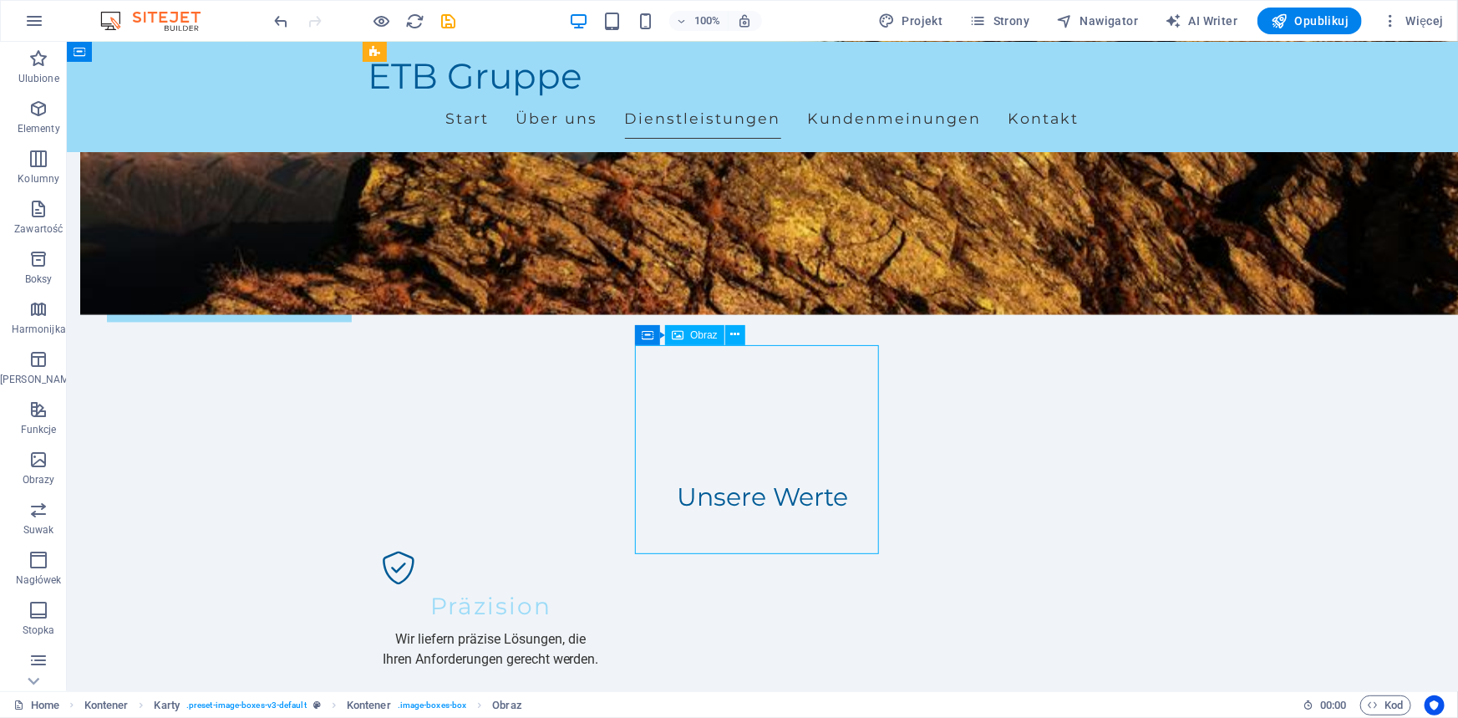
select select "vw"
select select "px"
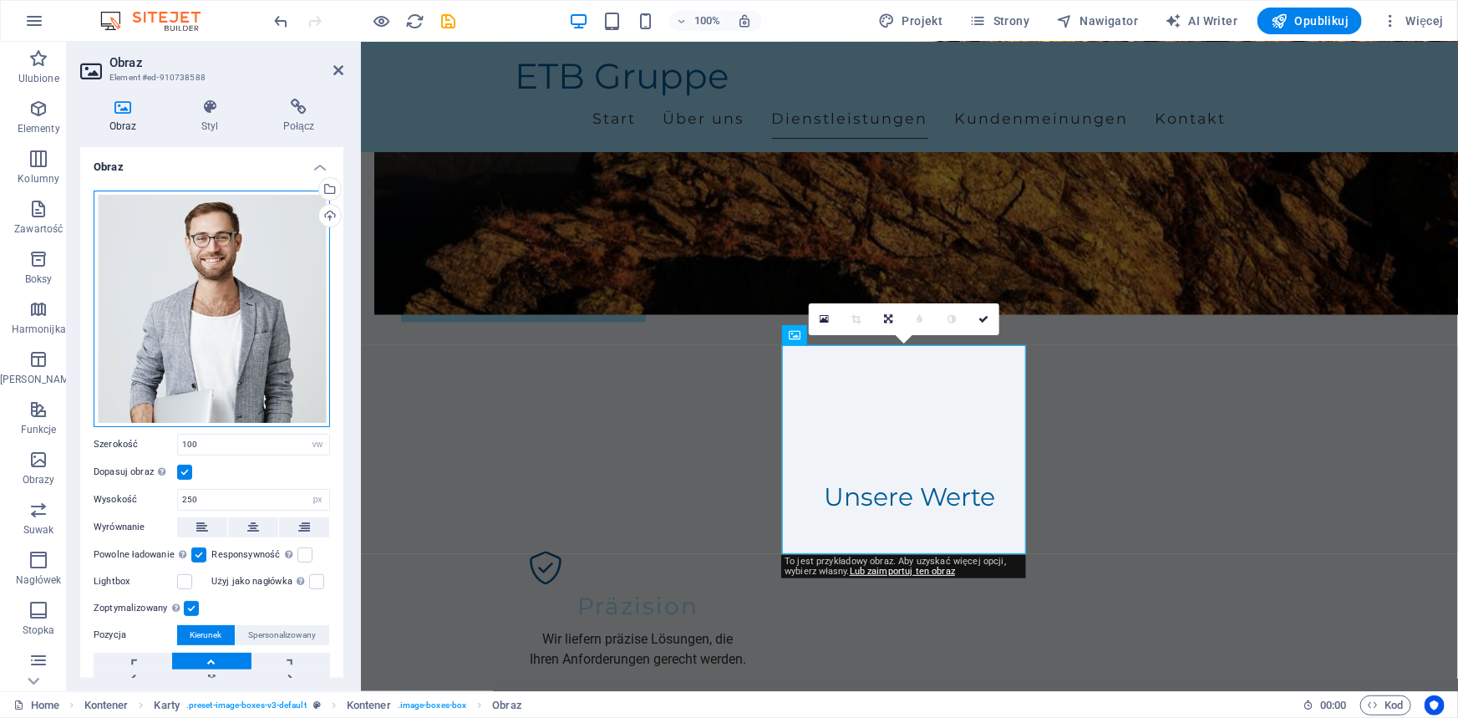
click at [181, 271] on div "Przeciągnij pliki tutaj, kliknij, aby wybrać pliki lub wybierz pliki z Plików l…" at bounding box center [212, 308] width 236 height 236
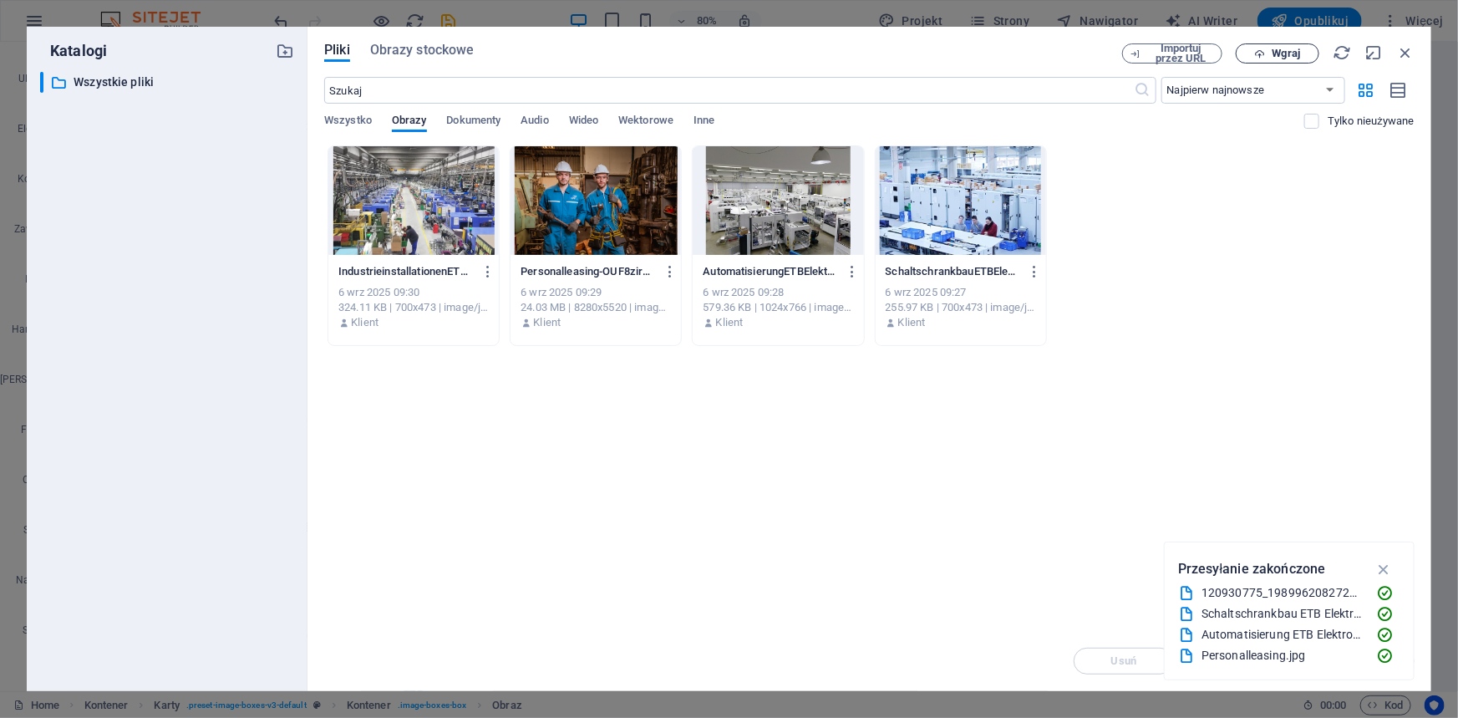
click at [1302, 56] on span "Wgraj" at bounding box center [1277, 53] width 68 height 11
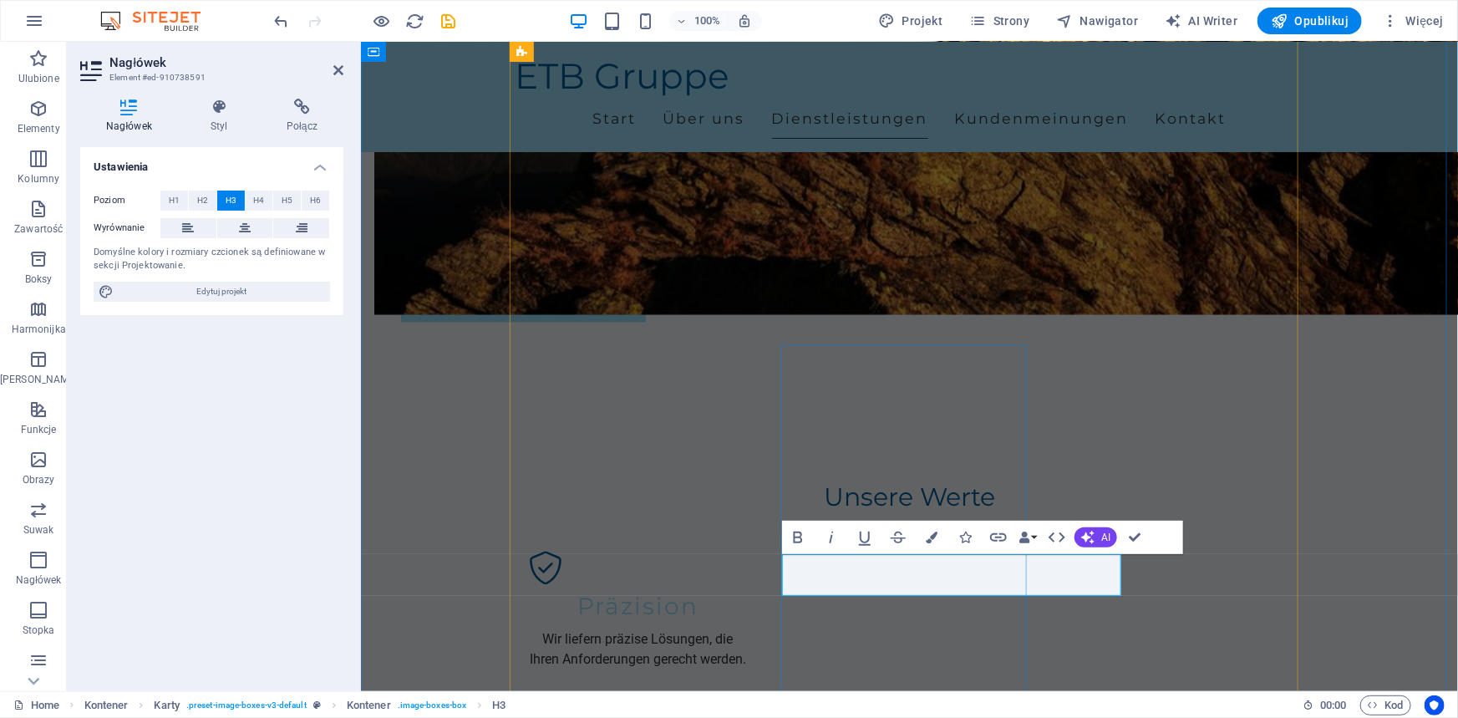
drag, startPoint x: 876, startPoint y: 580, endPoint x: 1166, endPoint y: 563, distance: 290.3
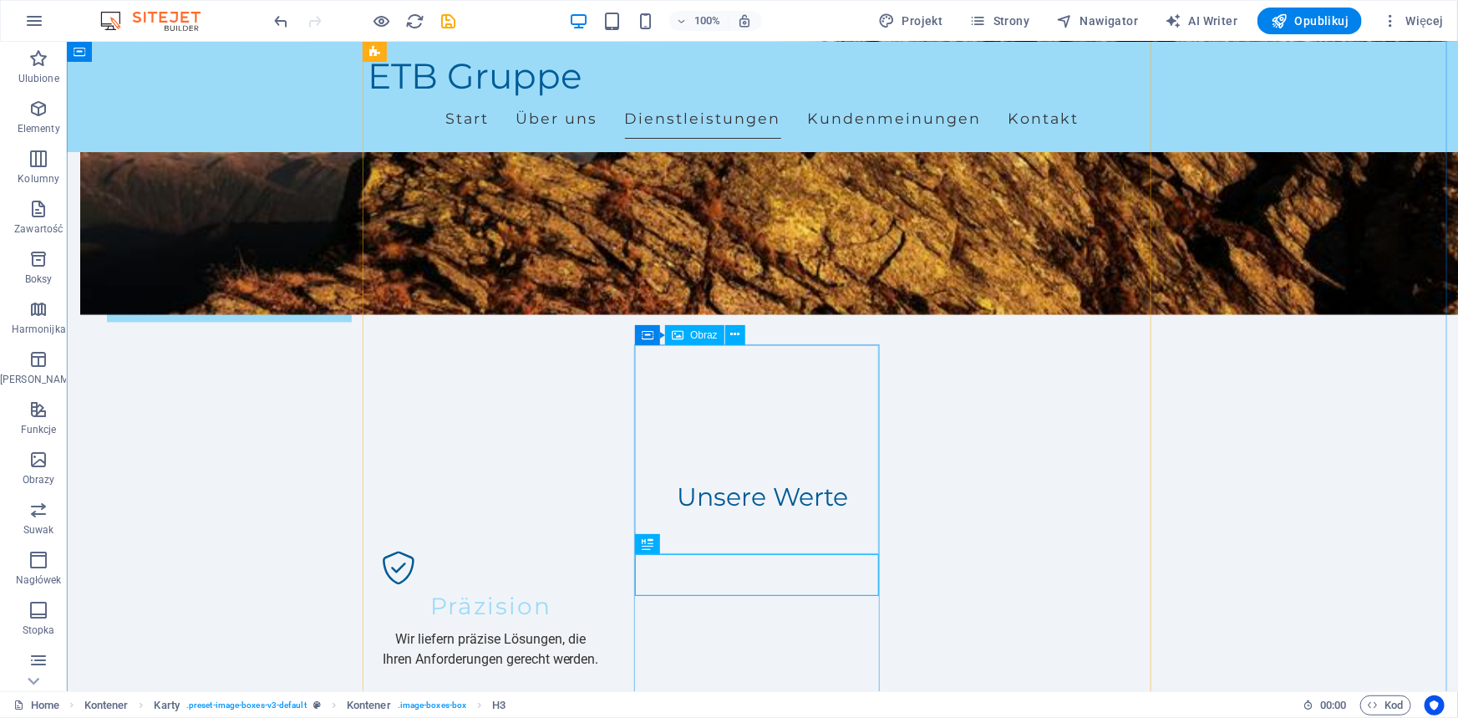
select select "vw"
select select "px"
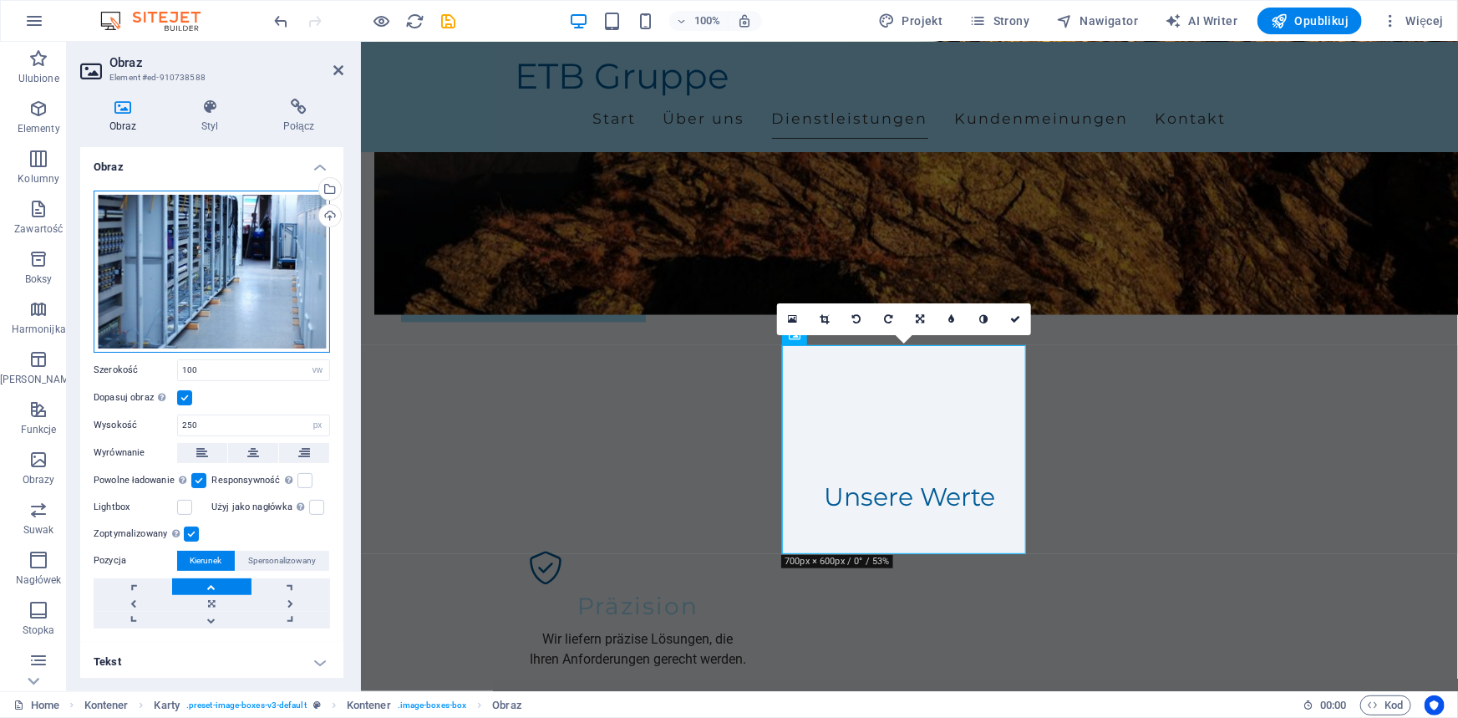
click at [247, 297] on div "Przeciągnij pliki tutaj, kliknij, aby wybrać pliki lub wybierz pliki z Plików l…" at bounding box center [212, 271] width 236 height 162
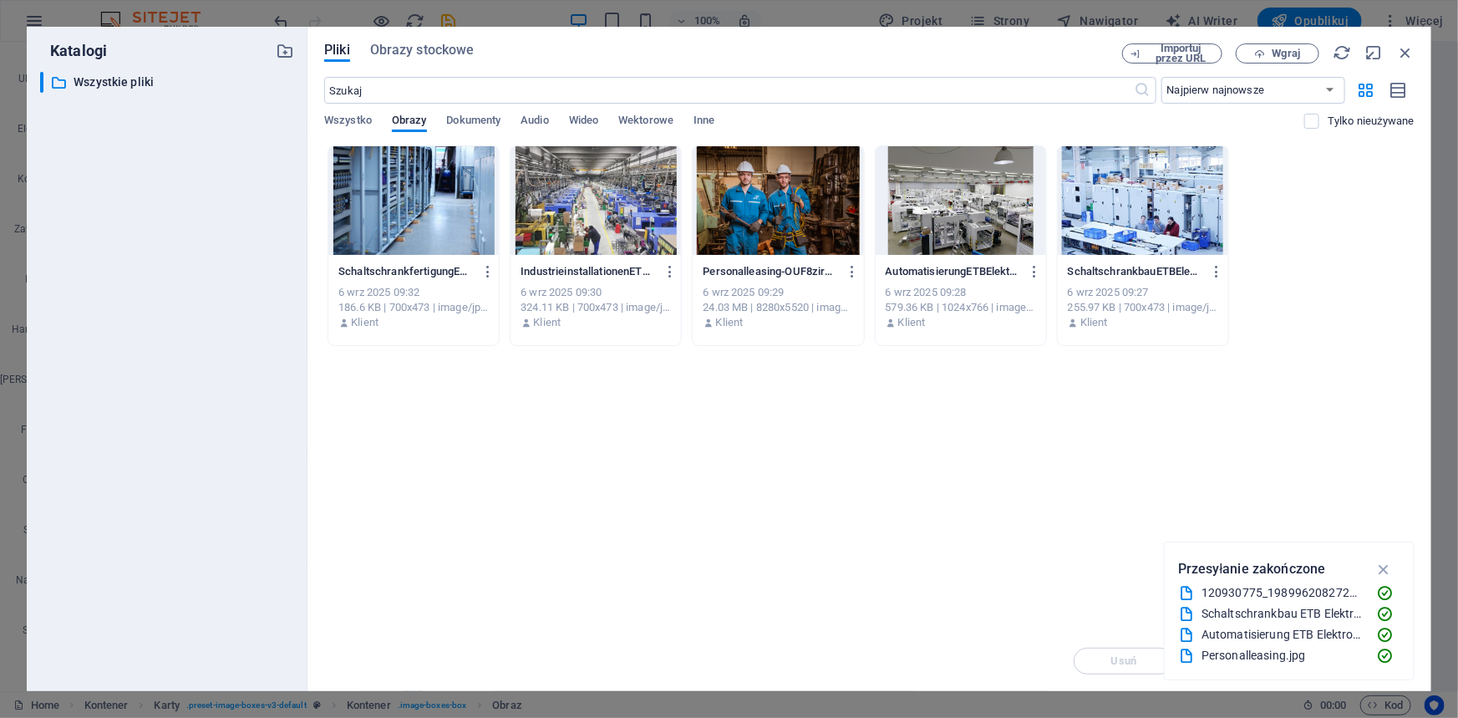
click at [247, 297] on div "​ Wszystkie pliki Wszystkie pliki" at bounding box center [167, 375] width 254 height 606
click at [489, 269] on icon "button" at bounding box center [488, 271] width 16 height 15
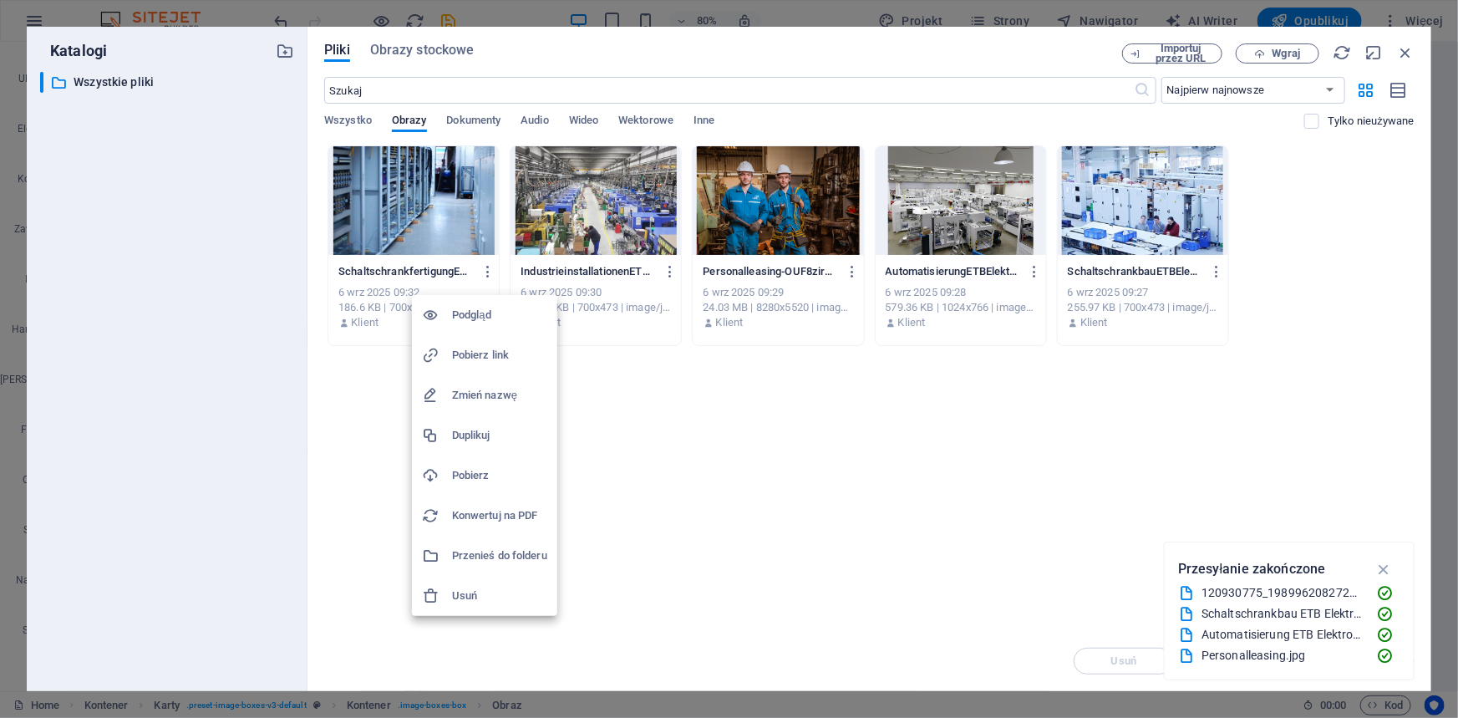
click at [476, 598] on h6 "Usuń" at bounding box center [499, 596] width 95 height 20
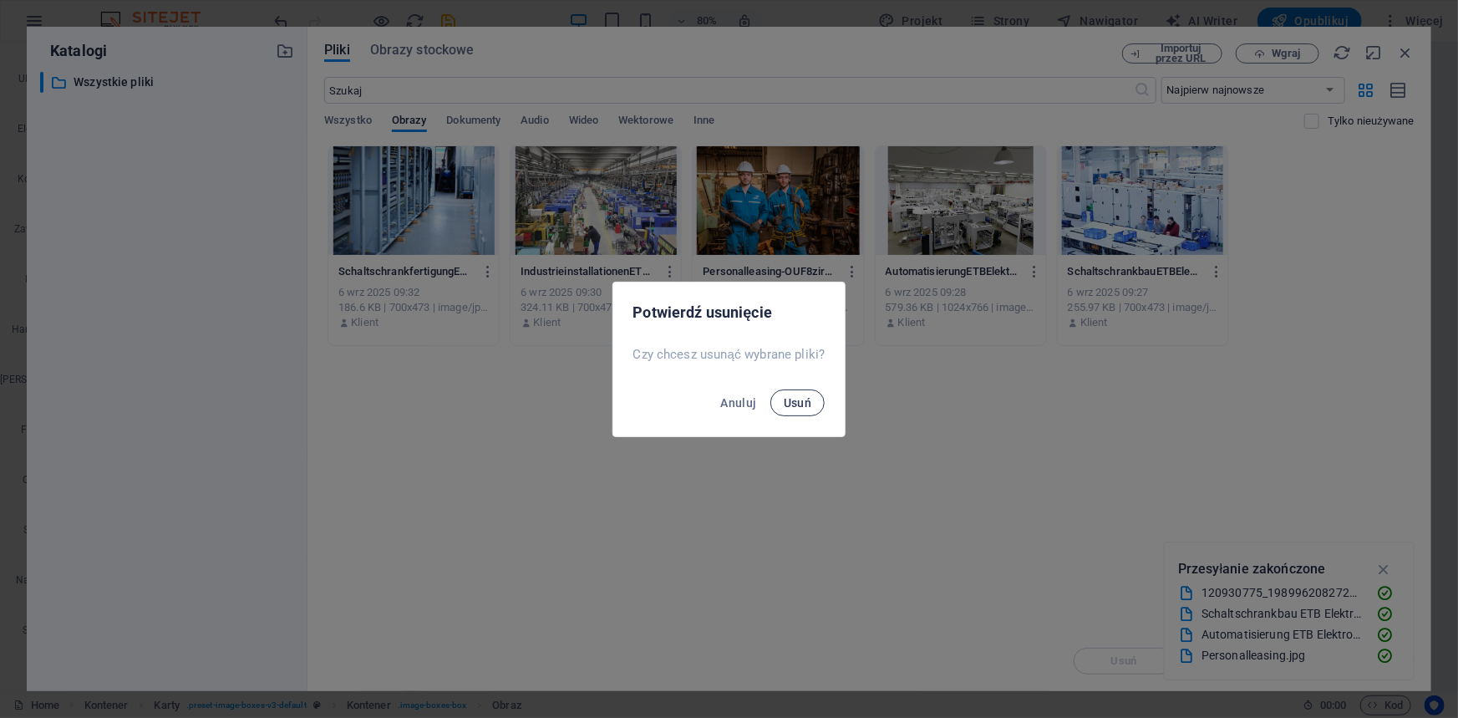
click at [805, 400] on span "Usuń" at bounding box center [797, 402] width 28 height 13
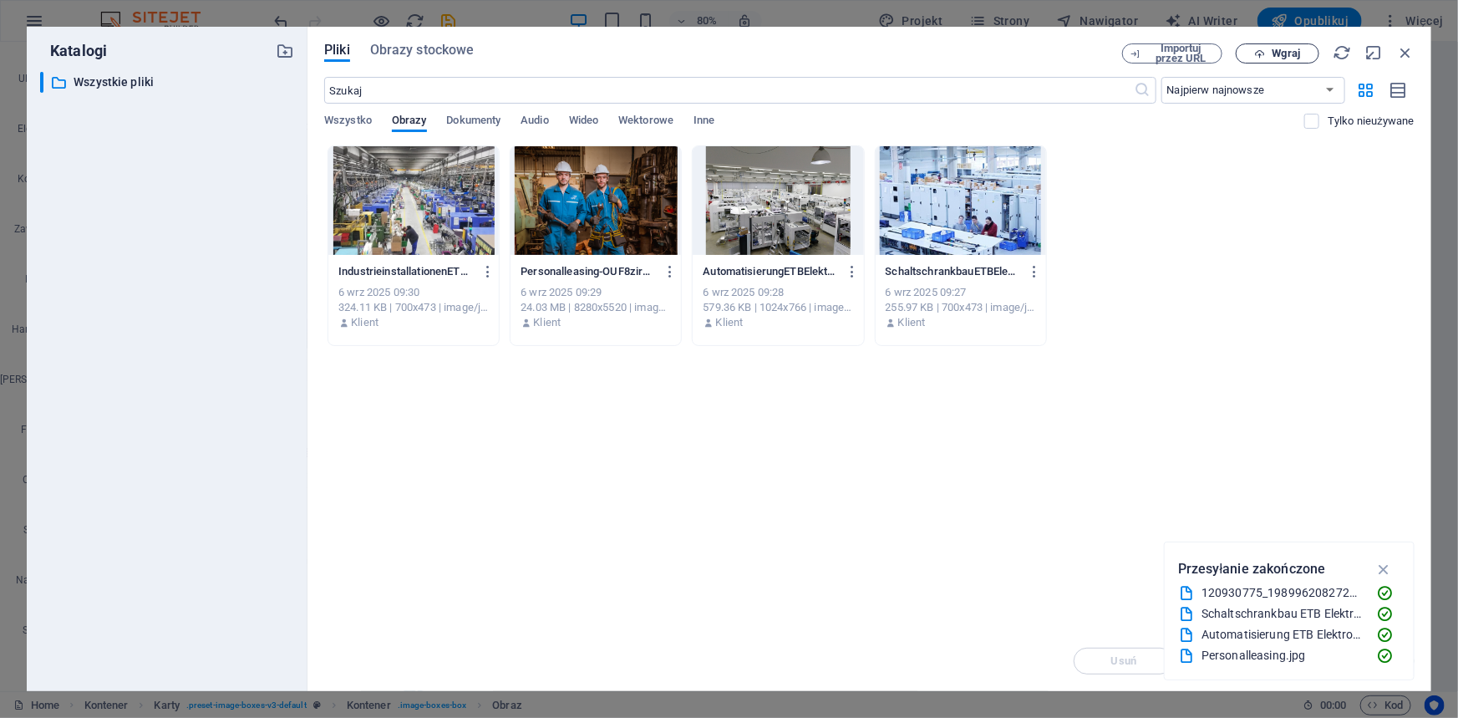
click at [1287, 43] on button "Wgraj" at bounding box center [1277, 53] width 84 height 20
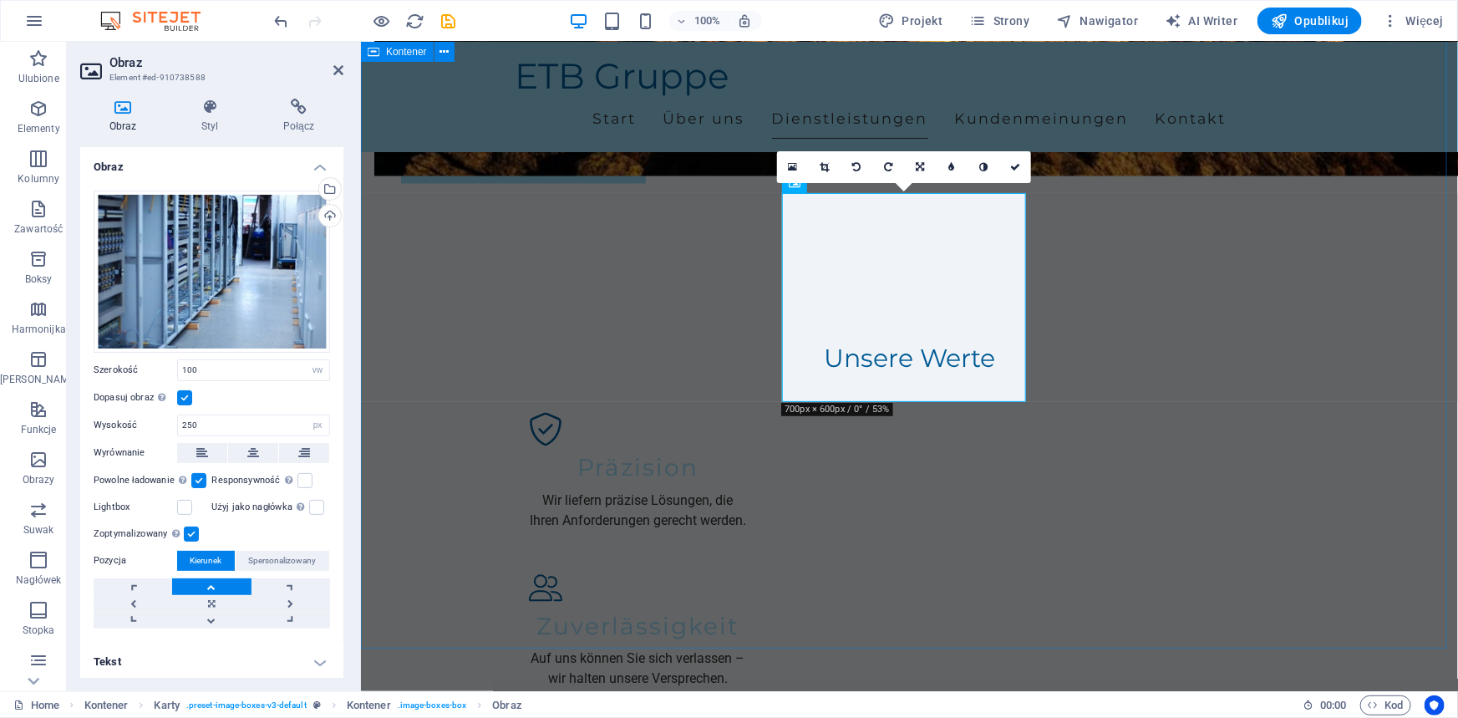
scroll to position [1595, 0]
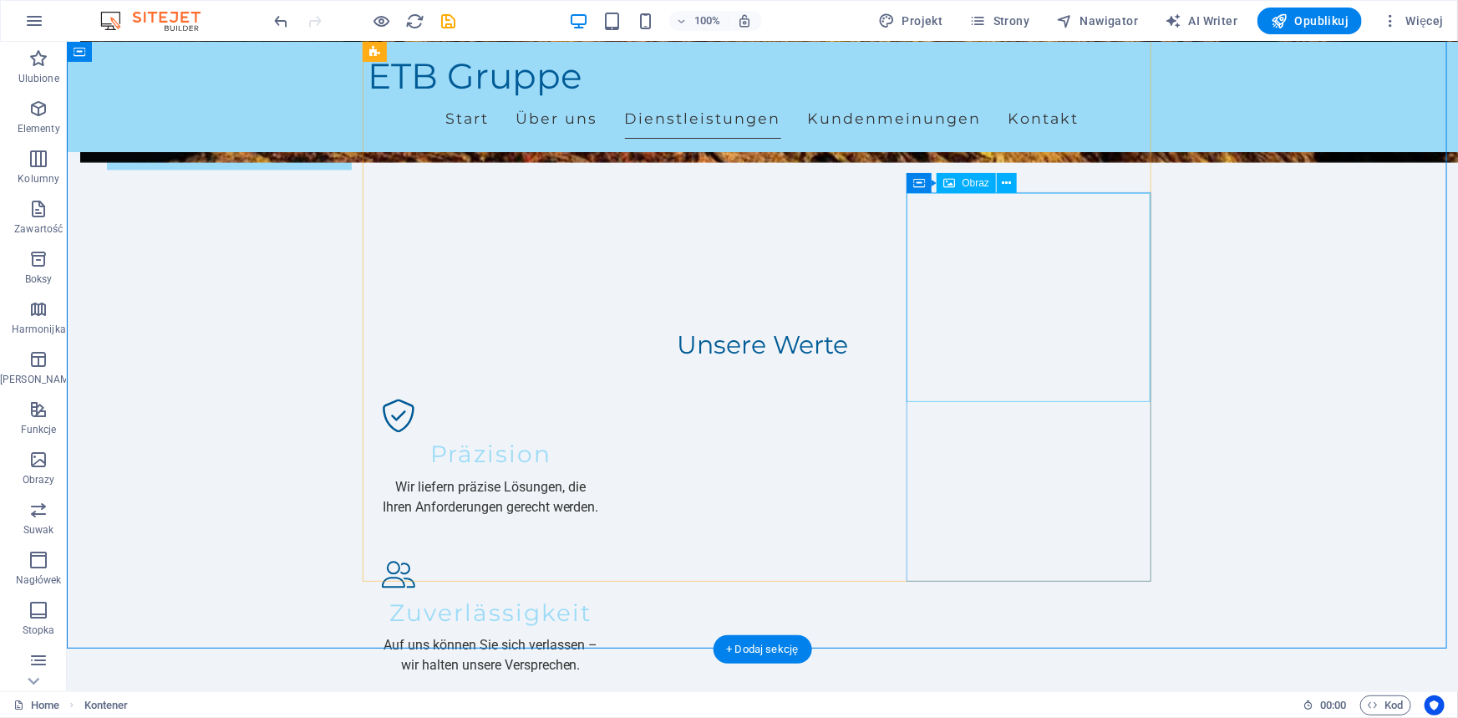
select select "vw"
select select "px"
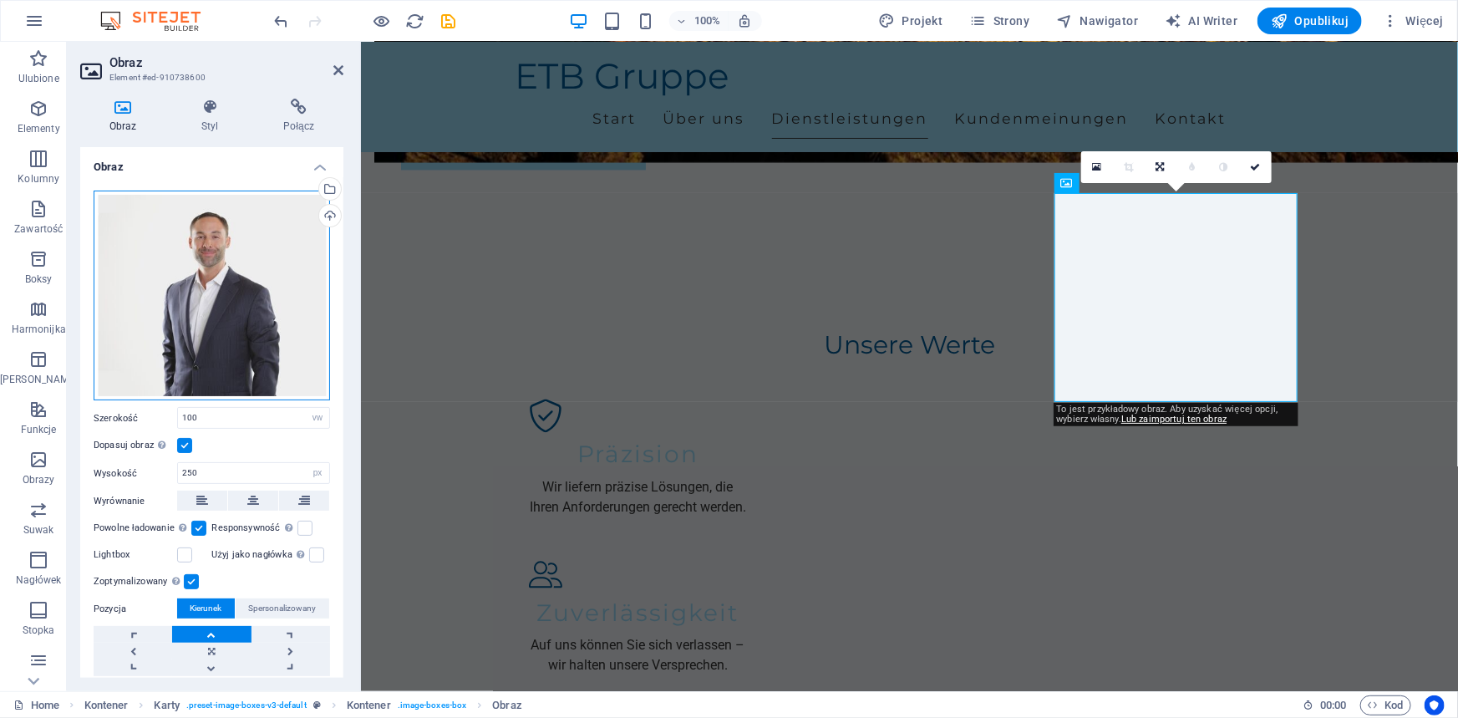
click at [259, 289] on div "Przeciągnij pliki tutaj, kliknij, aby wybrać pliki lub wybierz pliki z Plików l…" at bounding box center [212, 295] width 236 height 210
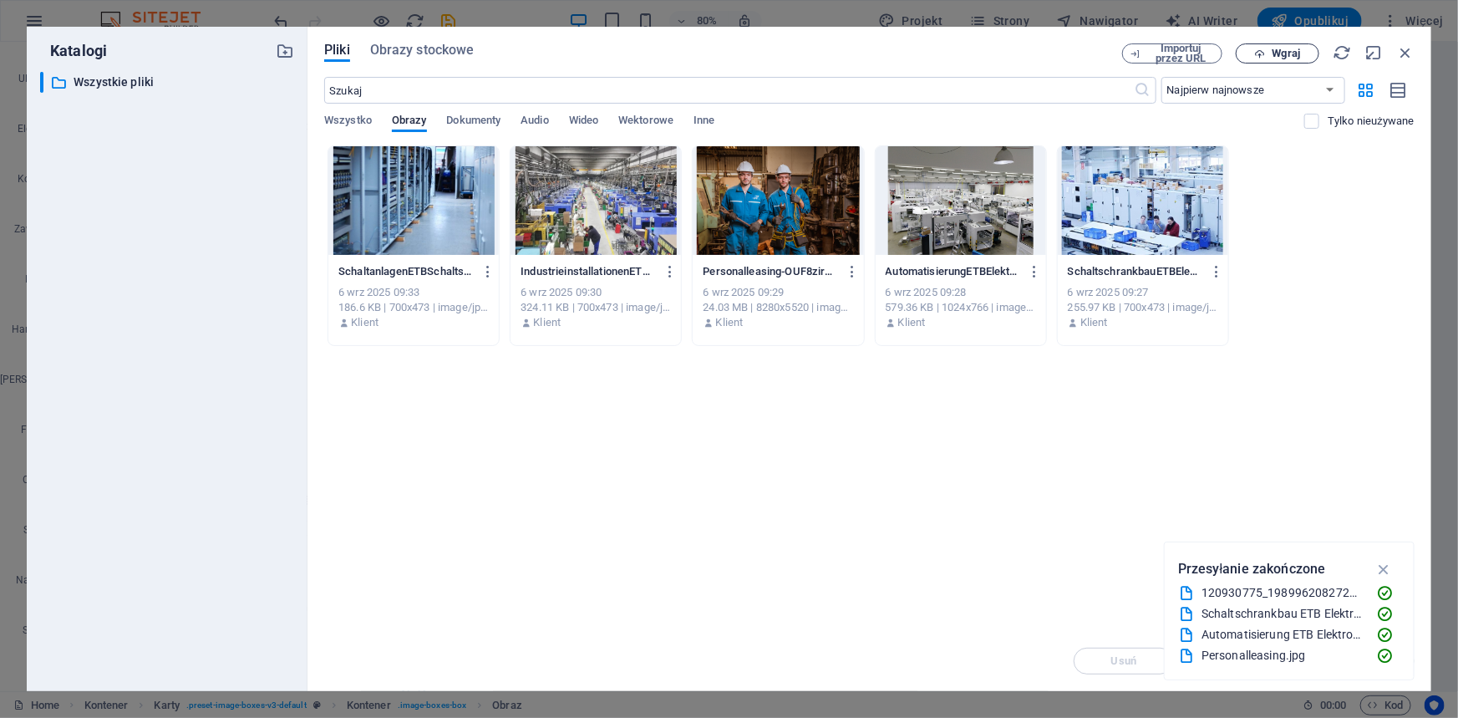
click at [1270, 48] on span "Wgraj" at bounding box center [1277, 53] width 68 height 11
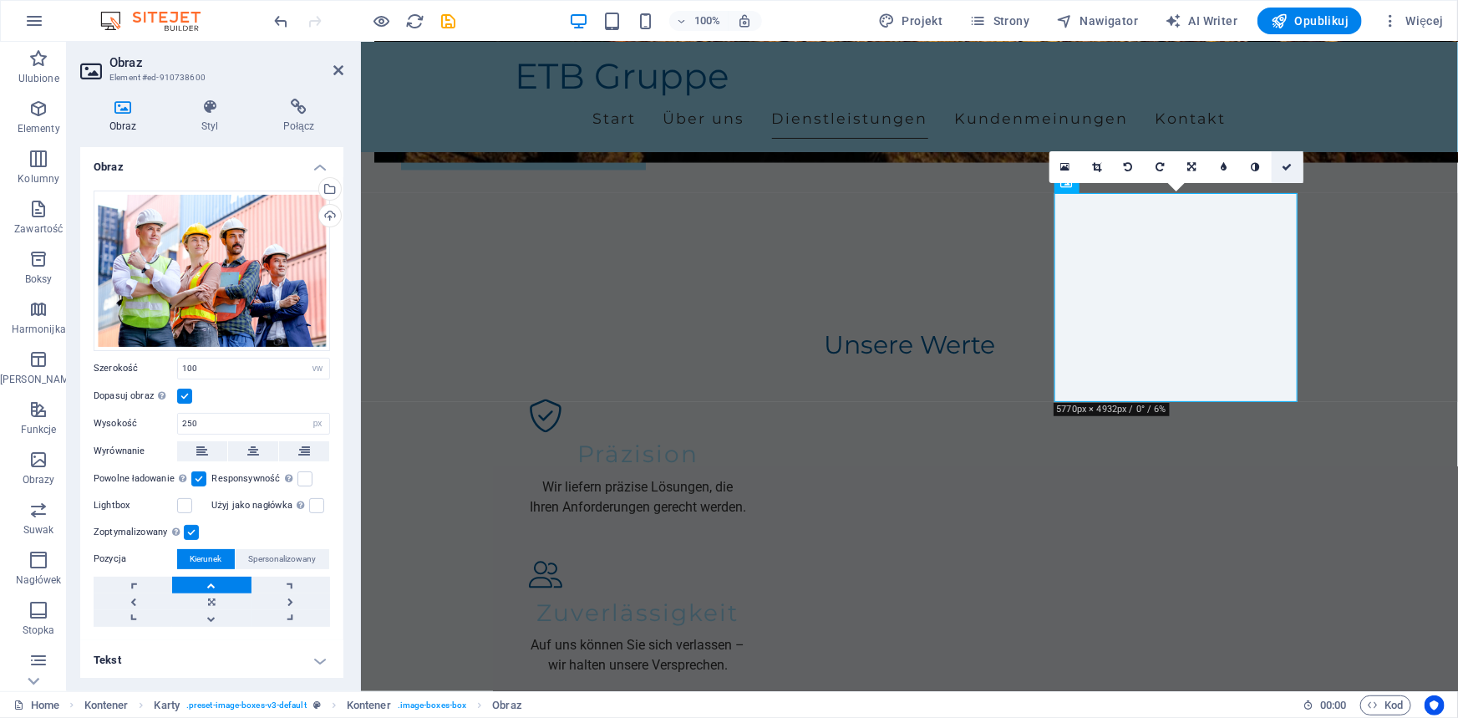
click at [1281, 167] on icon at bounding box center [1286, 167] width 10 height 10
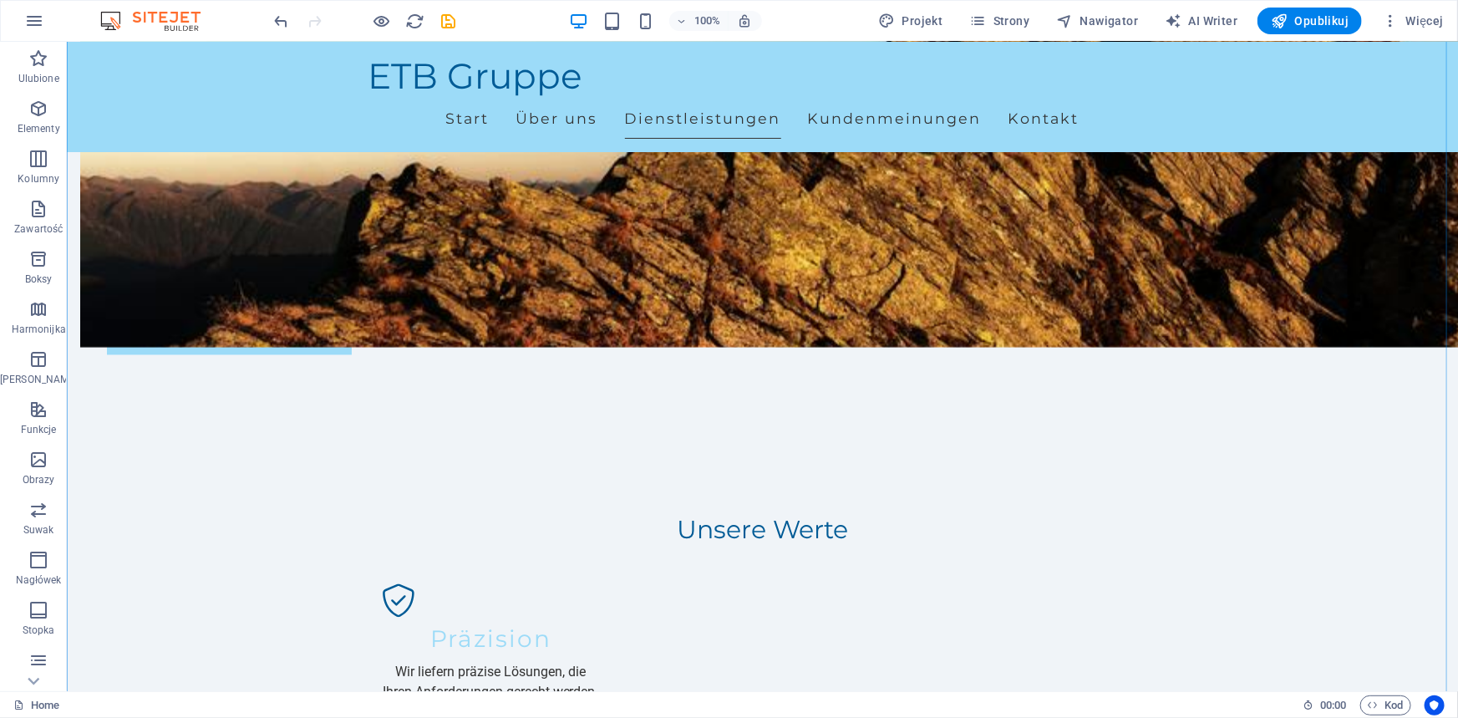
scroll to position [1443, 0]
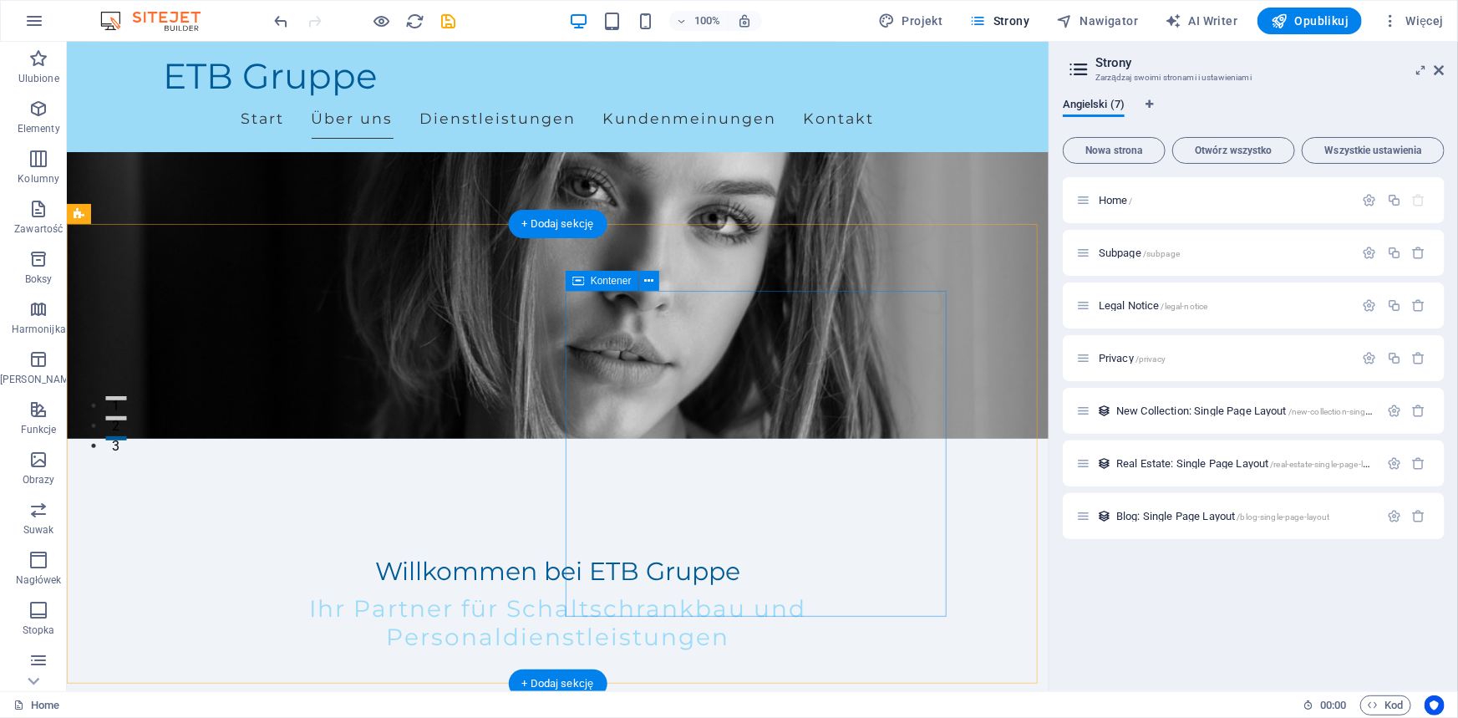
scroll to position [227, 0]
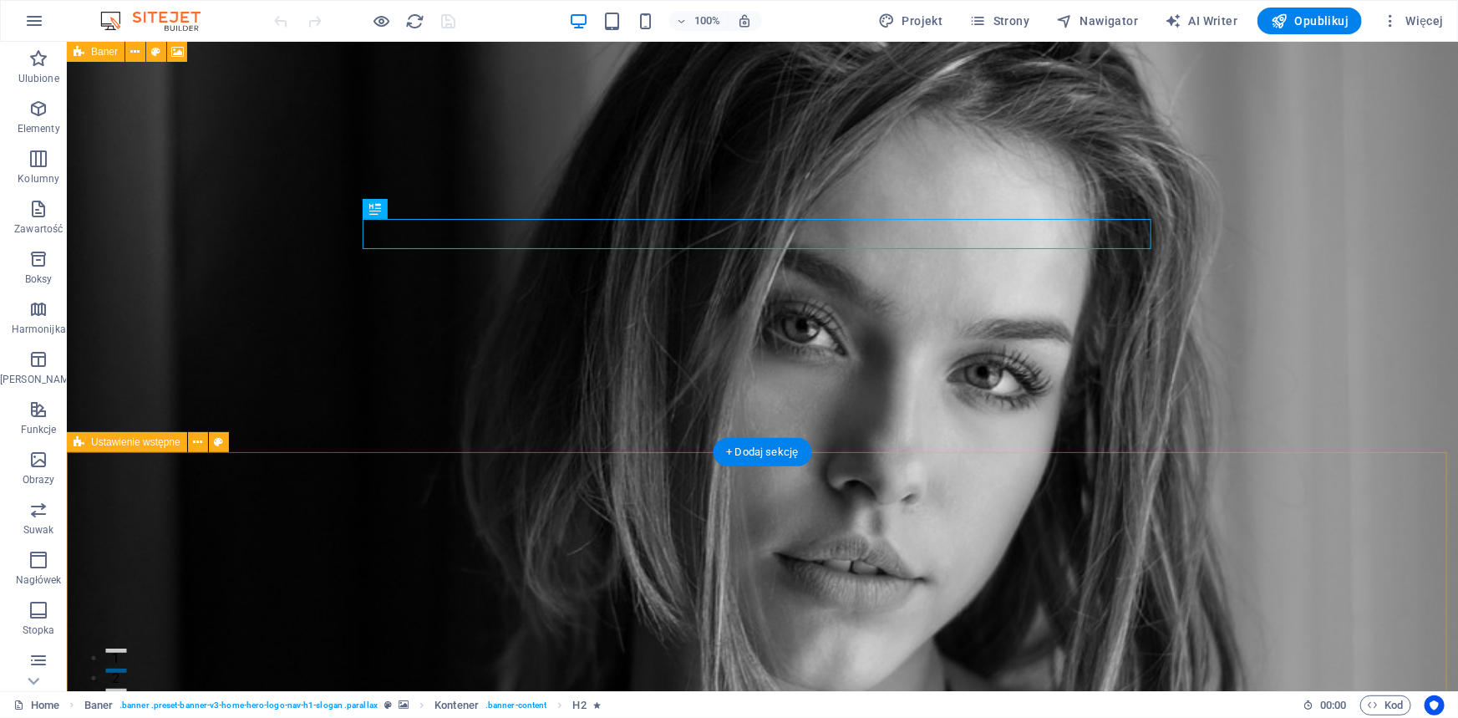
drag, startPoint x: 1261, startPoint y: 540, endPoint x: 1232, endPoint y: 533, distance: 30.2
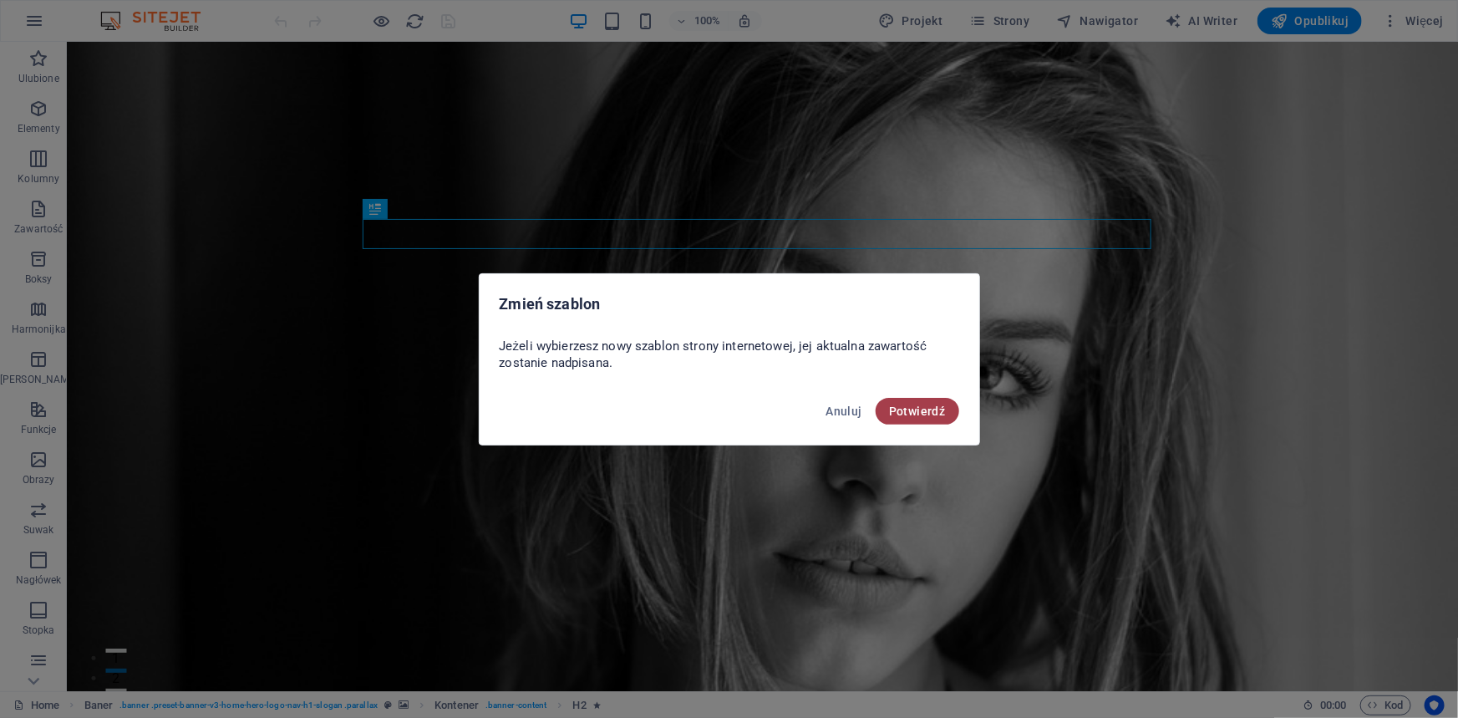
click at [945, 410] on span "Potwierdź" at bounding box center [917, 410] width 57 height 13
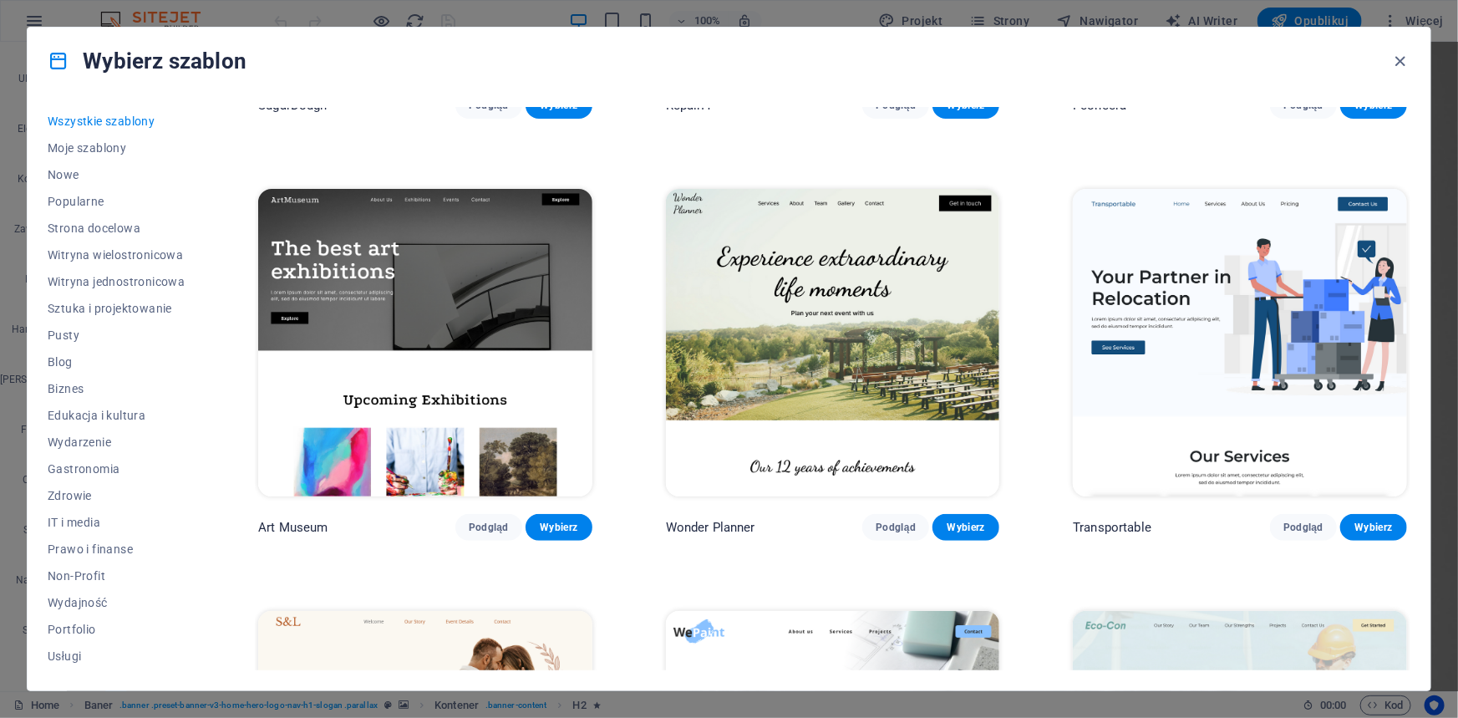
scroll to position [379, 0]
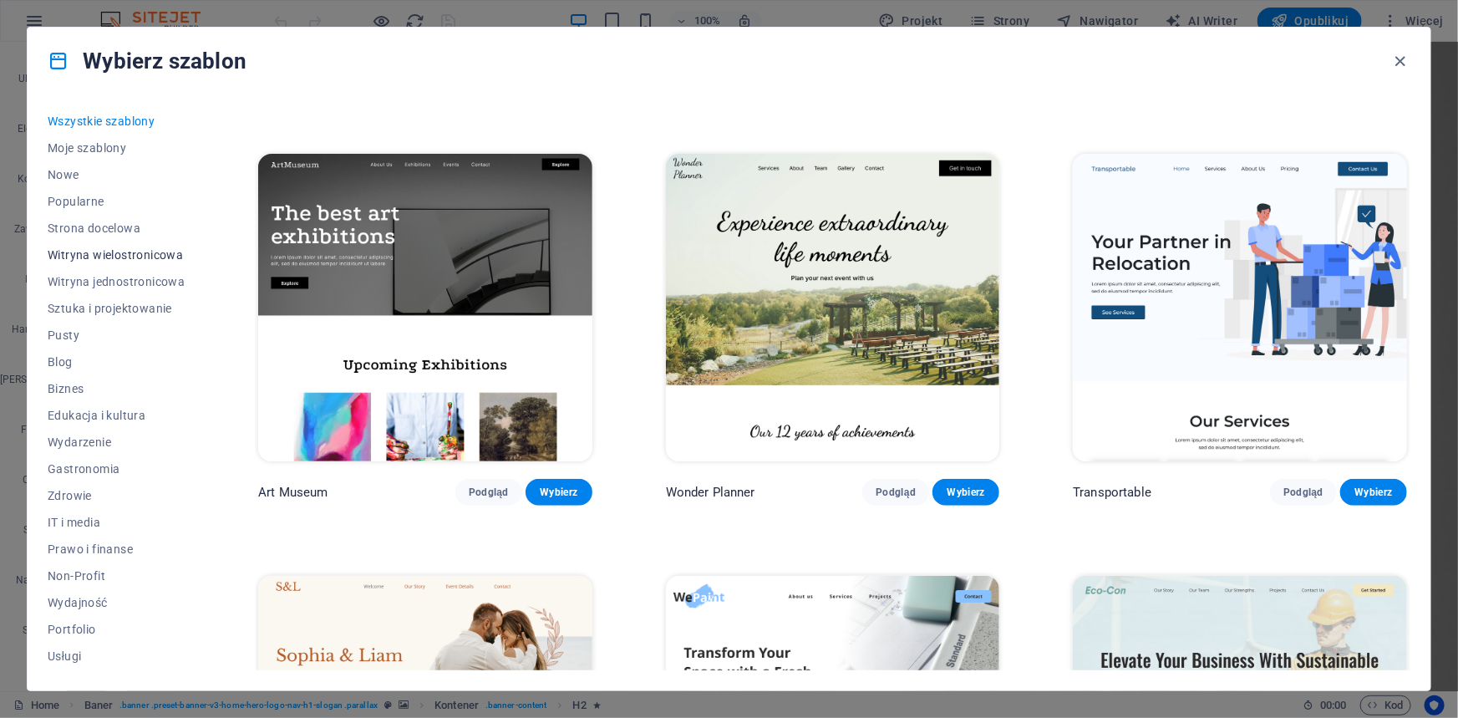
click at [171, 255] on span "Witryna wielostronicowa" at bounding box center [116, 254] width 137 height 13
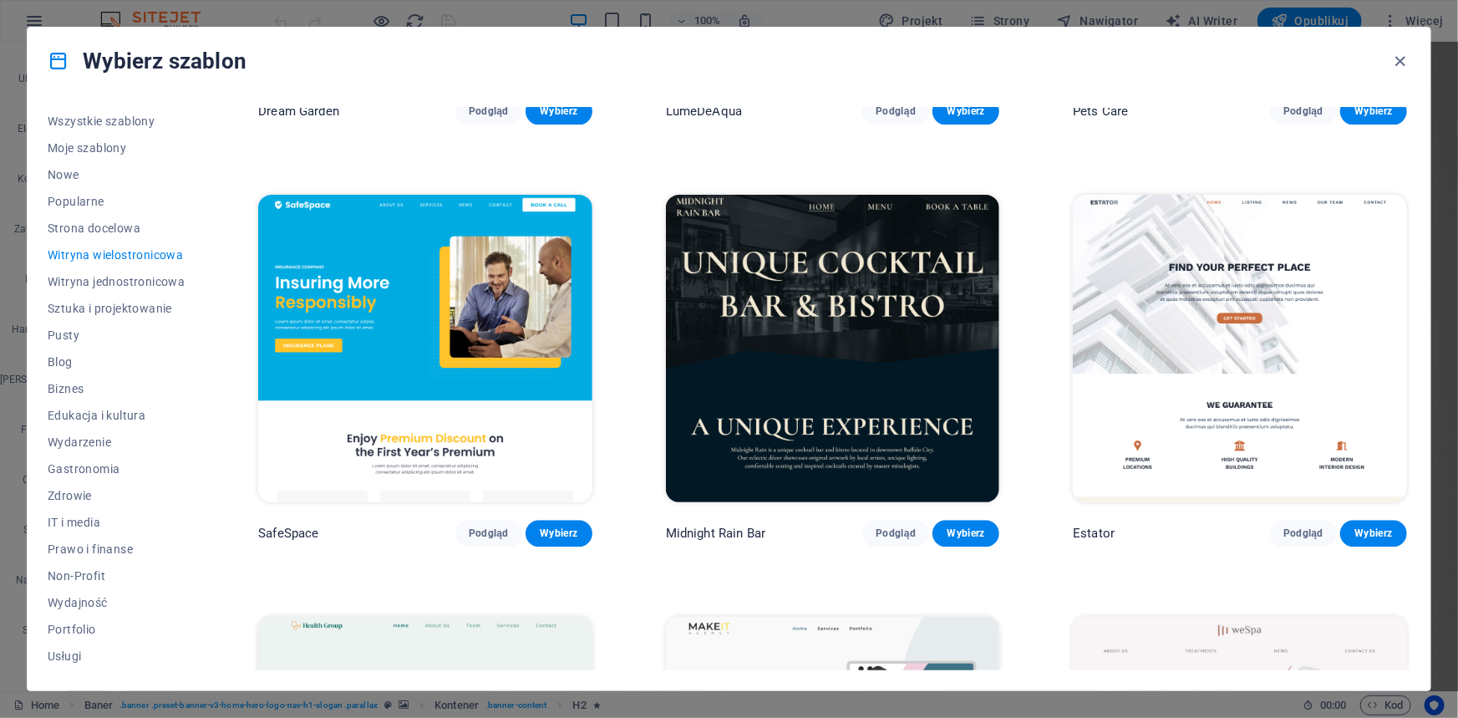
scroll to position [2050, 0]
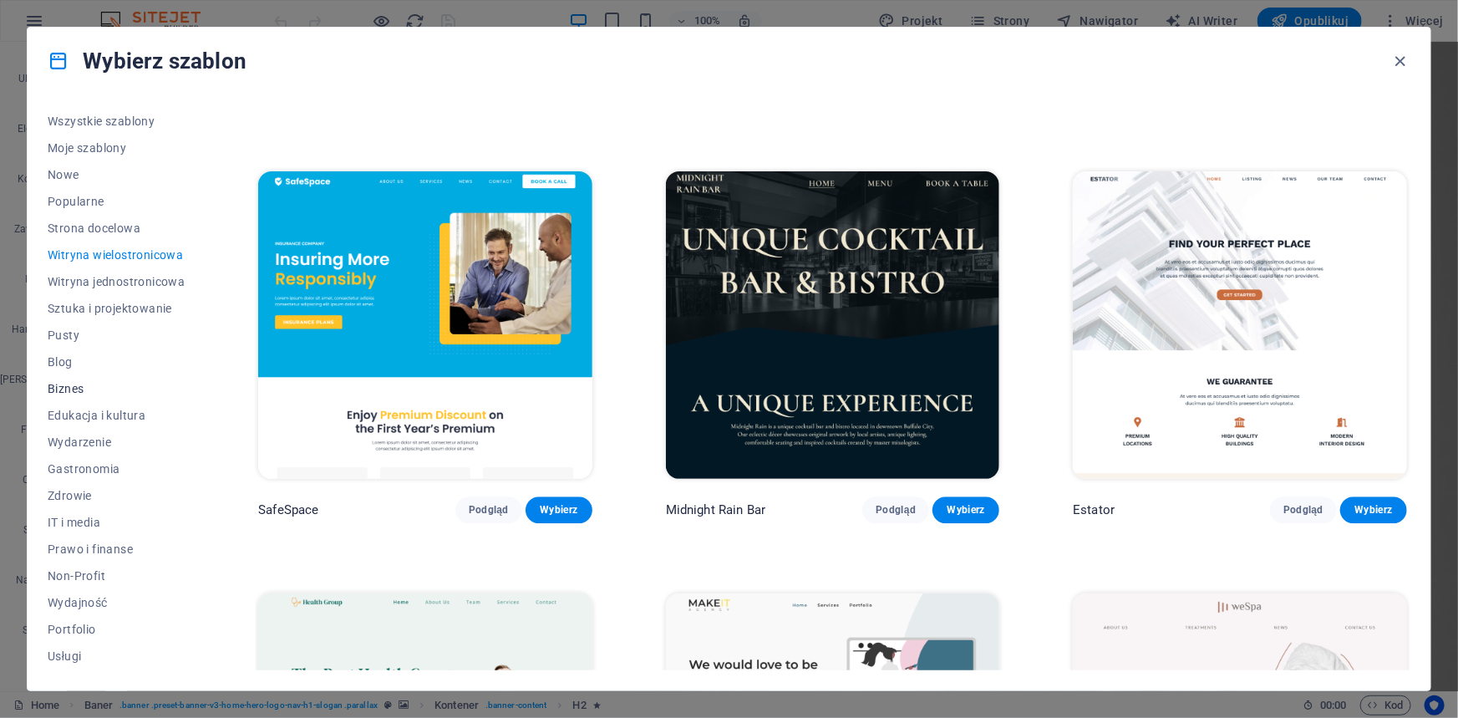
click at [80, 383] on span "Biznes" at bounding box center [116, 388] width 137 height 13
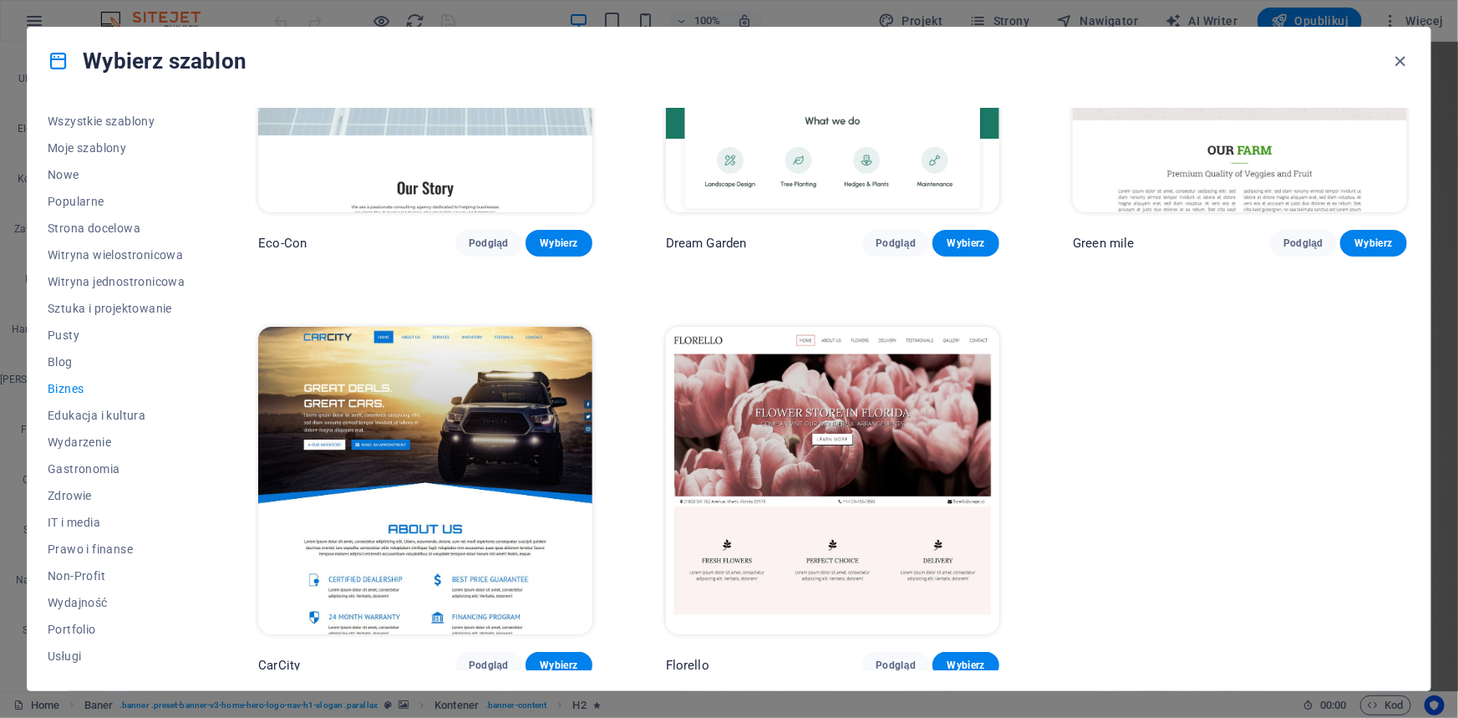
scroll to position [211, 0]
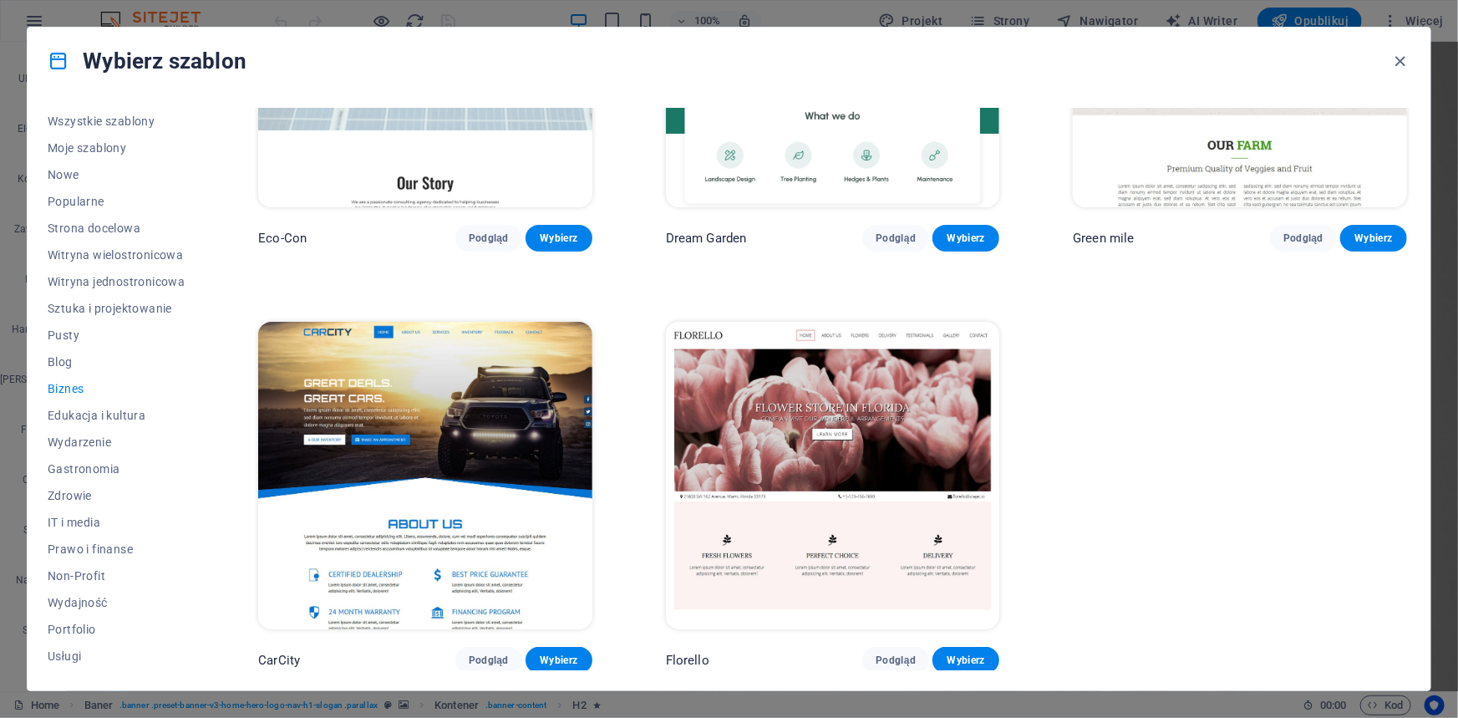
drag, startPoint x: 1343, startPoint y: 486, endPoint x: 1285, endPoint y: 452, distance: 67.8
click at [1289, 476] on div "Eco-Con Podgląd Wybierz Dream Garden Podgląd Wybierz Green mile Podgląd Wybierz…" at bounding box center [832, 284] width 1155 height 777
drag, startPoint x: 1281, startPoint y: 452, endPoint x: 1270, endPoint y: 449, distance: 12.0
click at [1275, 451] on div "Eco-Con Podgląd Wybierz Dream Garden Podgląd Wybierz Green mile Podgląd Wybierz…" at bounding box center [832, 284] width 1155 height 777
click at [487, 234] on span "Podgląd" at bounding box center [489, 237] width 40 height 13
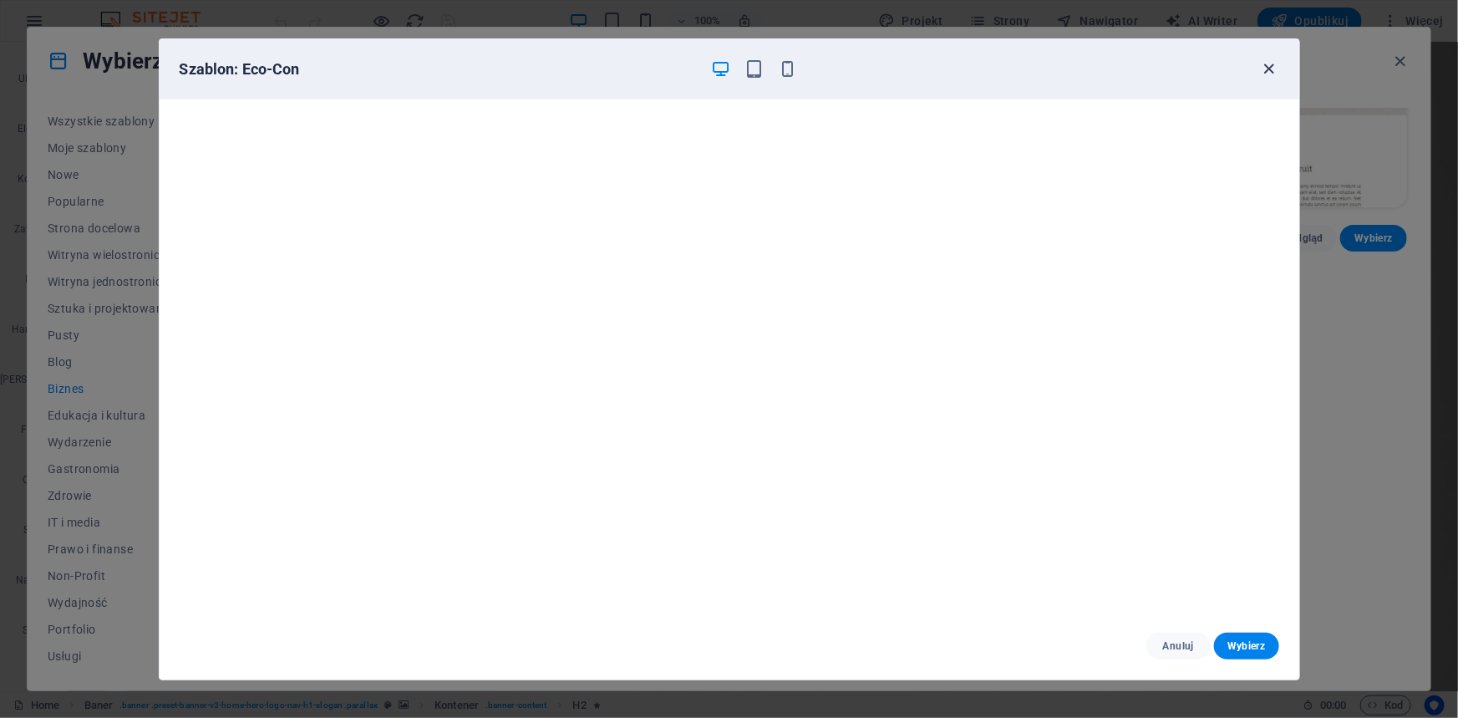
drag, startPoint x: 1270, startPoint y: 68, endPoint x: 1150, endPoint y: 114, distance: 128.8
click at [1270, 68] on icon "button" at bounding box center [1268, 68] width 19 height 19
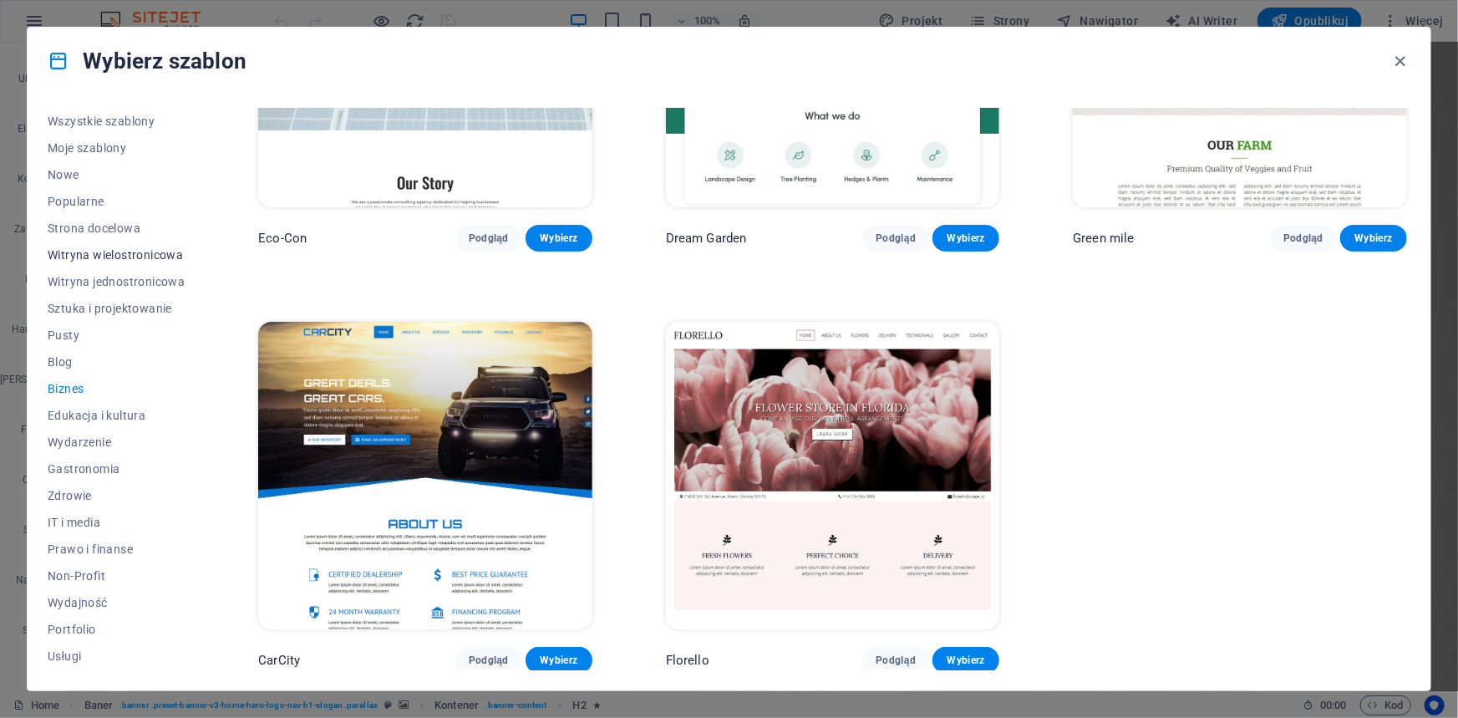
click at [144, 249] on span "Witryna wielostronicowa" at bounding box center [116, 254] width 137 height 13
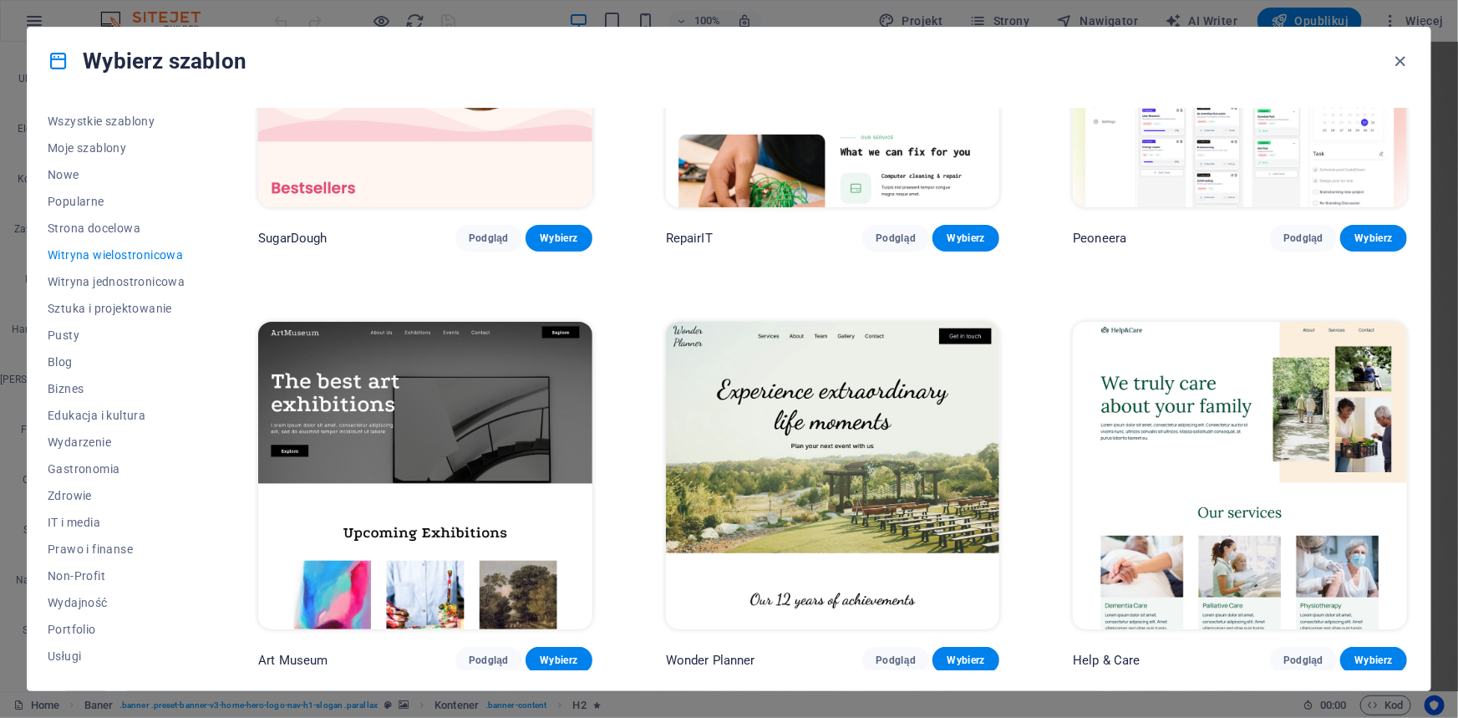
scroll to position [1895, 0]
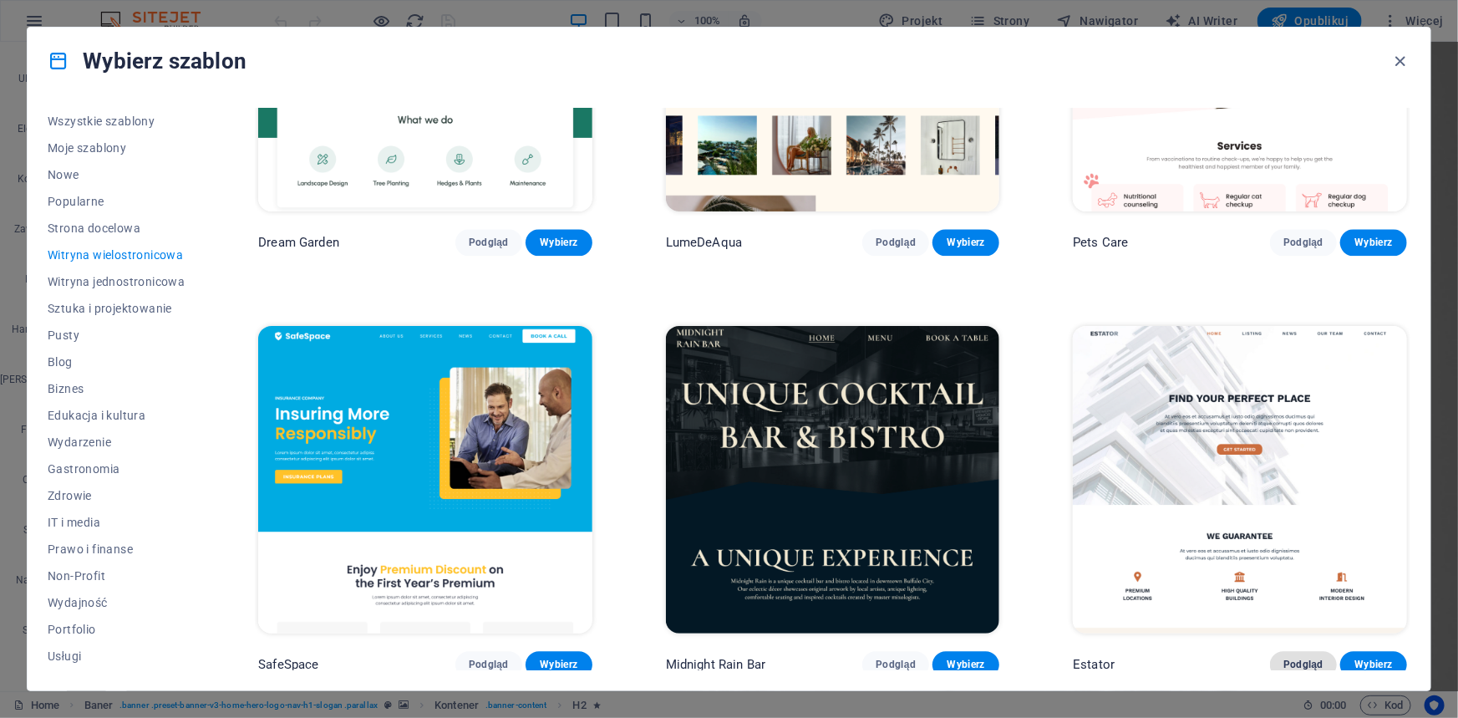
click at [1313, 657] on span "Podgląd" at bounding box center [1303, 663] width 40 height 13
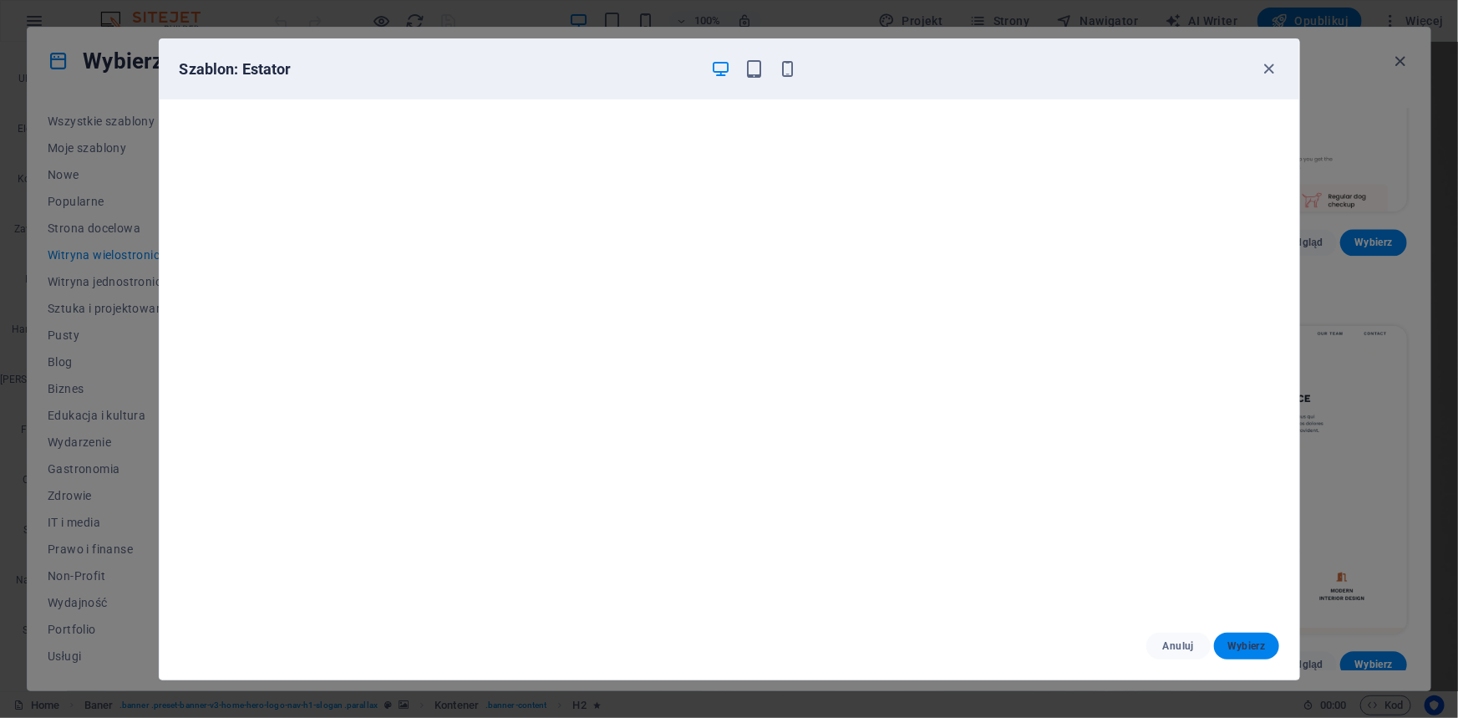
click at [1245, 652] on button "Wybierz" at bounding box center [1246, 645] width 64 height 27
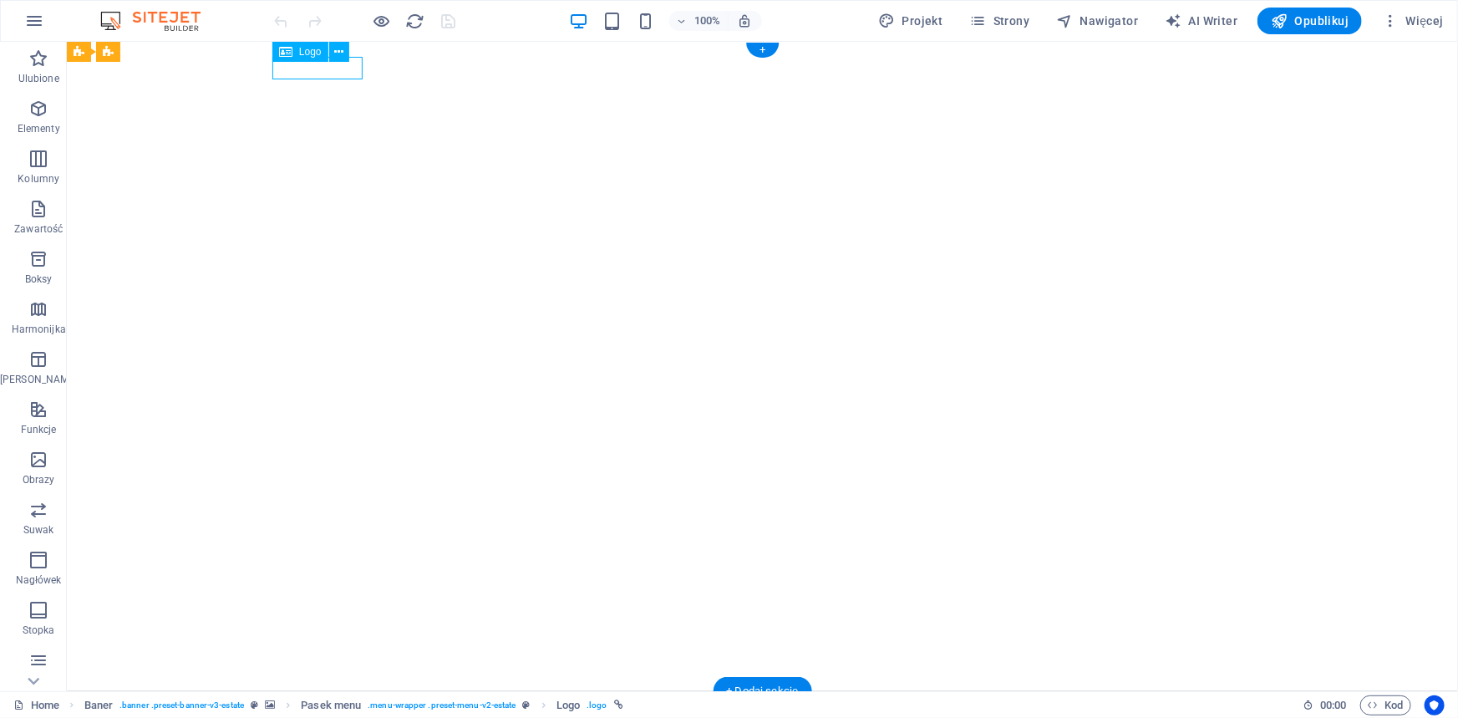
select select "px"
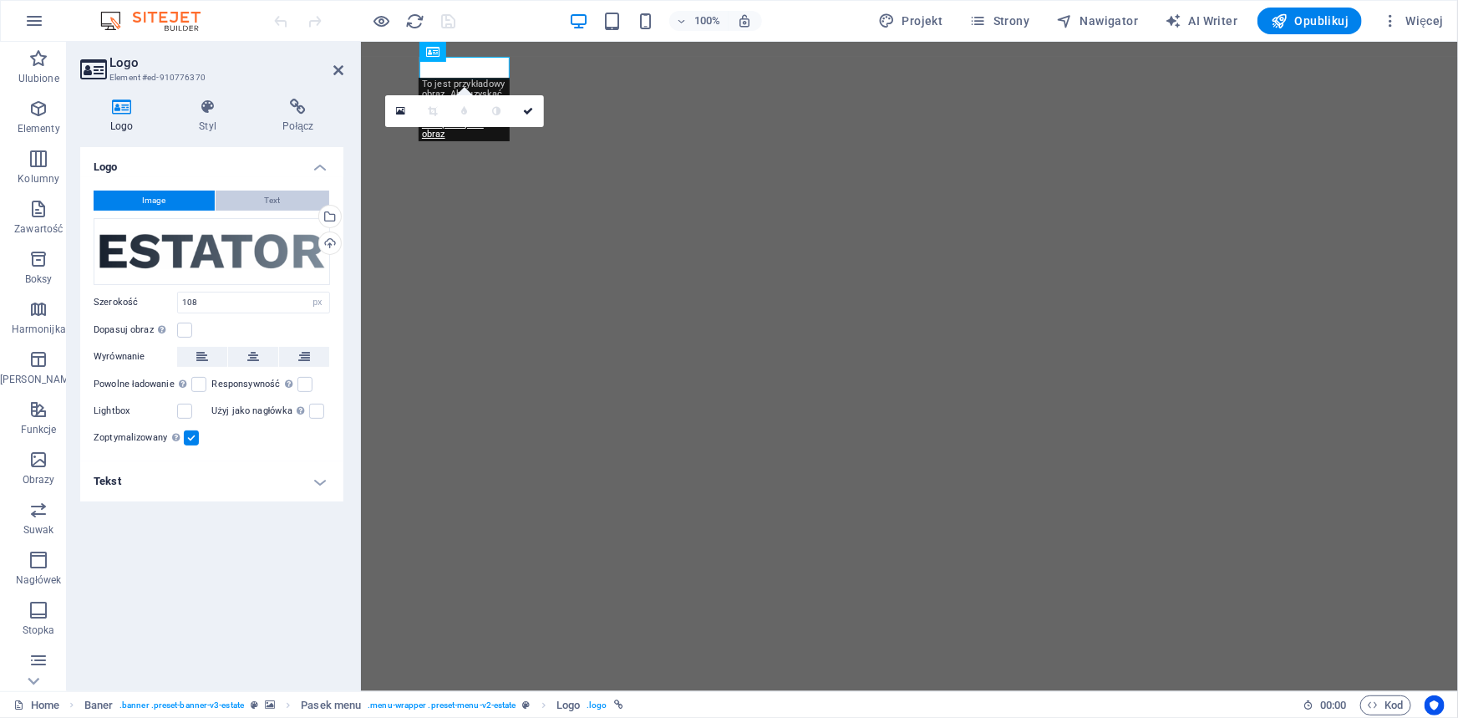
click at [266, 196] on span "Text" at bounding box center [273, 200] width 16 height 20
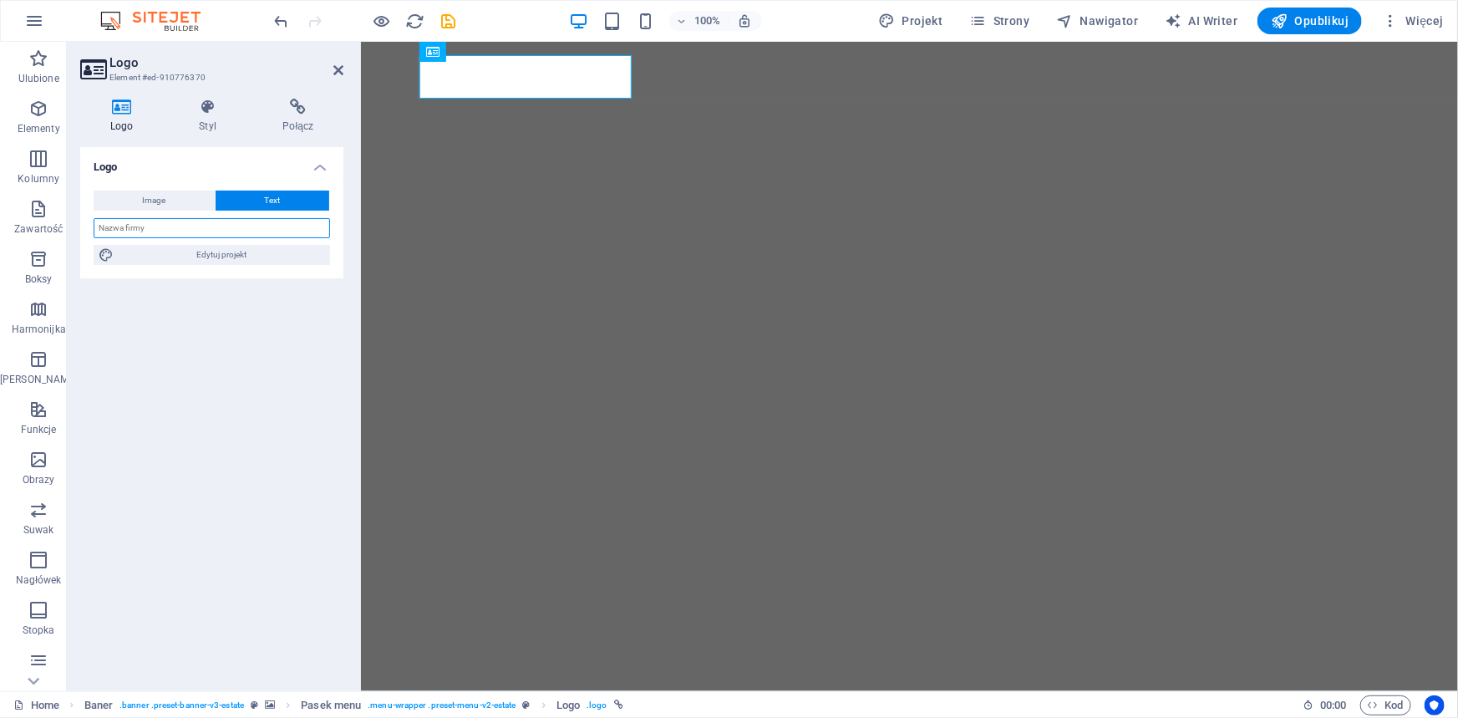
click at [237, 226] on input "text" at bounding box center [212, 228] width 236 height 20
type input "ETB Gruppe"
click at [180, 357] on div "Logo Image Text Przeciągnij pliki tutaj, kliknij, aby wybrać pliki lub wybierz …" at bounding box center [211, 412] width 263 height 530
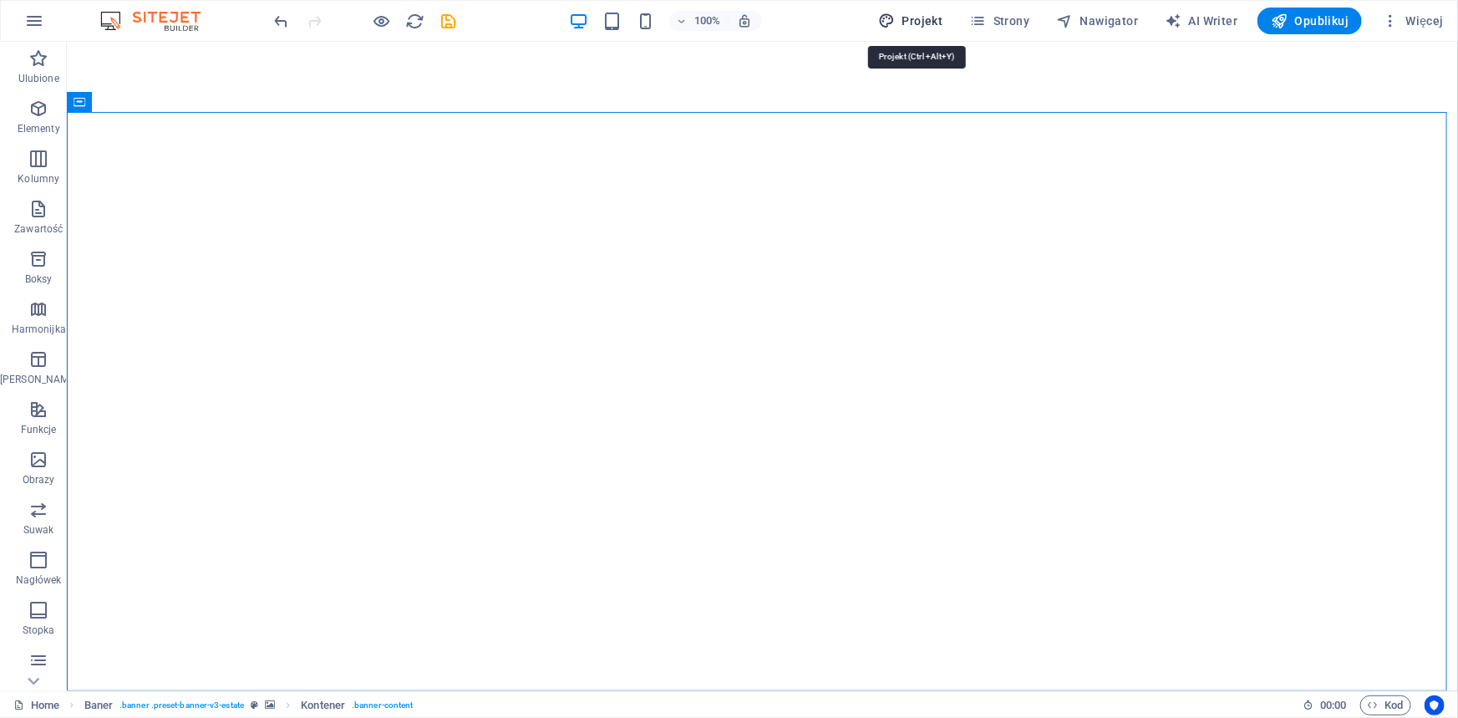
click at [938, 8] on button "Projekt" at bounding box center [910, 21] width 78 height 27
select select "px"
select select "500"
select select "px"
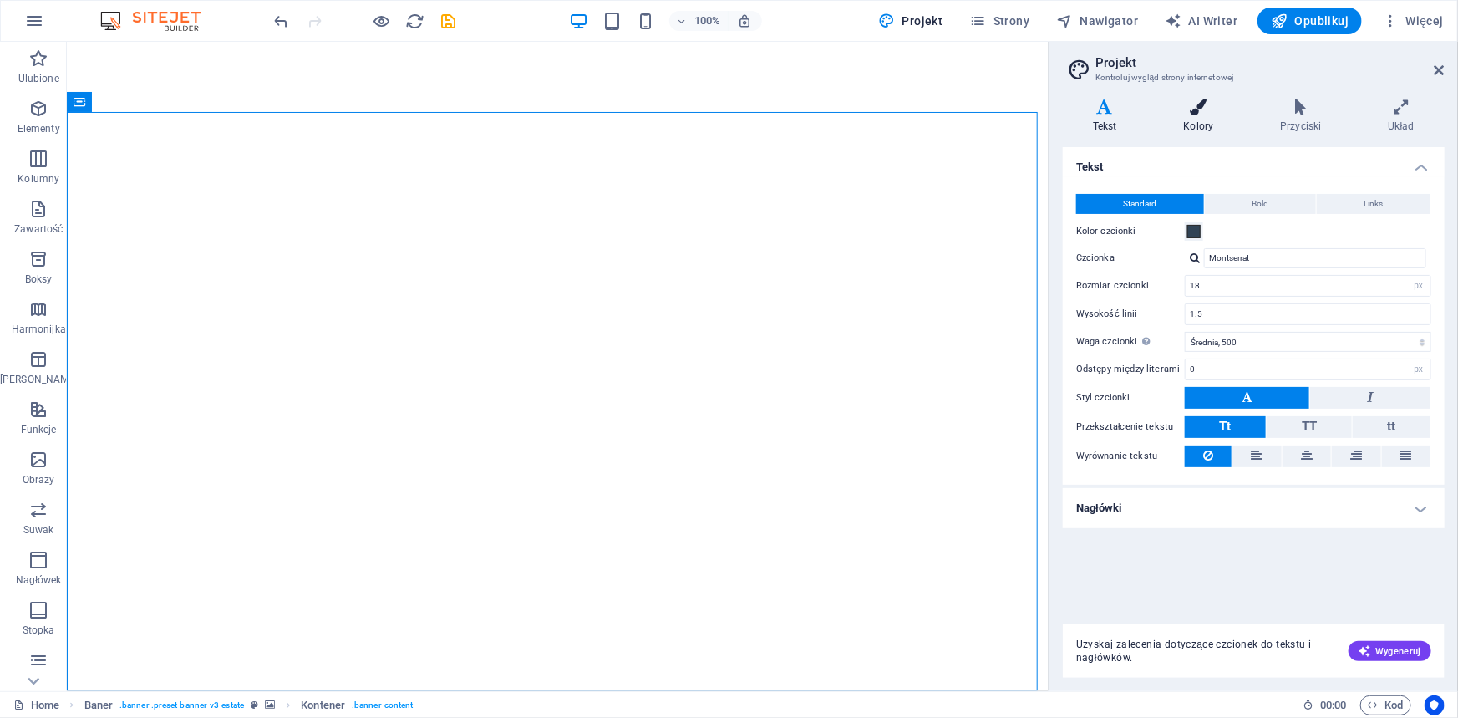
click at [1203, 115] on h4 "Kolory" at bounding box center [1202, 116] width 97 height 35
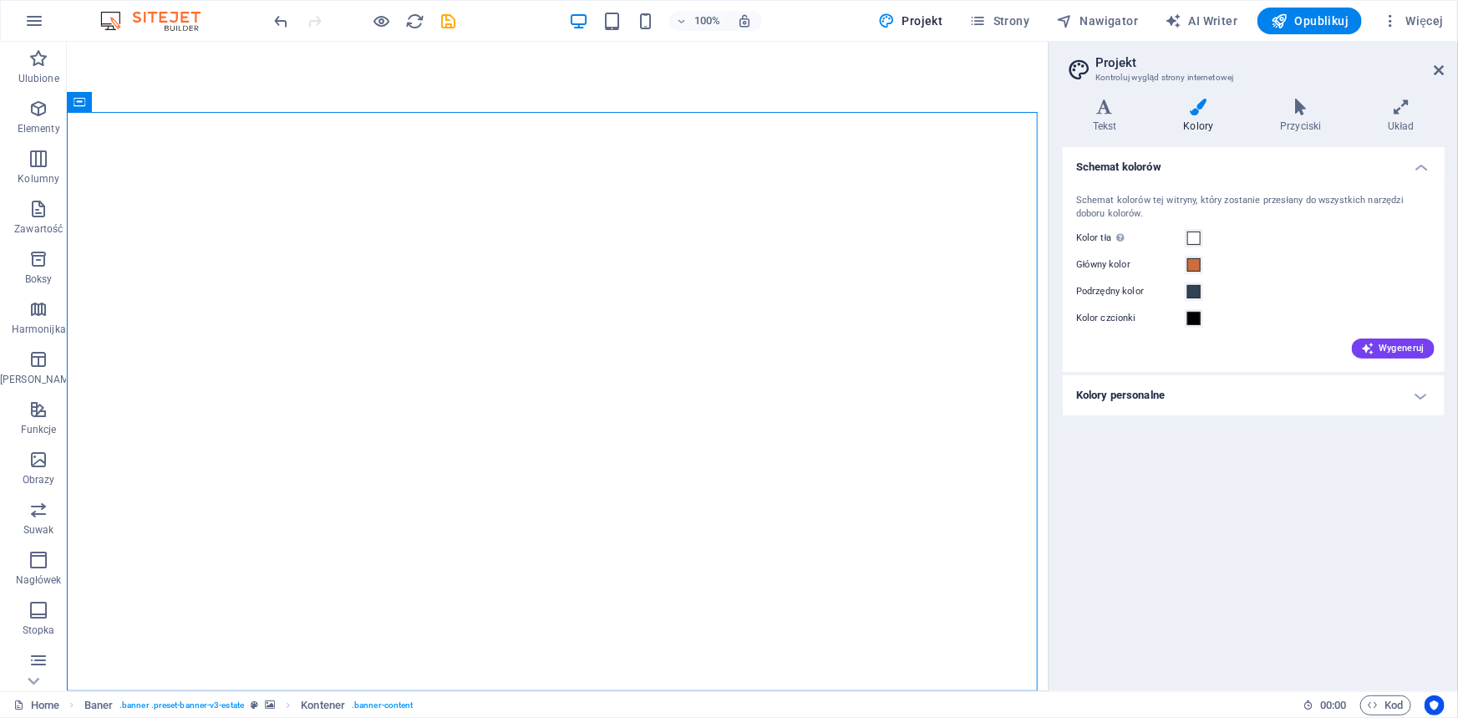
click at [1206, 398] on h4 "Kolory personalne" at bounding box center [1253, 395] width 382 height 40
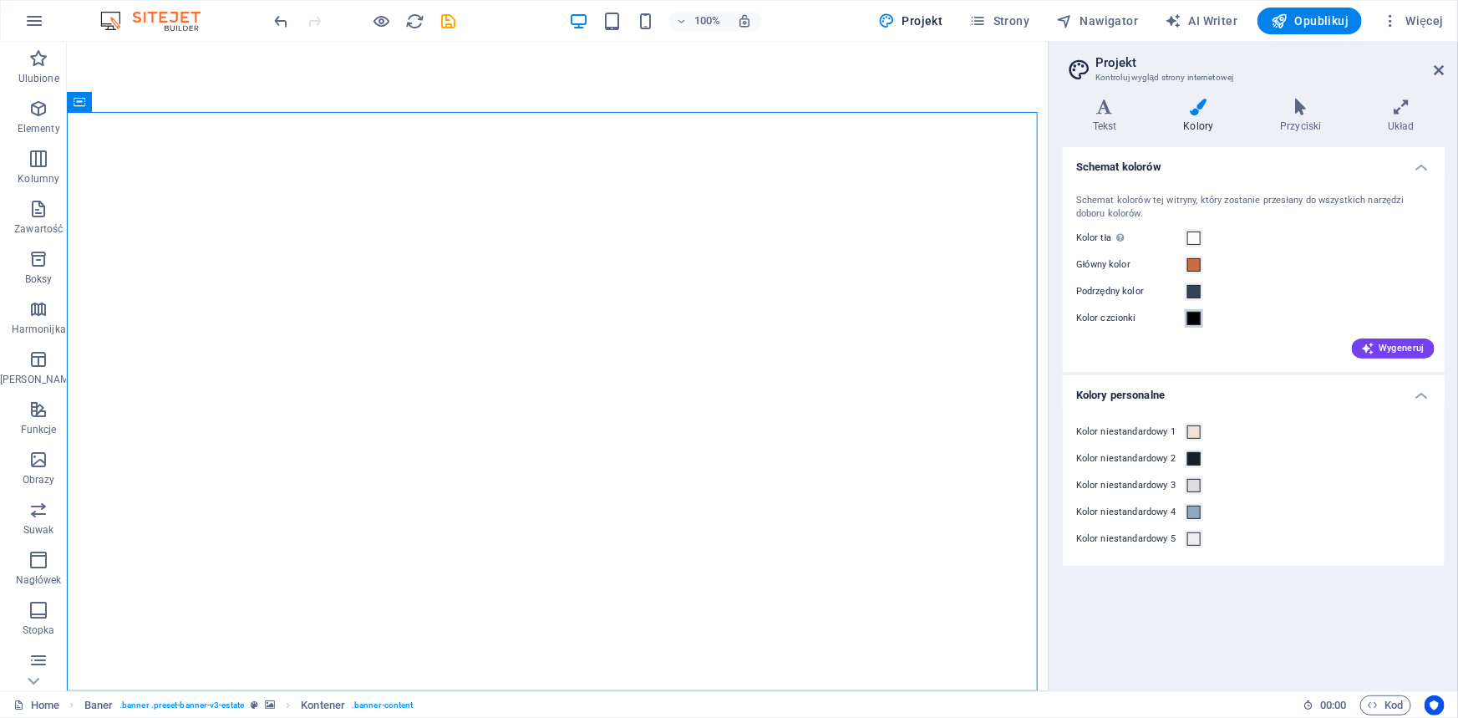
click at [1191, 321] on span at bounding box center [1193, 318] width 13 height 13
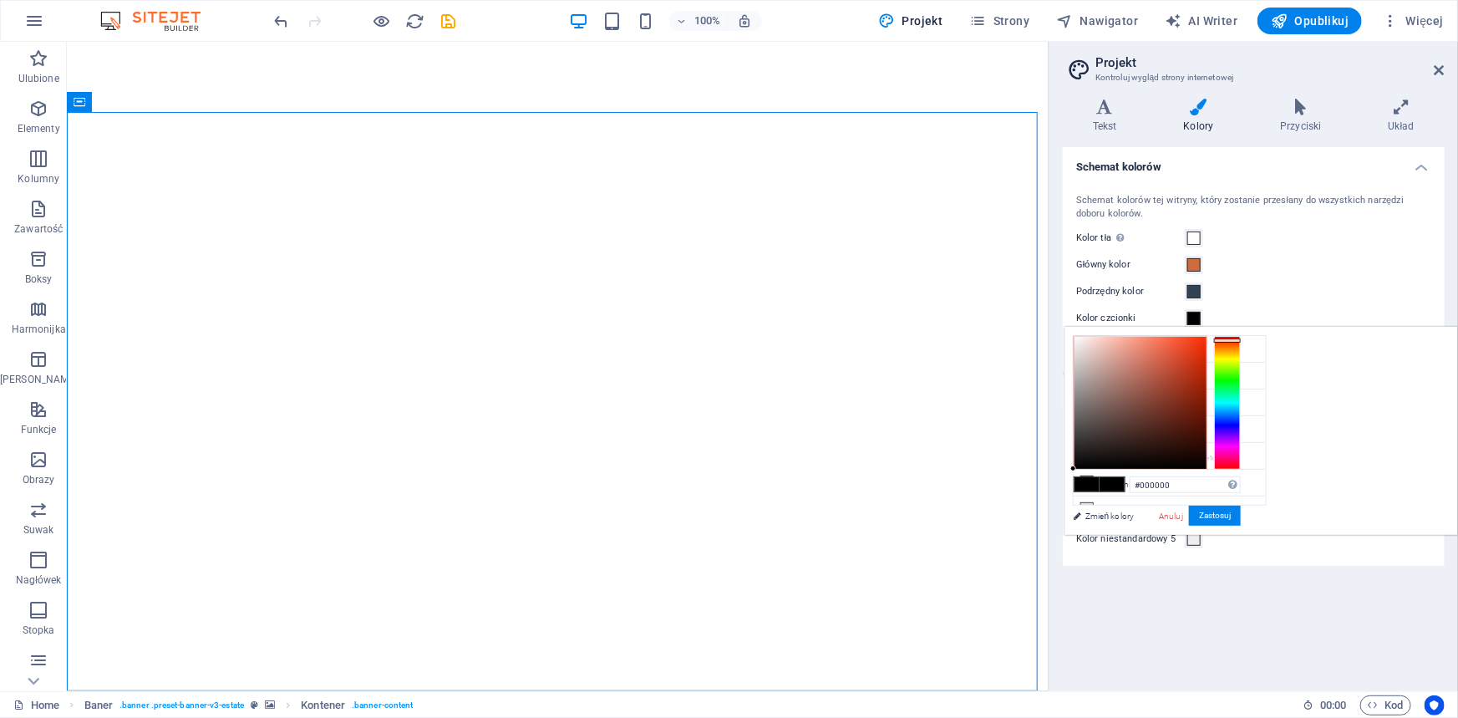
click at [1240, 339] on div at bounding box center [1227, 403] width 27 height 134
click at [1206, 382] on div at bounding box center [1140, 403] width 132 height 132
type input "#a52f16"
click at [1240, 516] on button "Zastosuj" at bounding box center [1215, 515] width 52 height 20
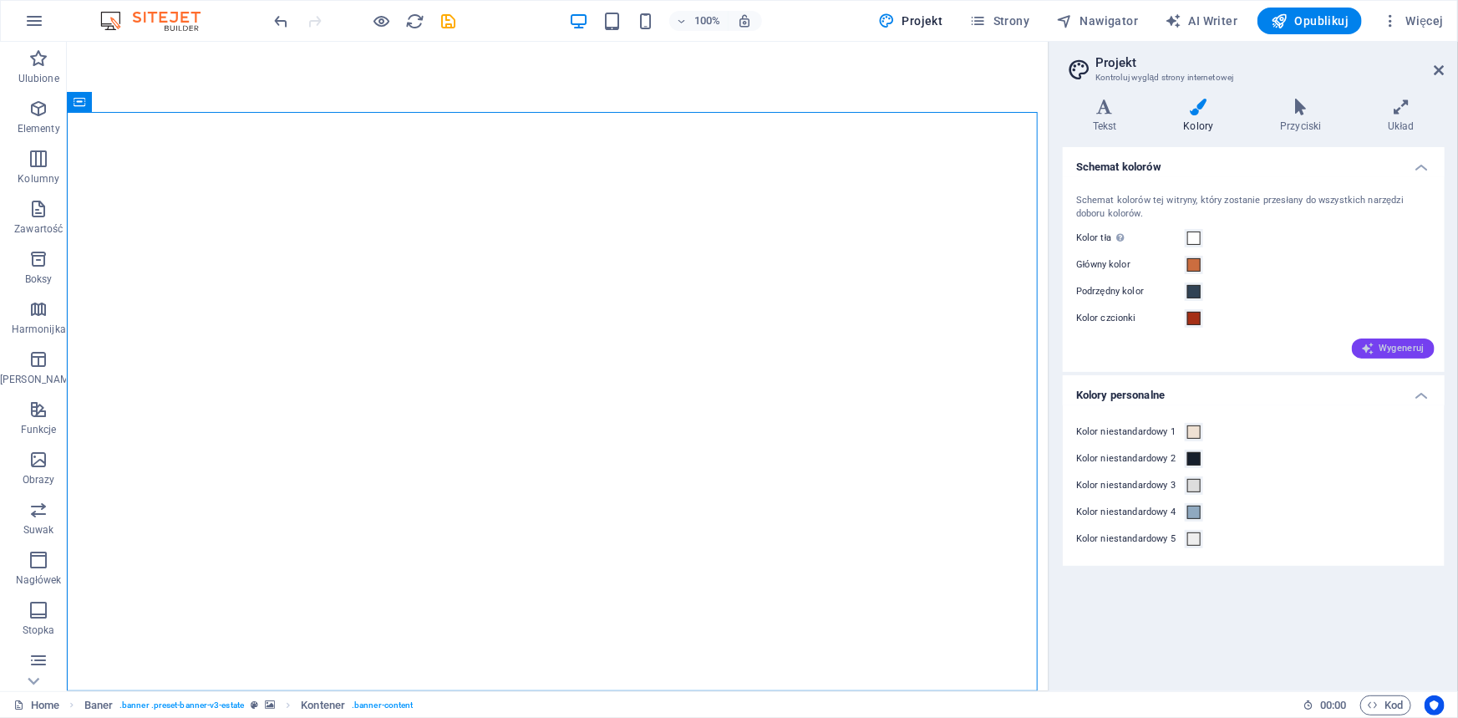
click at [1405, 342] on span "Wygeneruj" at bounding box center [1393, 348] width 63 height 13
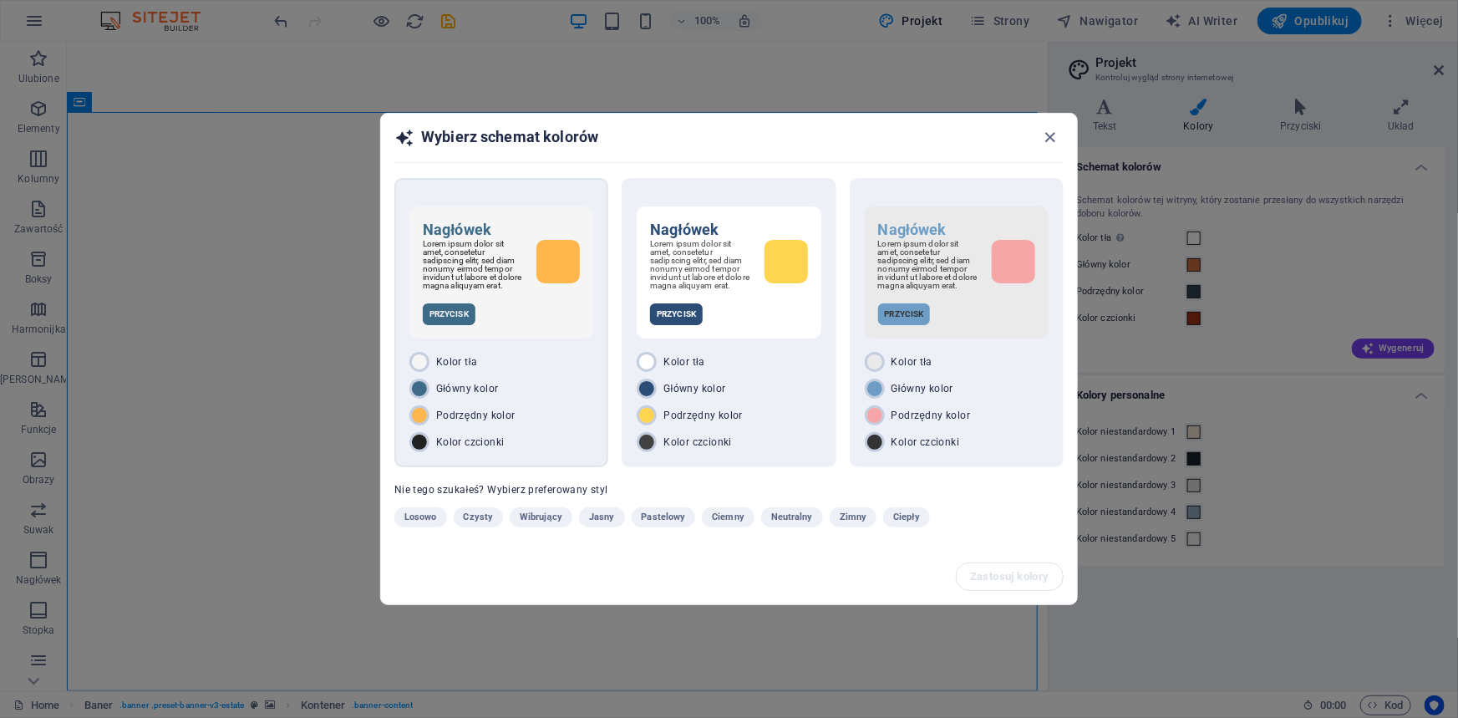
click at [554, 352] on div "Nagłówek Lorem ipsum dolor sit amet, consetetur sadipscing elitr, sed diam nonu…" at bounding box center [501, 322] width 214 height 289
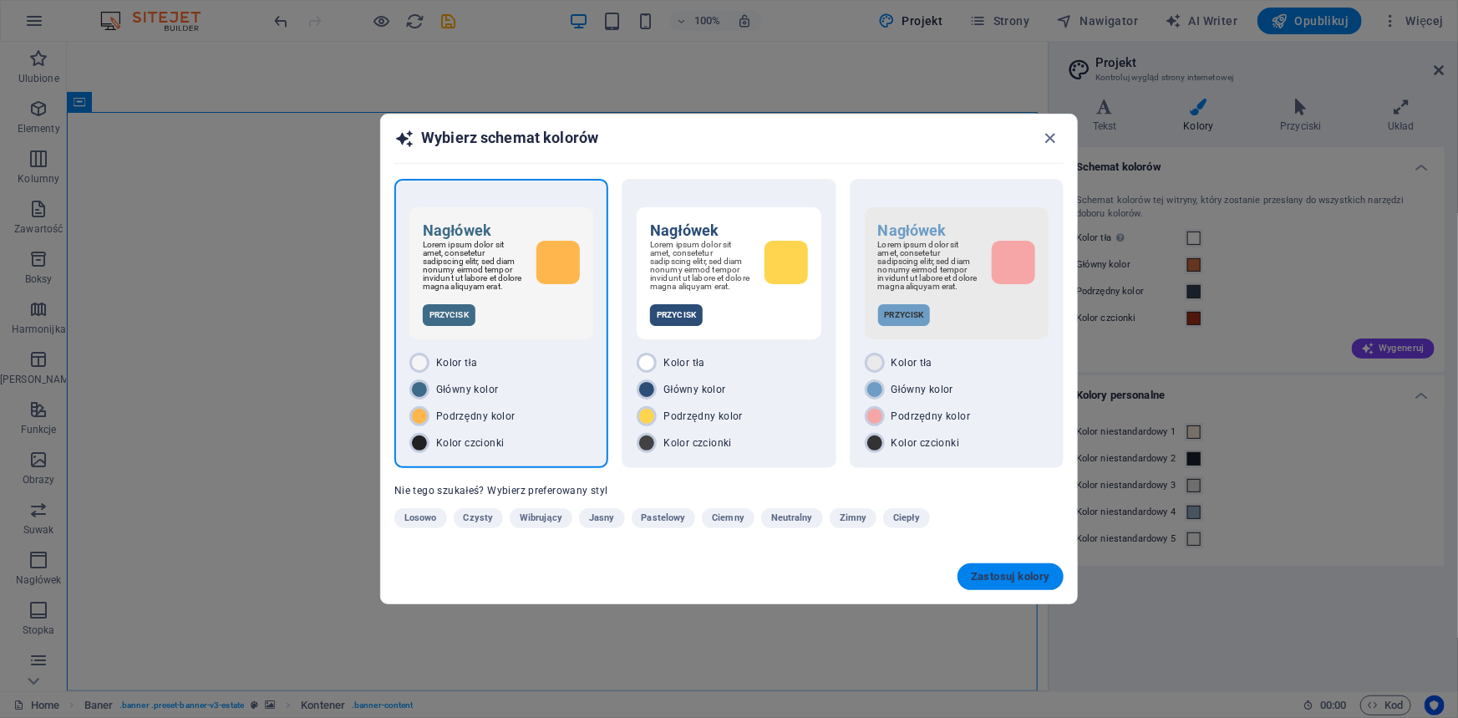
click at [1017, 576] on span "Zastosuj kolory" at bounding box center [1010, 576] width 79 height 13
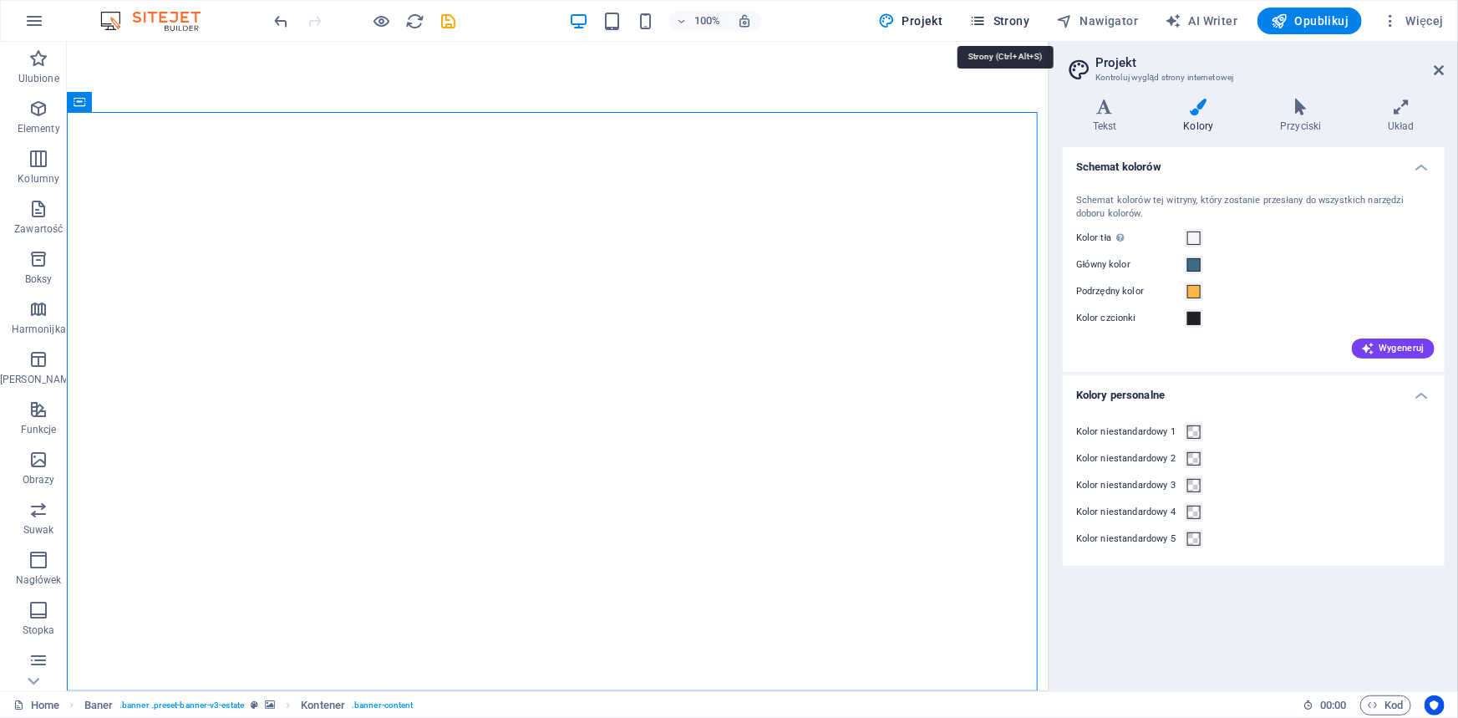
click at [1015, 14] on span "Strony" at bounding box center [1000, 21] width 60 height 17
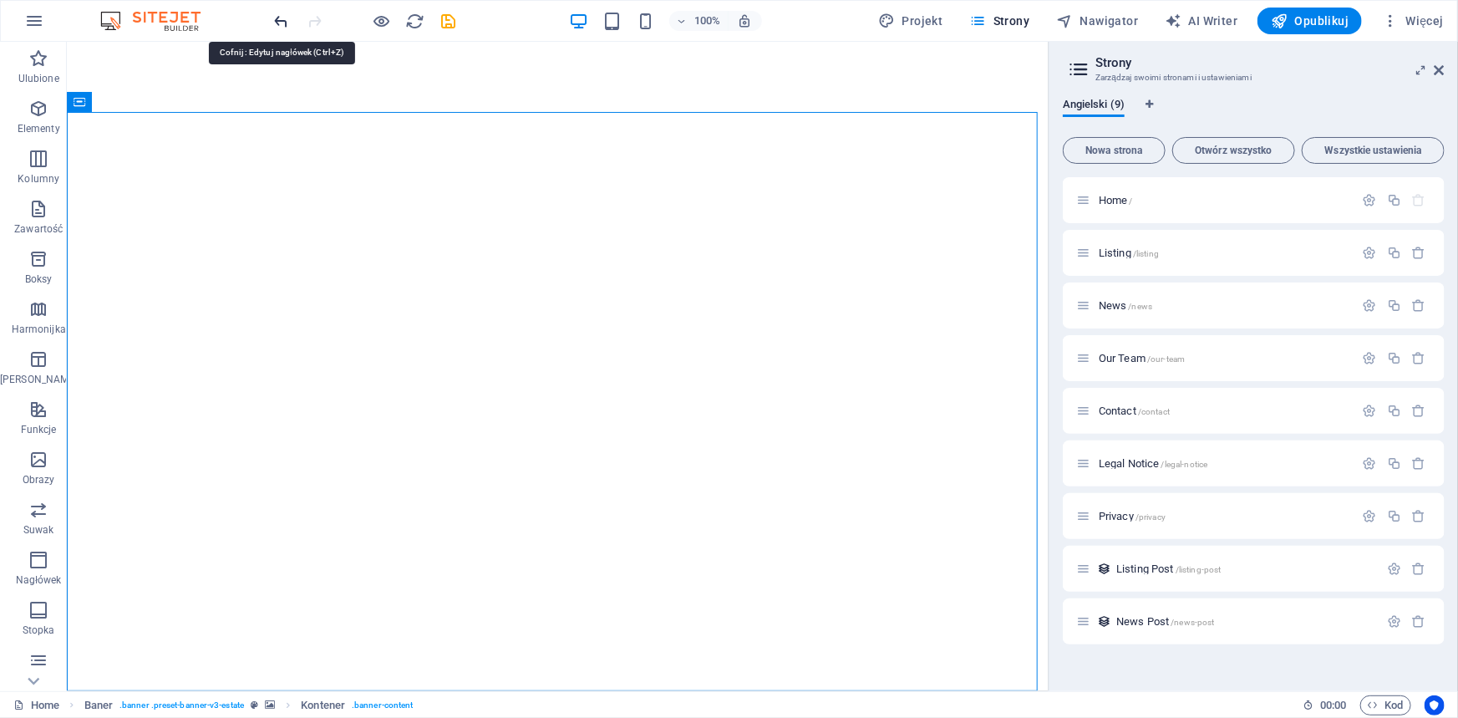
click at [277, 18] on icon "undo" at bounding box center [281, 21] width 19 height 19
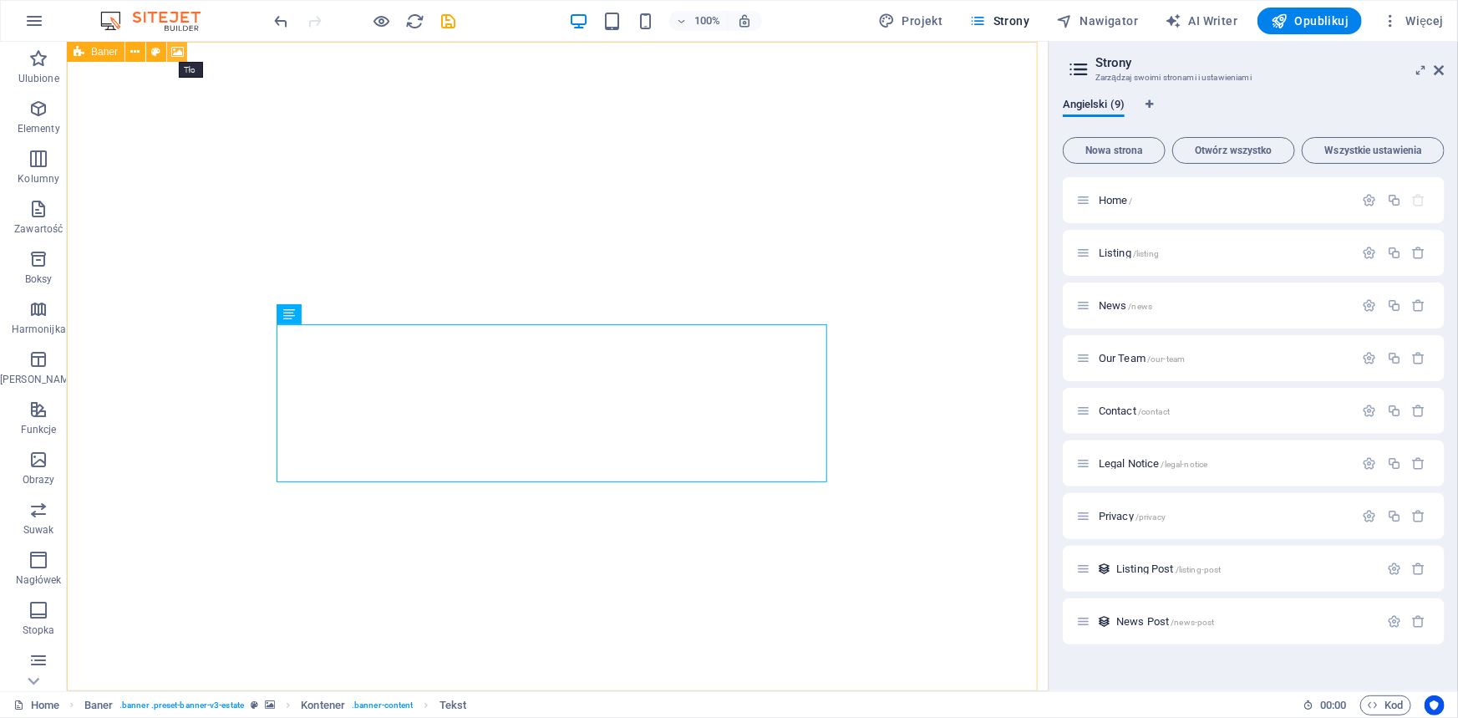
click at [173, 50] on icon at bounding box center [177, 52] width 13 height 18
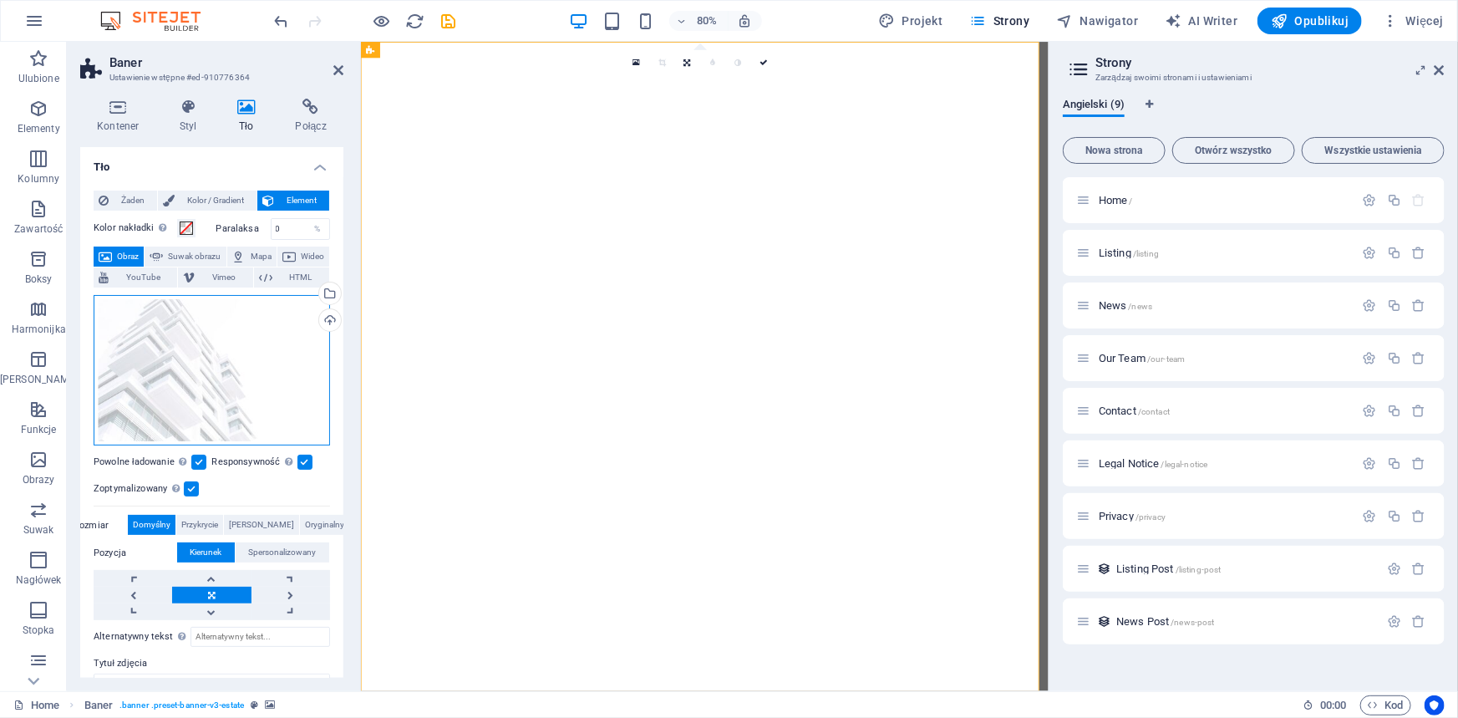
click at [219, 364] on div "Przeciągnij pliki tutaj, kliknij, aby wybrać pliki lub wybierz pliki z Plików l…" at bounding box center [212, 370] width 236 height 151
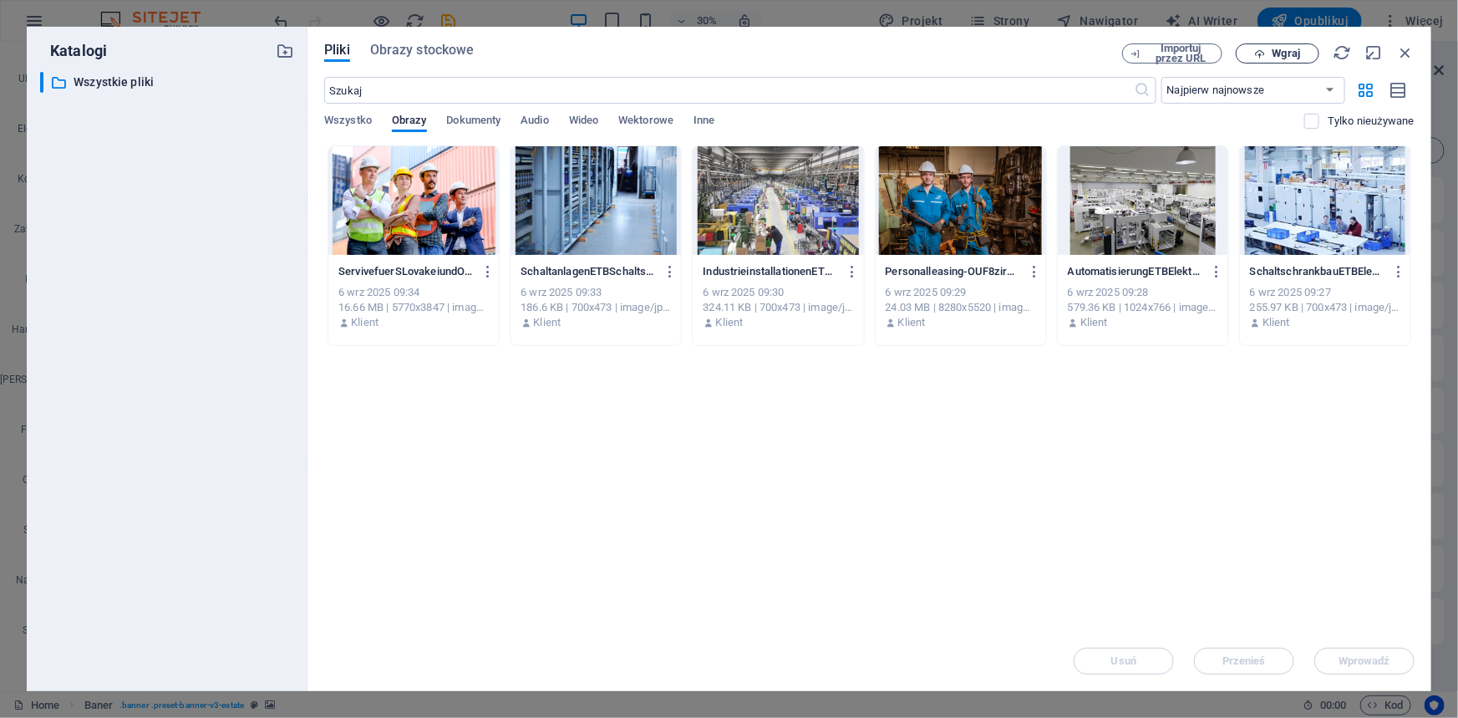
click at [1287, 59] on button "Wgraj" at bounding box center [1277, 53] width 84 height 20
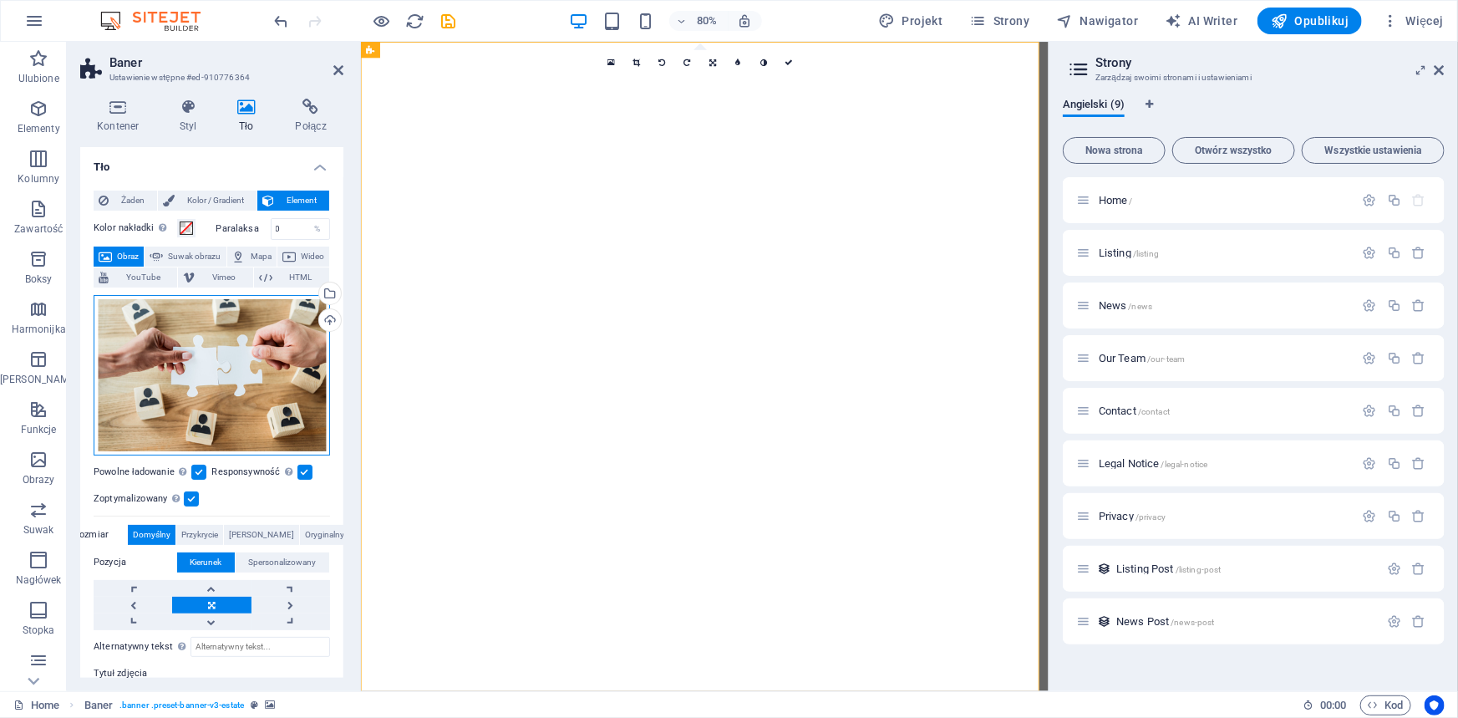
click at [281, 368] on div "Przeciągnij pliki tutaj, kliknij, aby wybrać pliki lub wybierz pliki z Plików l…" at bounding box center [212, 375] width 236 height 160
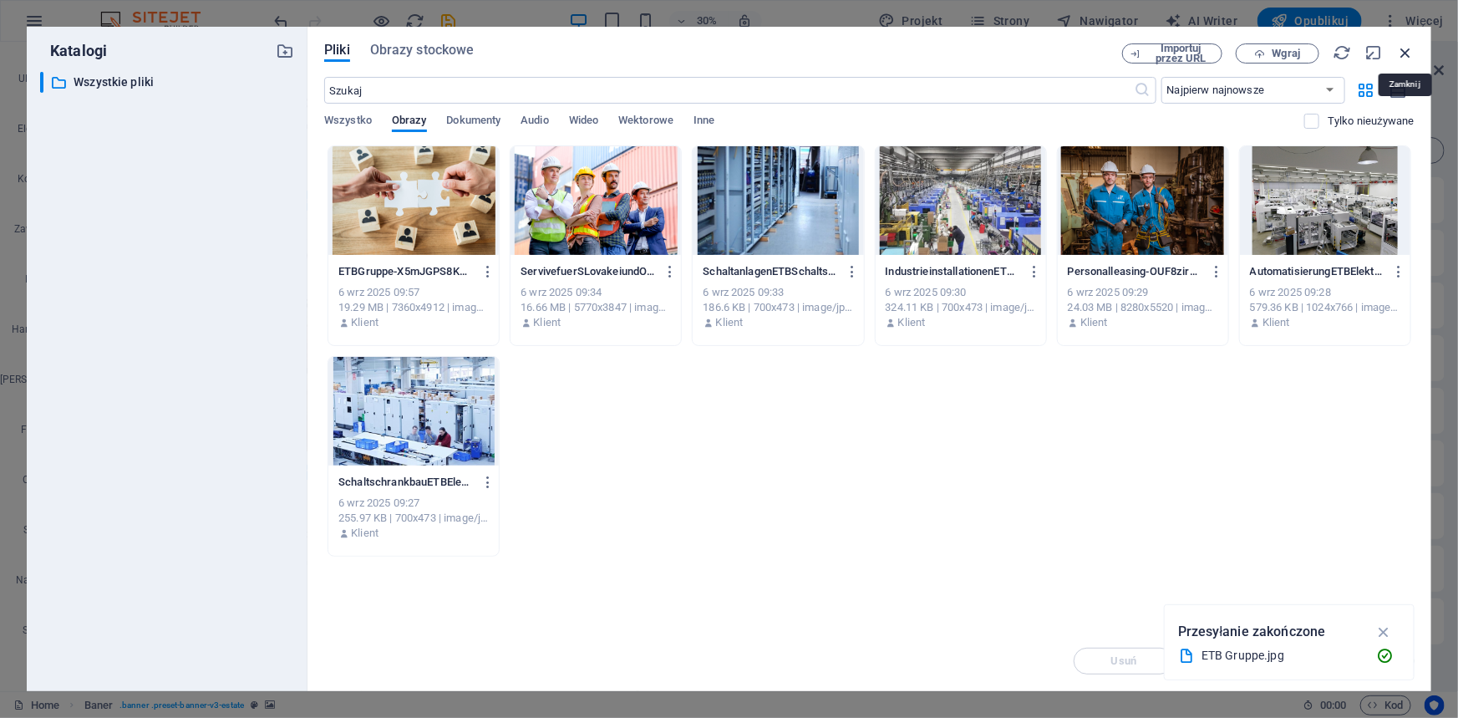
click at [1400, 48] on icon "button" at bounding box center [1405, 52] width 18 height 18
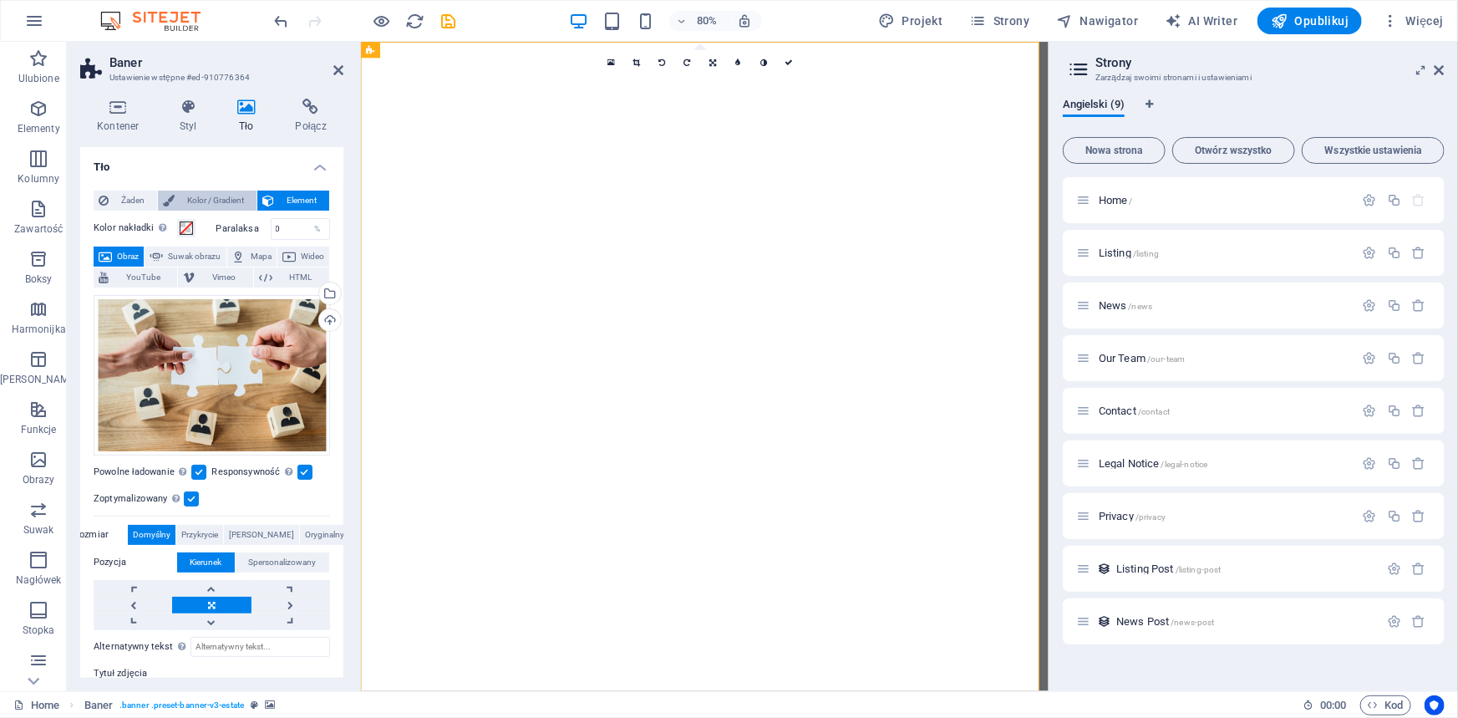
click at [205, 205] on span "Kolor / Gradient" at bounding box center [216, 200] width 72 height 20
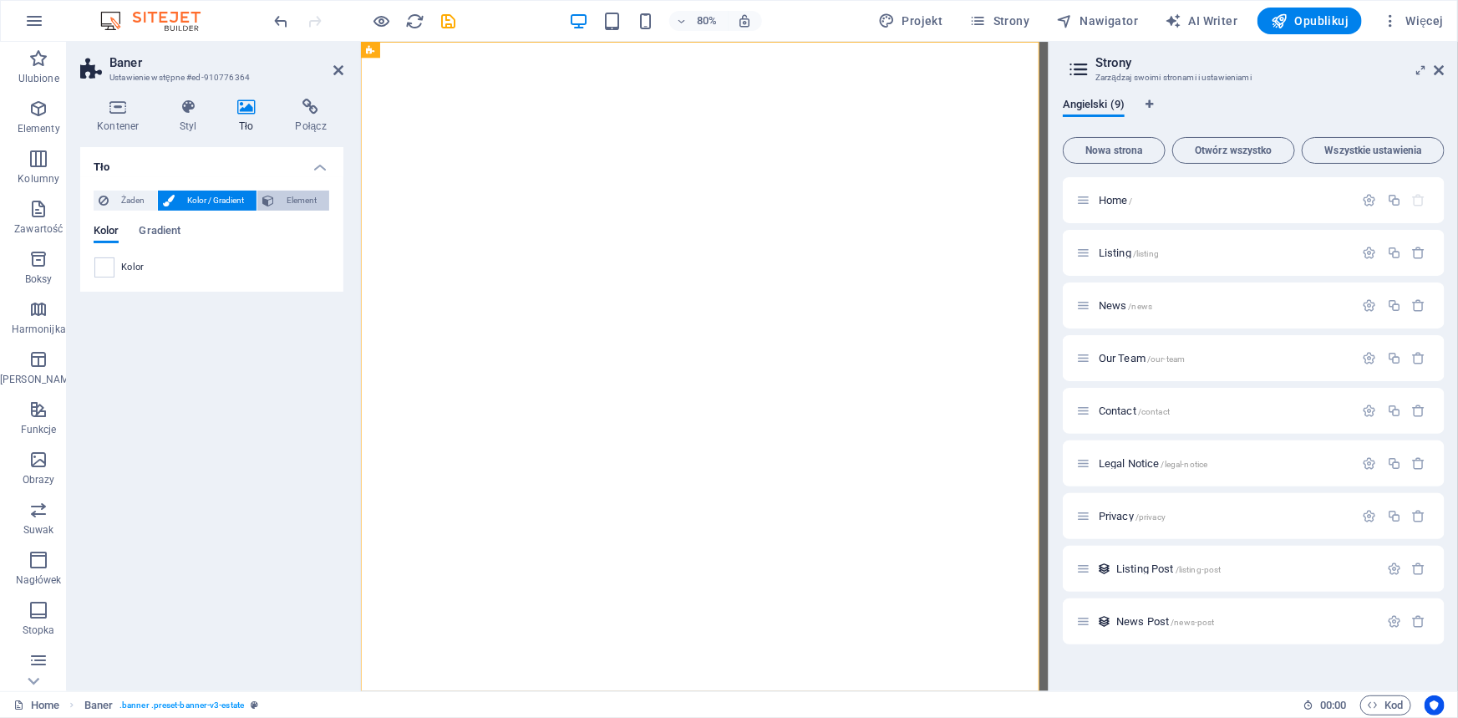
click at [292, 197] on span "Element" at bounding box center [301, 200] width 45 height 20
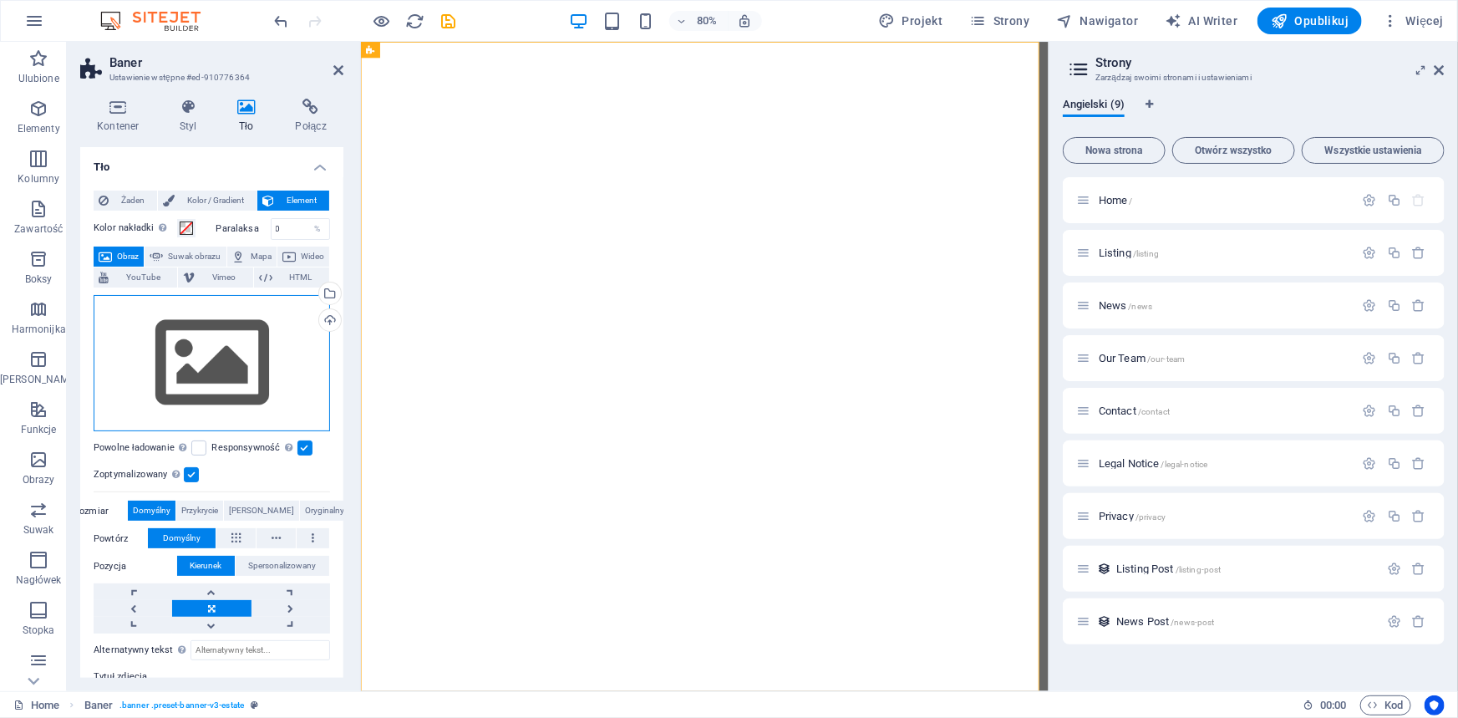
click at [236, 318] on div "Przeciągnij pliki tutaj, kliknij, aby wybrać pliki lub wybierz pliki z Plików l…" at bounding box center [212, 363] width 236 height 137
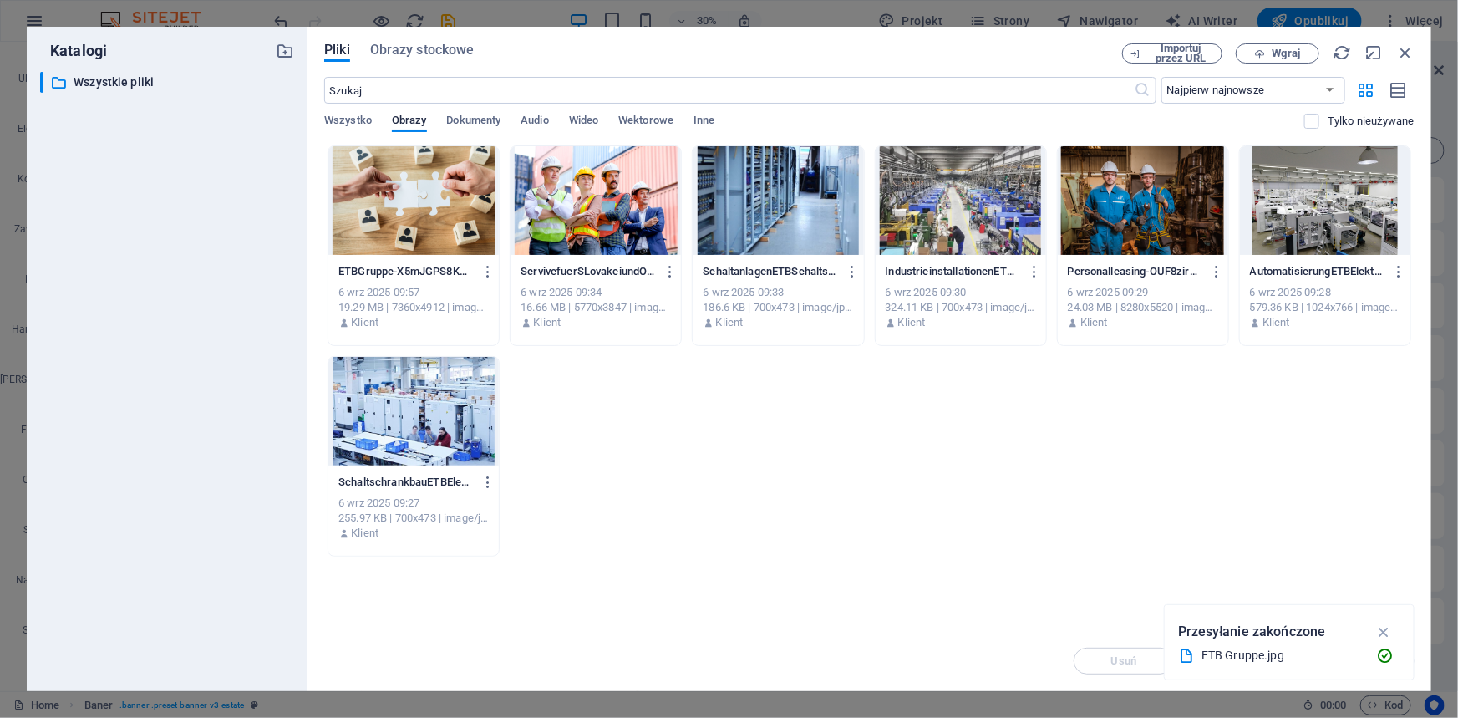
click at [410, 186] on div at bounding box center [413, 200] width 170 height 109
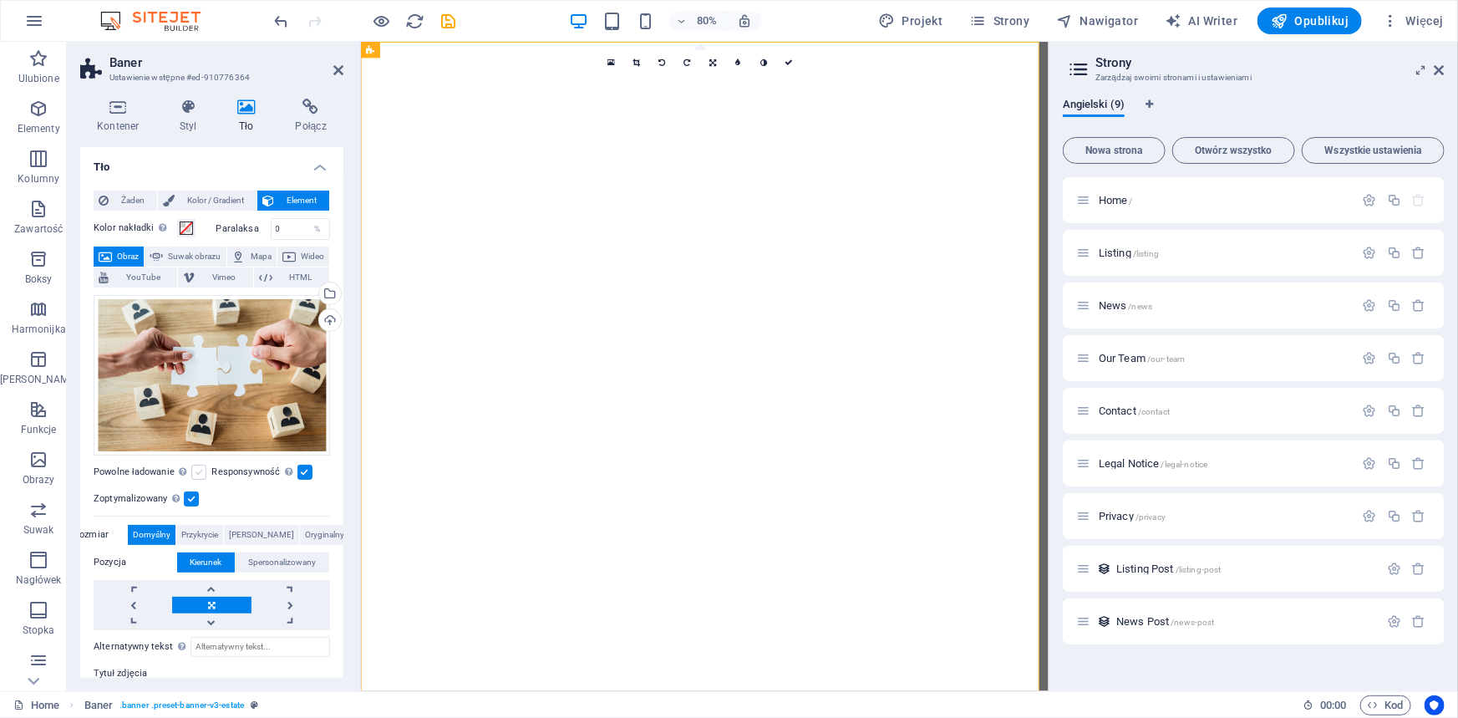
click at [200, 469] on label at bounding box center [198, 471] width 15 height 15
click at [0, 0] on input "Powolne ładowanie Ładowanie obrazów po załadowaniu strony poprawia szybkość str…" at bounding box center [0, 0] width 0 height 0
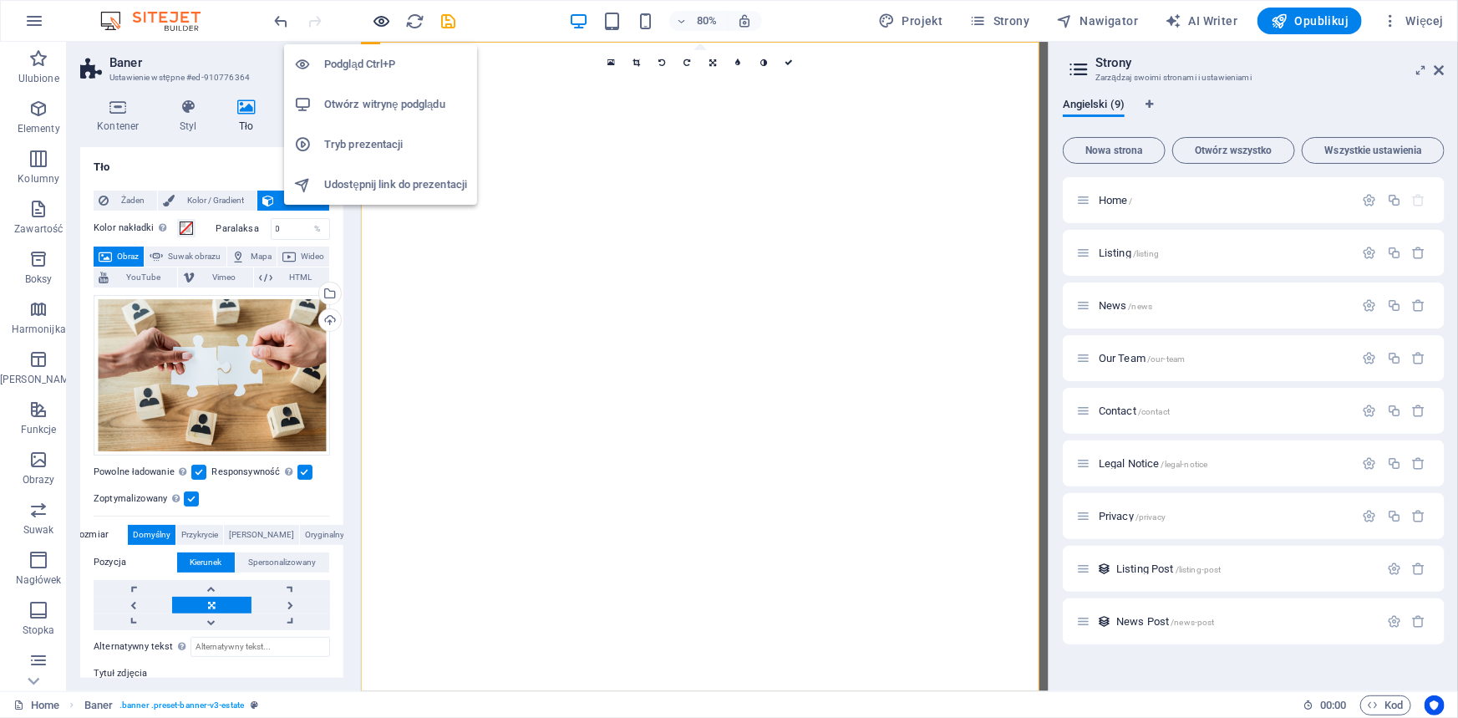
click at [385, 25] on icon "button" at bounding box center [382, 21] width 19 height 19
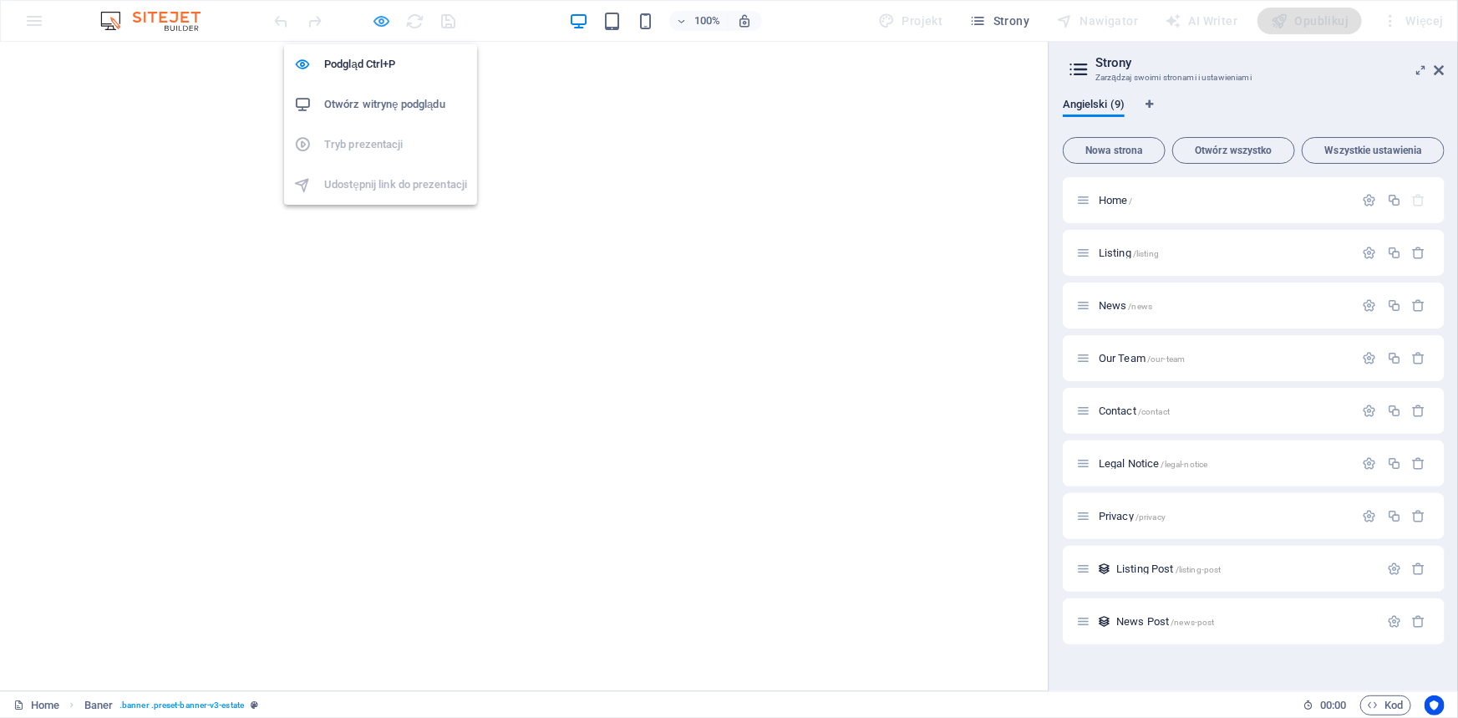
click at [377, 18] on icon "button" at bounding box center [382, 21] width 19 height 19
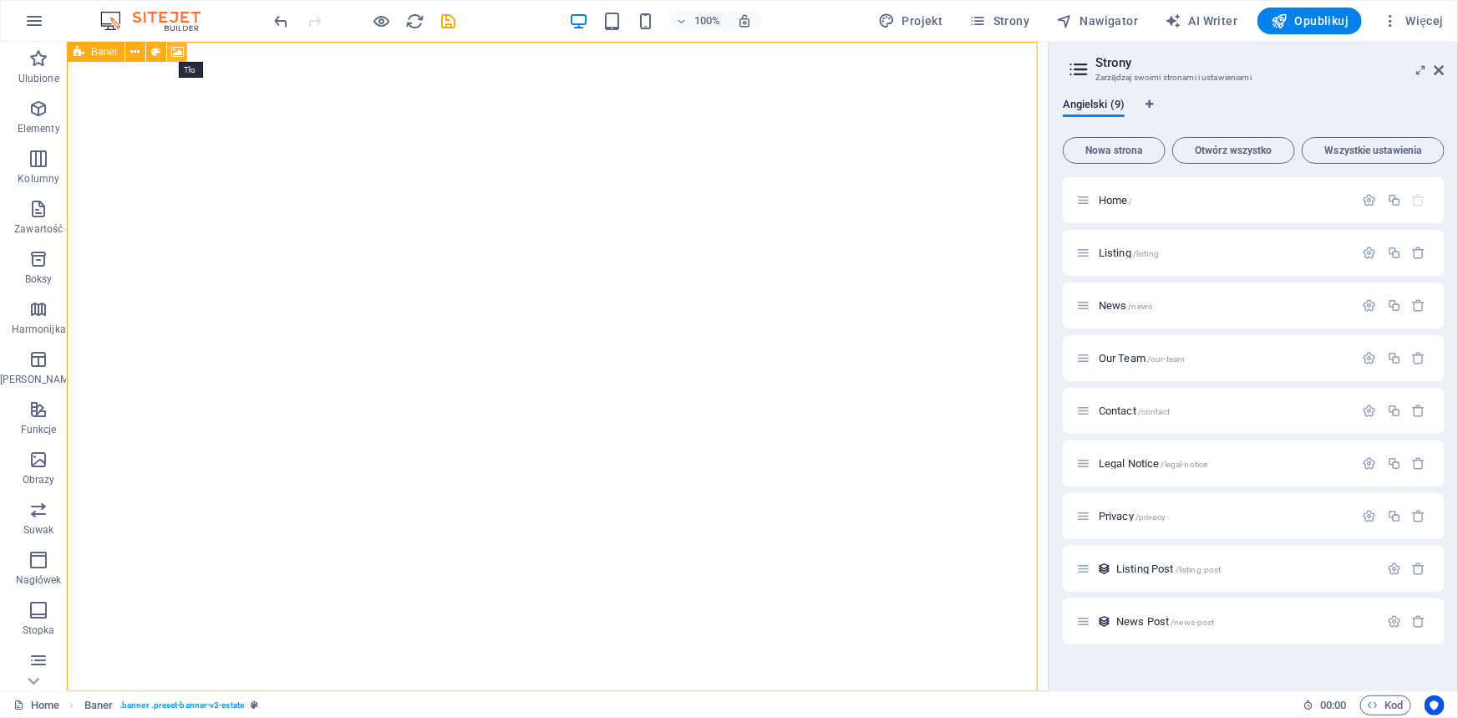
click at [177, 49] on icon at bounding box center [177, 52] width 13 height 18
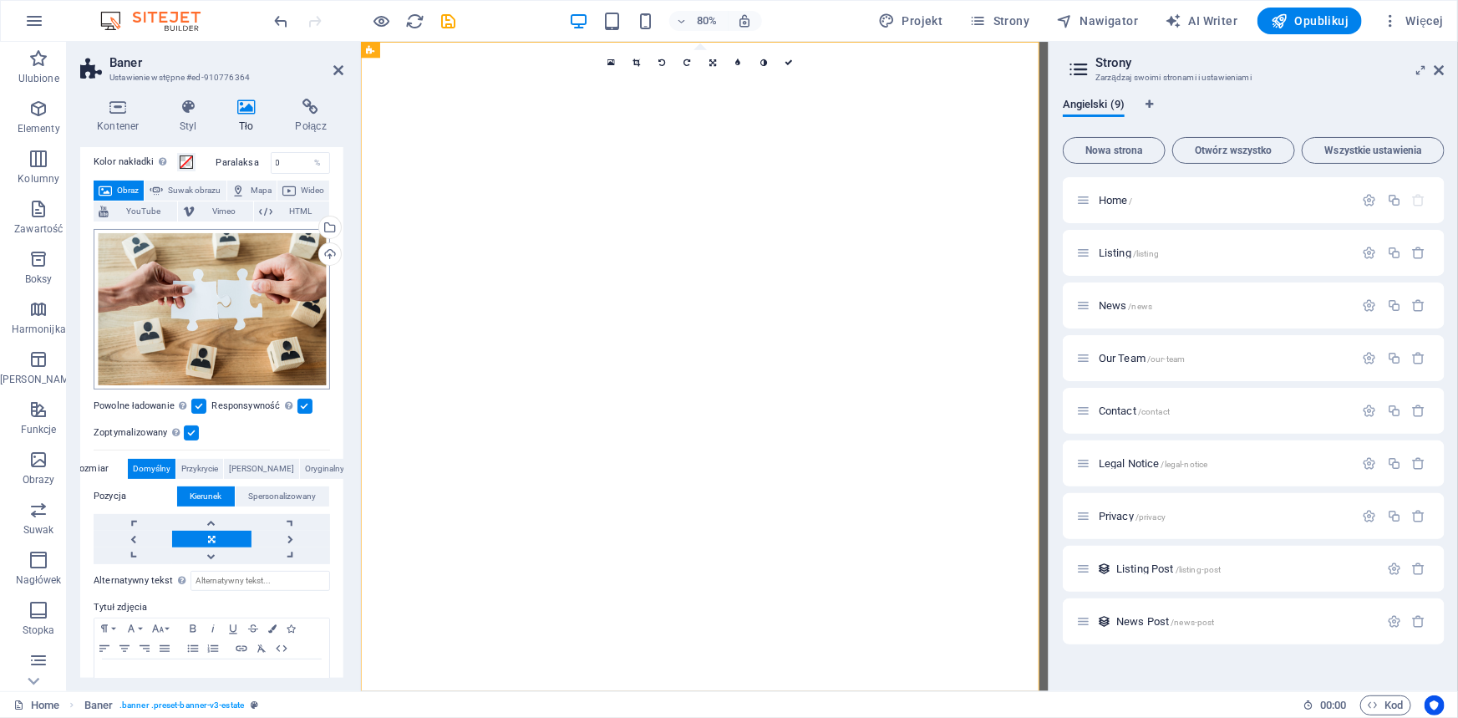
scroll to position [109, 0]
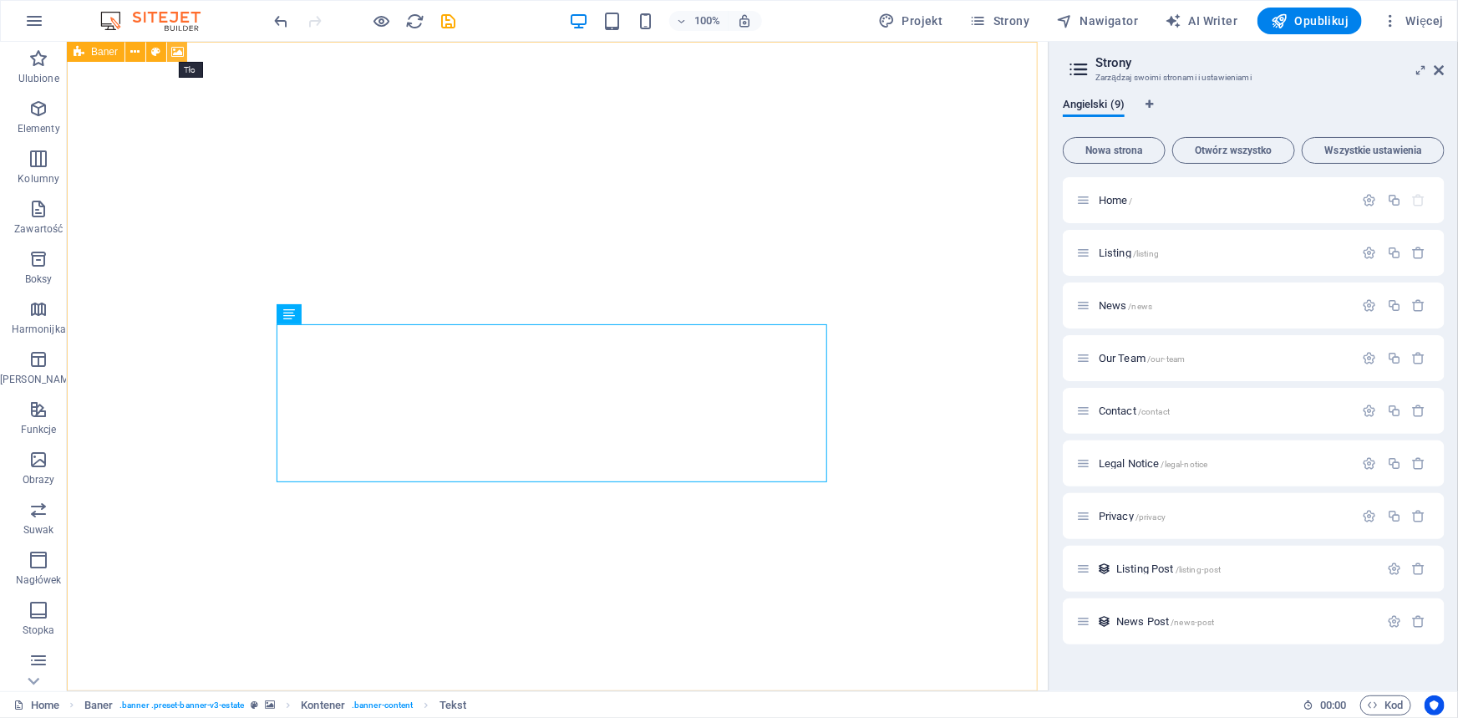
click at [176, 49] on icon at bounding box center [177, 52] width 13 height 18
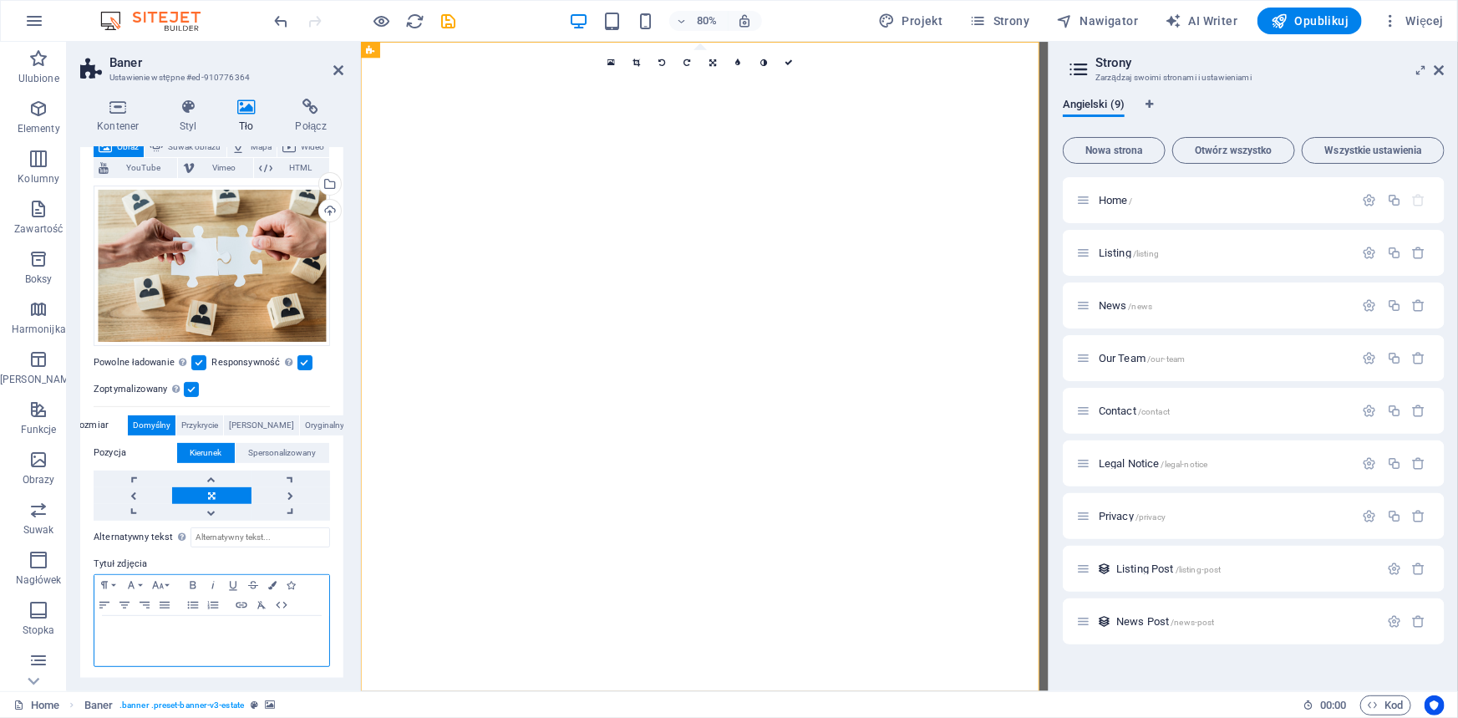
click at [202, 636] on div at bounding box center [211, 641] width 235 height 50
paste div
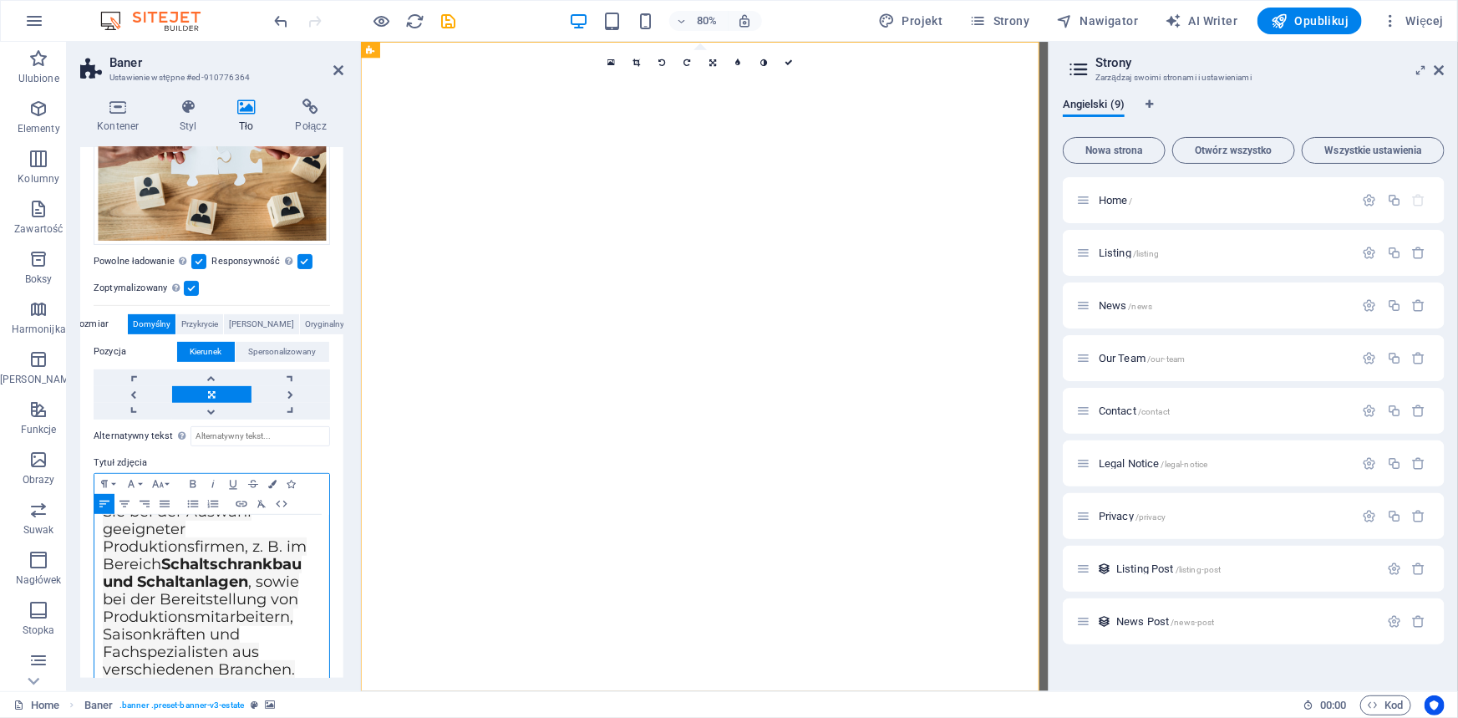
scroll to position [226, 0]
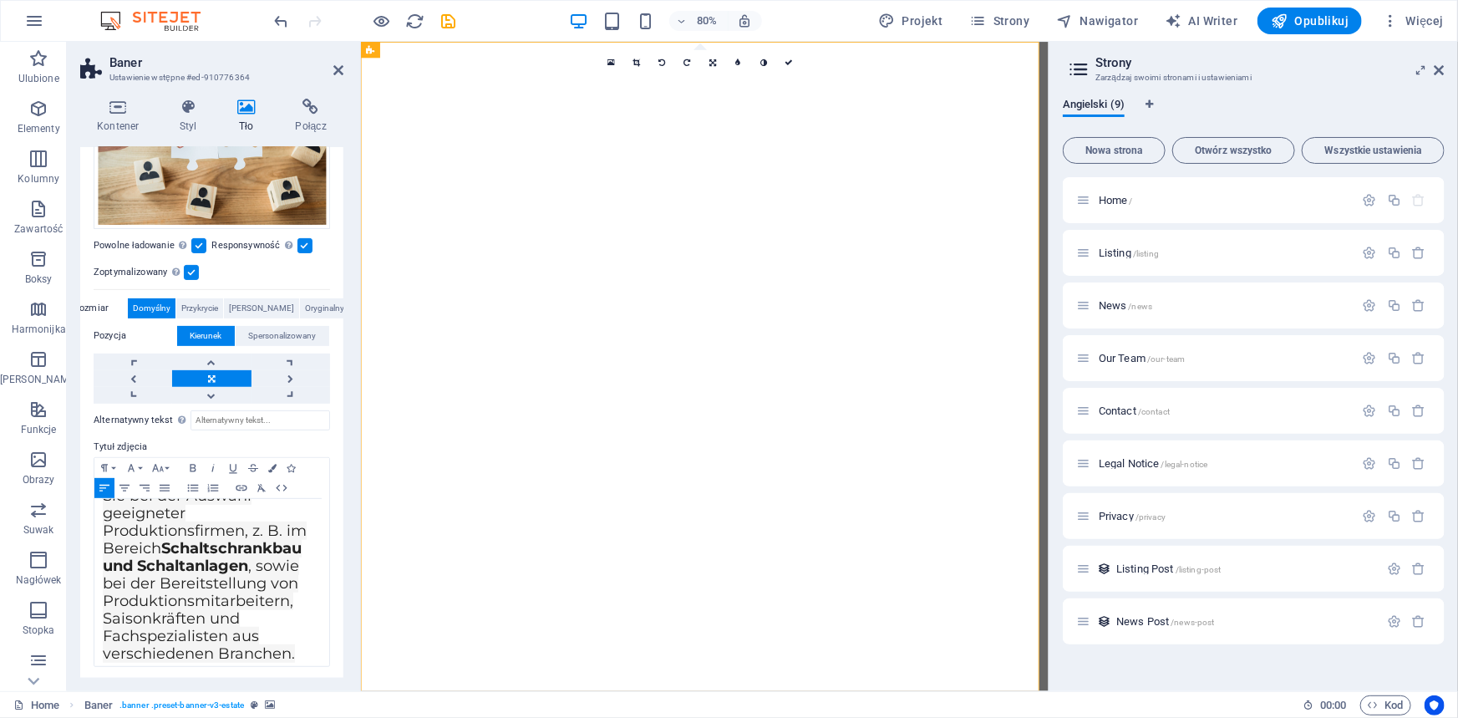
click at [303, 432] on div "Alternatywny tekst Tekst alternatywny jest używany przez urządzenia, które nie …" at bounding box center [212, 535] width 236 height 264
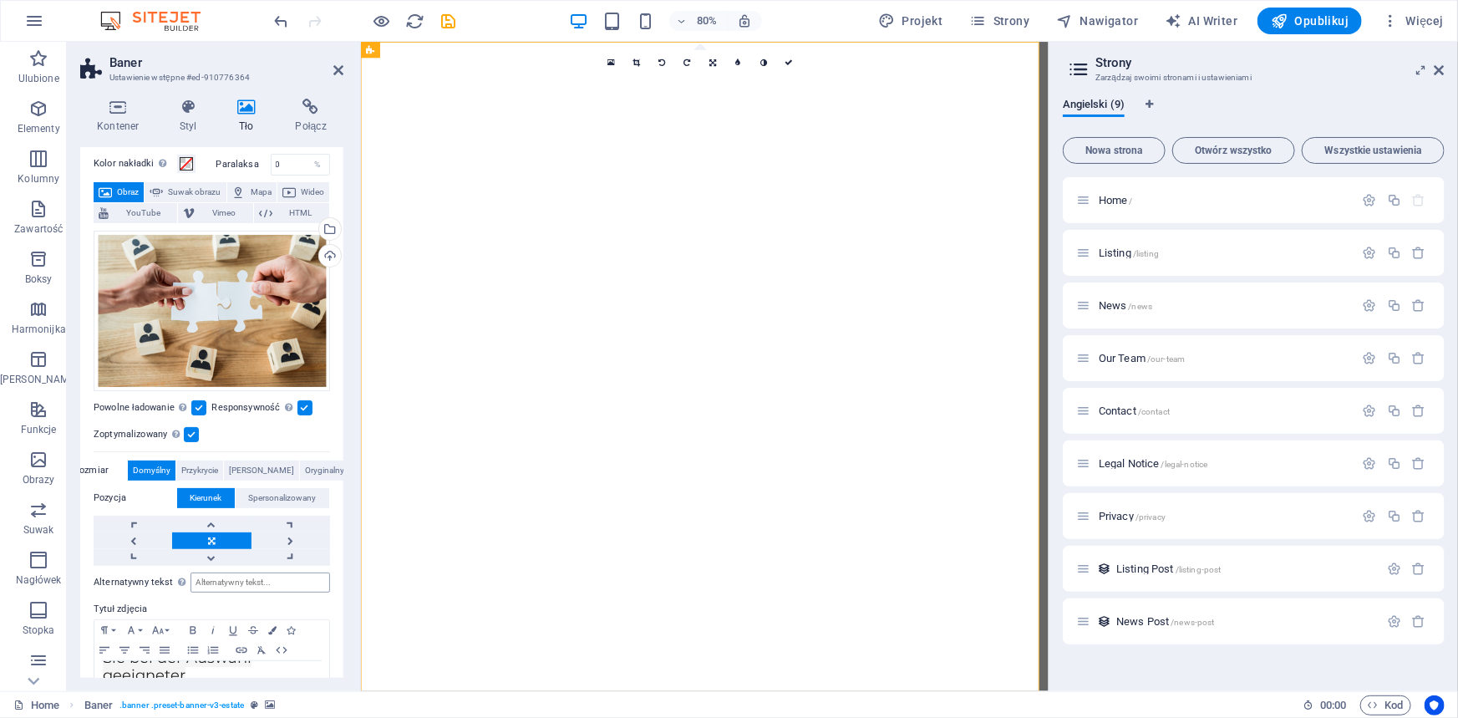
scroll to position [0, 0]
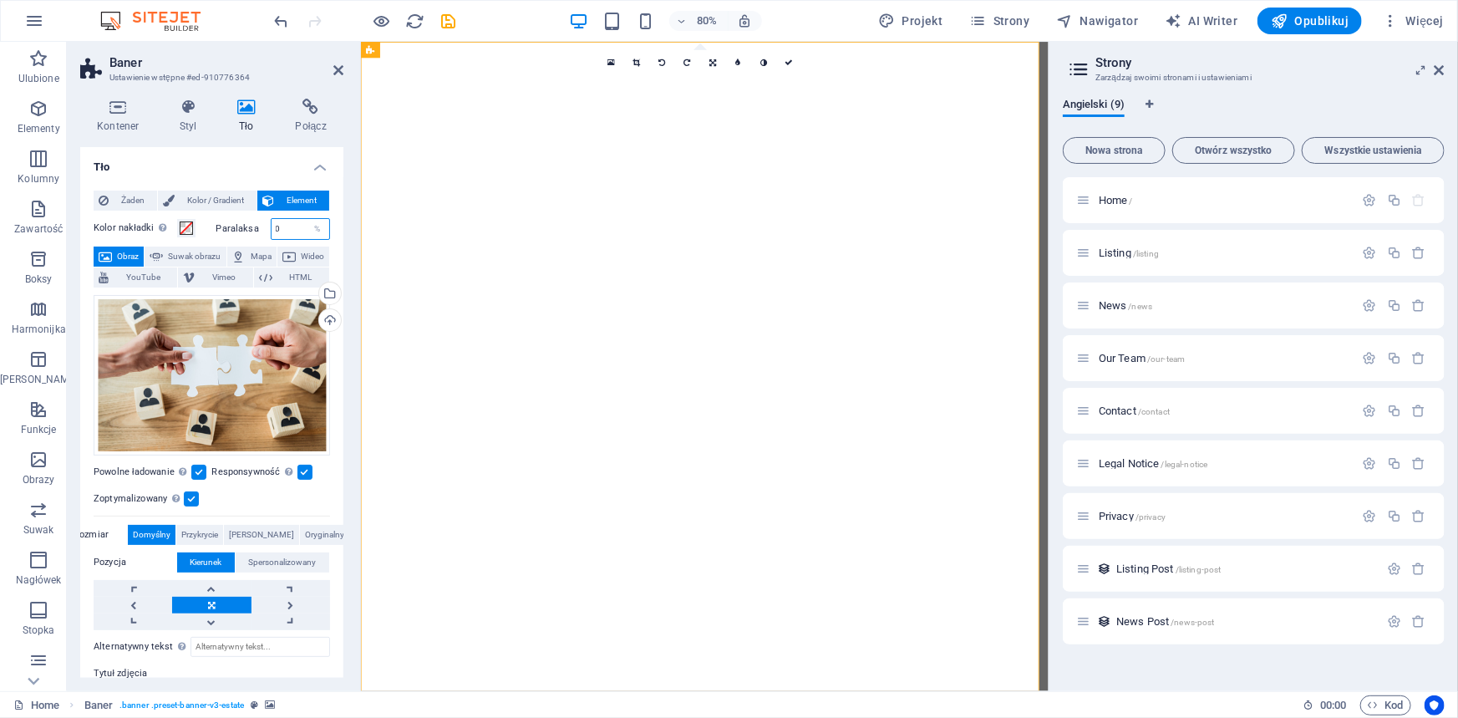
click at [287, 228] on input "0" at bounding box center [300, 229] width 58 height 20
type input "0"
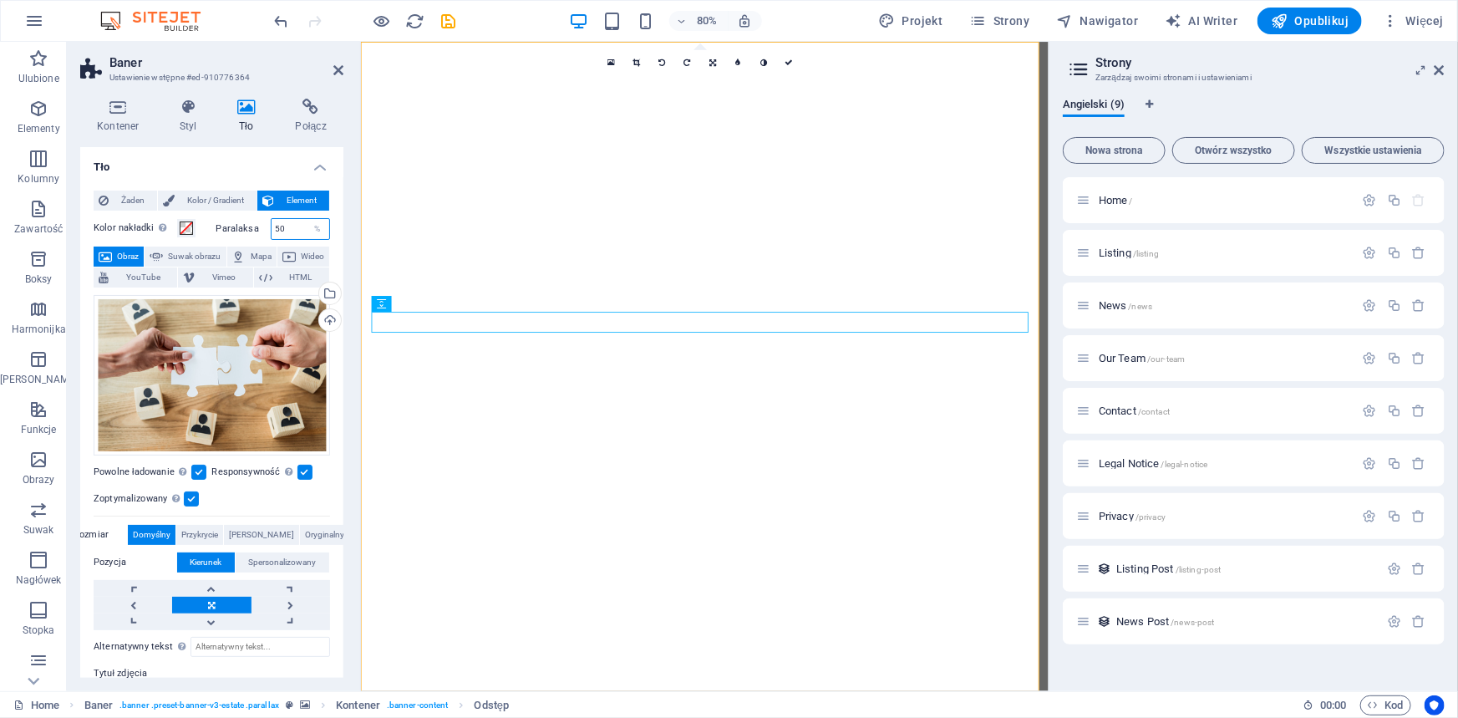
drag, startPoint x: 297, startPoint y: 225, endPoint x: 260, endPoint y: 225, distance: 37.6
click at [260, 225] on div "Paralaksa 50 %" at bounding box center [273, 229] width 114 height 22
type input "0"
click at [213, 529] on span "Przykrycie" at bounding box center [199, 535] width 37 height 20
click at [269, 535] on span "Zawierać" at bounding box center [261, 535] width 65 height 20
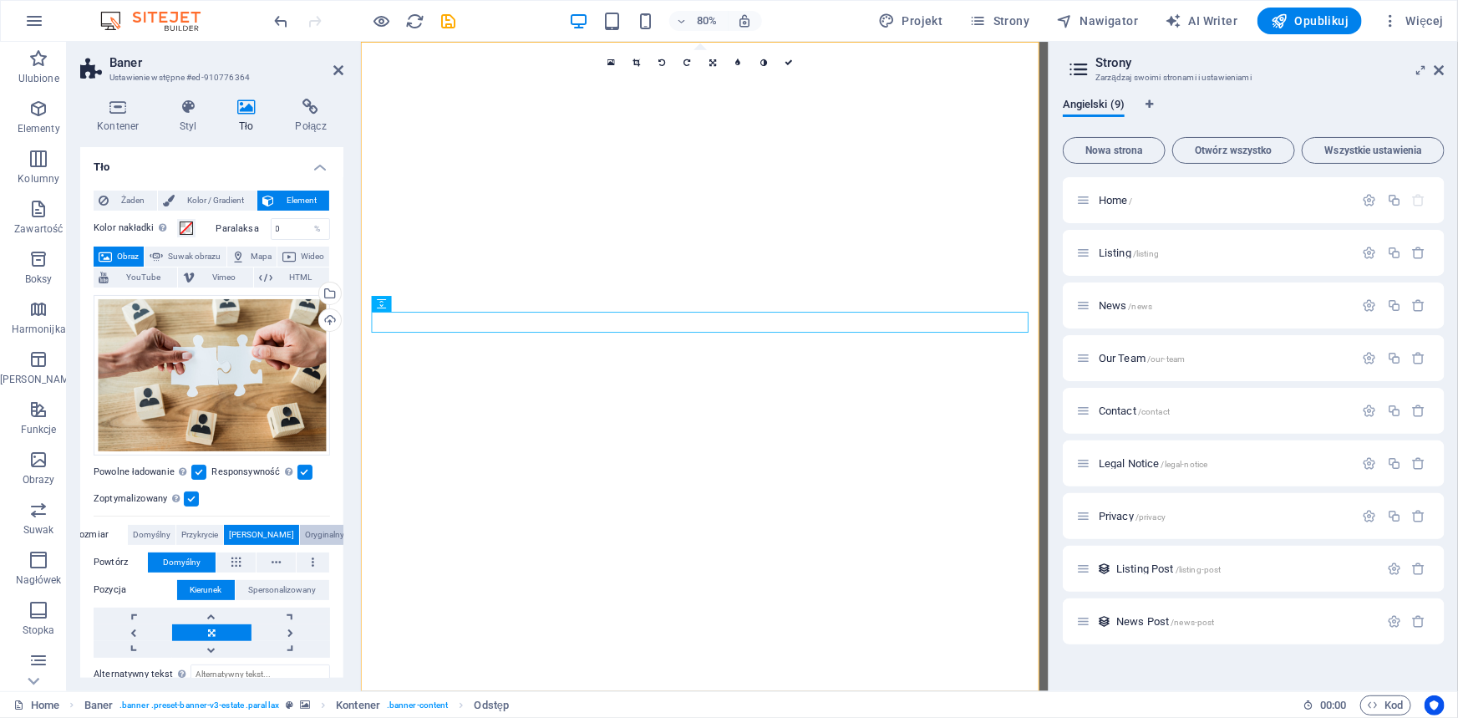
click at [311, 534] on span "Oryginalny" at bounding box center [324, 535] width 39 height 20
click at [162, 532] on span "Domyślny" at bounding box center [152, 535] width 38 height 20
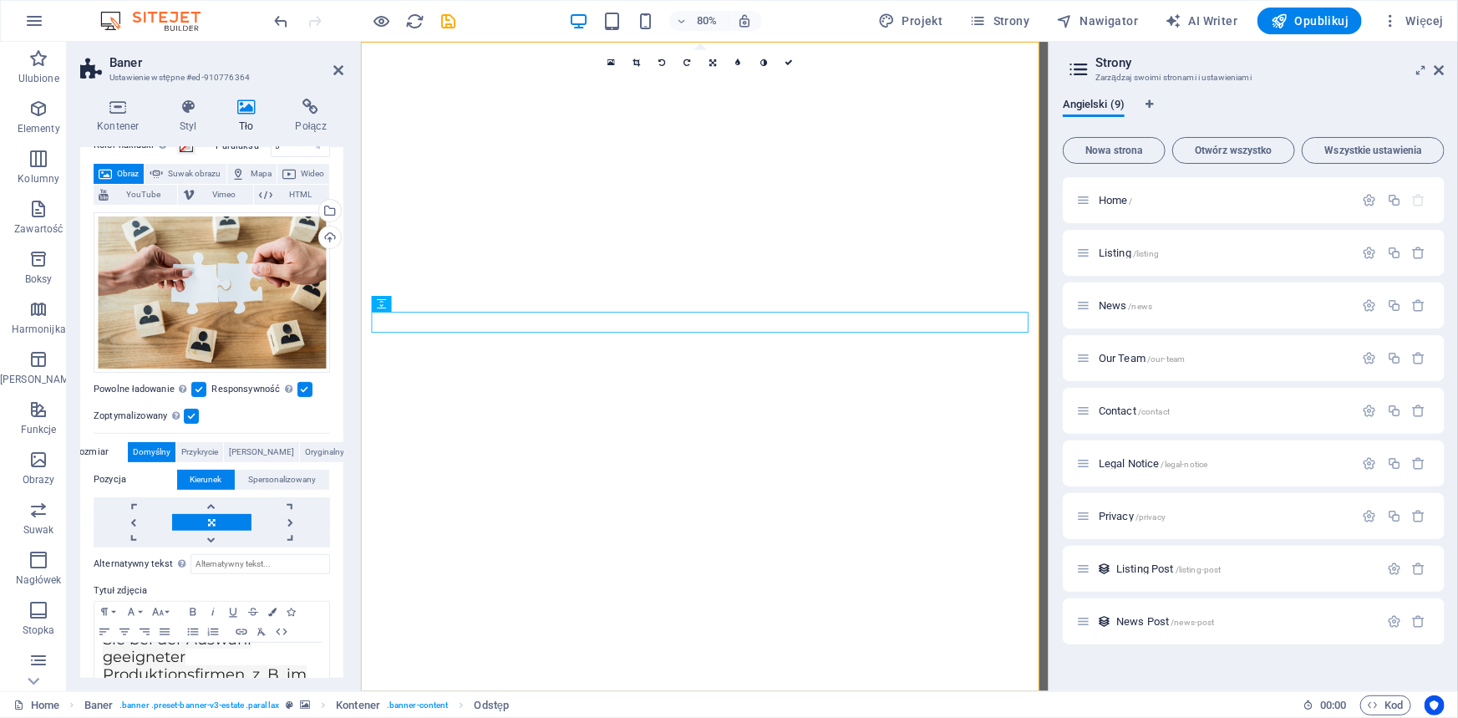
scroll to position [151, 0]
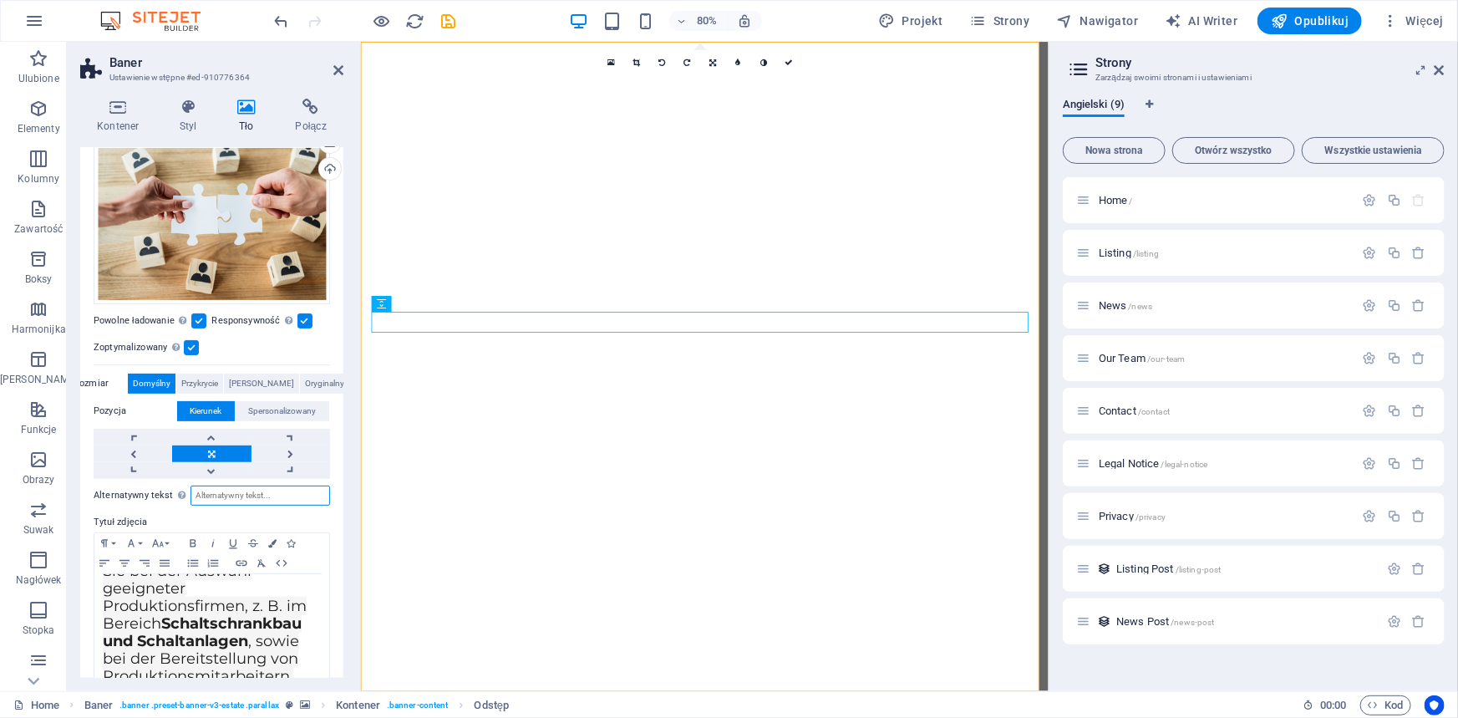
click at [221, 494] on input "Alternatywny tekst Tekst alternatywny jest używany przez urządzenia, które nie …" at bounding box center [259, 495] width 139 height 20
type input "ETB Gruppe"
click at [246, 220] on div "Przeciągnij pliki tutaj, kliknij, aby wybrać pliki lub wybierz pliki z Plików l…" at bounding box center [212, 224] width 236 height 160
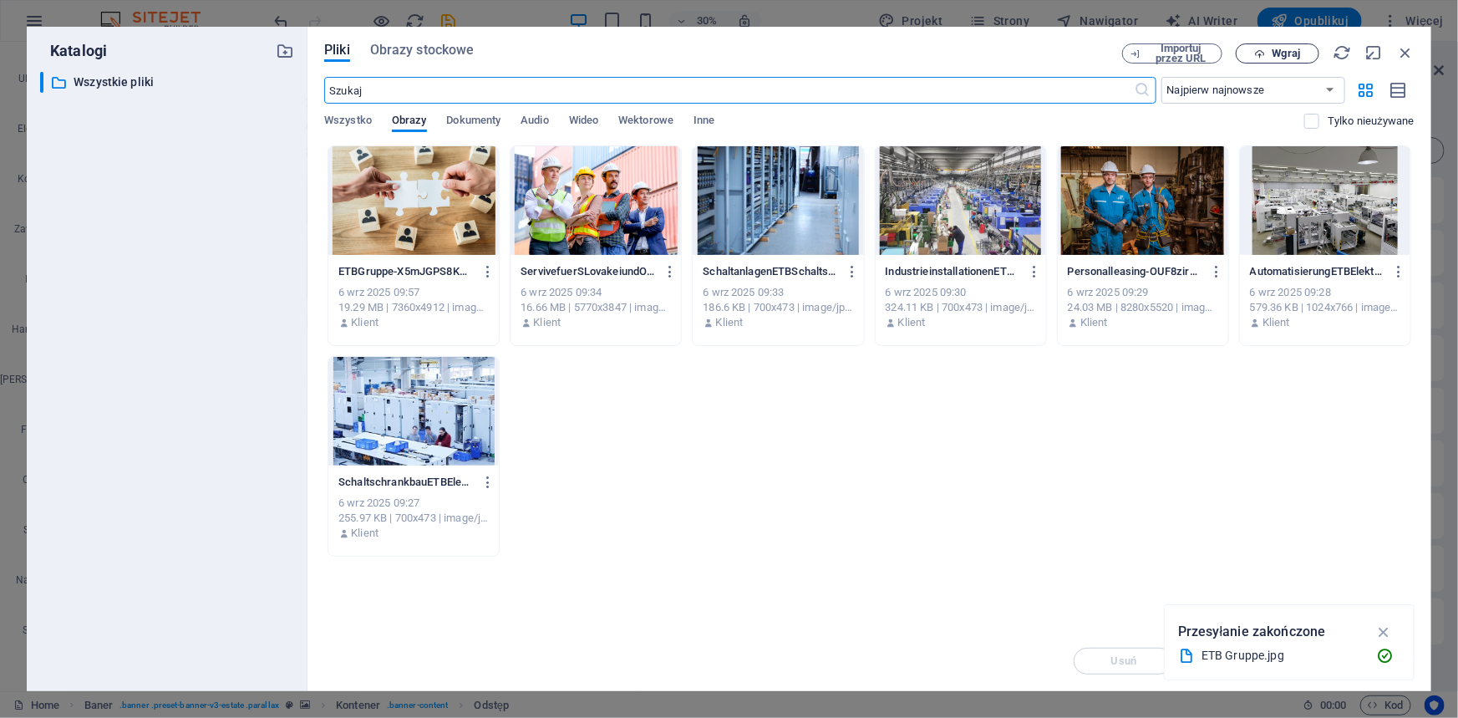
click at [1286, 51] on span "Wgraj" at bounding box center [1286, 53] width 28 height 10
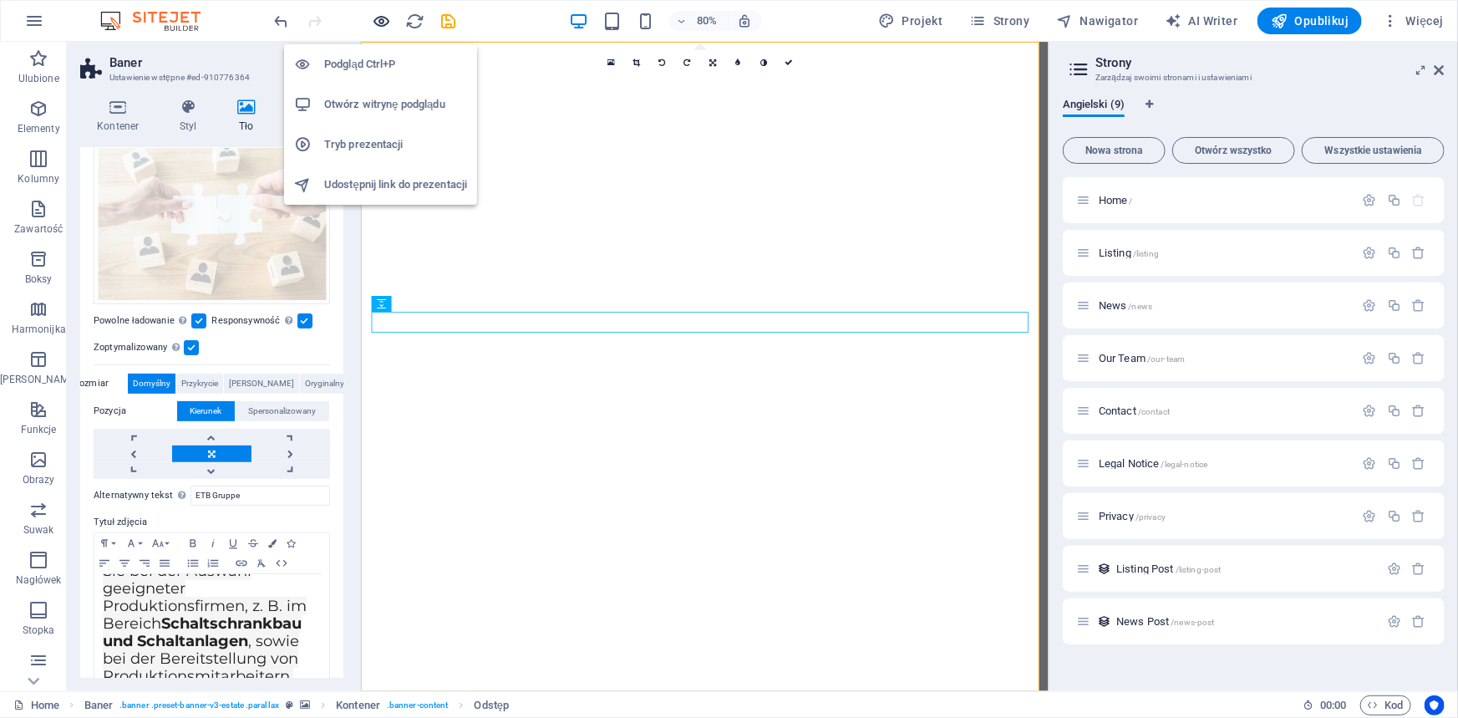
click at [376, 24] on icon "button" at bounding box center [382, 21] width 19 height 19
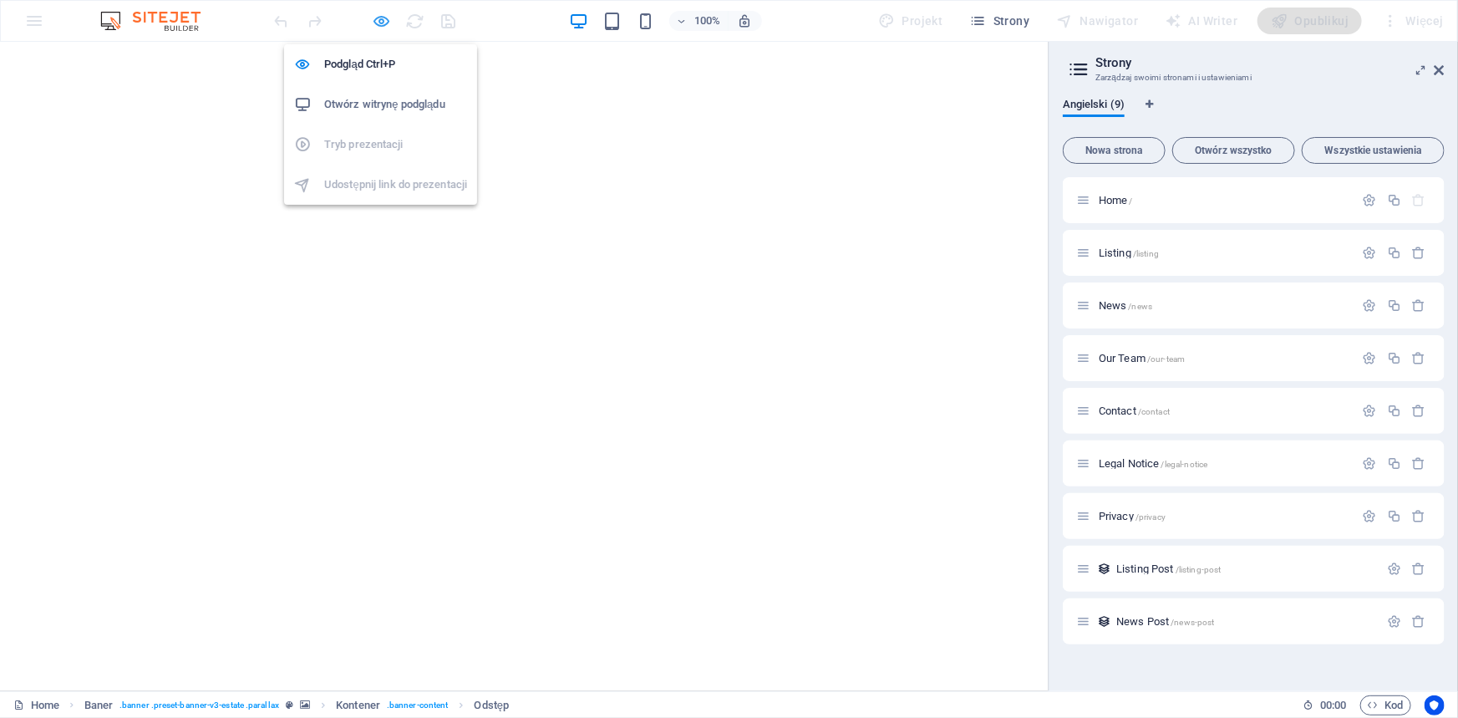
click at [375, 20] on icon "button" at bounding box center [382, 21] width 19 height 19
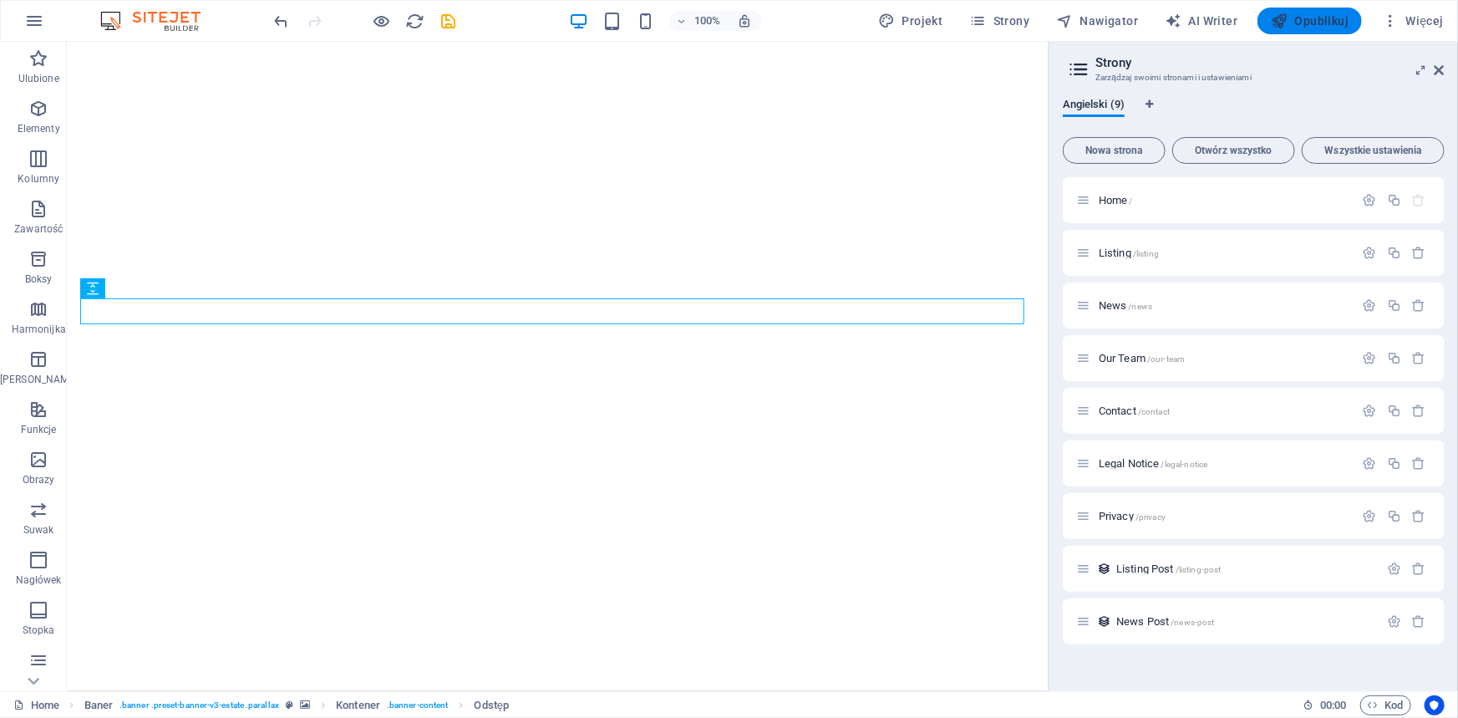
click at [1328, 24] on span "Opublikuj" at bounding box center [1309, 21] width 78 height 17
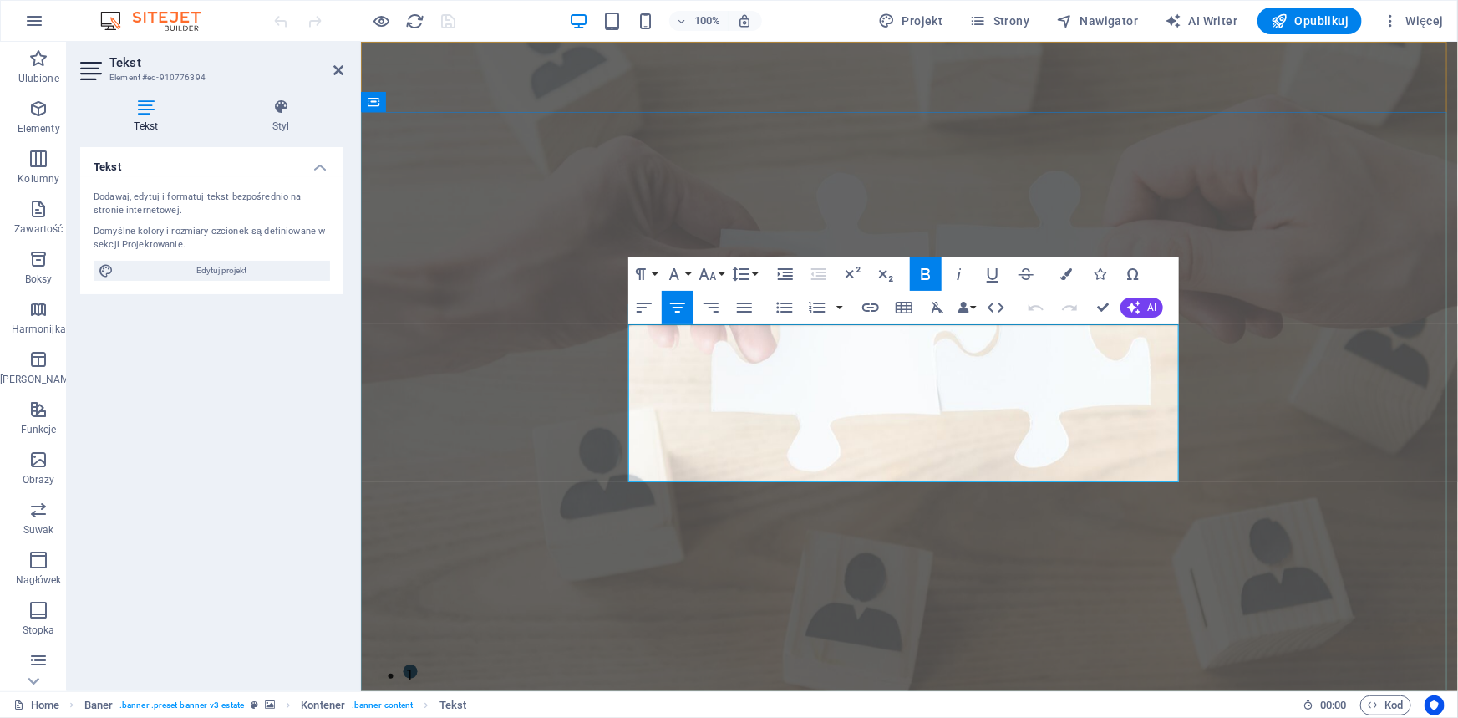
drag, startPoint x: 1056, startPoint y: 469, endPoint x: 631, endPoint y: 396, distance: 430.5
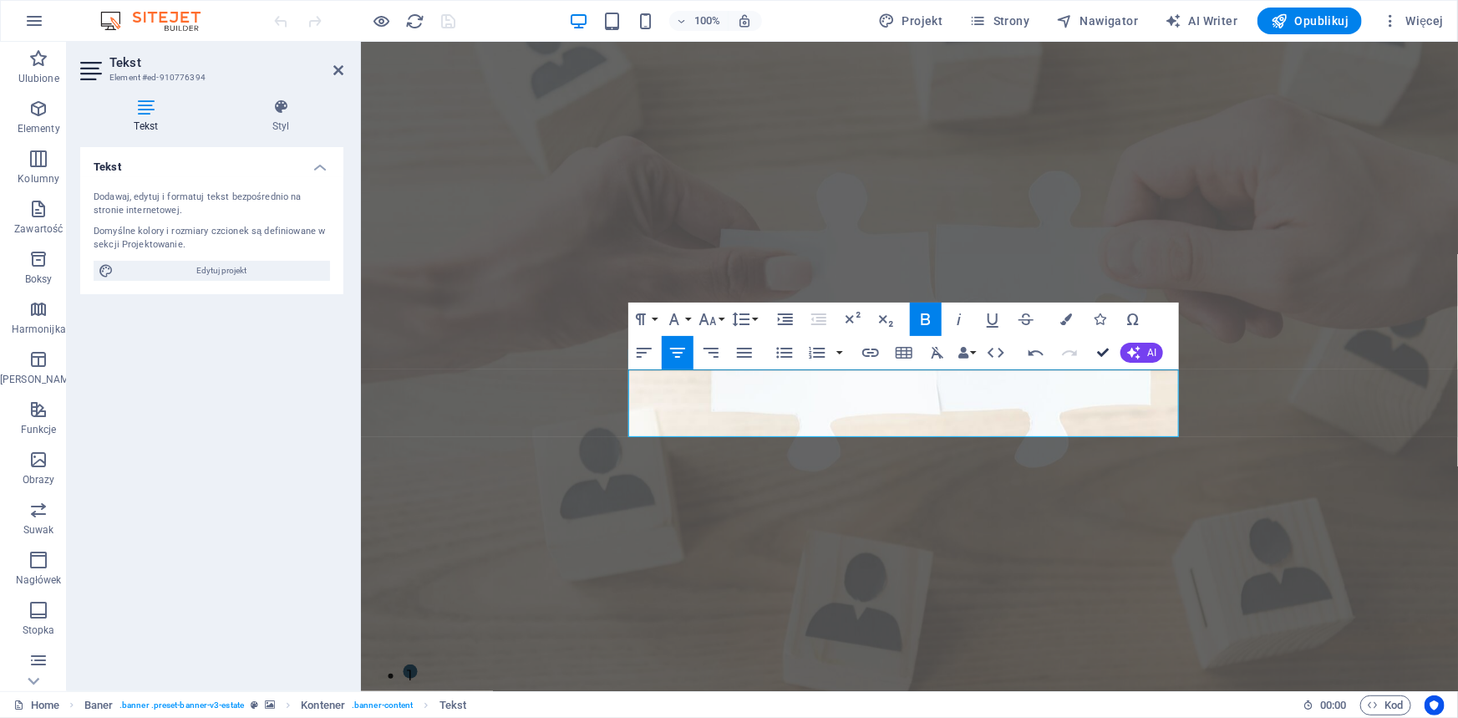
drag, startPoint x: 1105, startPoint y: 346, endPoint x: 1036, endPoint y: 306, distance: 80.1
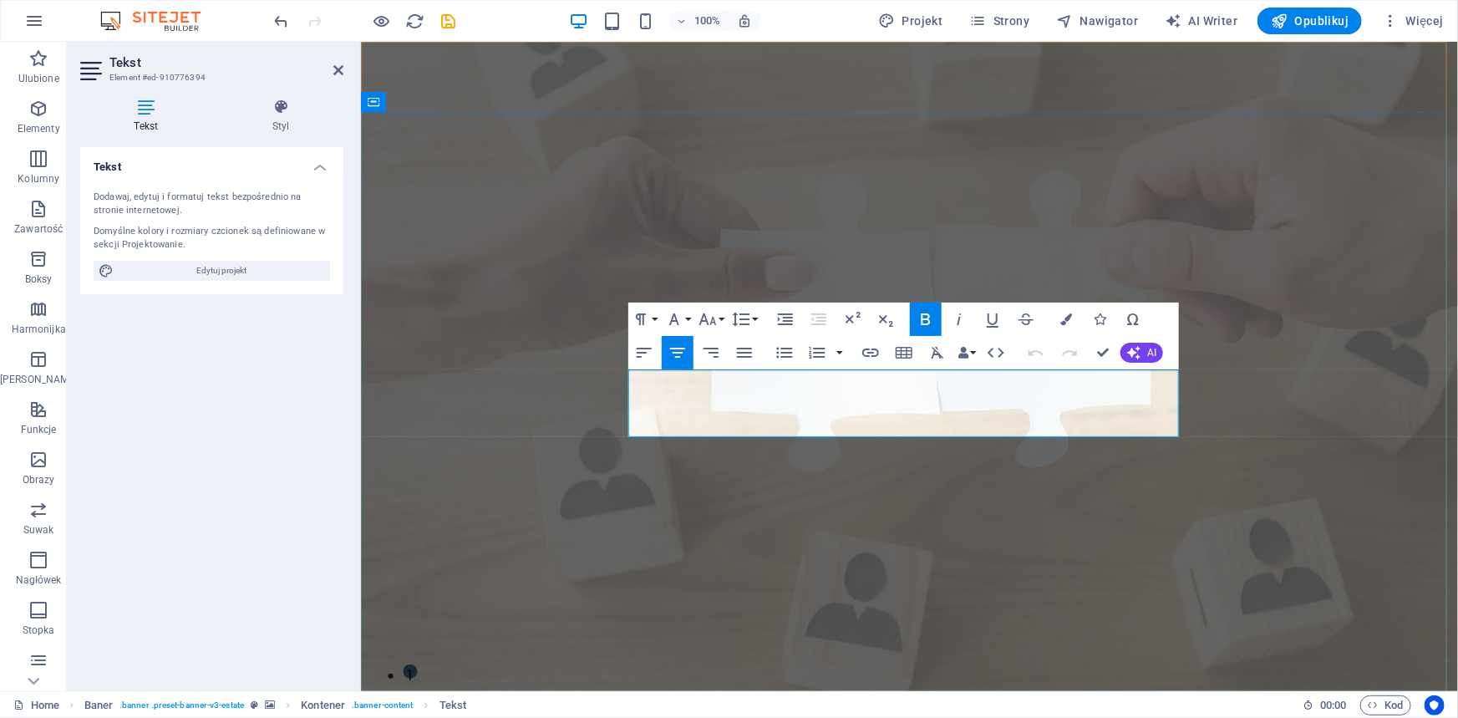
drag, startPoint x: 641, startPoint y: 370, endPoint x: 1113, endPoint y: 426, distance: 475.2
drag, startPoint x: 1103, startPoint y: 349, endPoint x: 932, endPoint y: 384, distance: 174.0
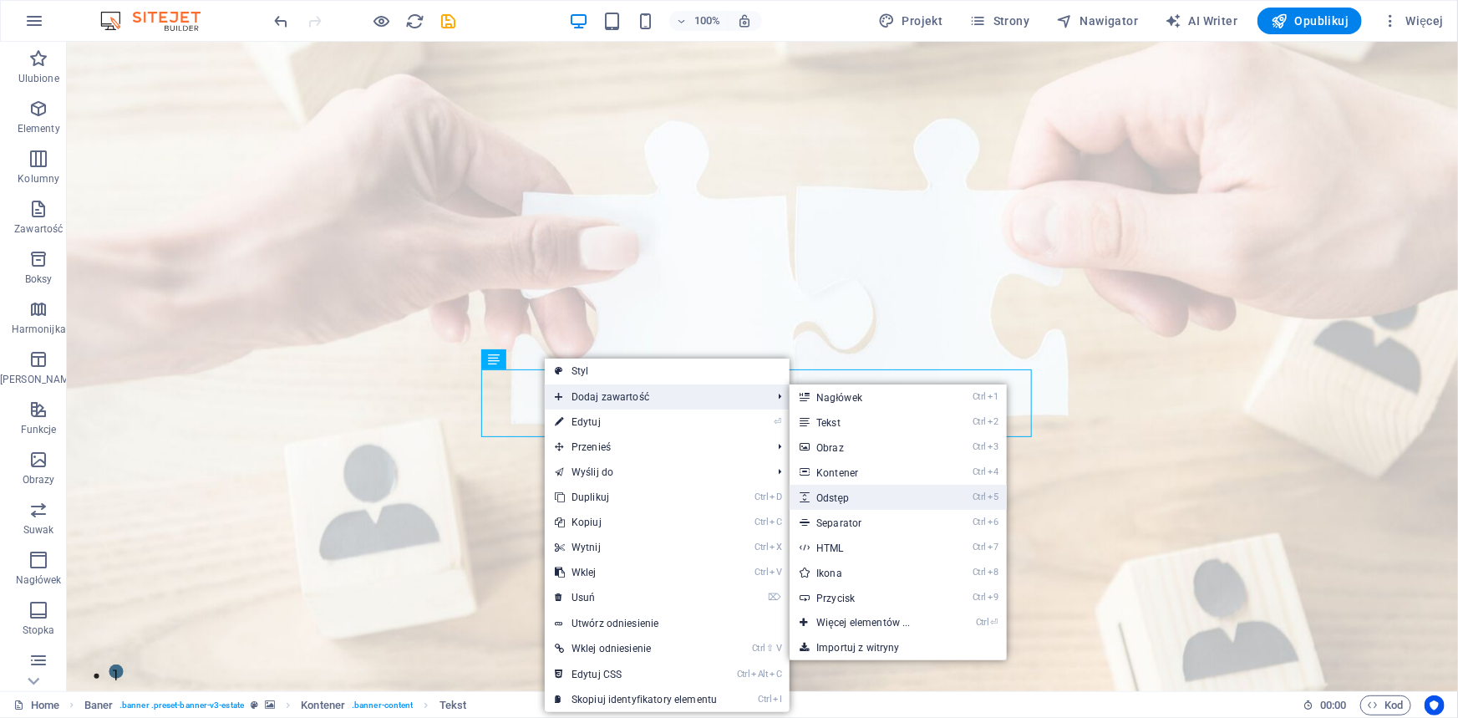
click at [870, 503] on link "Ctrl 5 Odstęp" at bounding box center [866, 496] width 154 height 25
select select "px"
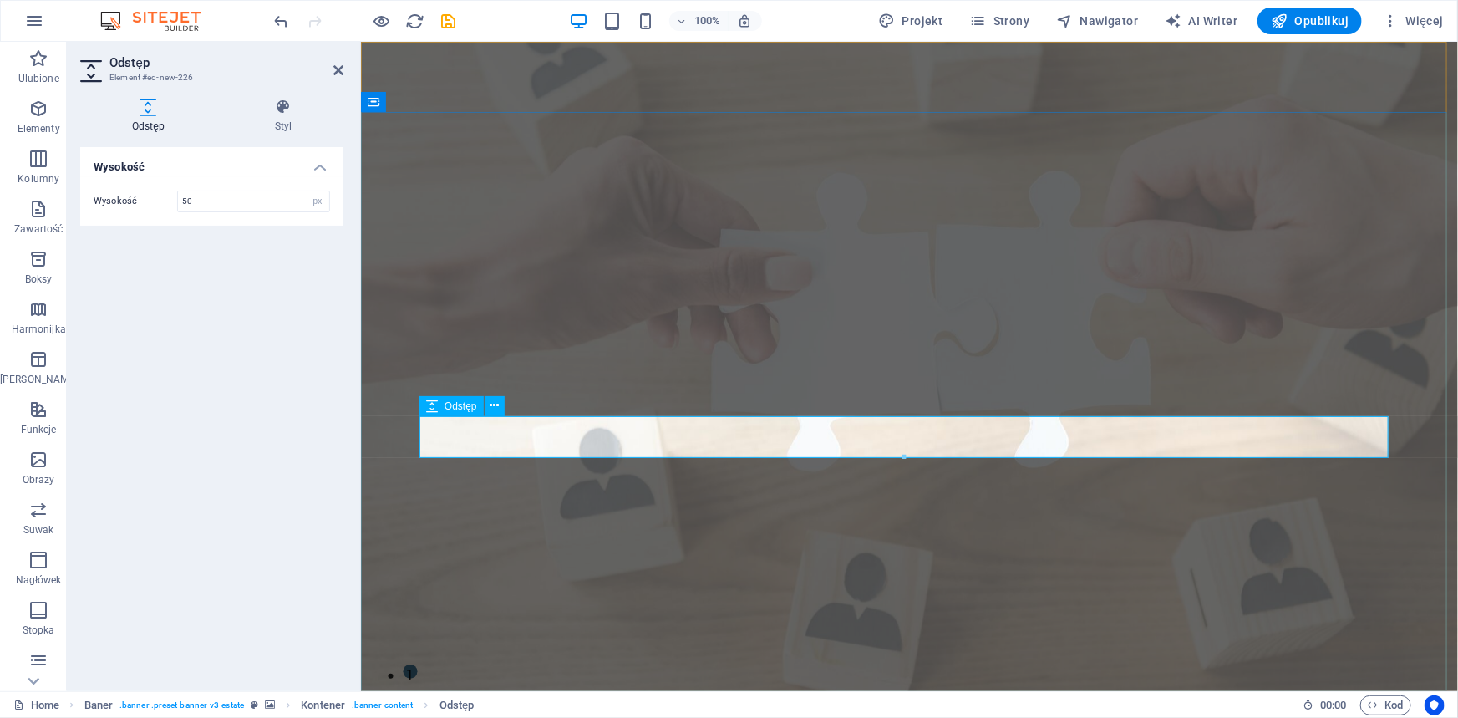
drag, startPoint x: 1262, startPoint y: 494, endPoint x: 909, endPoint y: 423, distance: 360.4
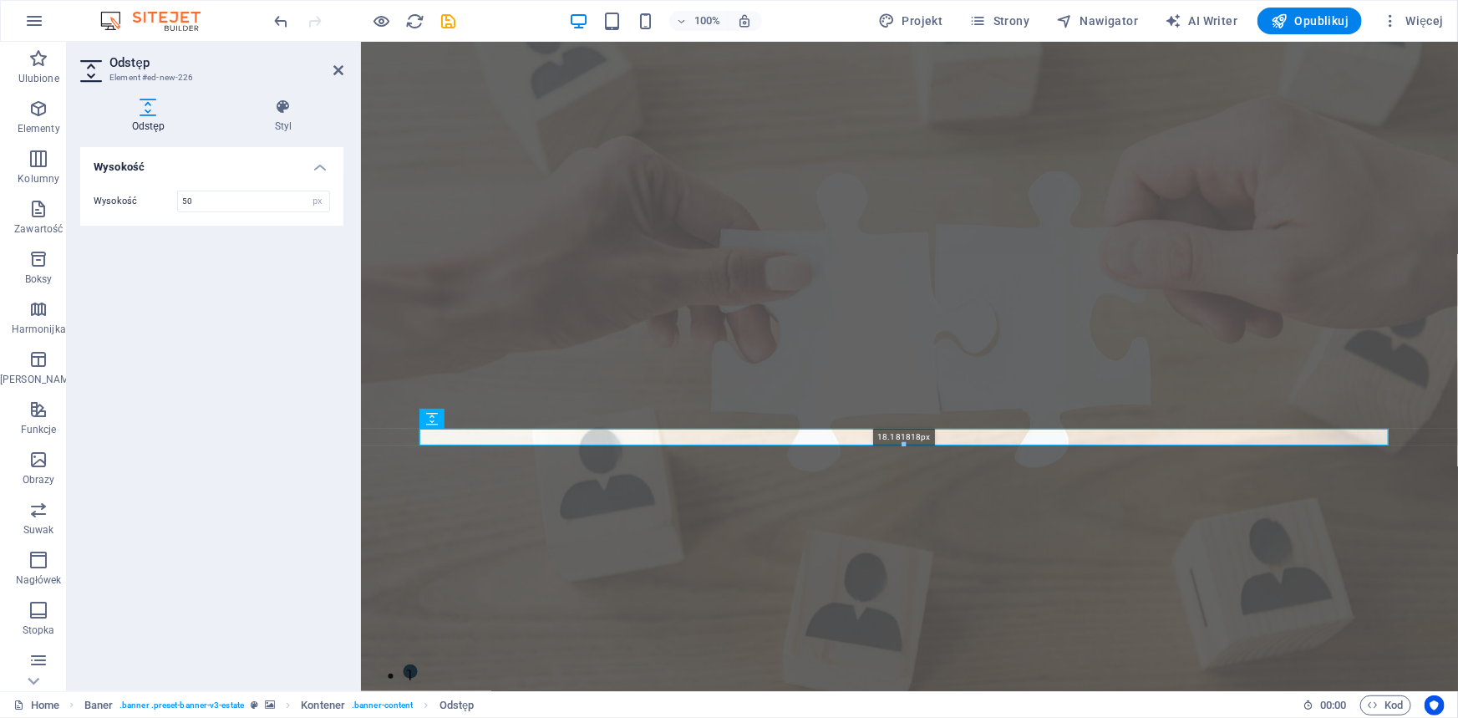
drag, startPoint x: 903, startPoint y: 457, endPoint x: 904, endPoint y: 418, distance: 38.4
click at [904, 418] on div "H1 Baner Kontener Baner Pasek menu Odstęp Tekst Odstęp Przycisk 18.181818px Ods…" at bounding box center [909, 366] width 1097 height 649
type input "18"
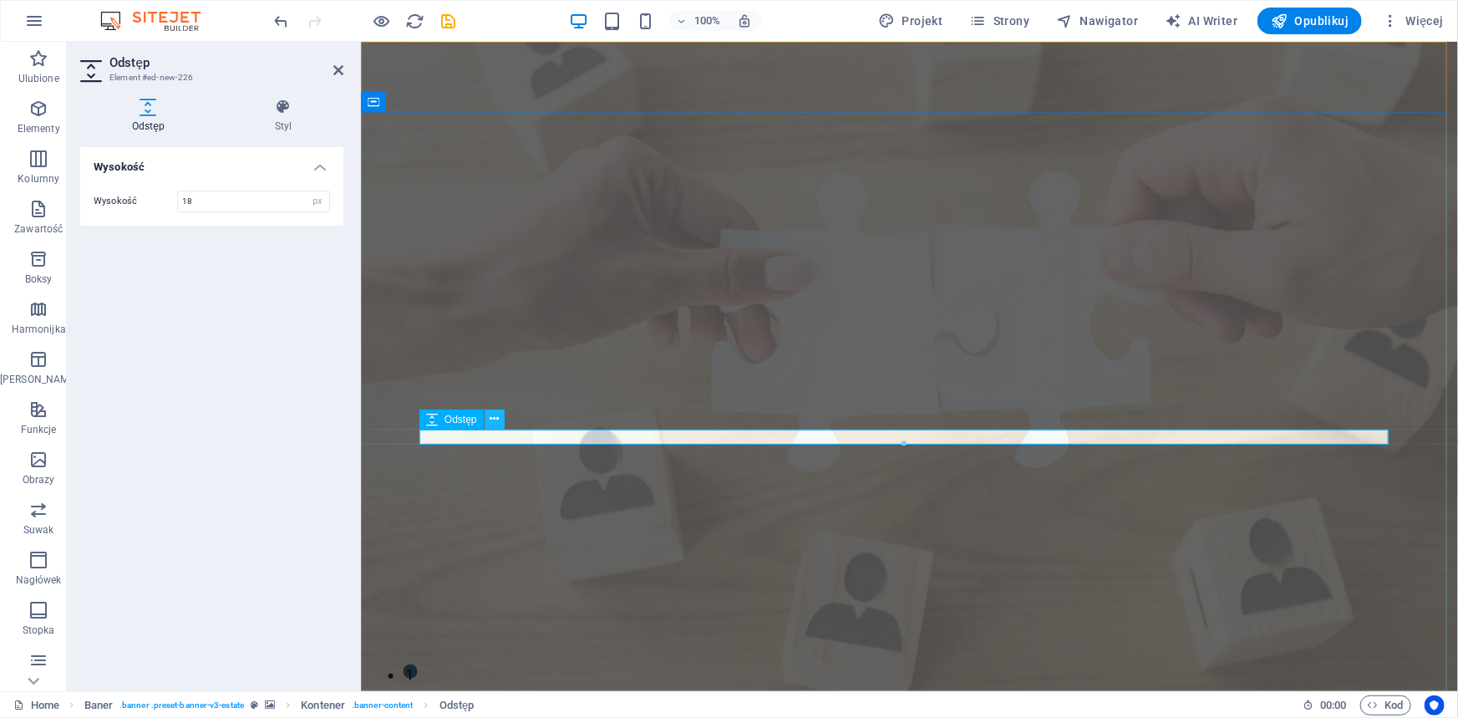
click at [495, 413] on icon at bounding box center [493, 419] width 9 height 18
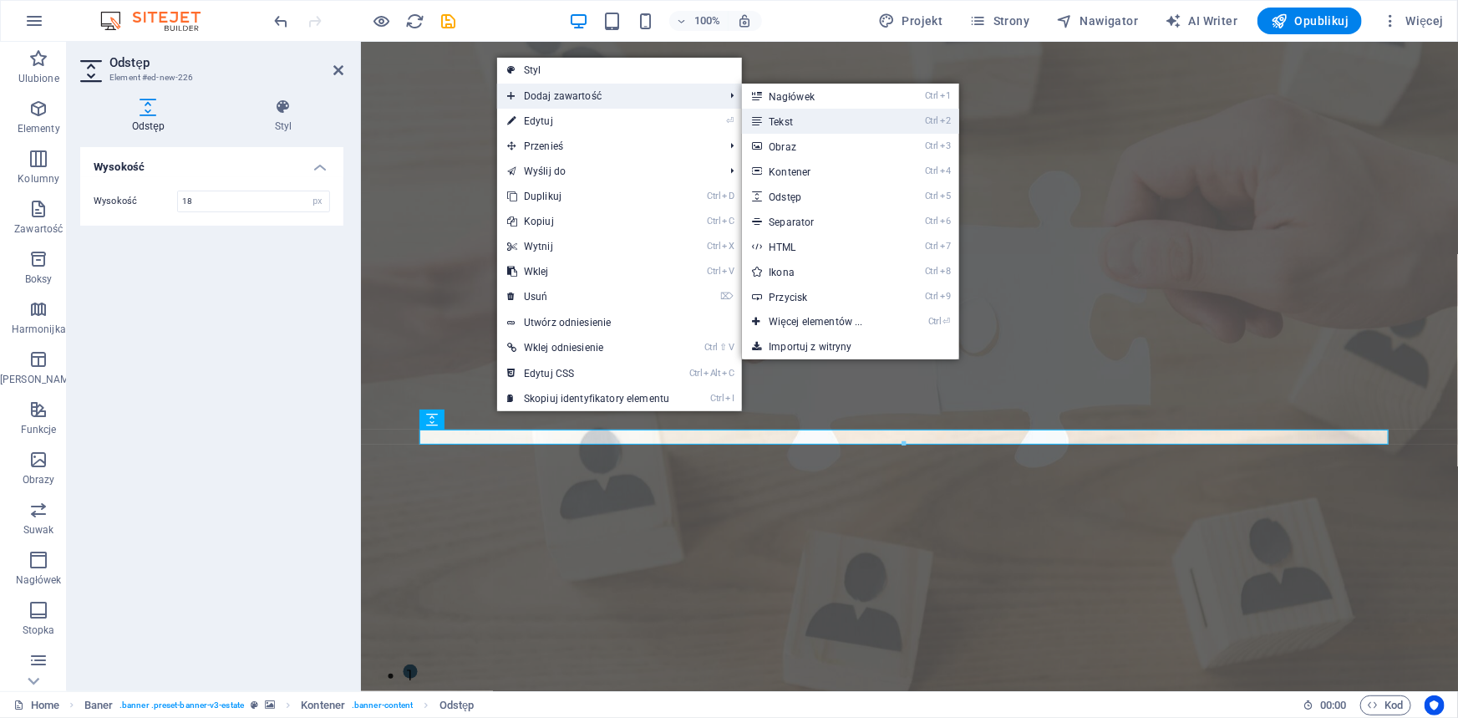
click at [760, 118] on icon at bounding box center [756, 121] width 8 height 25
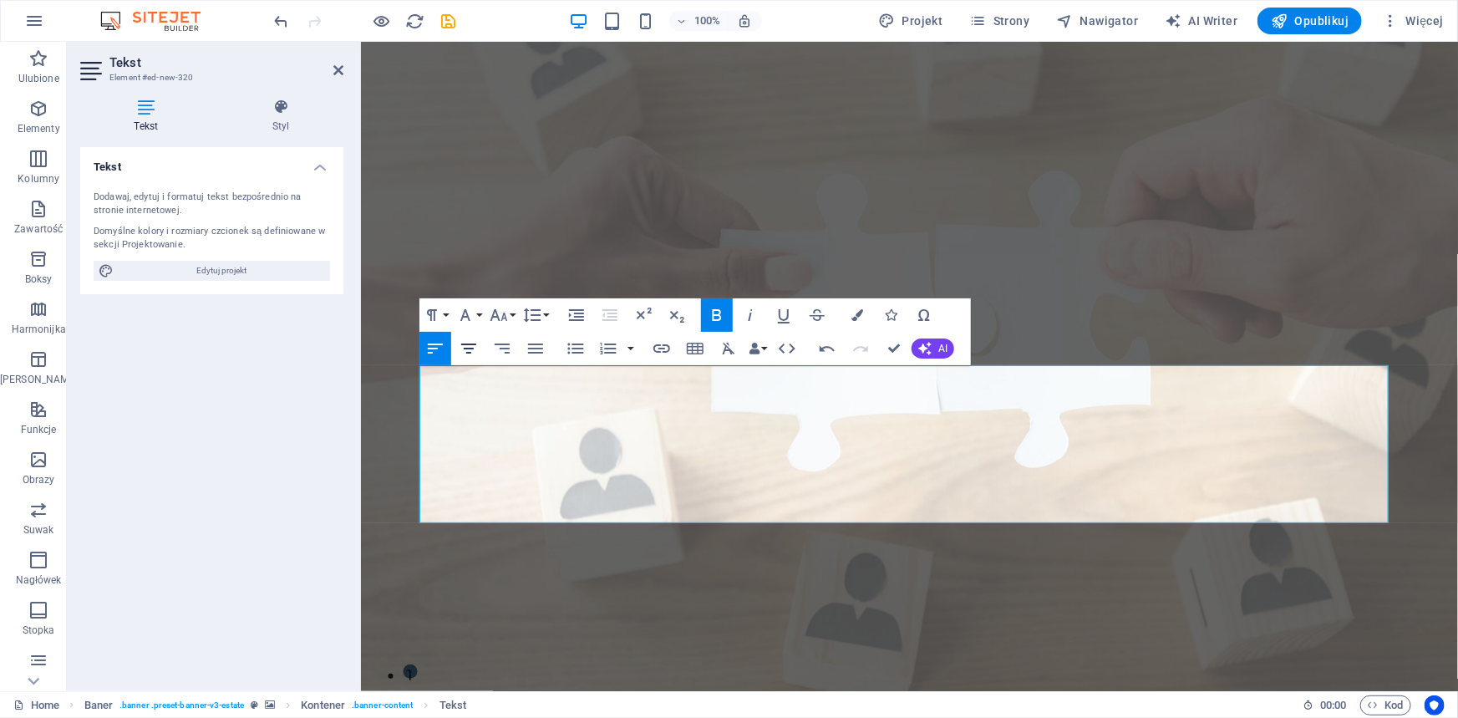
click at [474, 344] on icon "button" at bounding box center [468, 348] width 15 height 10
drag, startPoint x: 1045, startPoint y: 402, endPoint x: 402, endPoint y: 358, distance: 644.6
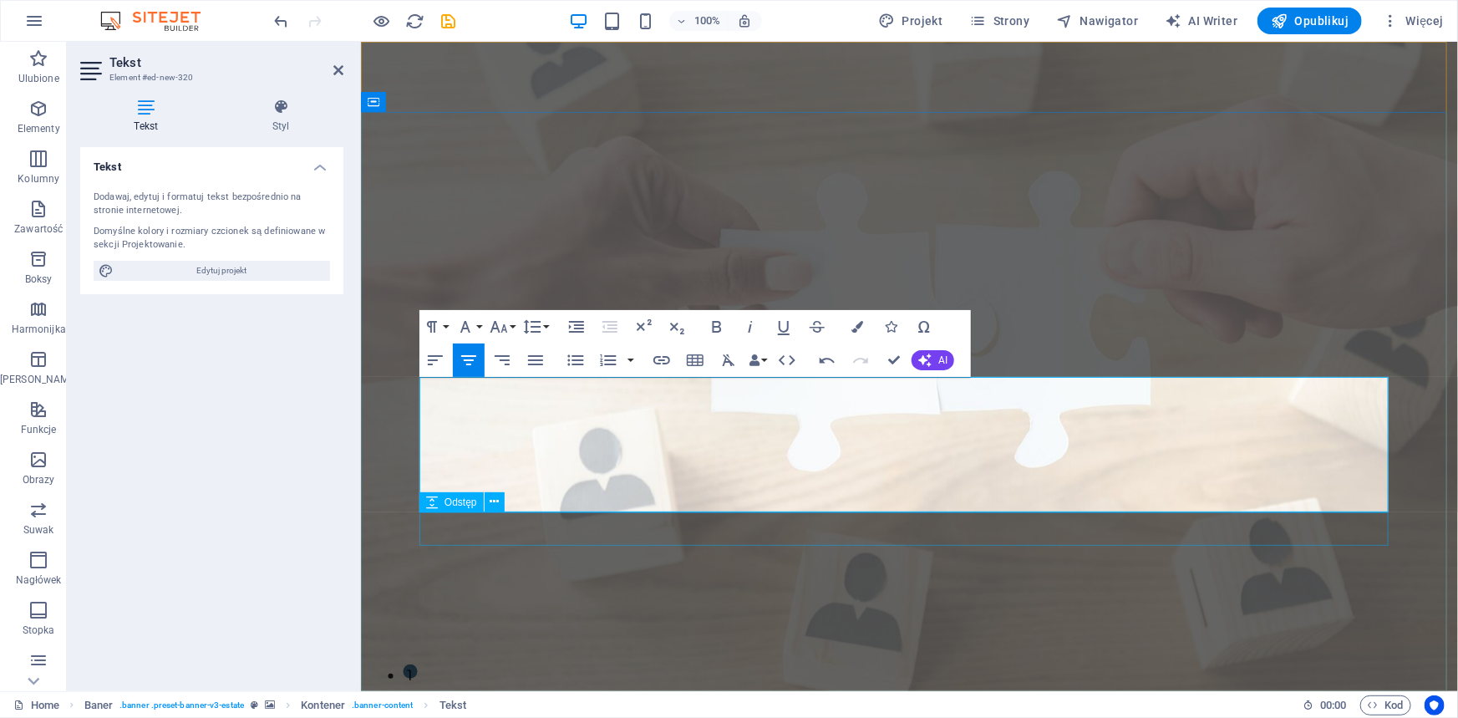
drag, startPoint x: 423, startPoint y: 404, endPoint x: 1274, endPoint y: 512, distance: 857.1
click at [510, 325] on button "Font Size" at bounding box center [502, 326] width 32 height 33
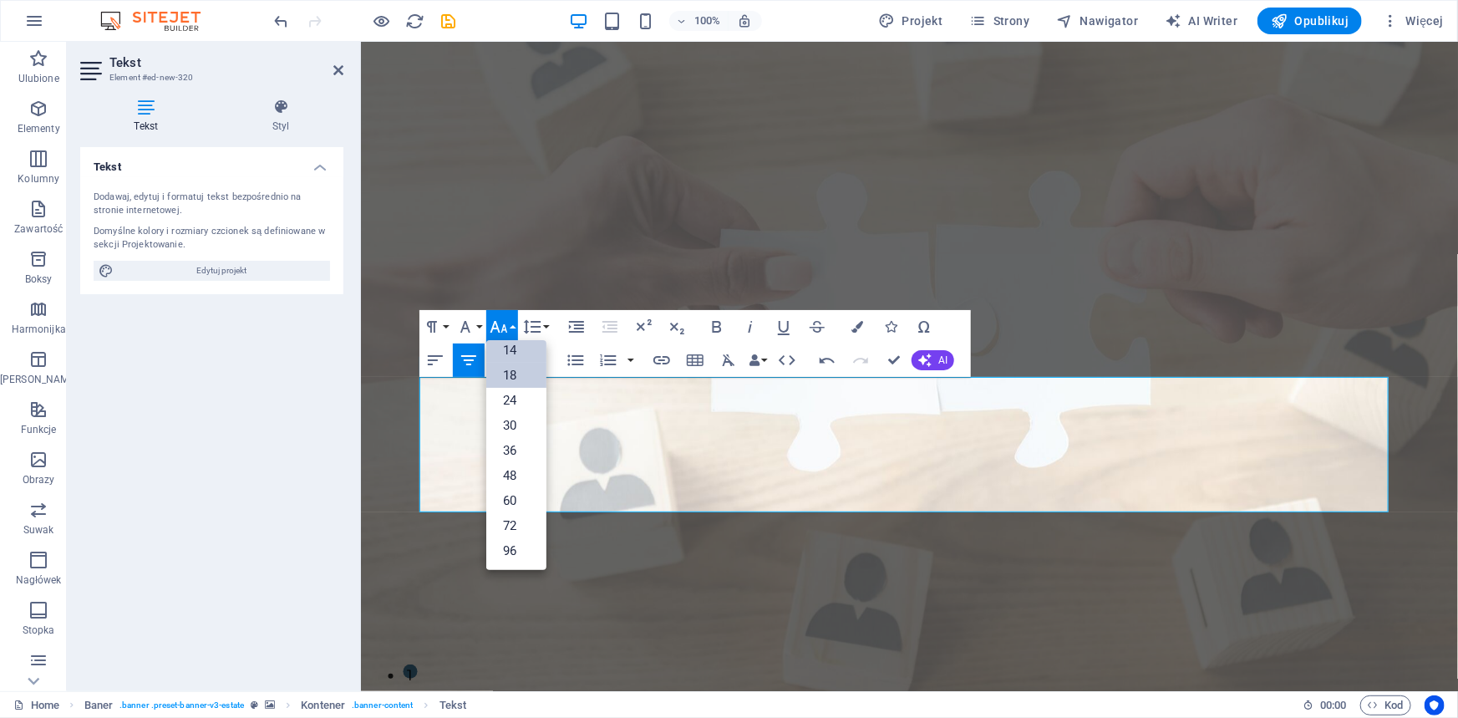
scroll to position [134, 0]
click at [519, 352] on link "14" at bounding box center [516, 350] width 60 height 25
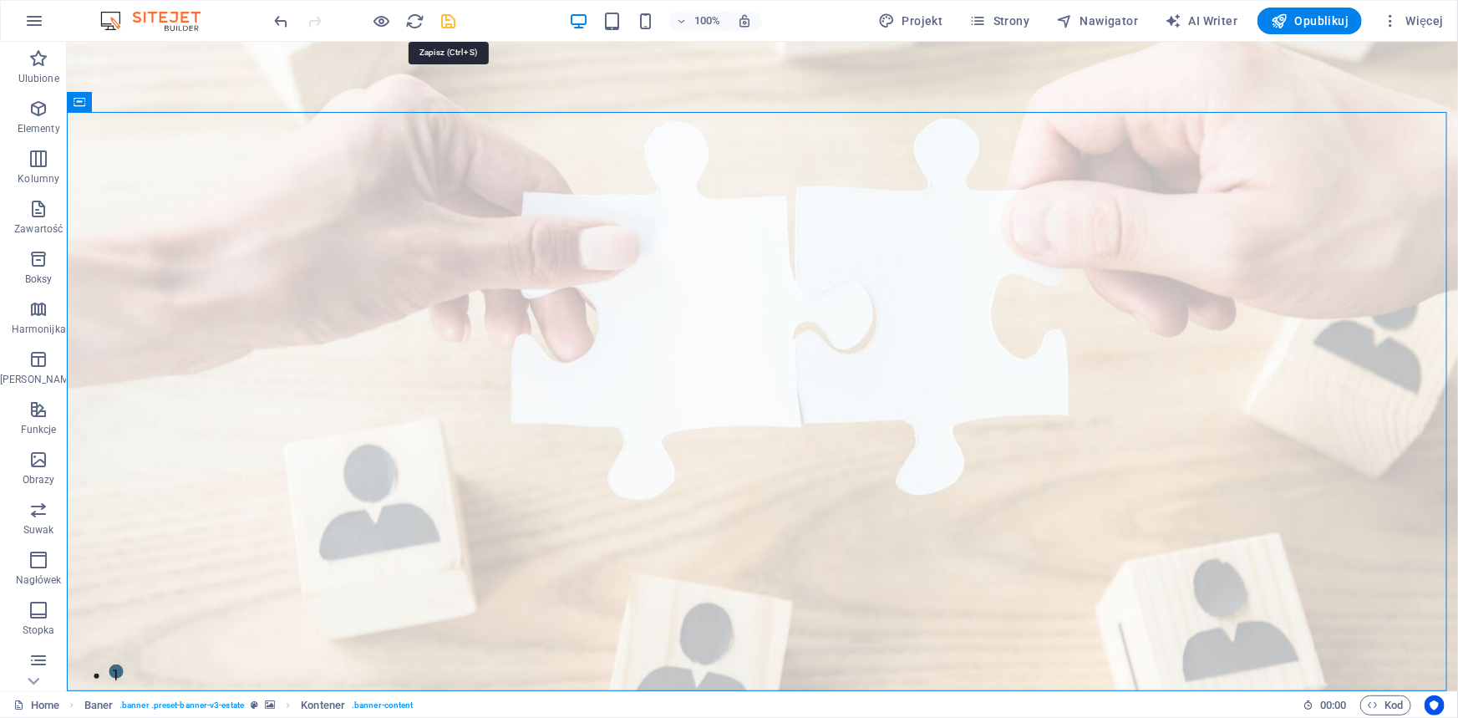
click at [452, 18] on icon "save" at bounding box center [448, 21] width 19 height 19
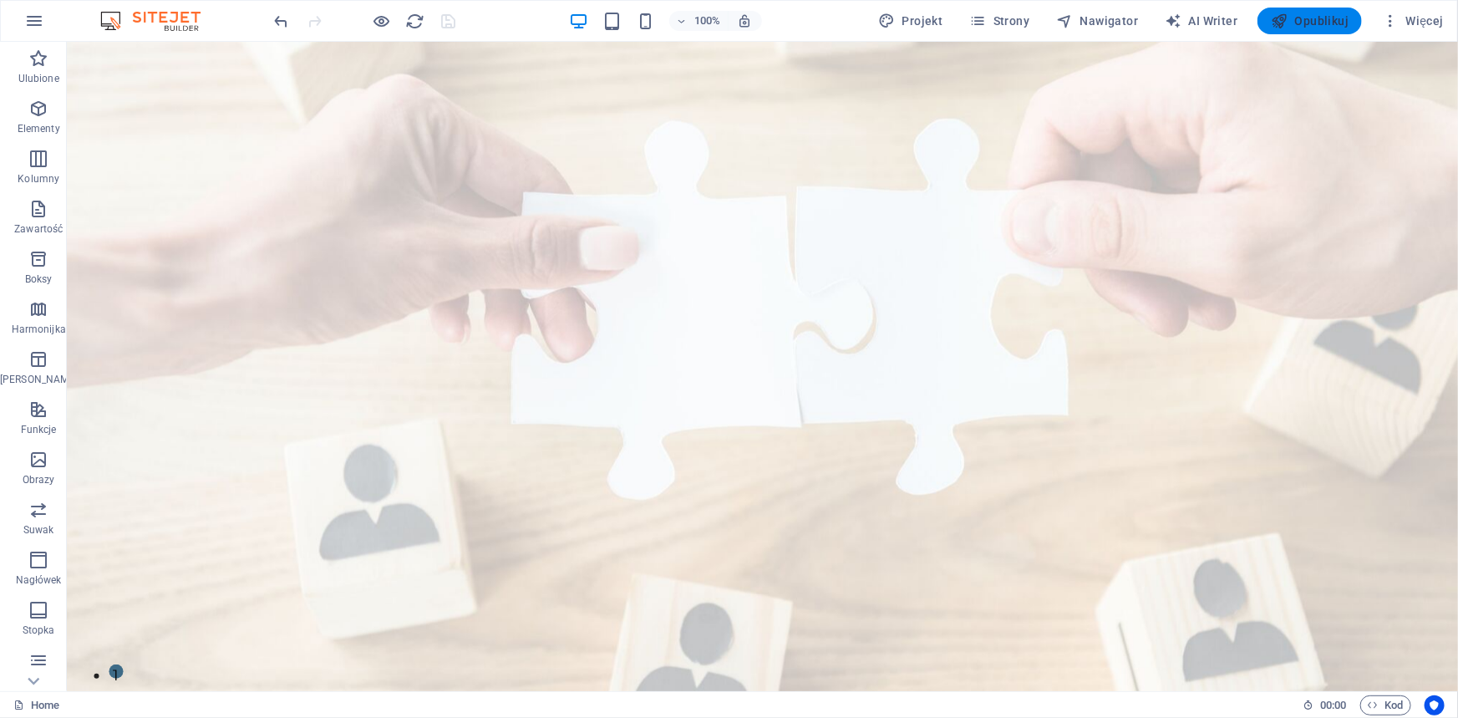
click at [1303, 26] on span "Opublikuj" at bounding box center [1309, 21] width 78 height 17
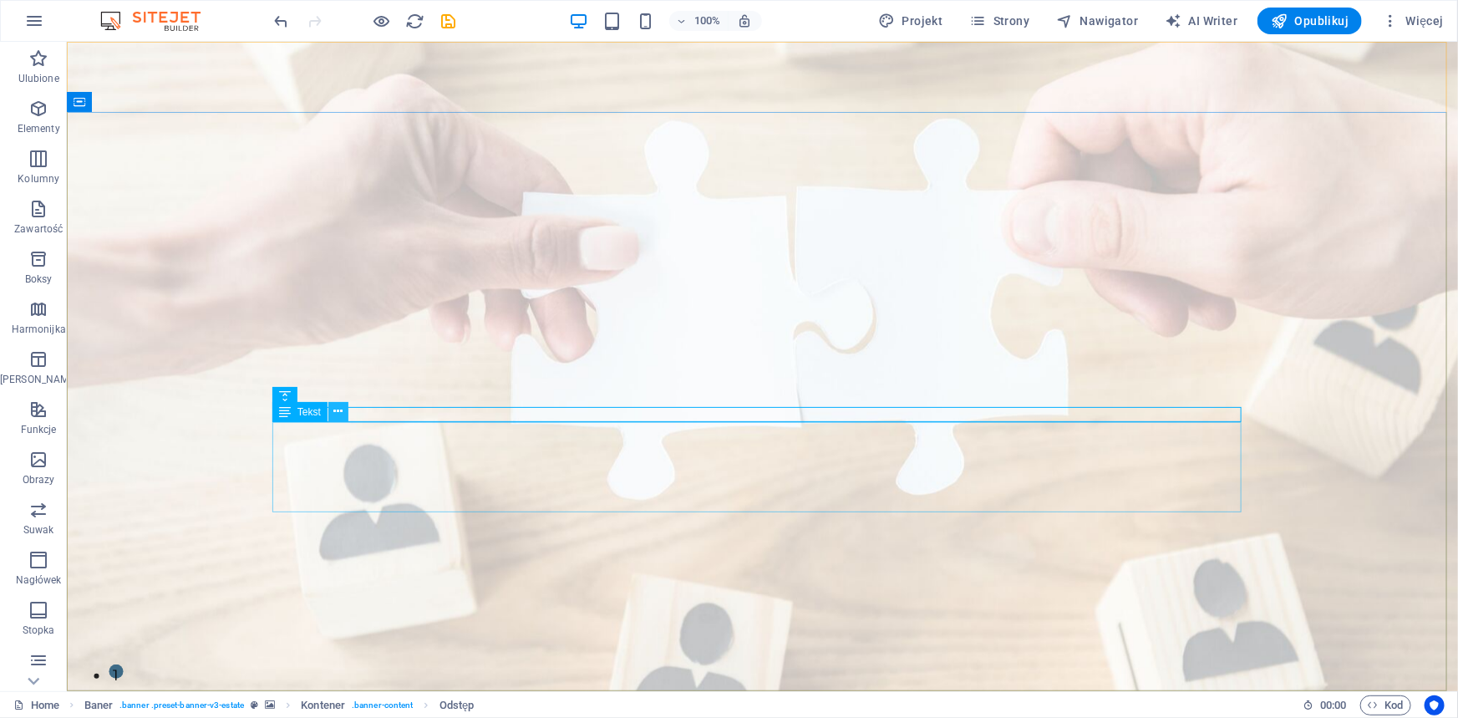
click at [340, 413] on icon at bounding box center [337, 412] width 9 height 18
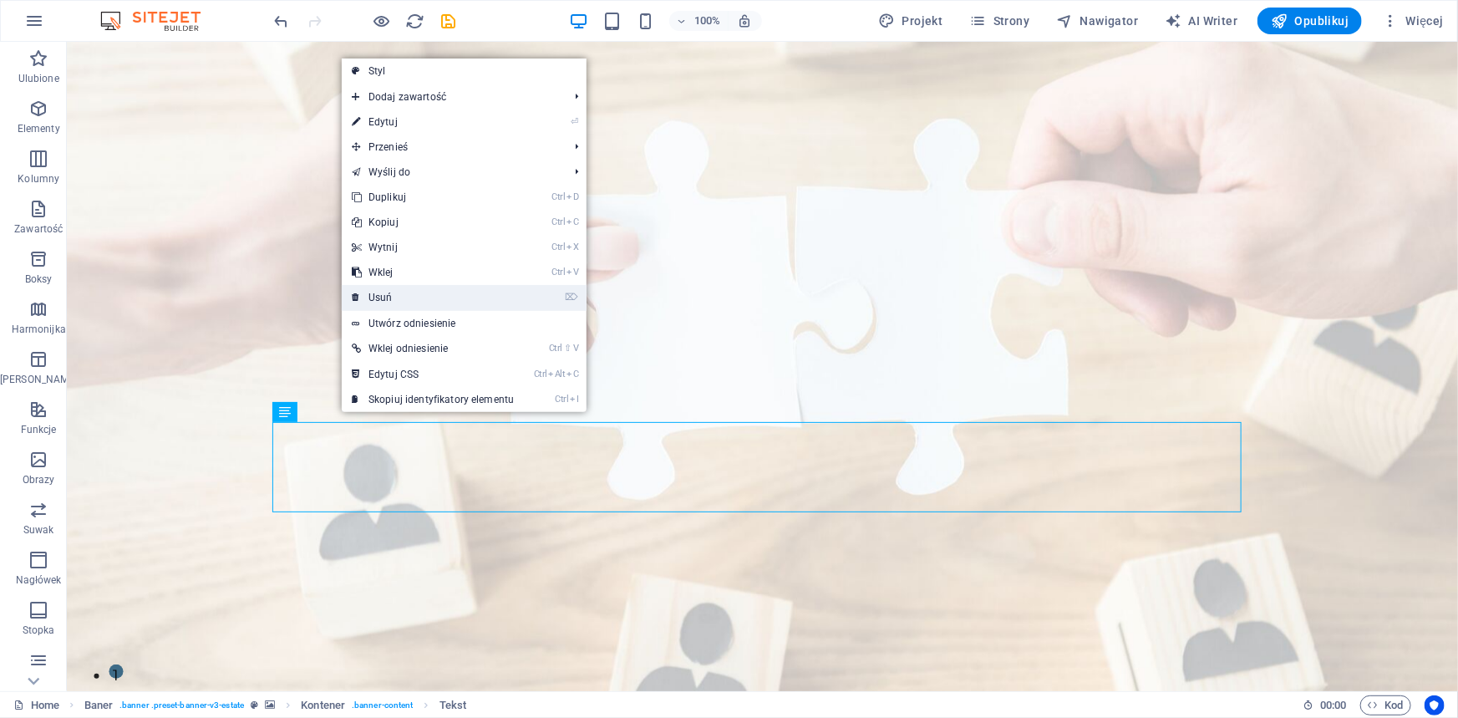
click at [382, 299] on link "⌦ Usuń" at bounding box center [433, 297] width 182 height 25
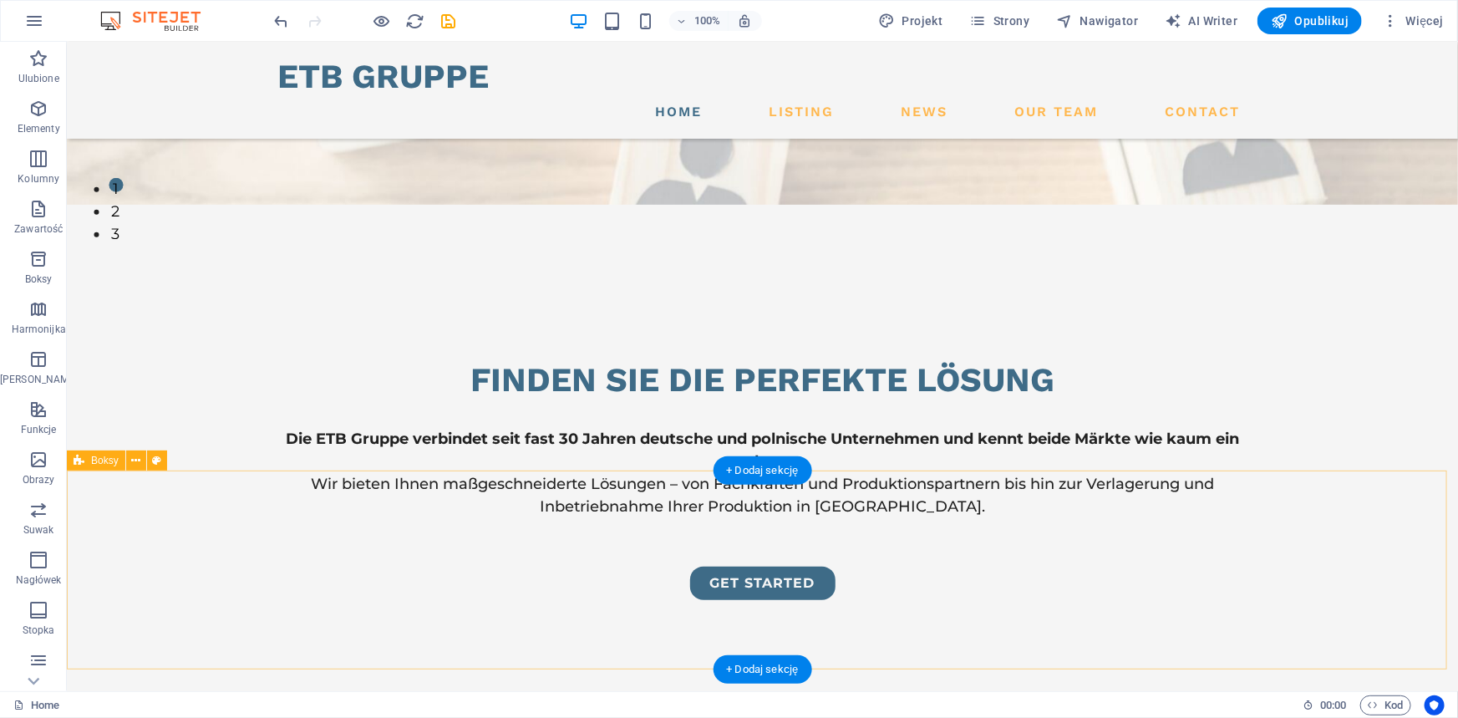
scroll to position [531, 0]
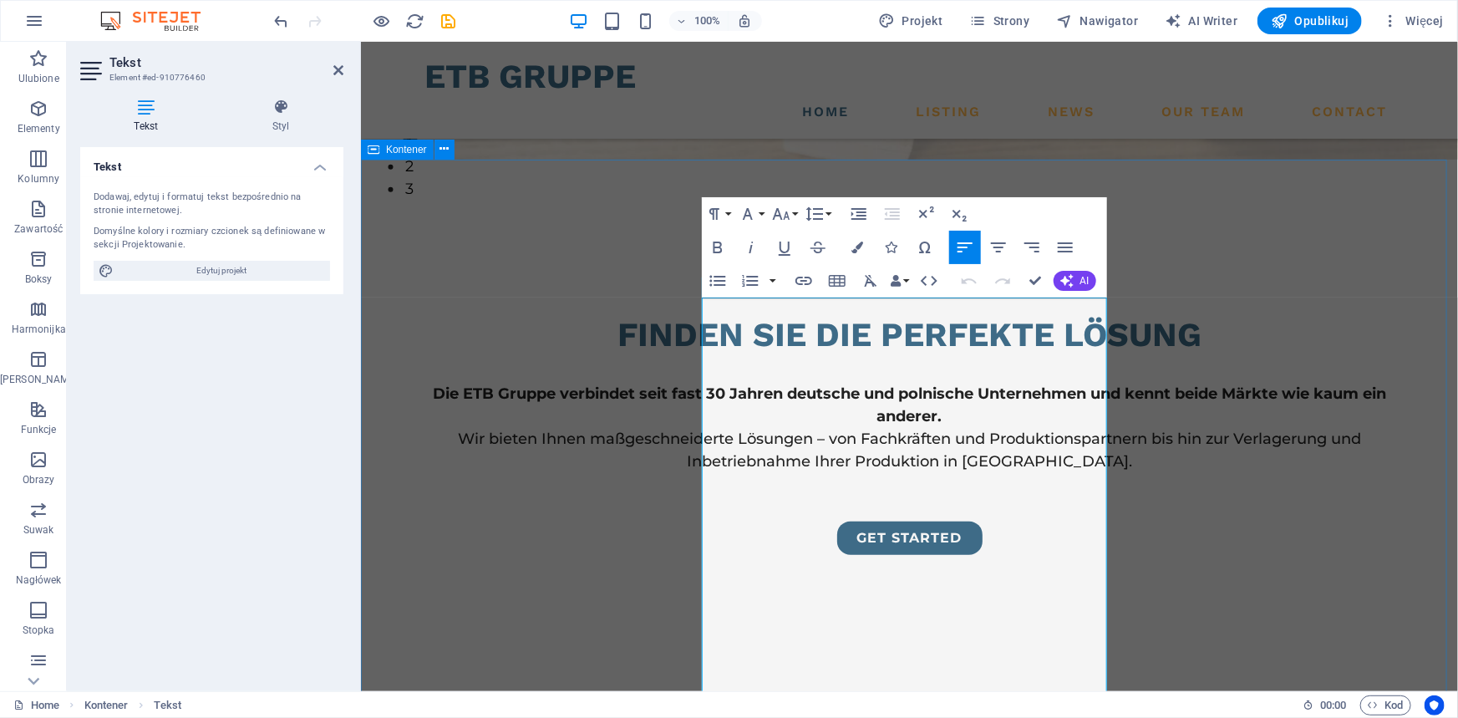
drag, startPoint x: 927, startPoint y: 336, endPoint x: 690, endPoint y: 308, distance: 238.8
click at [1001, 245] on icon "button" at bounding box center [998, 247] width 20 height 20
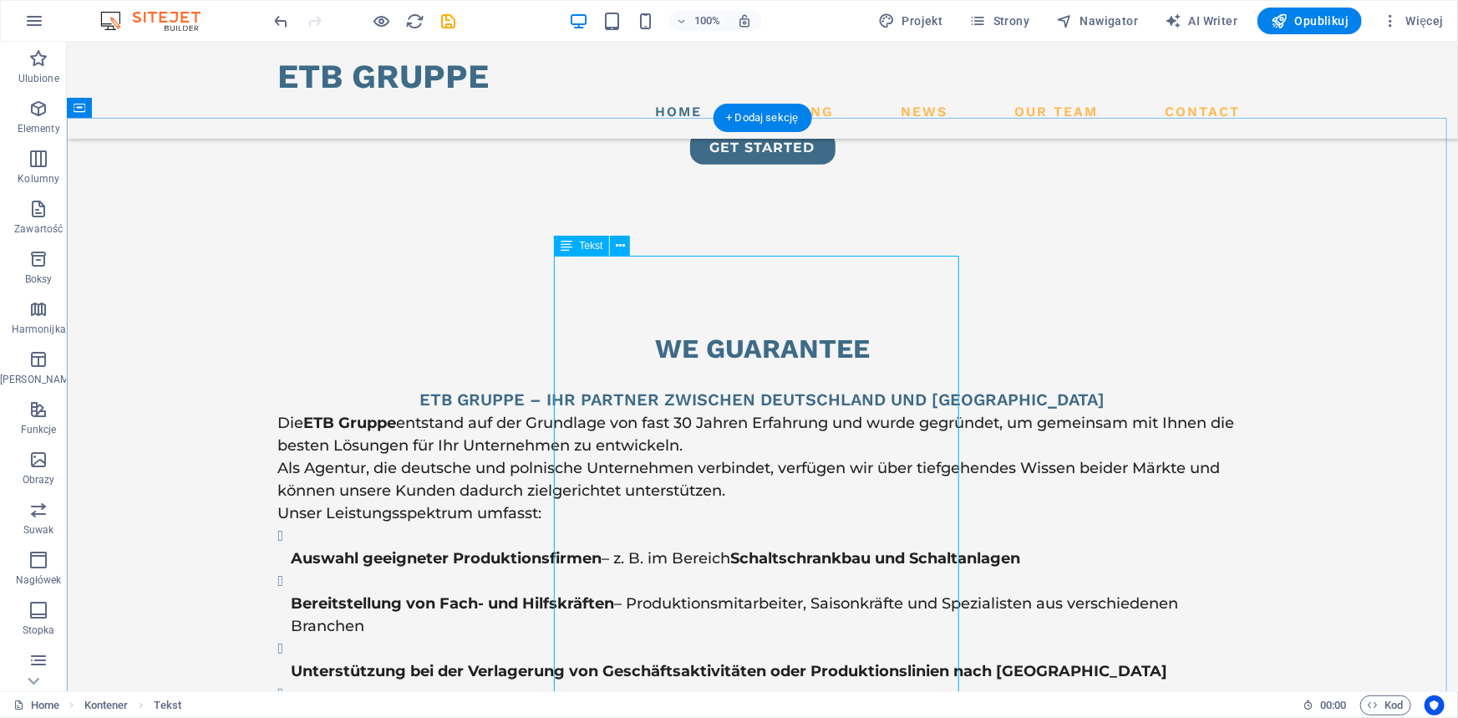
scroll to position [986, 0]
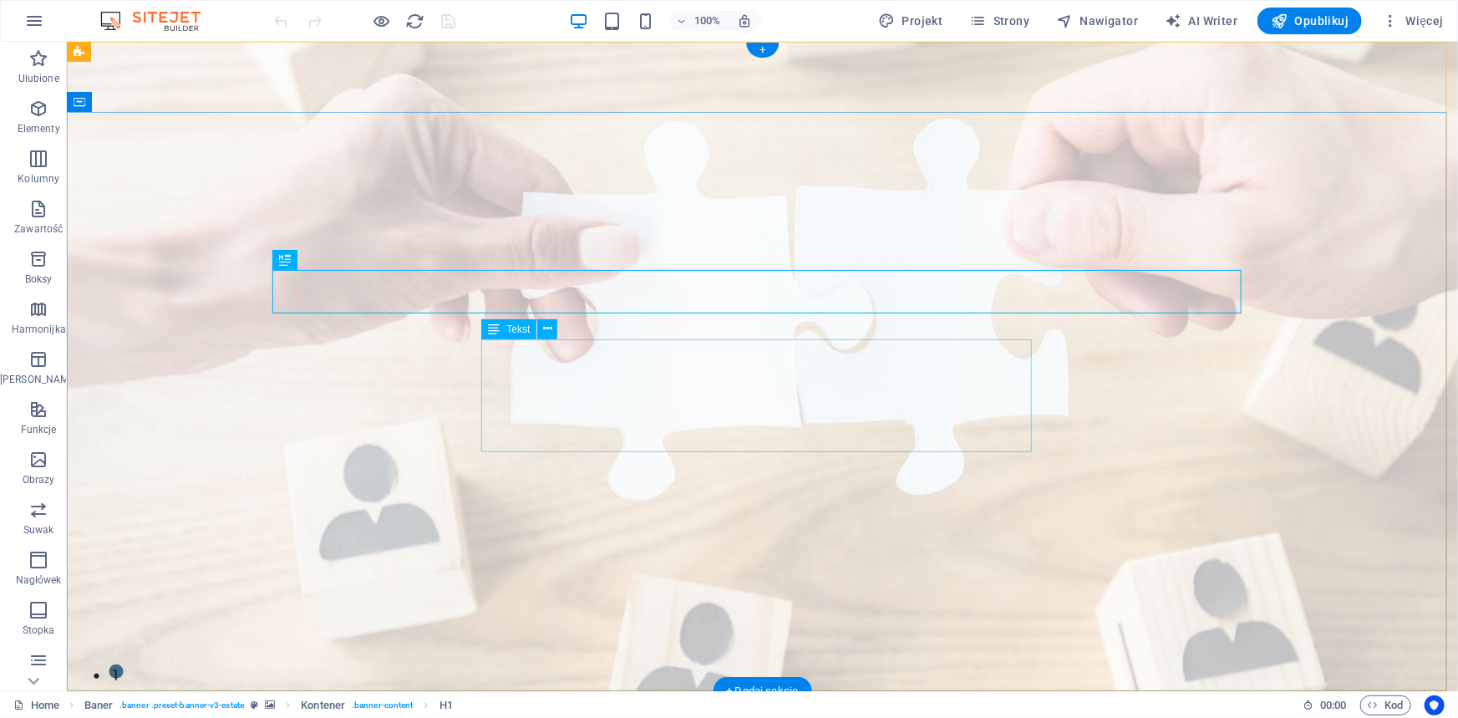
scroll to position [455, 0]
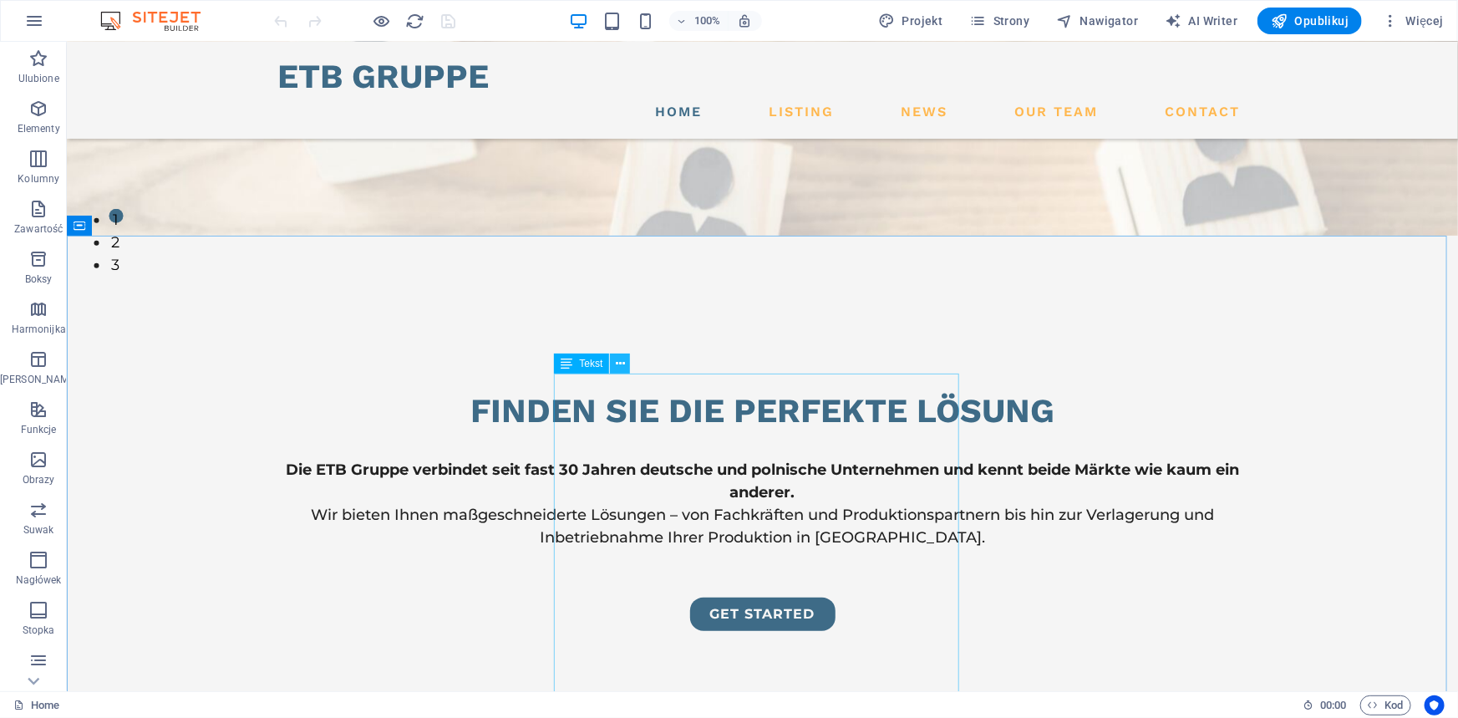
click at [620, 361] on icon at bounding box center [620, 364] width 9 height 18
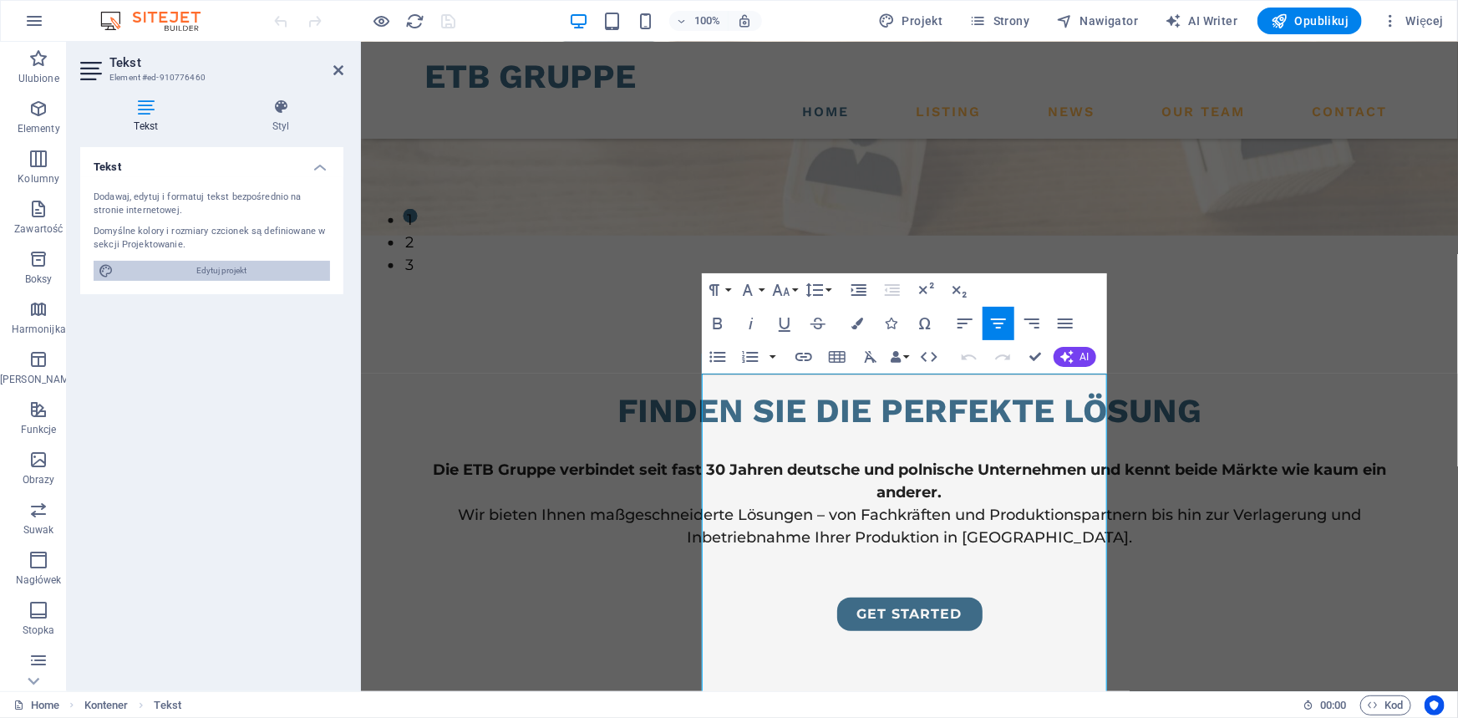
click at [234, 271] on span "Edytuj projekt" at bounding box center [222, 271] width 206 height 20
select select "px"
select select "500"
select select "px"
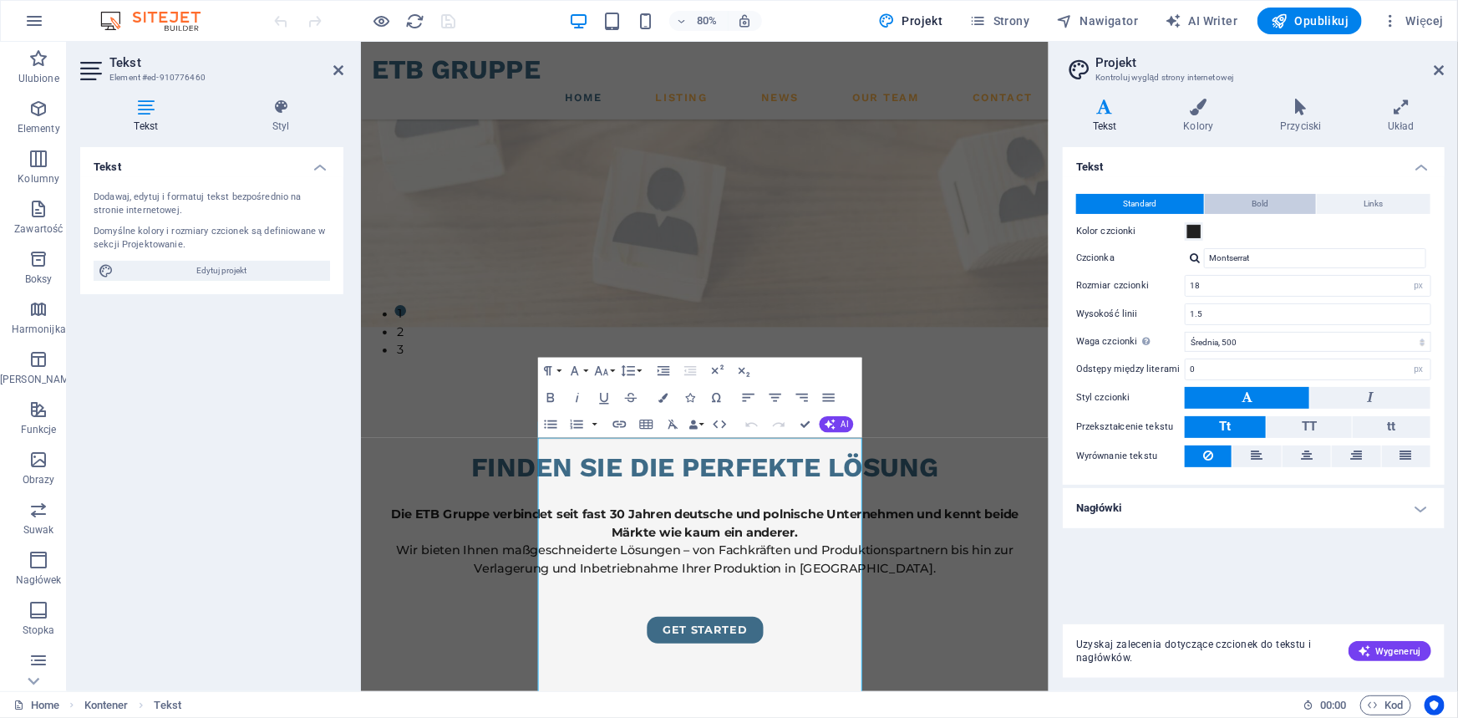
click at [1296, 200] on button "Bold" at bounding box center [1259, 204] width 111 height 20
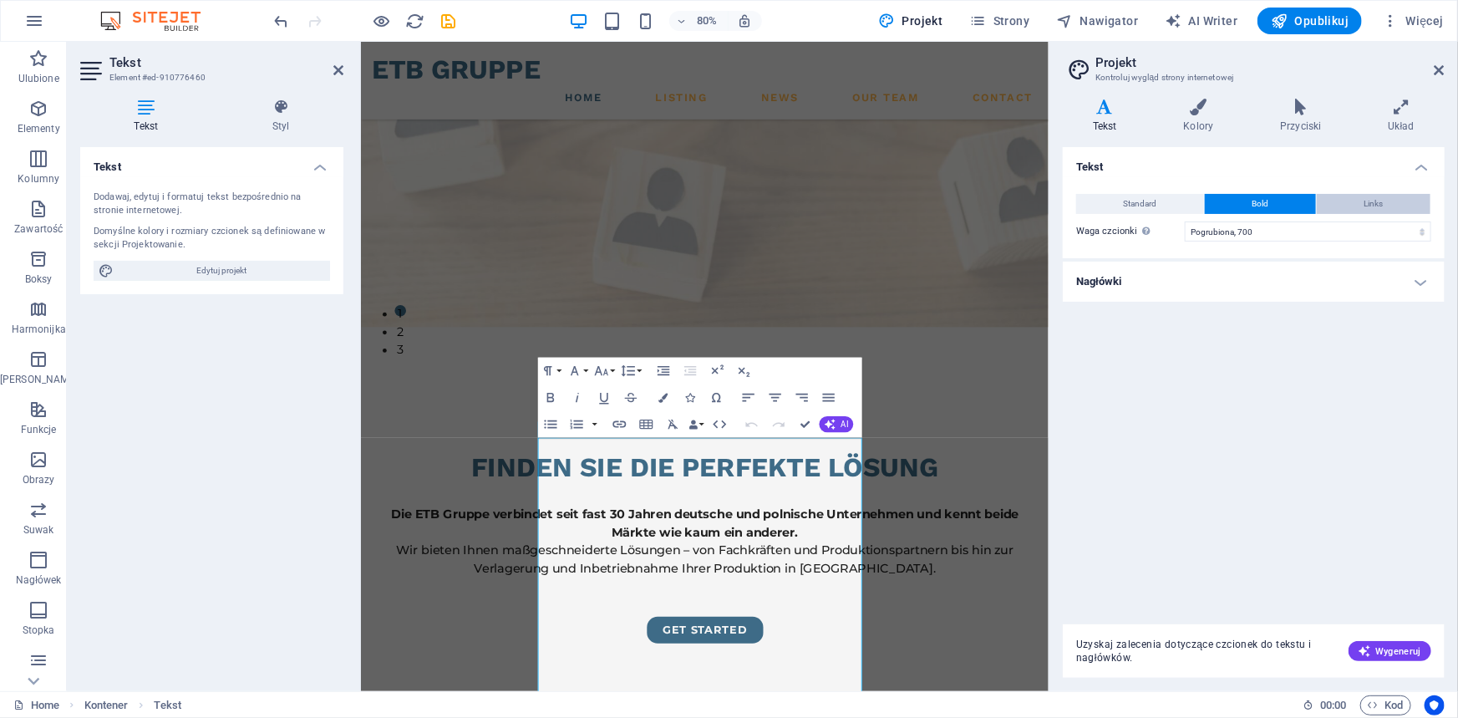
click at [1372, 200] on span "Links" at bounding box center [1373, 204] width 19 height 20
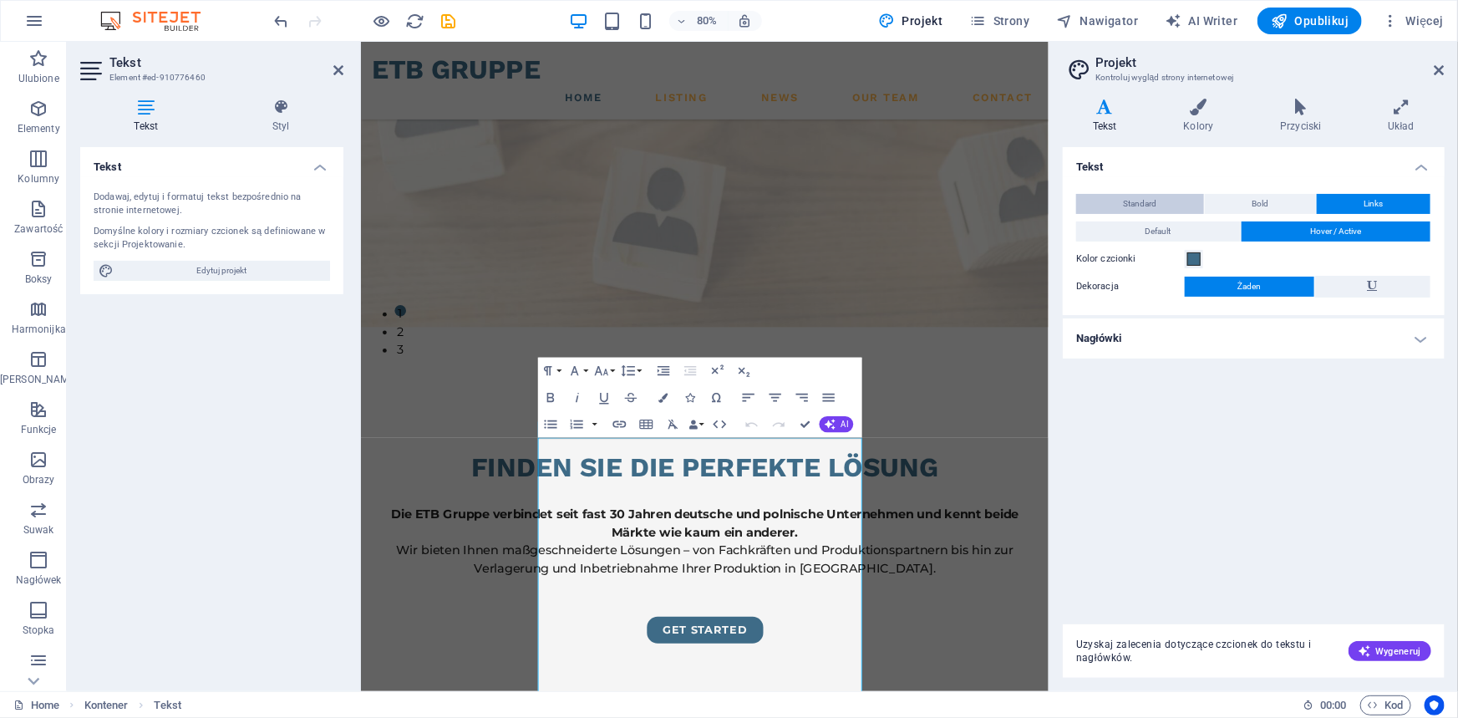
click at [1159, 200] on button "Standard" at bounding box center [1140, 204] width 128 height 20
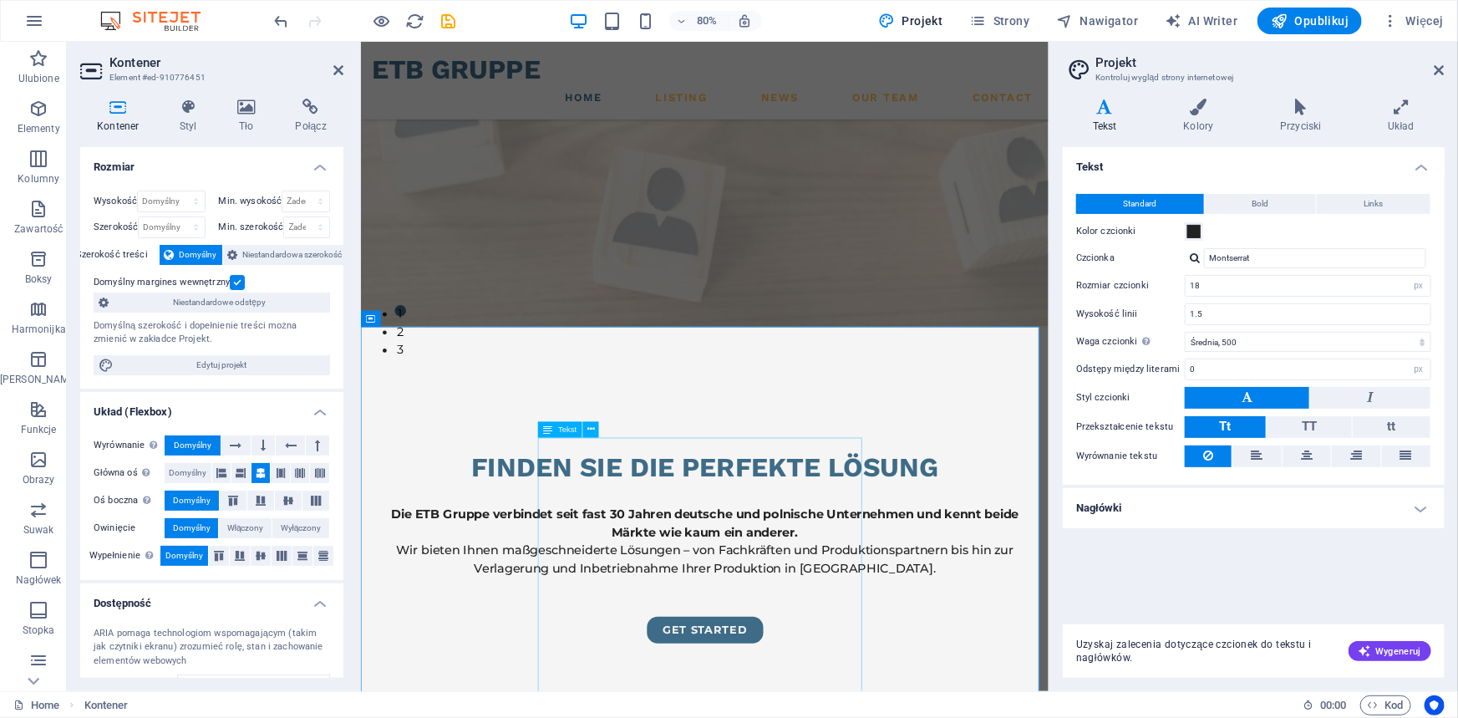
click at [116, 117] on h4 "Kontener" at bounding box center [121, 116] width 83 height 35
click at [180, 200] on select "Domyślny px rem % vh vw" at bounding box center [171, 201] width 66 height 20
click at [167, 163] on h4 "Rozmiar" at bounding box center [211, 162] width 263 height 30
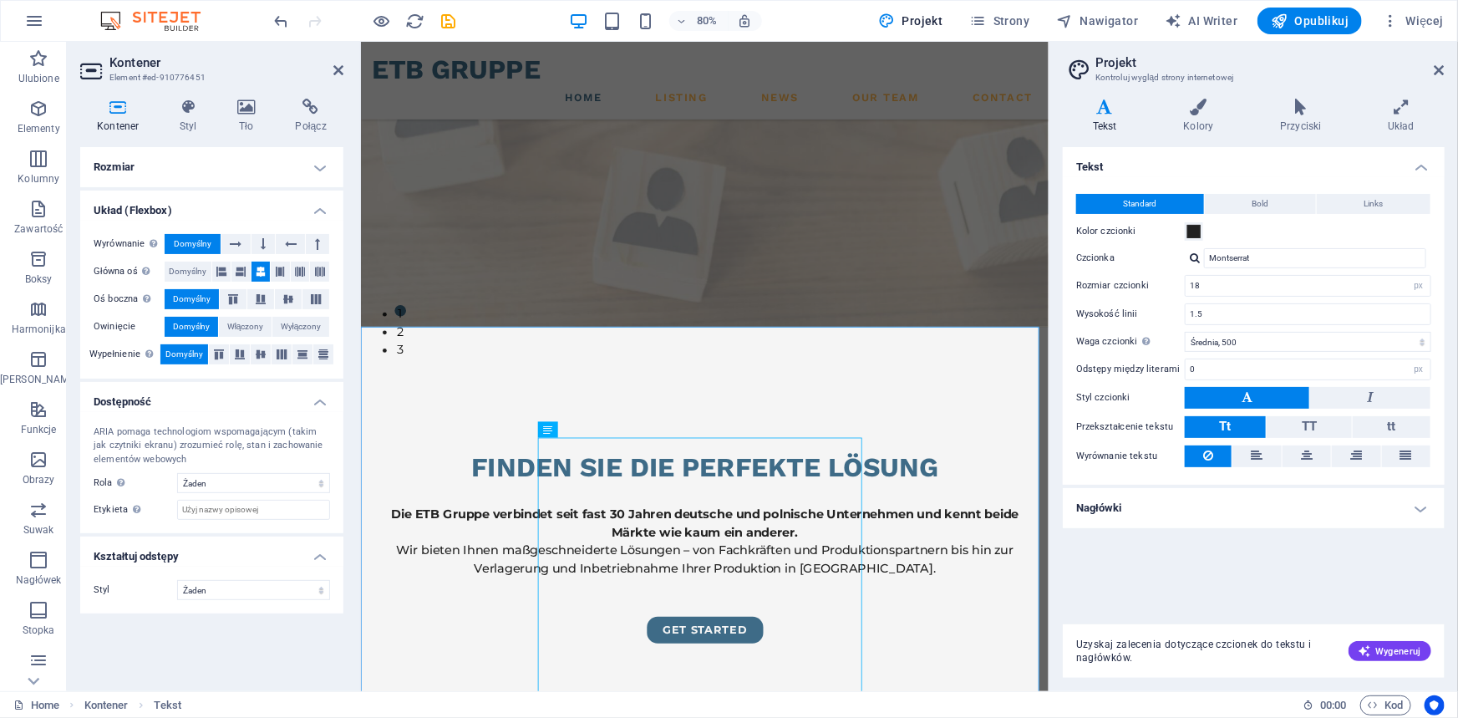
click at [166, 156] on h4 "Rozmiar" at bounding box center [211, 167] width 263 height 40
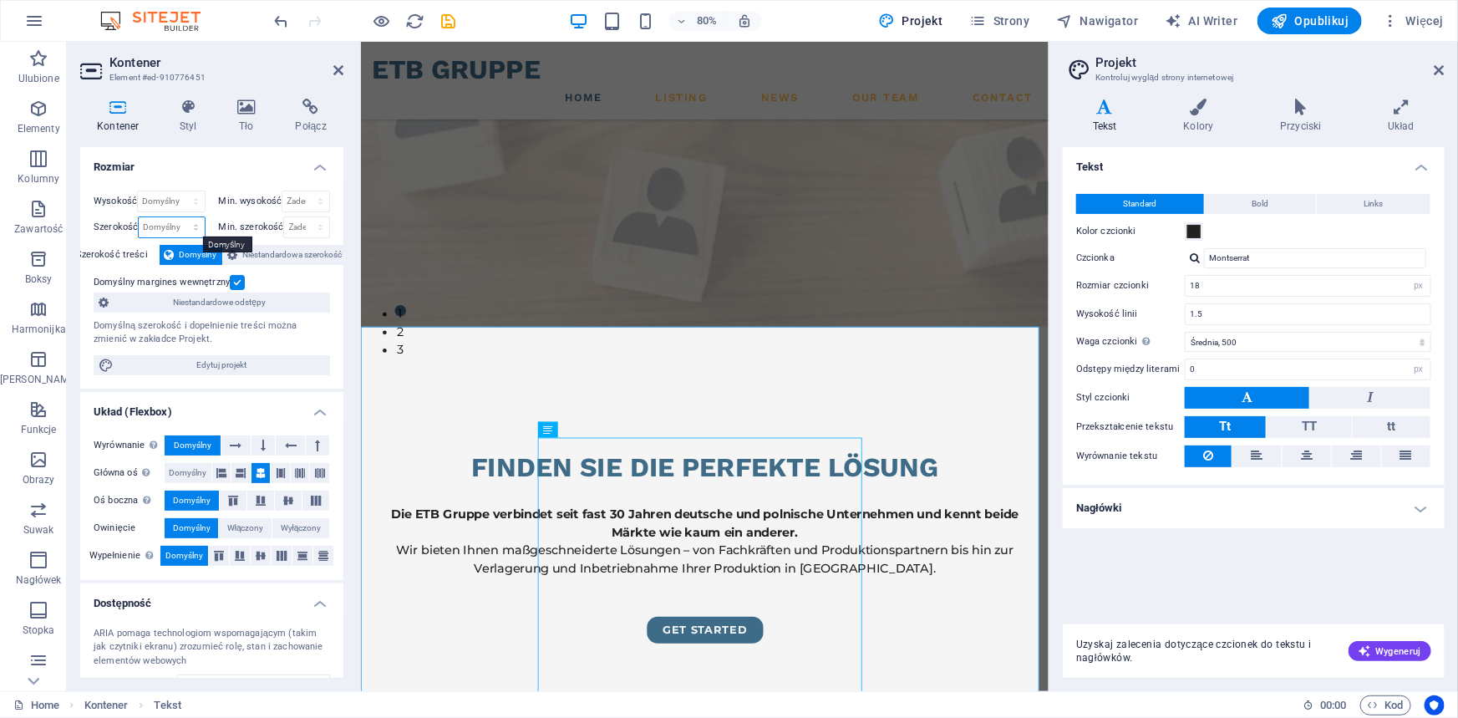
click at [162, 222] on select "Domyślny px rem % em vh vw" at bounding box center [171, 227] width 65 height 20
select select "%"
click at [179, 217] on select "Domyślny px rem % em vh vw" at bounding box center [171, 227] width 65 height 20
type input "100"
click at [297, 223] on select "Żaden px rem % vh vw" at bounding box center [306, 227] width 45 height 20
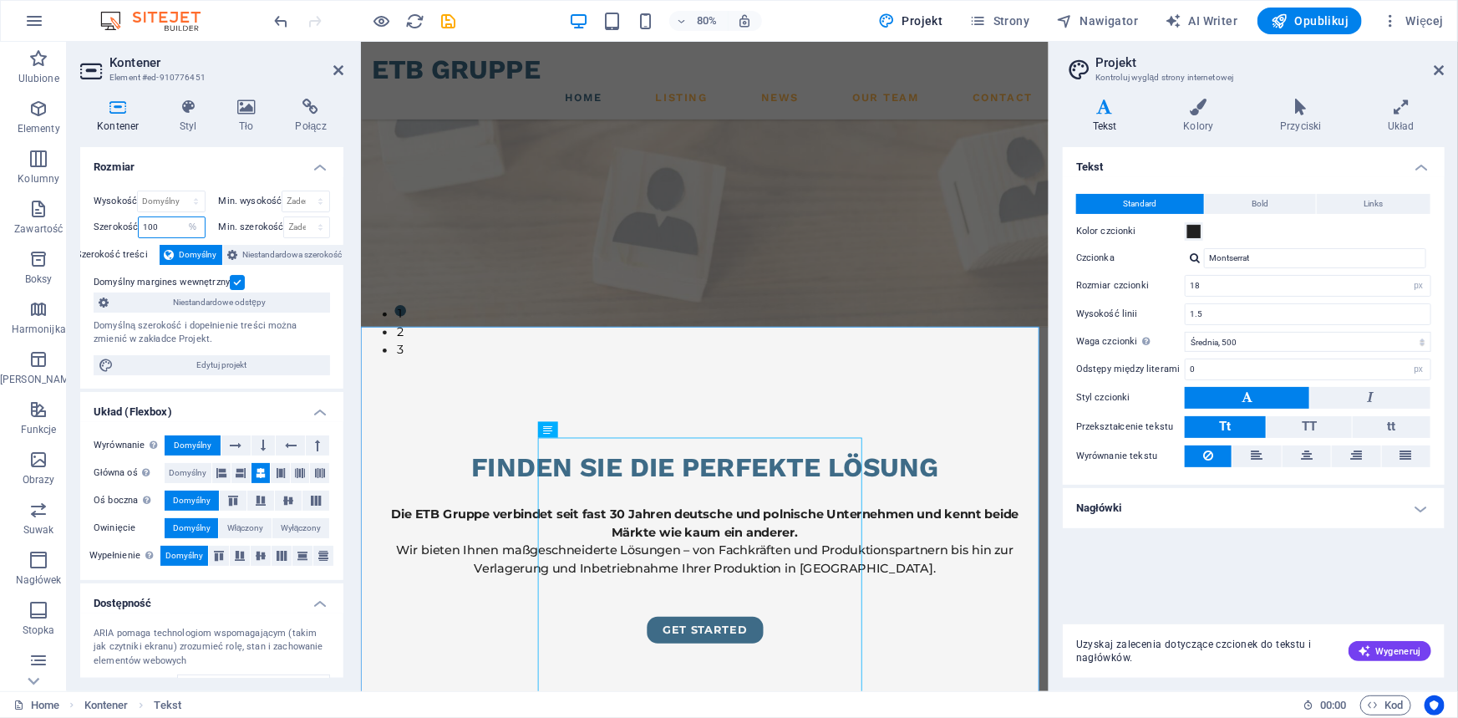
click at [163, 226] on input "100" at bounding box center [171, 227] width 65 height 20
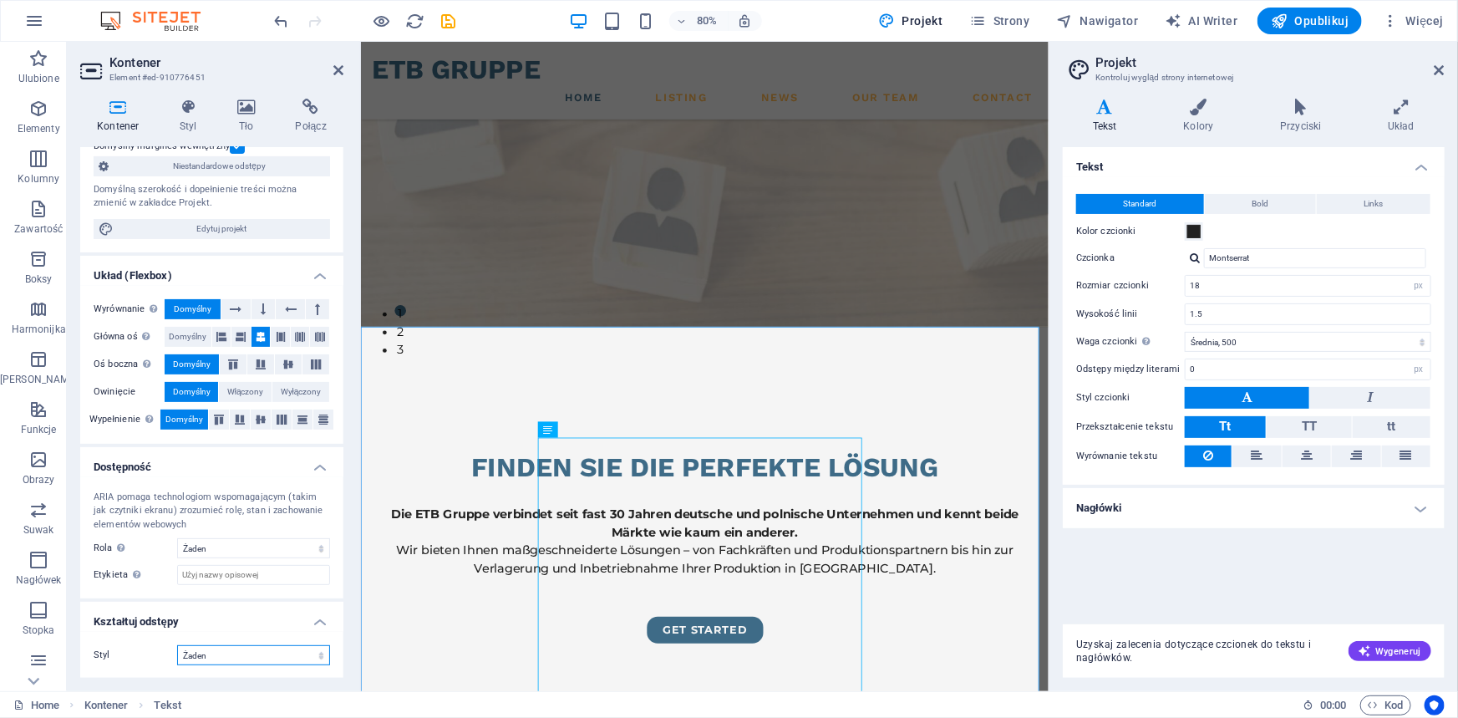
click at [235, 651] on select "Żaden Trójkąt Kwadrat Przekątna Wielokąt 1 Wielokąt 2 Zygzag Wiele zygzagów Fal…" at bounding box center [253, 655] width 153 height 20
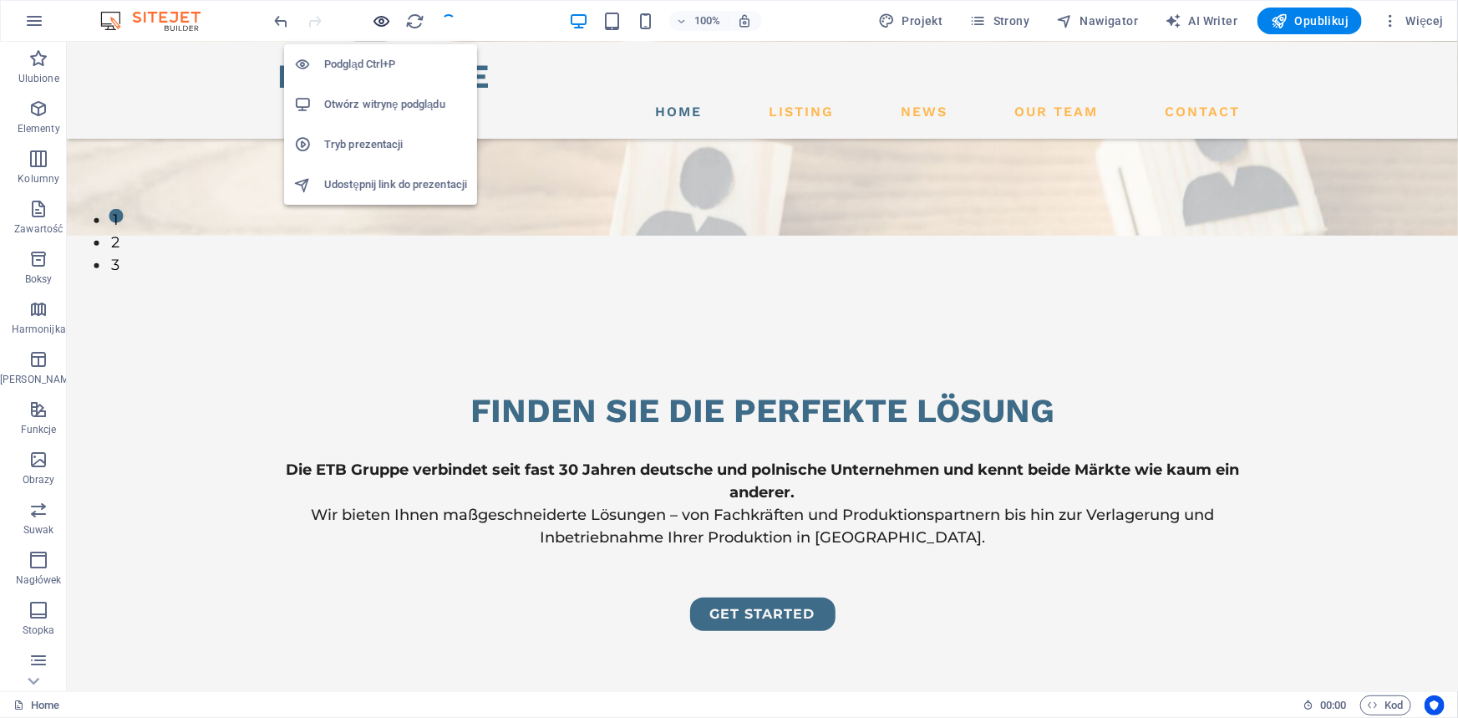
click at [384, 13] on icon "button" at bounding box center [382, 21] width 19 height 19
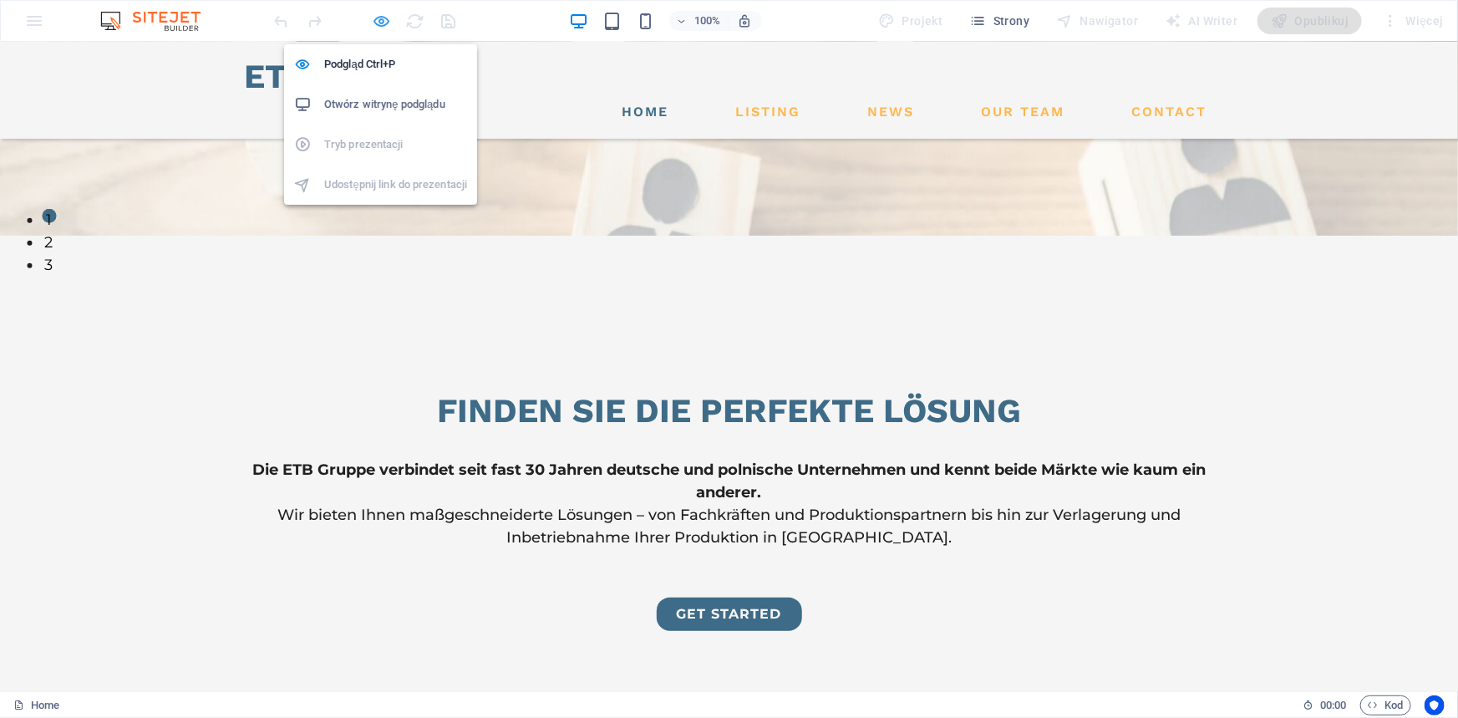
click at [383, 18] on icon "button" at bounding box center [382, 21] width 19 height 19
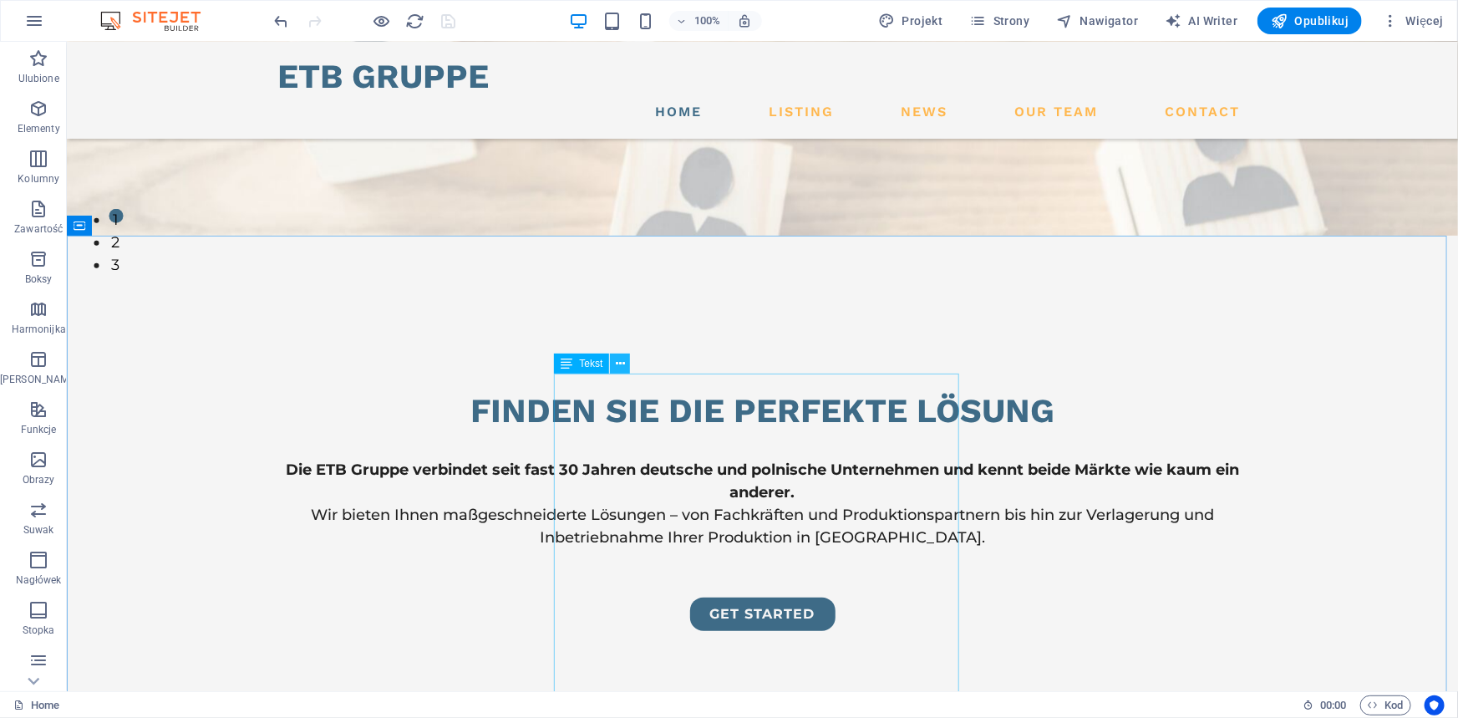
click at [620, 367] on icon at bounding box center [620, 364] width 9 height 18
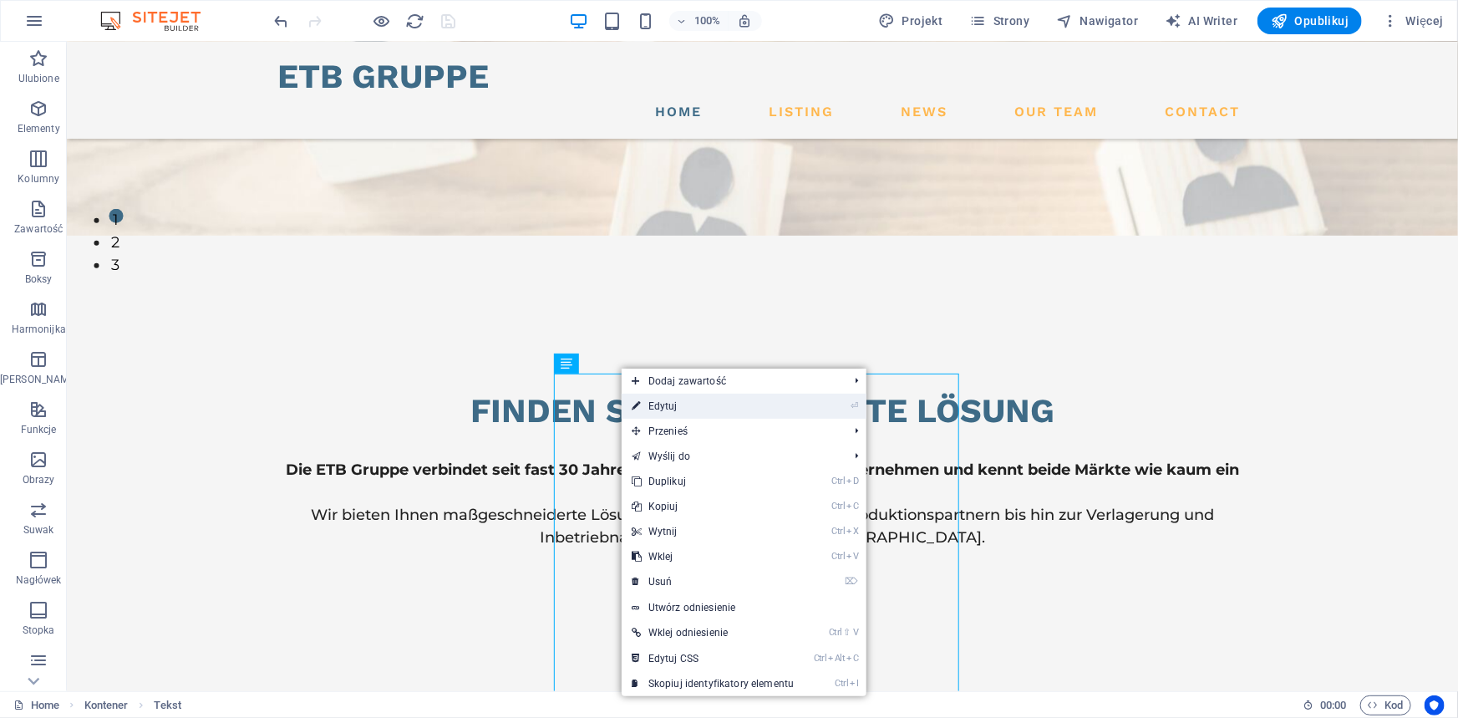
click at [654, 403] on link "⏎ Edytuj" at bounding box center [712, 405] width 182 height 25
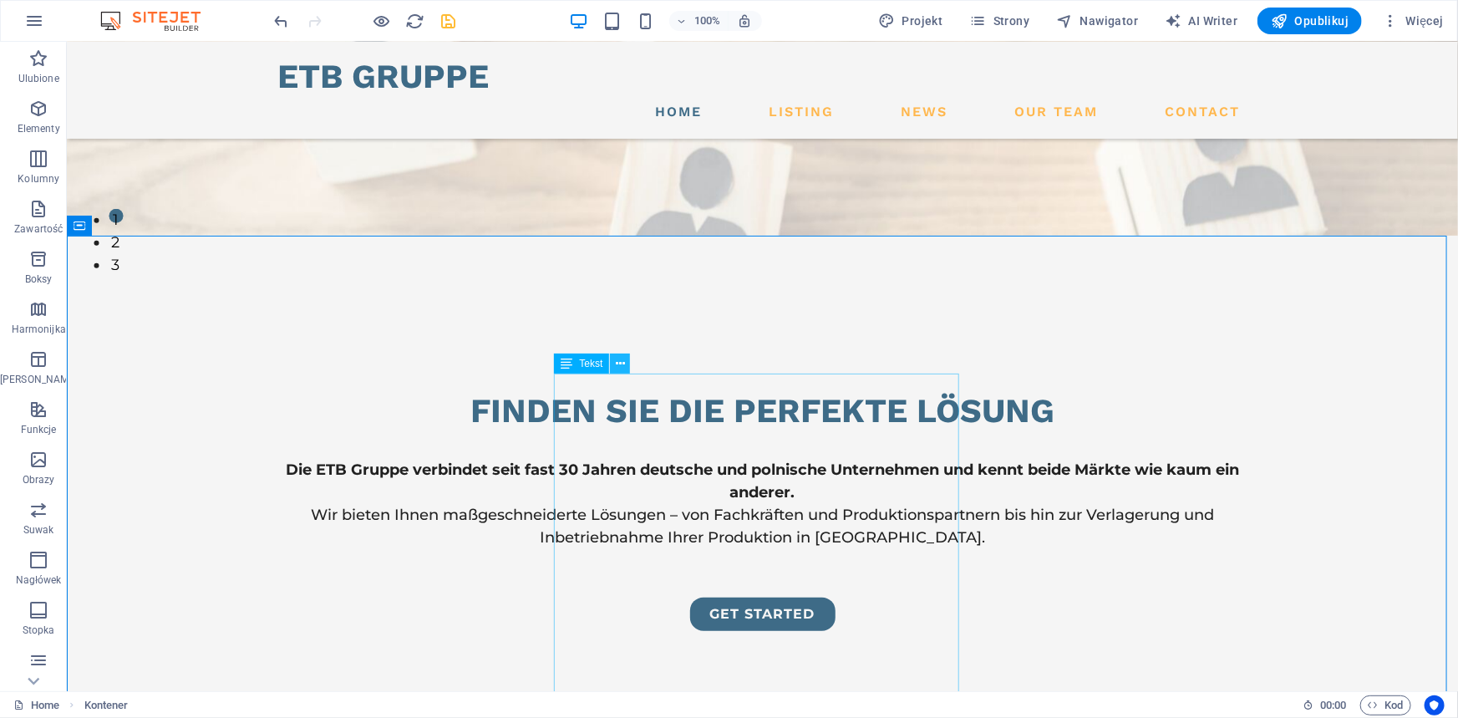
click at [620, 362] on icon at bounding box center [620, 364] width 9 height 18
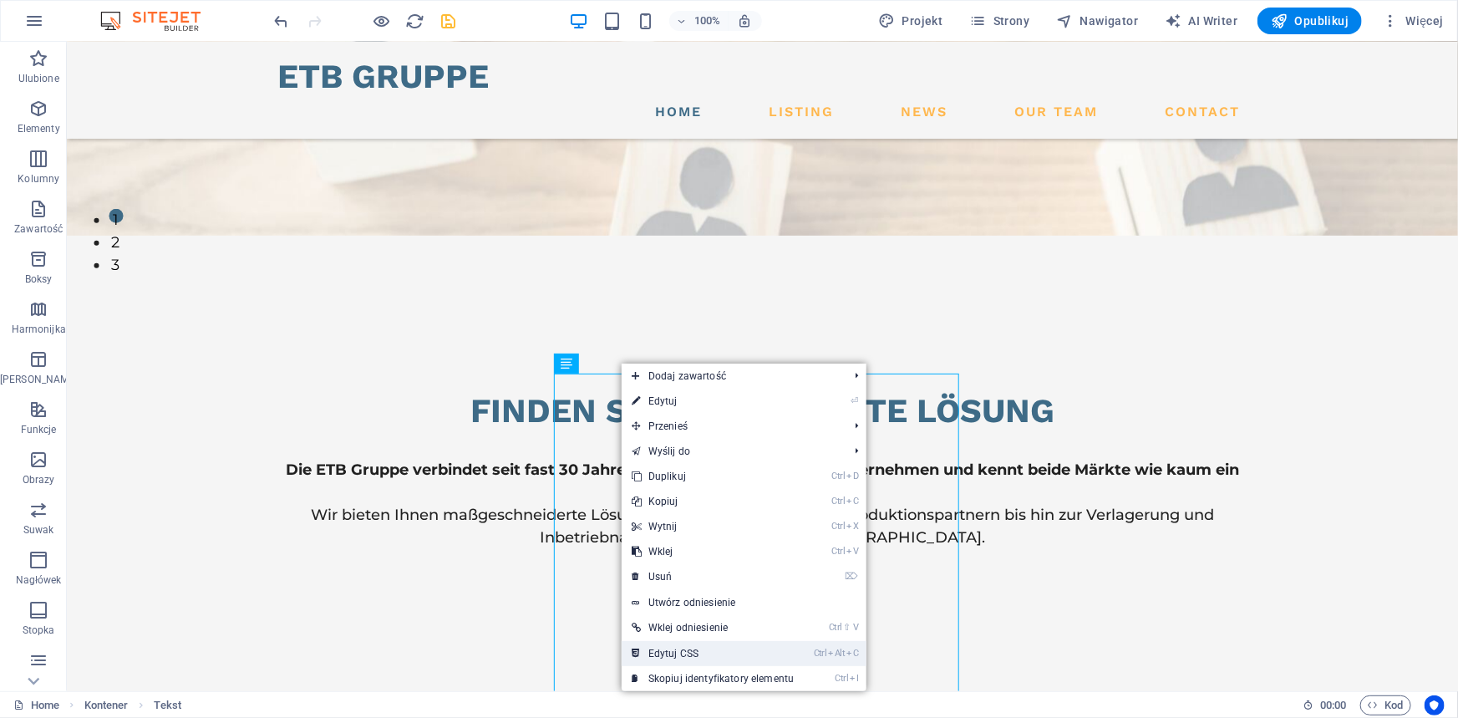
drag, startPoint x: 719, startPoint y: 649, endPoint x: 652, endPoint y: 607, distance: 79.5
click at [719, 649] on link "Ctrl Alt C Edytuj CSS" at bounding box center [712, 653] width 182 height 25
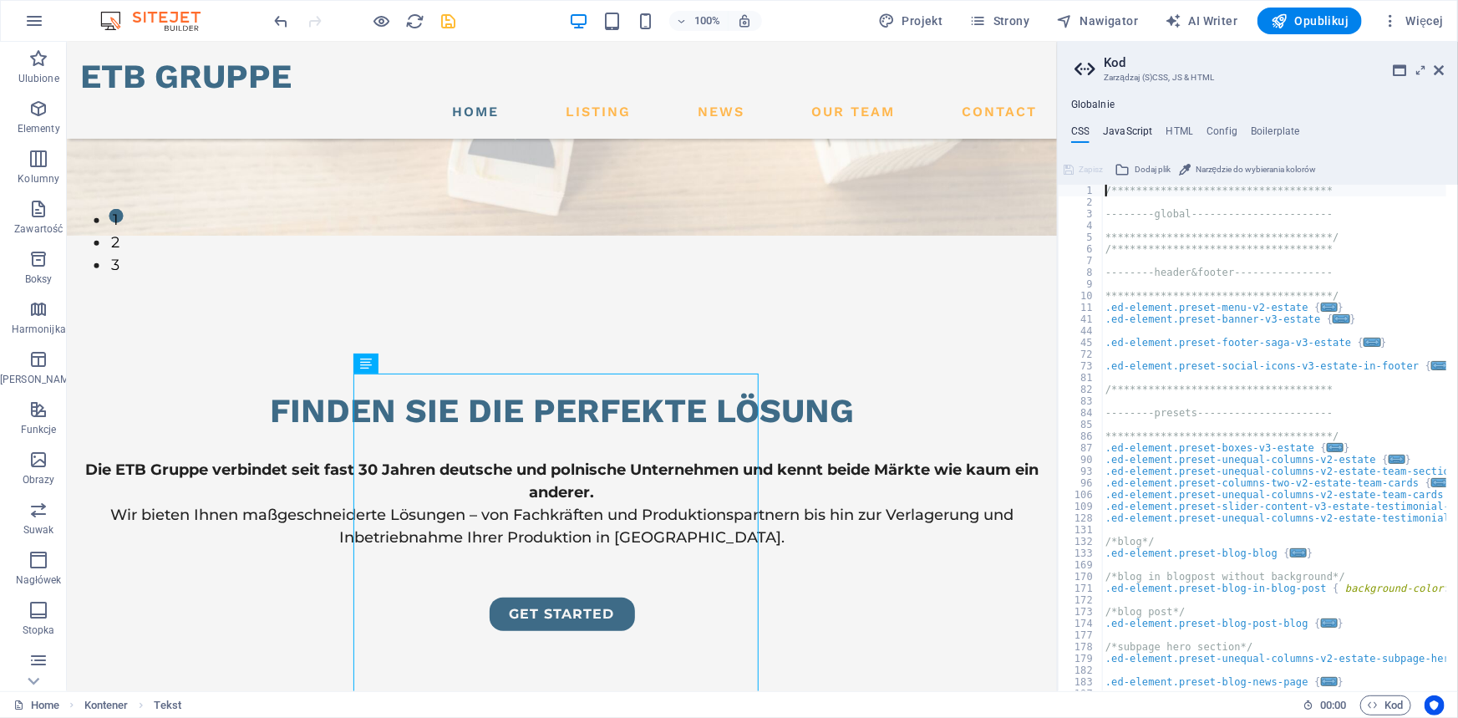
click at [1132, 133] on h4 "JavaScript" at bounding box center [1127, 134] width 49 height 18
type textarea "/* JS for preset "Menu V2" */"
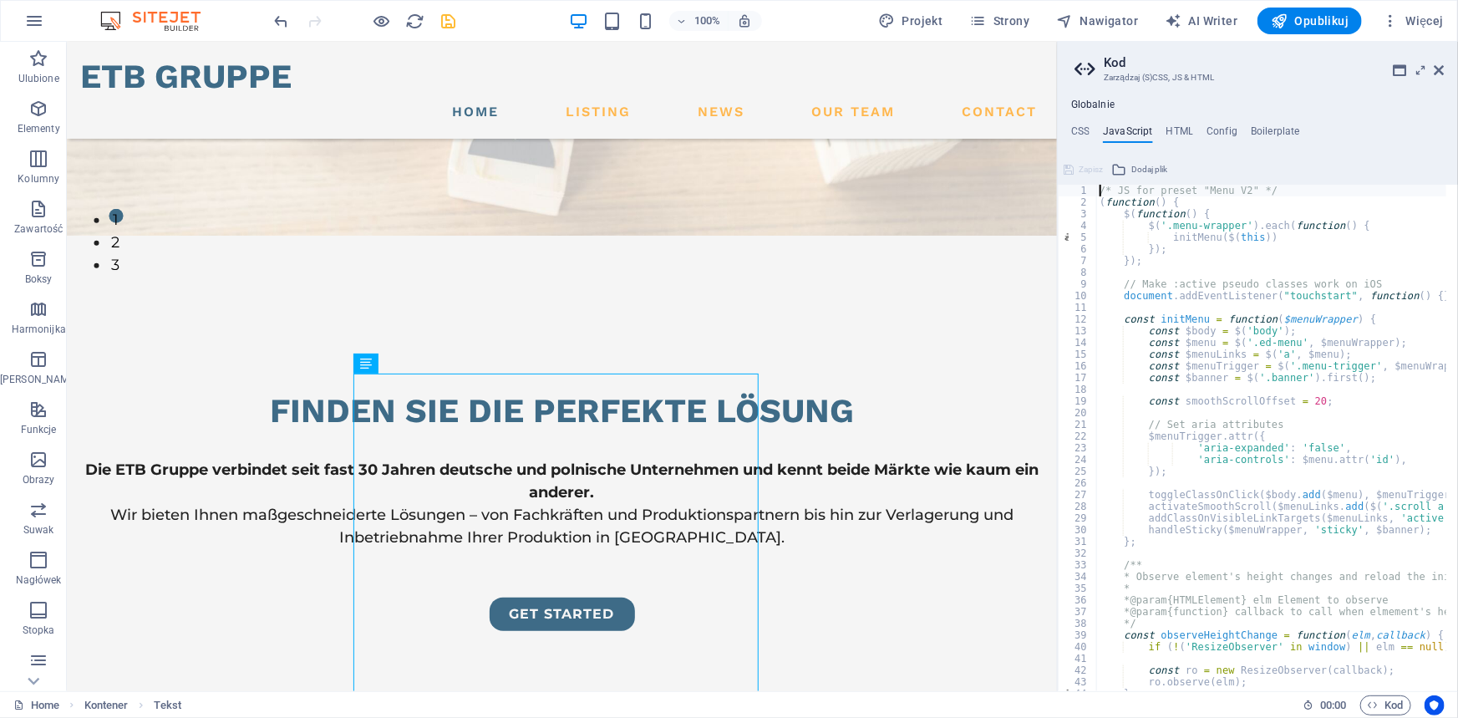
click at [1180, 124] on div "**********" at bounding box center [1257, 395] width 400 height 592
click at [1166, 129] on h4 "HTML" at bounding box center [1180, 134] width 28 height 18
type textarea "<a href="#main-content" class="wv-link-content button">Skip to main content</a>"
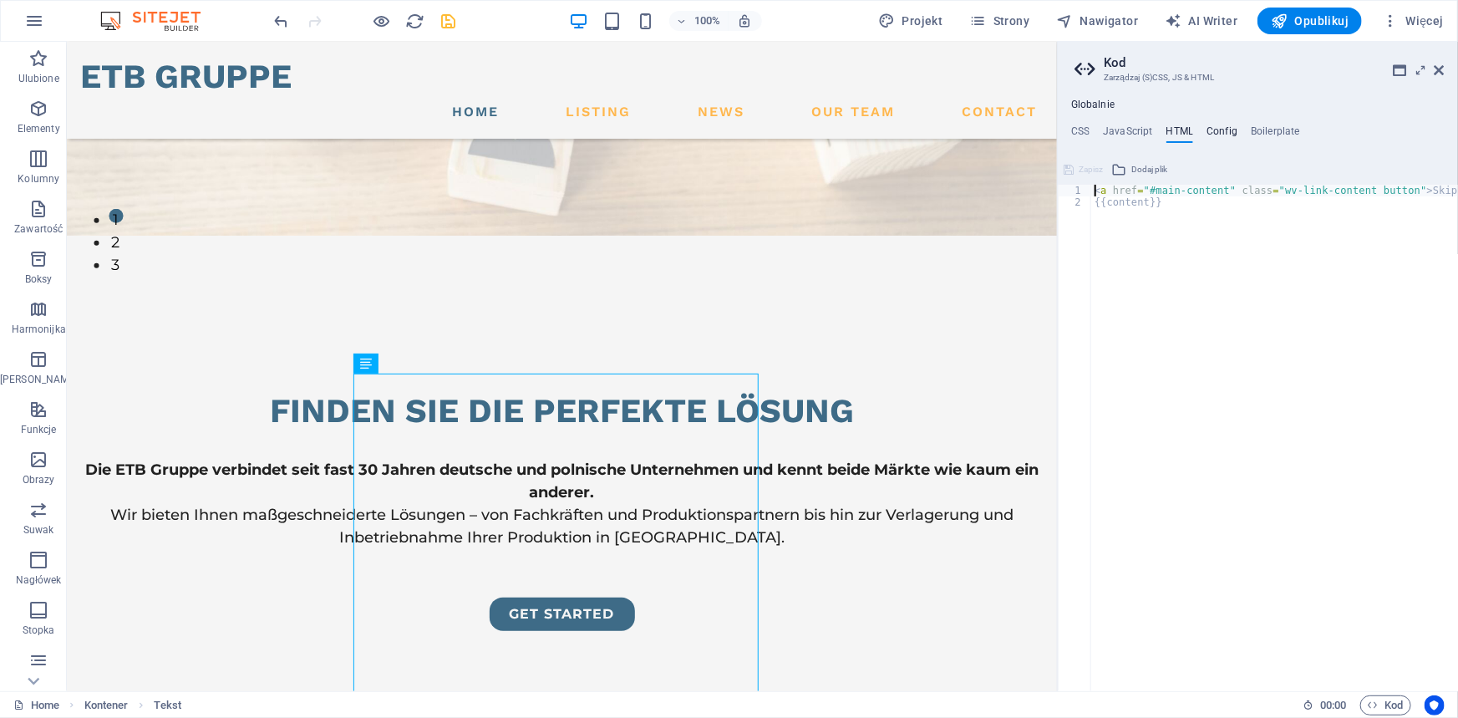
click at [1220, 133] on h4 "Config" at bounding box center [1221, 134] width 31 height 18
type textarea "$color-background: #F5F5F5;"
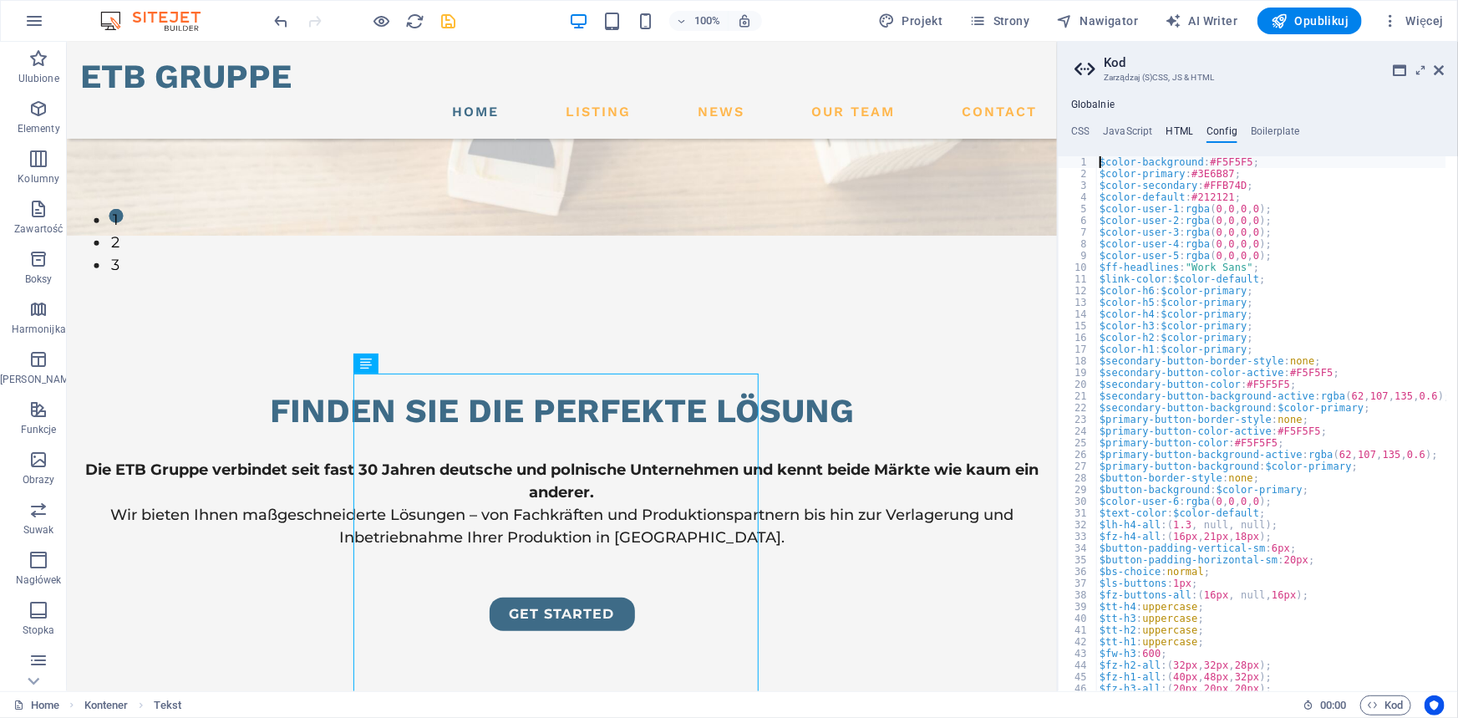
click at [1174, 131] on h4 "HTML" at bounding box center [1180, 134] width 28 height 18
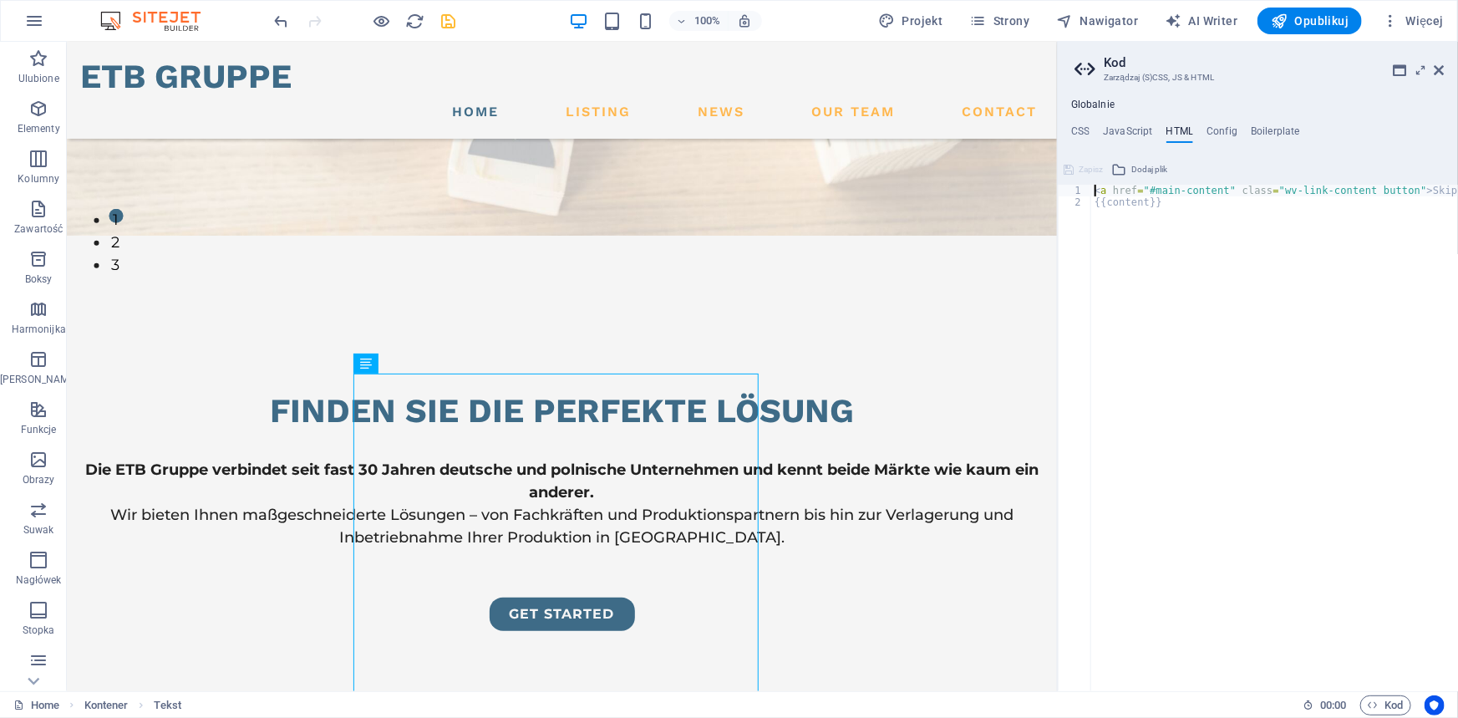
scroll to position [0, 0]
click at [1286, 127] on h4 "Boilerplate" at bounding box center [1274, 134] width 49 height 18
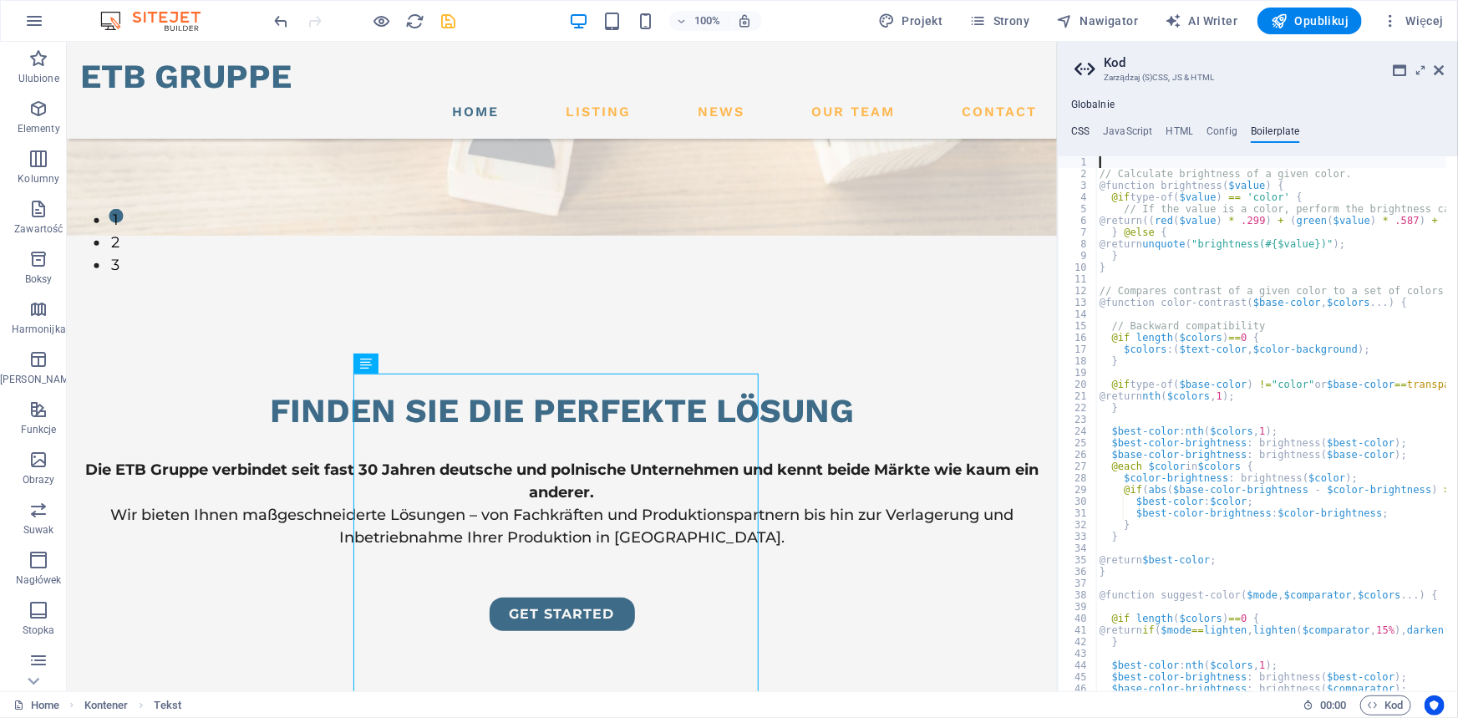
click at [1078, 127] on h4 "CSS" at bounding box center [1080, 134] width 18 height 18
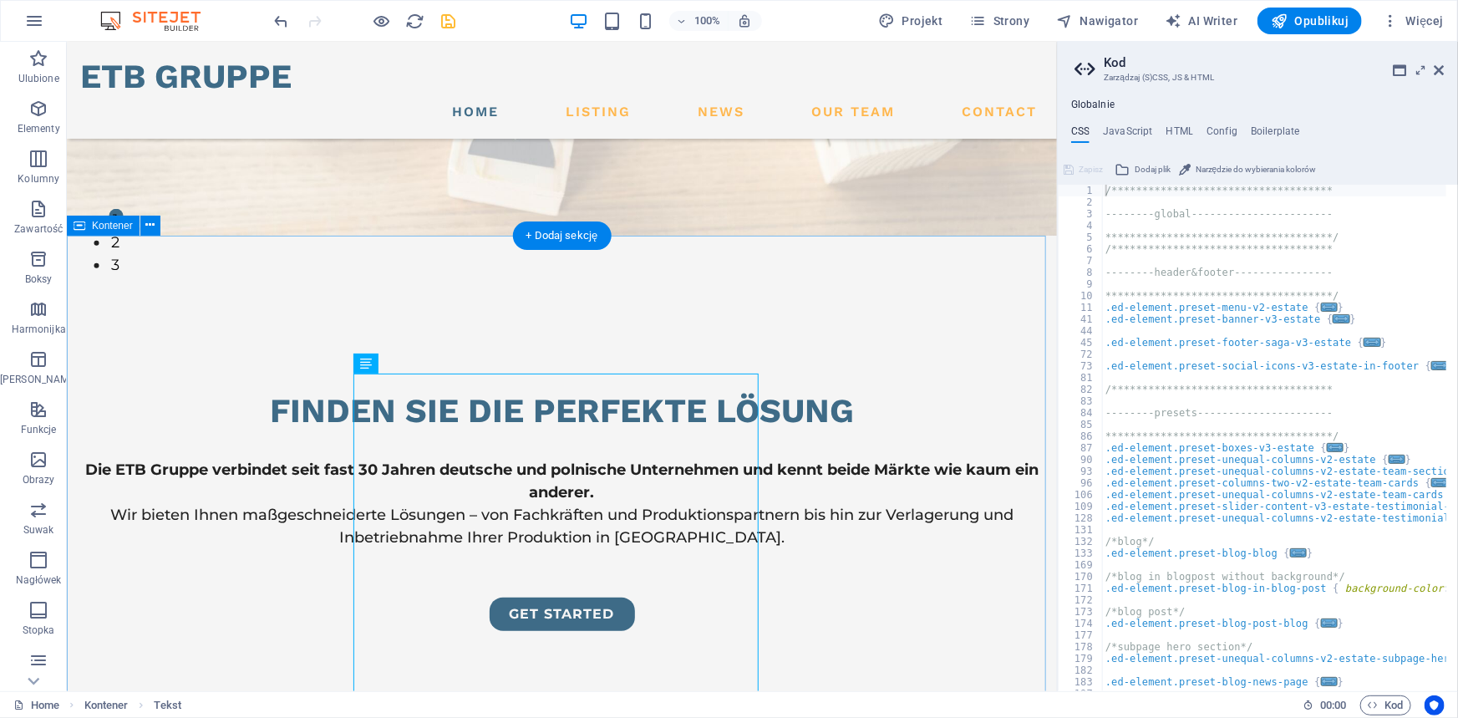
click at [417, 364] on icon at bounding box center [419, 364] width 9 height 18
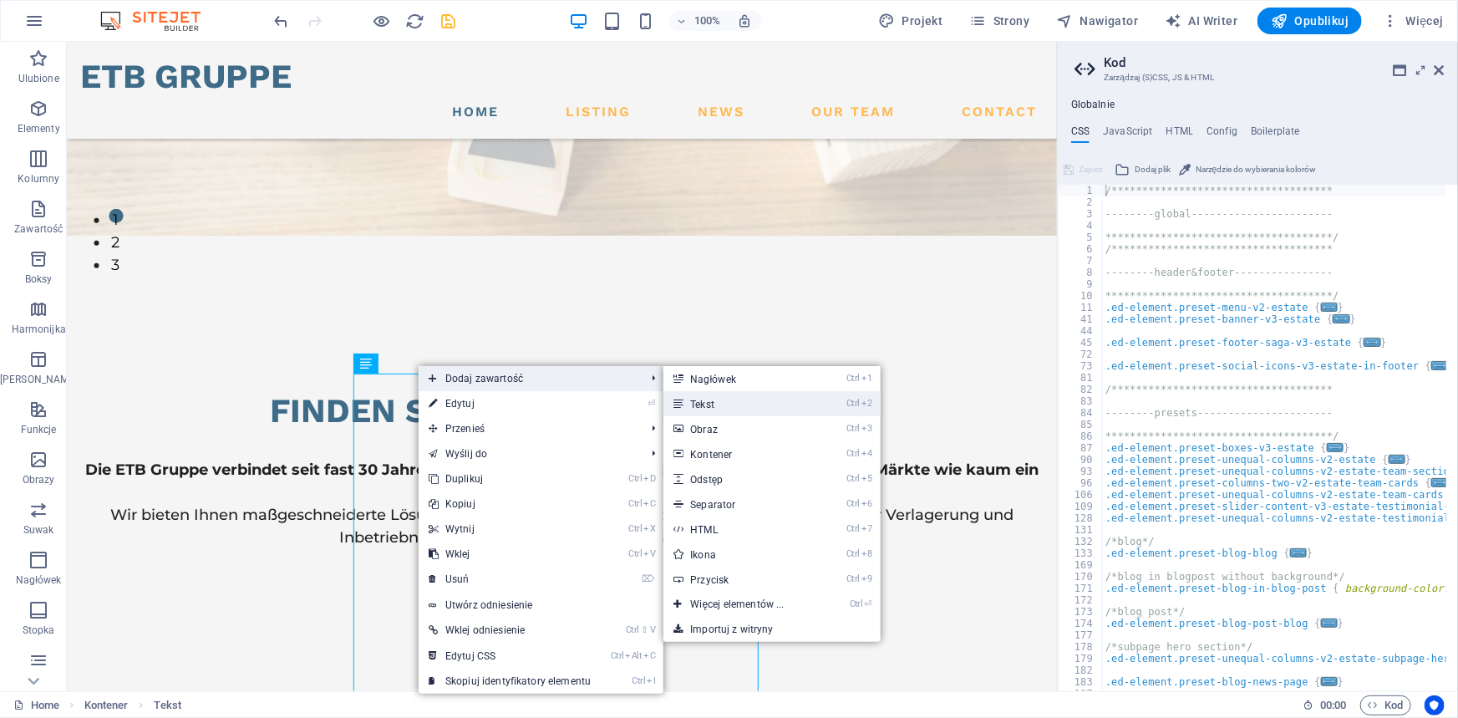
click at [692, 406] on link "Ctrl 2 Tekst" at bounding box center [740, 403] width 154 height 25
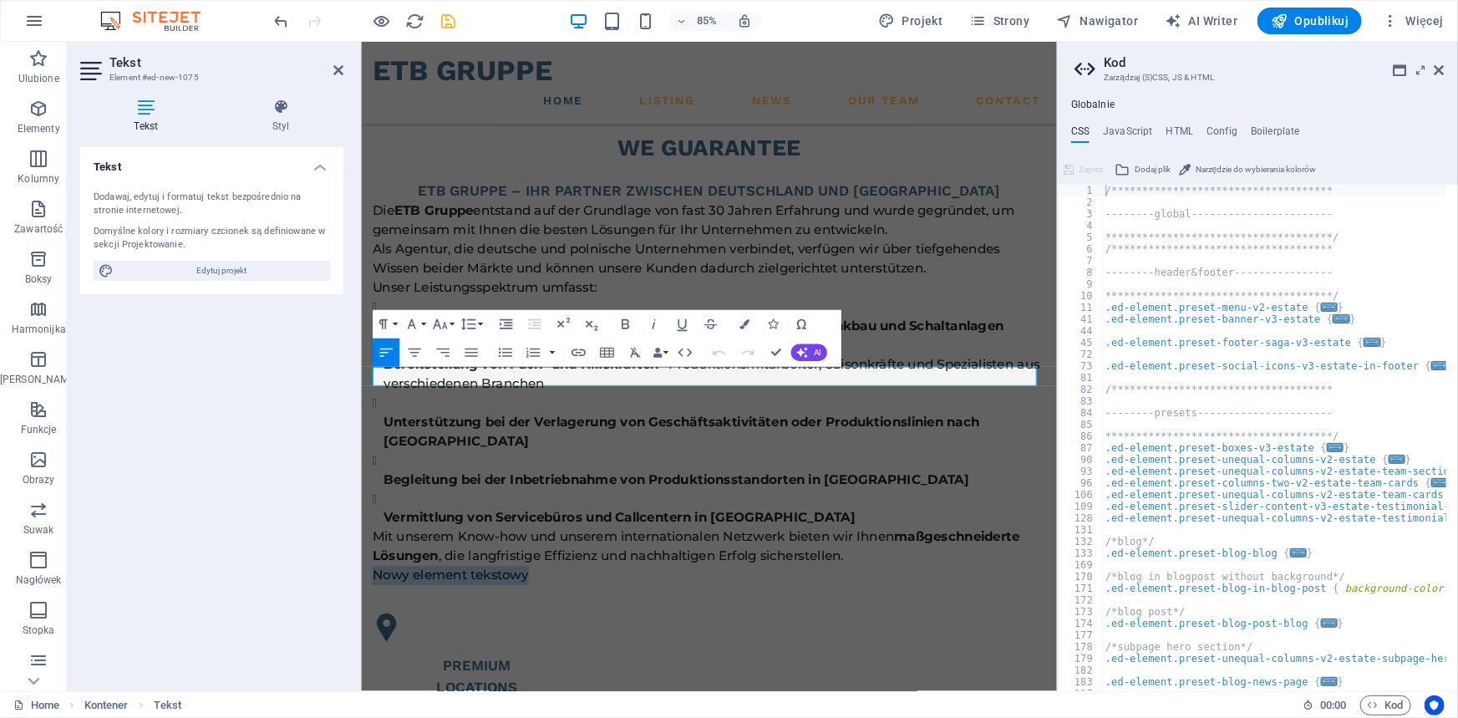
scroll to position [1257, 0]
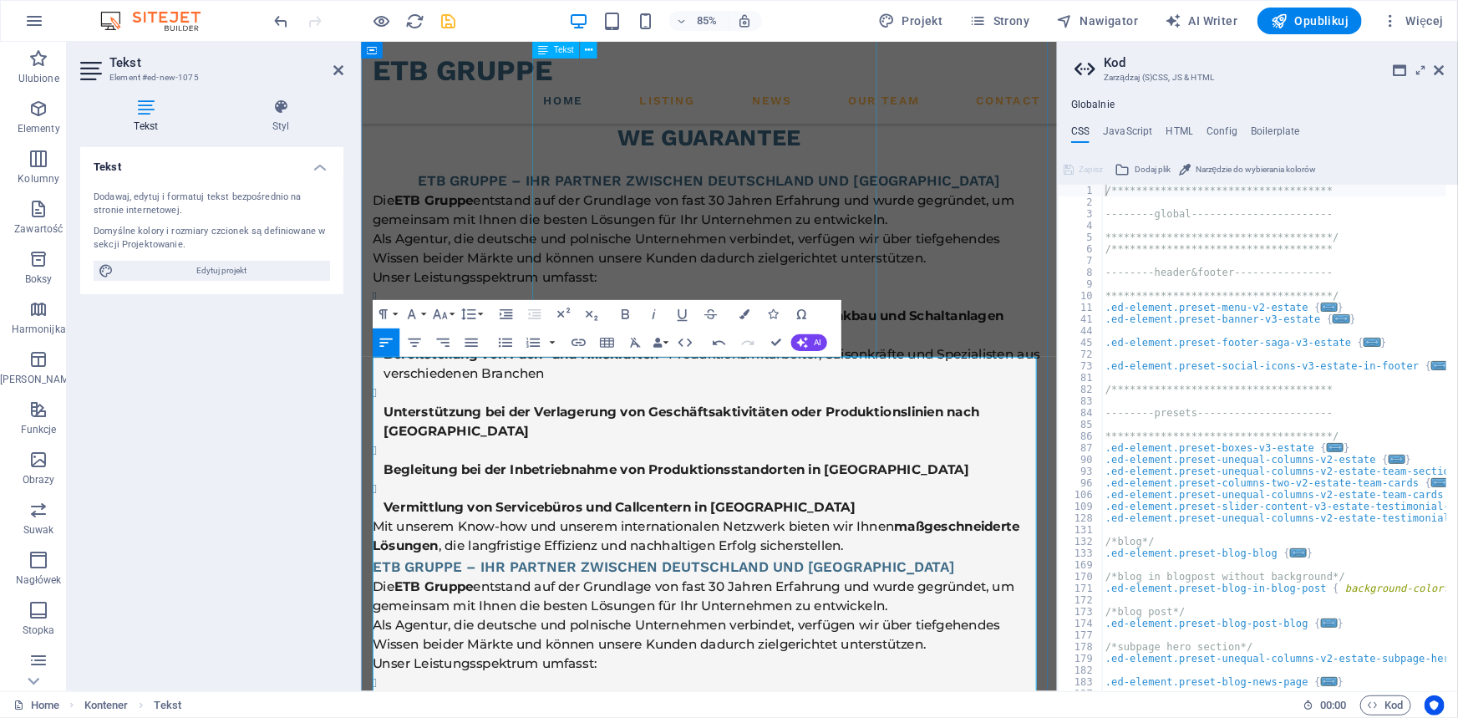
click at [860, 251] on div "ETB Gruppe – Ihr Partner zwischen Deutschland und Polen Die ETB Gruppe entstand…" at bounding box center [769, 420] width 792 height 454
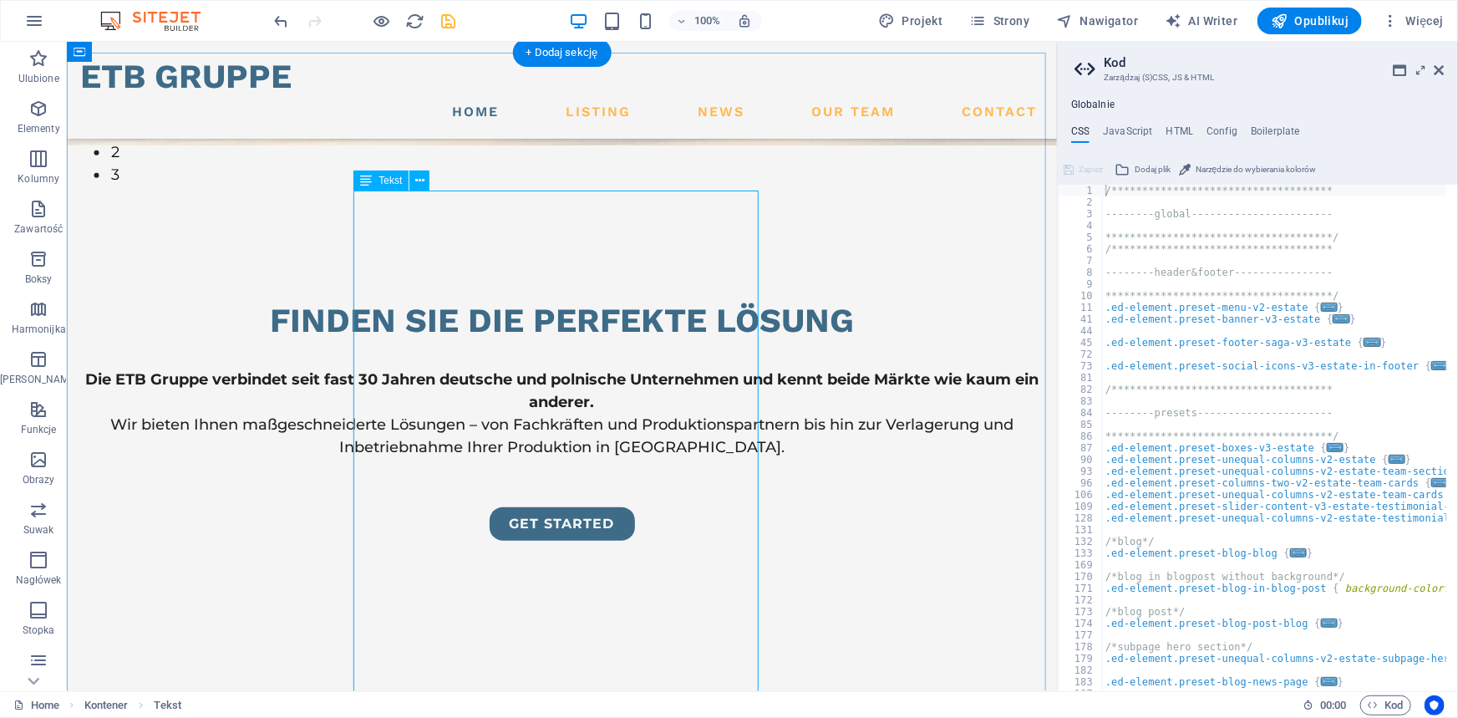
scroll to position [459, 0]
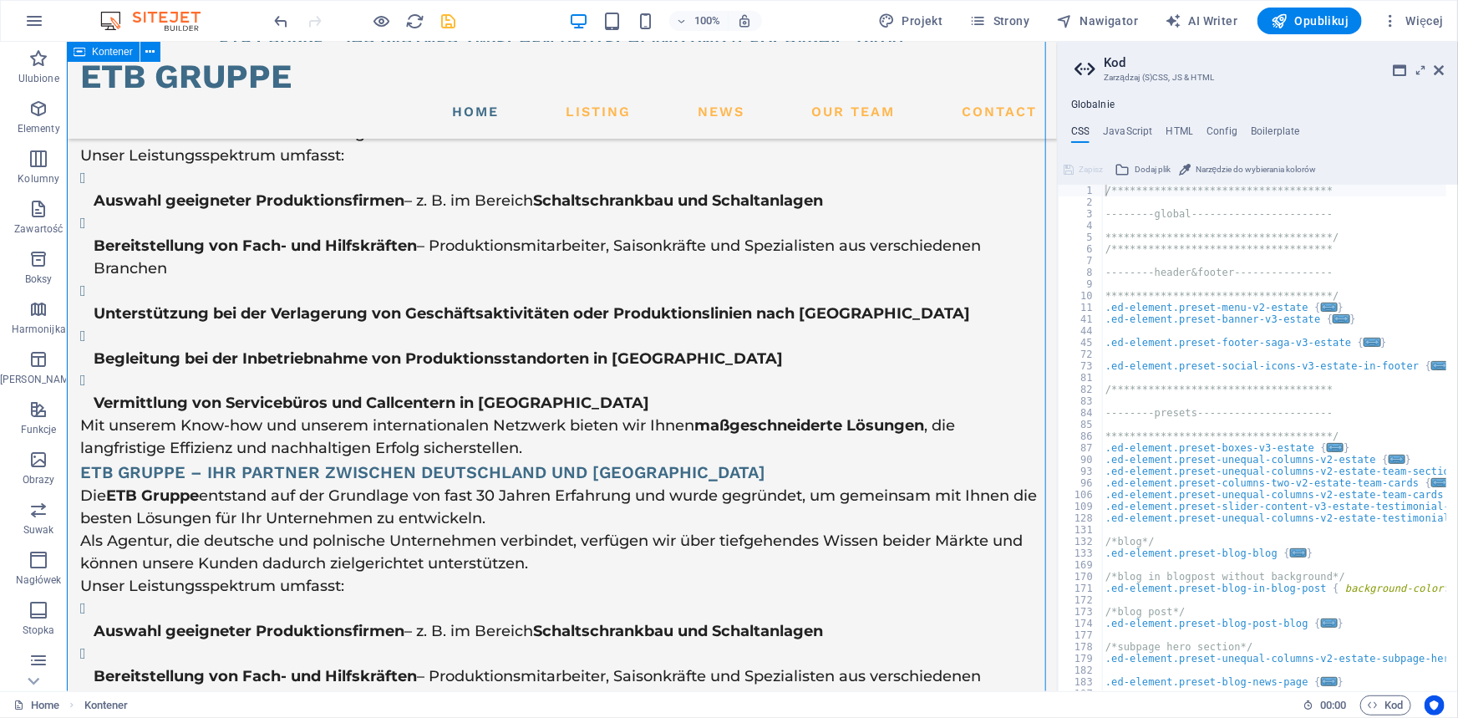
scroll to position [1295, 0]
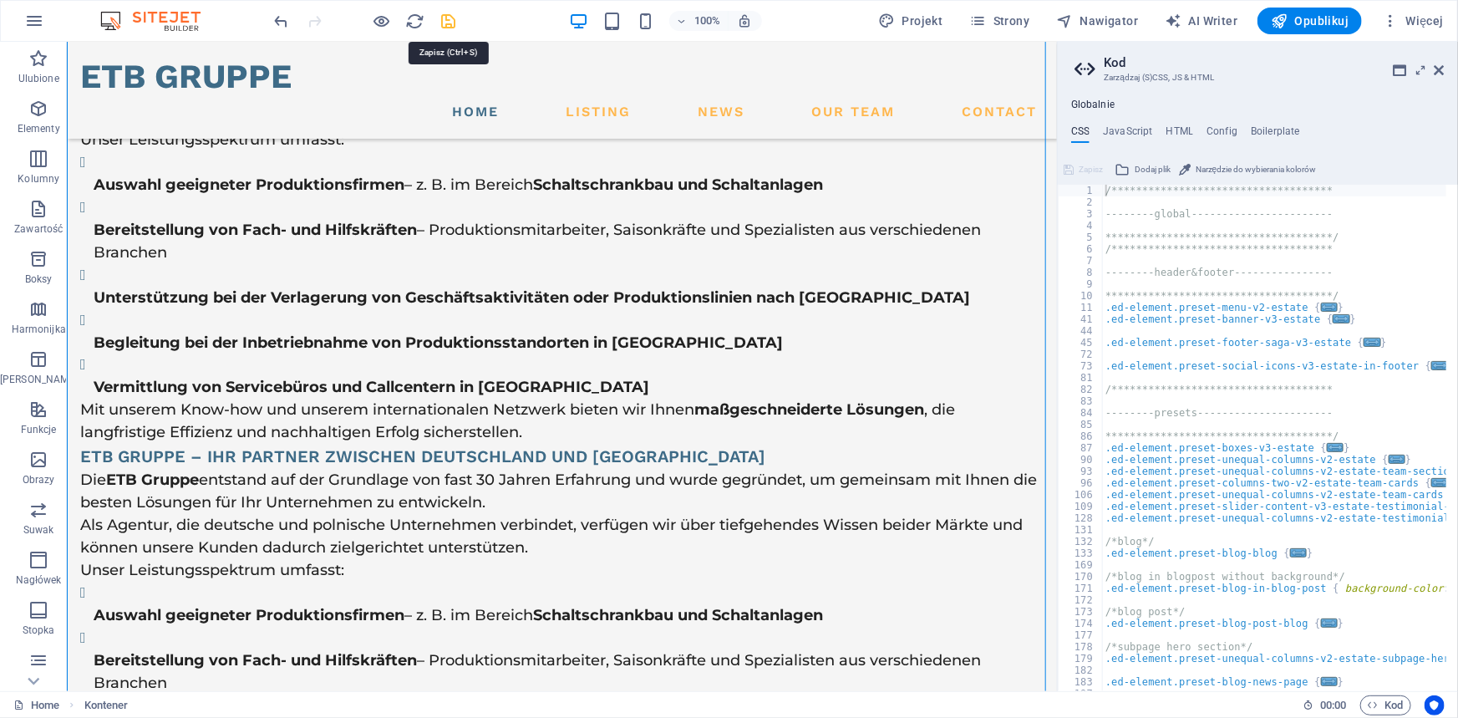
click at [449, 17] on icon "save" at bounding box center [448, 21] width 19 height 19
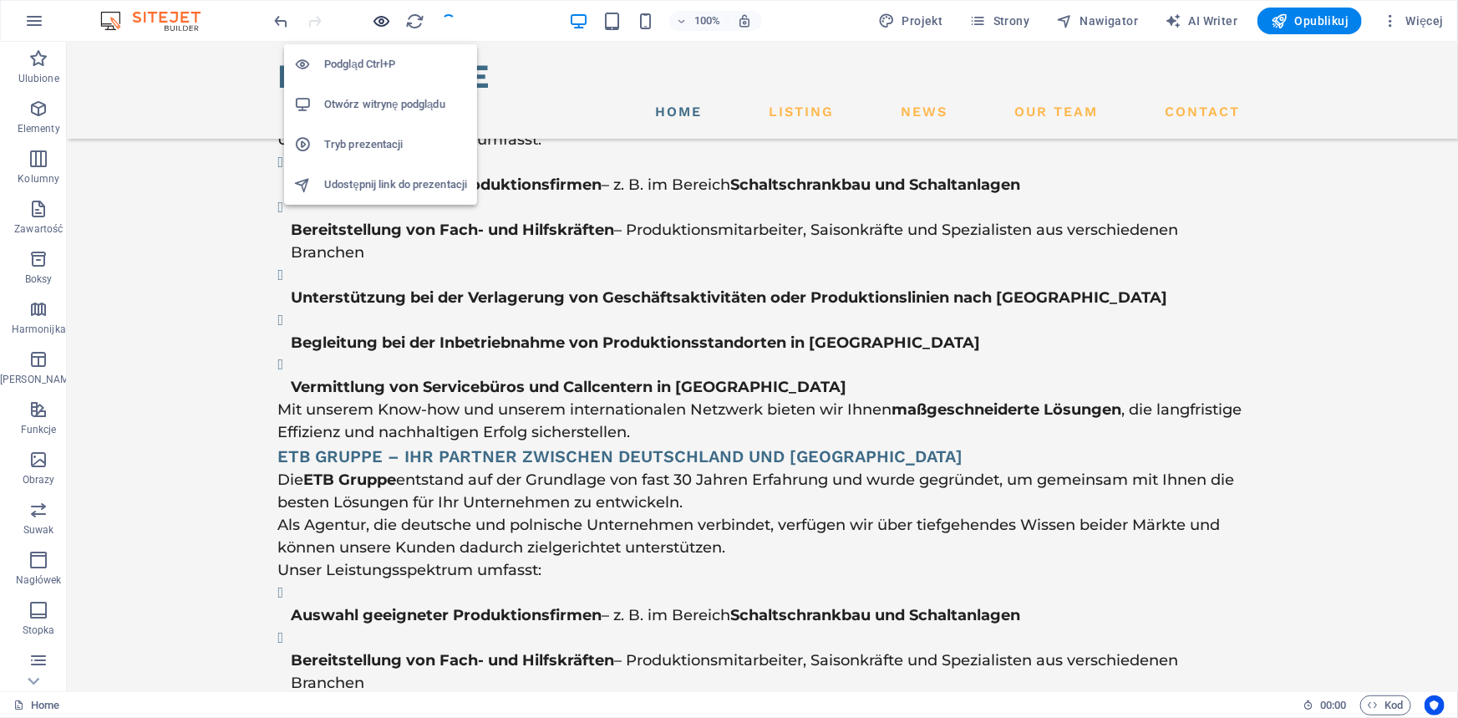
click at [385, 14] on icon "button" at bounding box center [382, 21] width 19 height 19
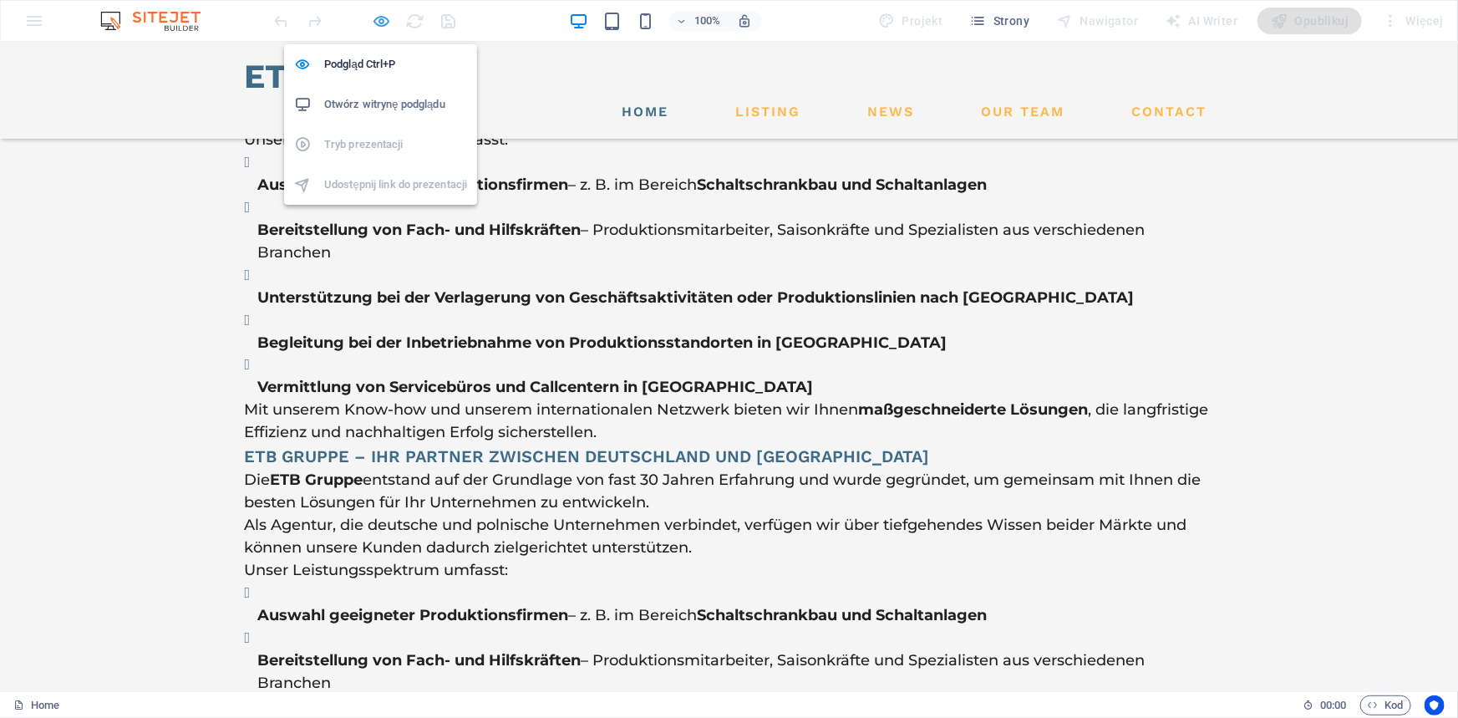
click at [381, 19] on icon "button" at bounding box center [382, 21] width 19 height 19
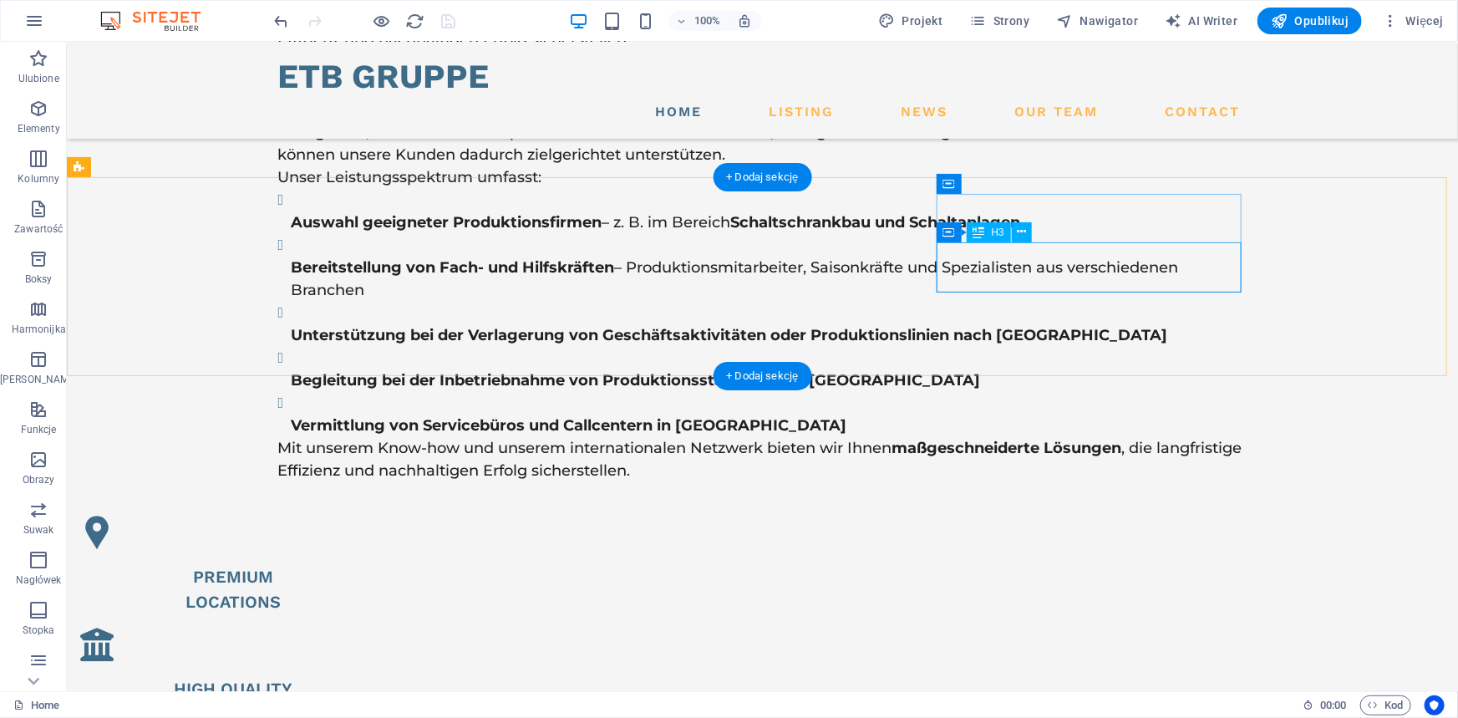
scroll to position [1674, 0]
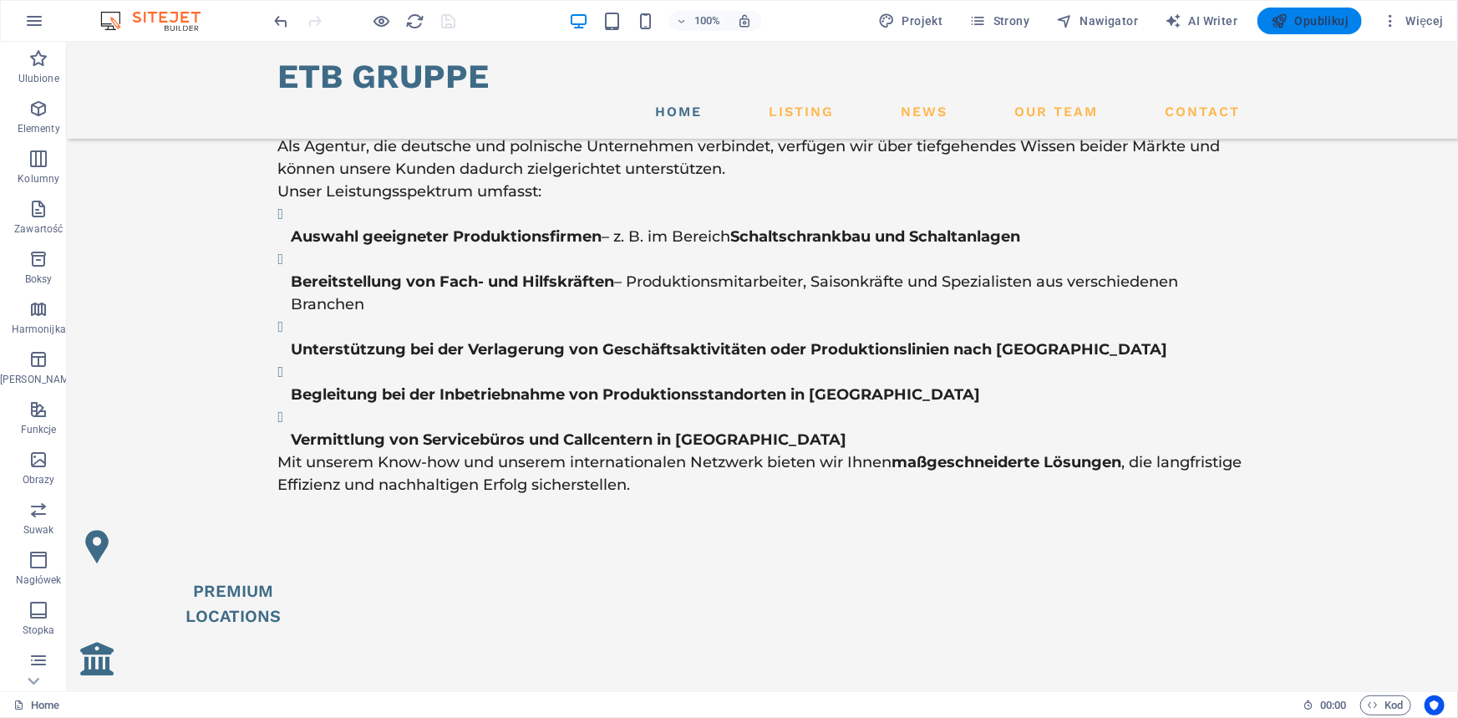
click at [1326, 22] on span "Opublikuj" at bounding box center [1309, 21] width 78 height 17
